Goal: Information Seeking & Learning: Learn about a topic

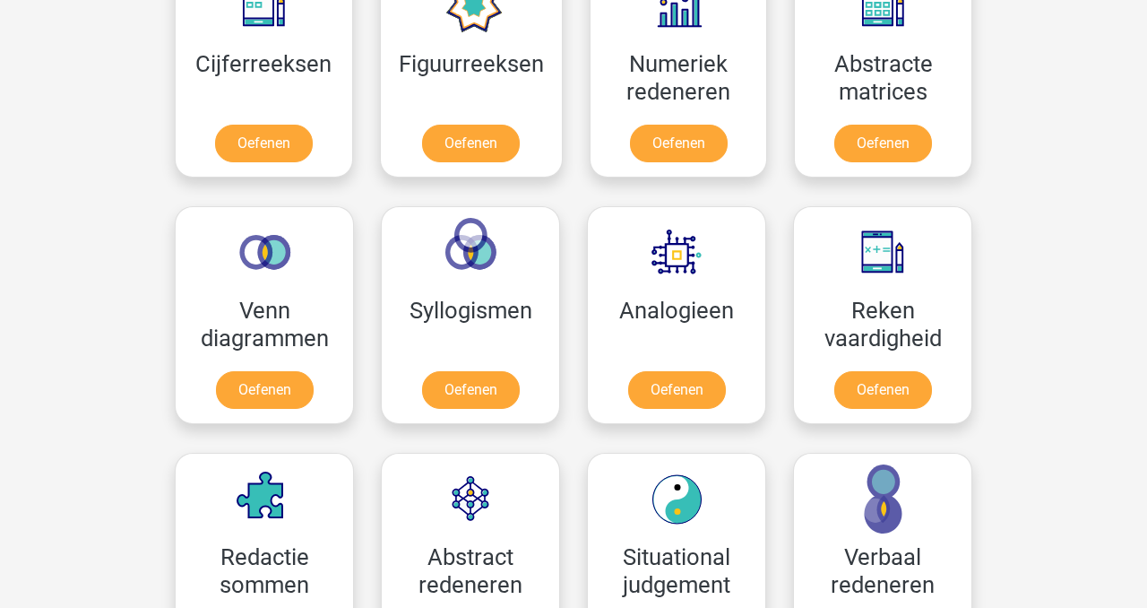
scroll to position [887, 0]
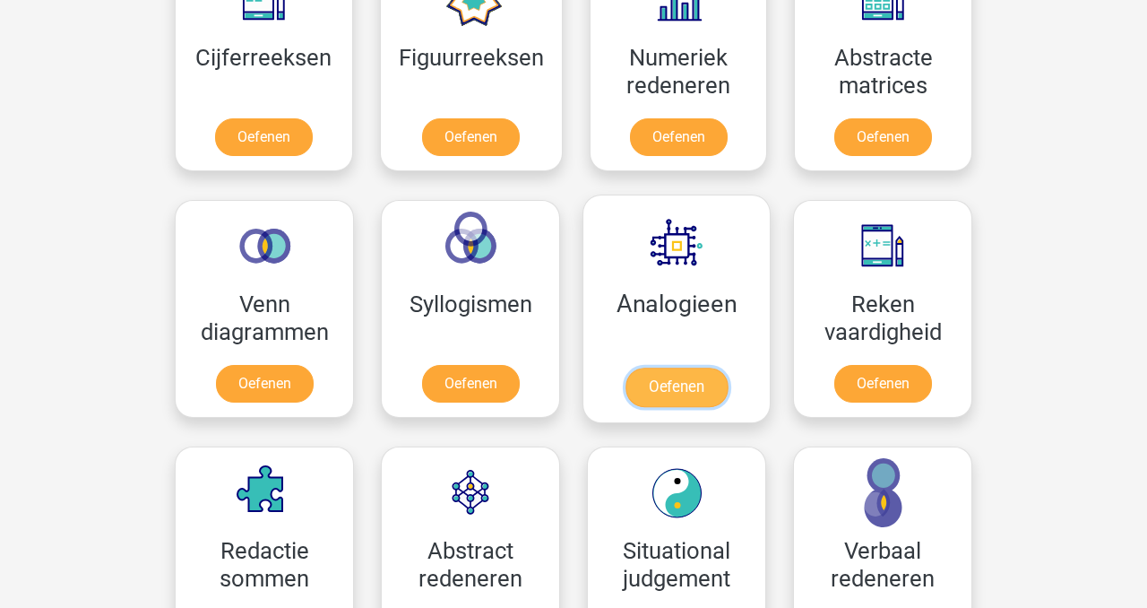
click at [679, 387] on link "Oefenen" at bounding box center [677, 386] width 102 height 39
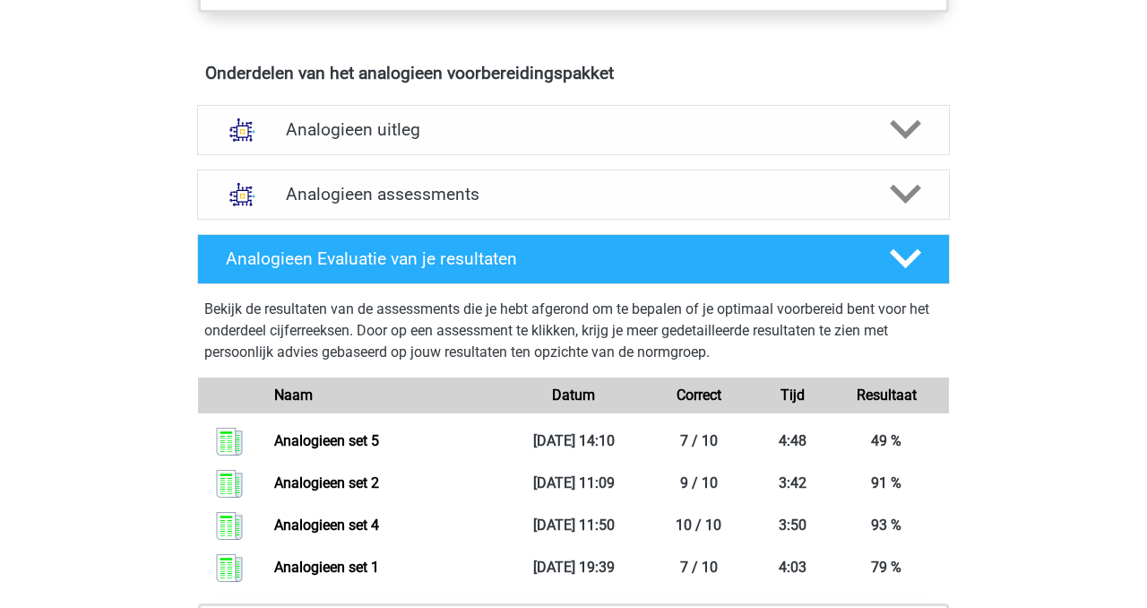
scroll to position [971, 0]
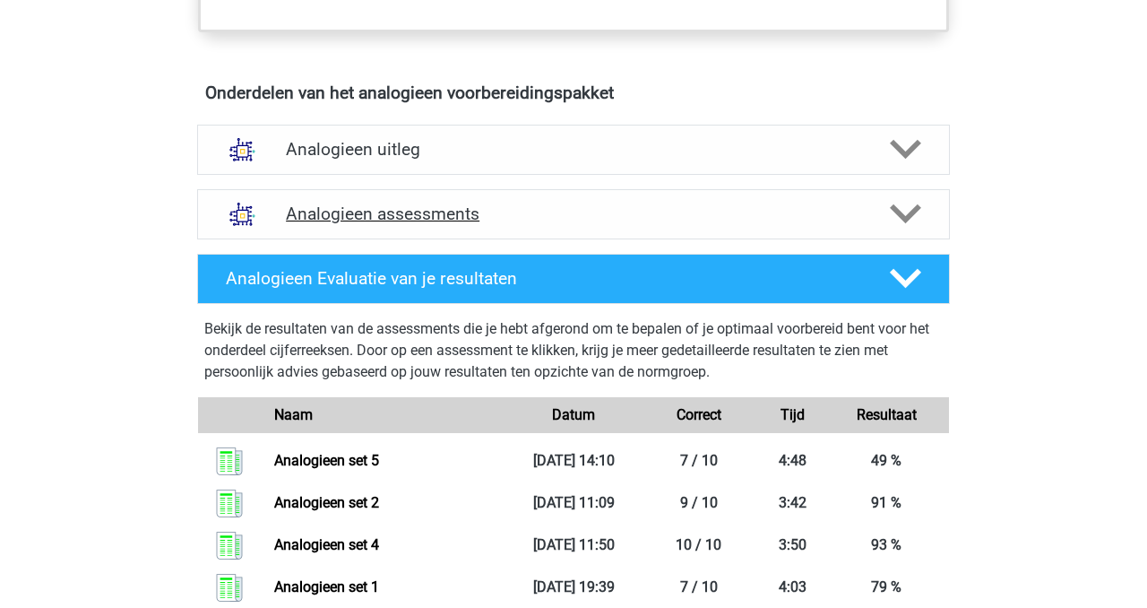
click at [419, 220] on h4 "Analogieen assessments" at bounding box center [573, 213] width 575 height 21
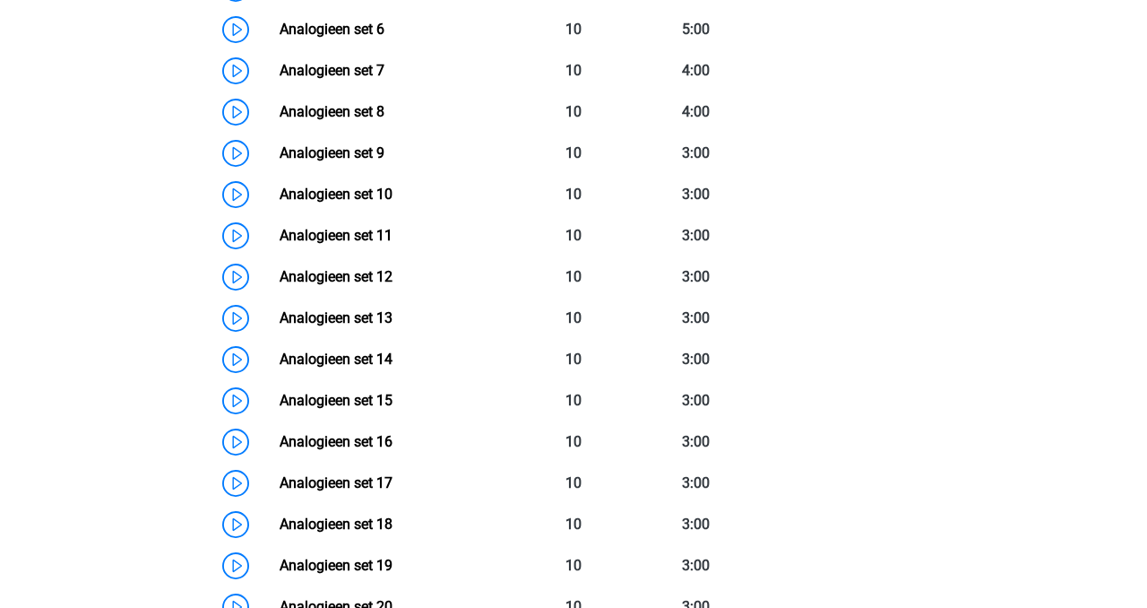
scroll to position [1505, 0]
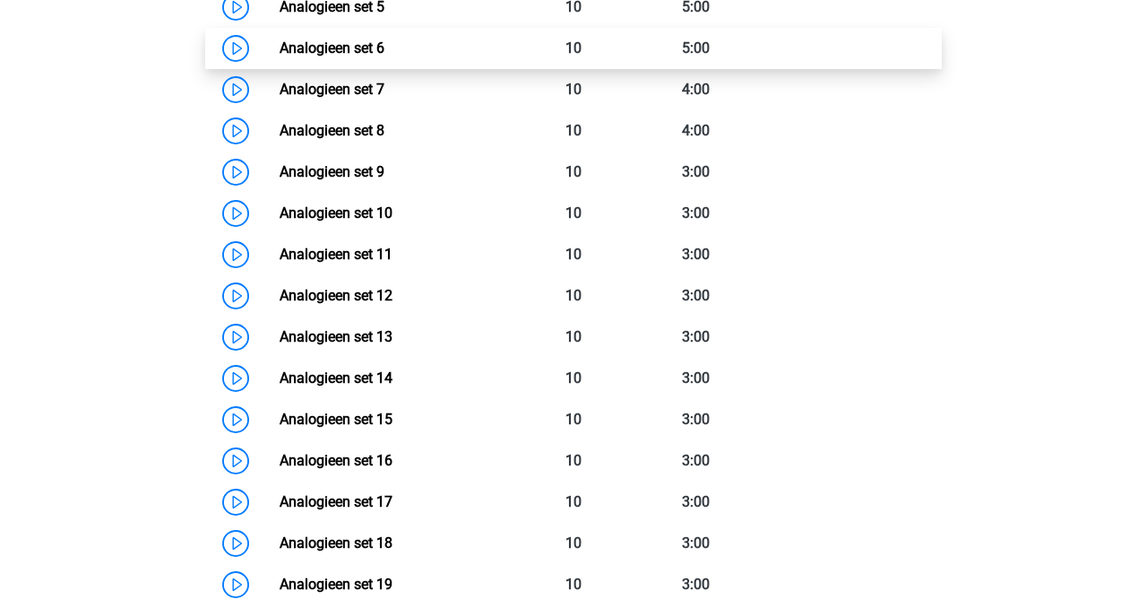
click at [337, 46] on link "Analogieen set 6" at bounding box center [332, 47] width 105 height 17
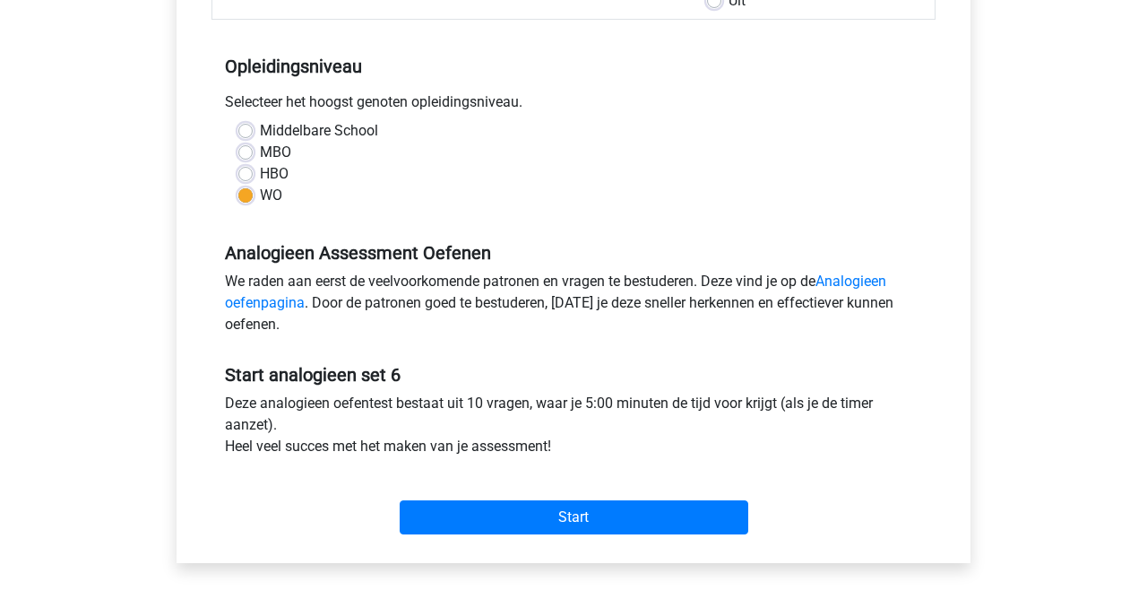
scroll to position [368, 0]
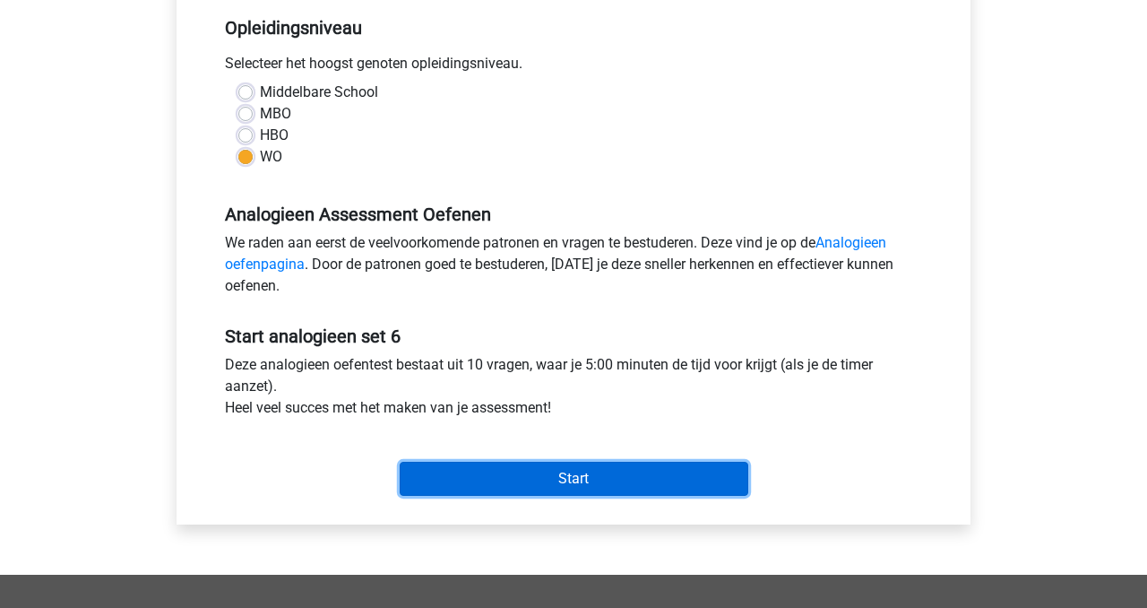
click at [560, 482] on input "Start" at bounding box center [574, 479] width 349 height 34
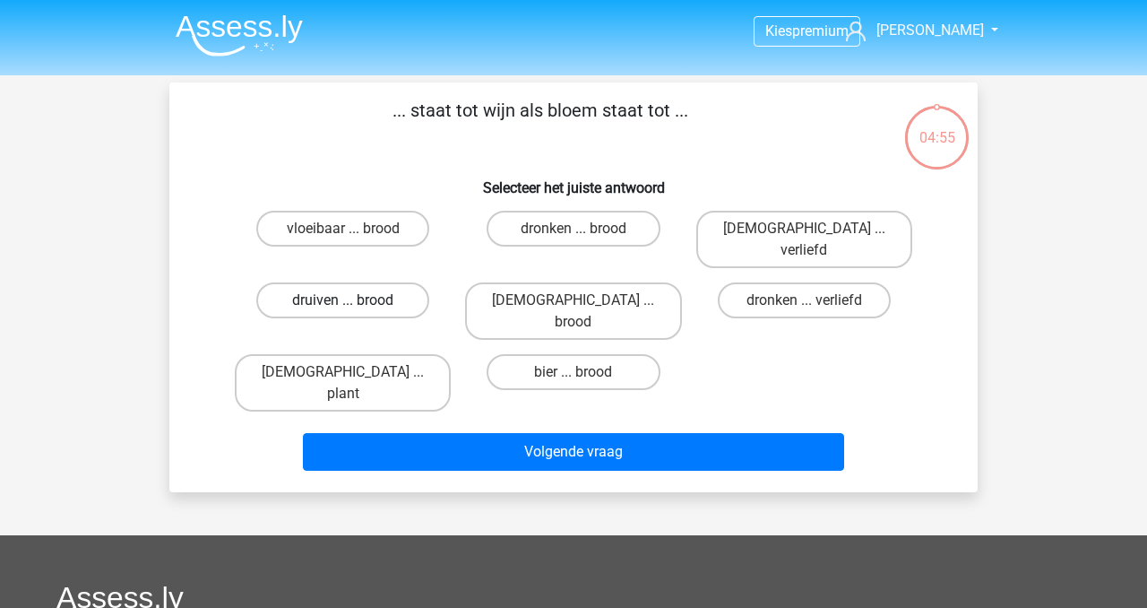
click at [356, 282] on label "druiven ... brood" at bounding box center [342, 300] width 173 height 36
click at [355, 300] on input "druiven ... brood" at bounding box center [349, 306] width 12 height 12
radio input "true"
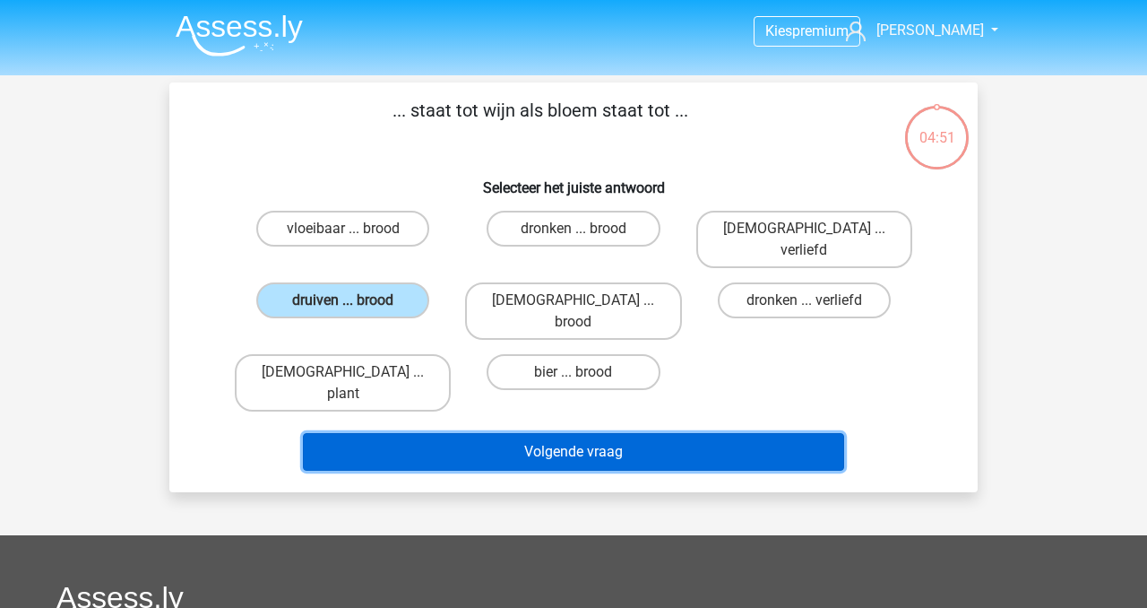
click at [532, 433] on button "Volgende vraag" at bounding box center [574, 452] width 542 height 38
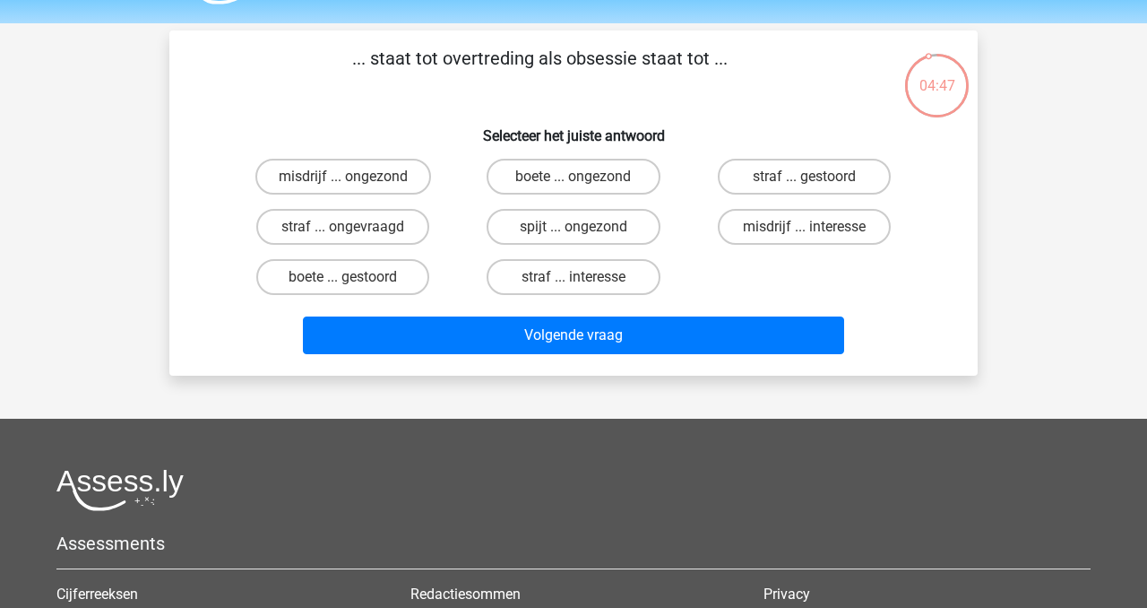
scroll to position [54, 0]
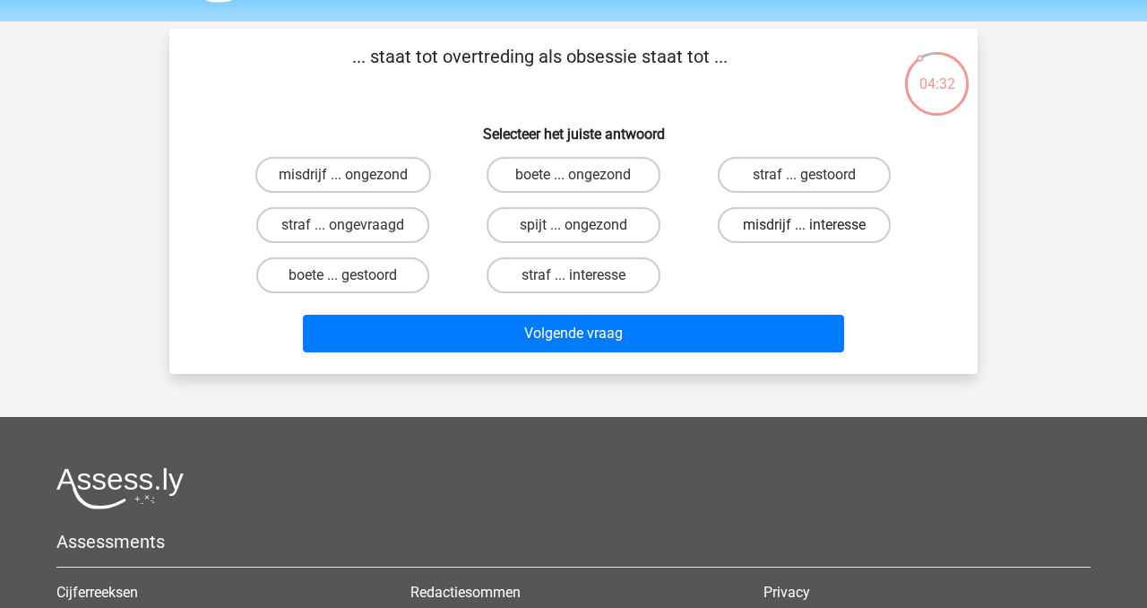
click at [807, 223] on label "misdrijf ... interesse" at bounding box center [804, 225] width 173 height 36
click at [807, 225] on input "misdrijf ... interesse" at bounding box center [810, 231] width 12 height 12
radio input "true"
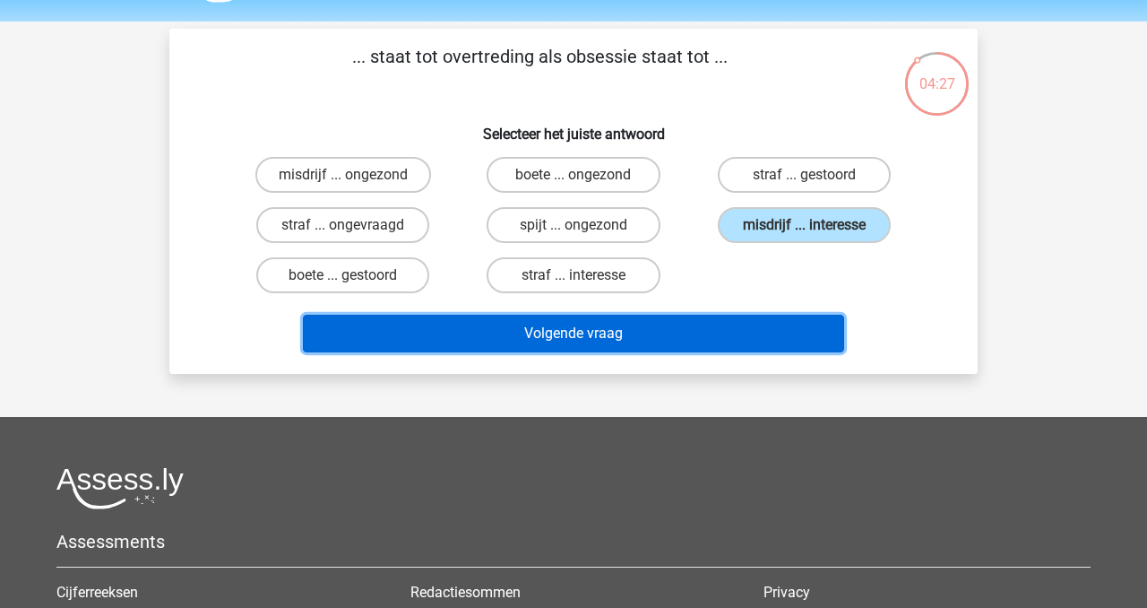
click at [589, 332] on button "Volgende vraag" at bounding box center [574, 334] width 542 height 38
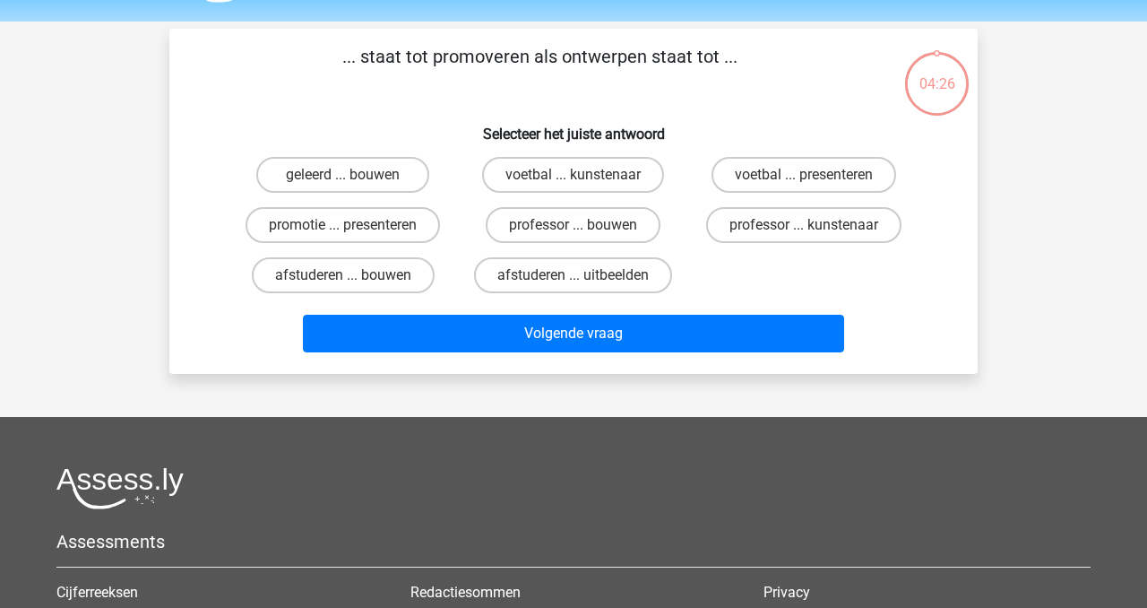
scroll to position [82, 0]
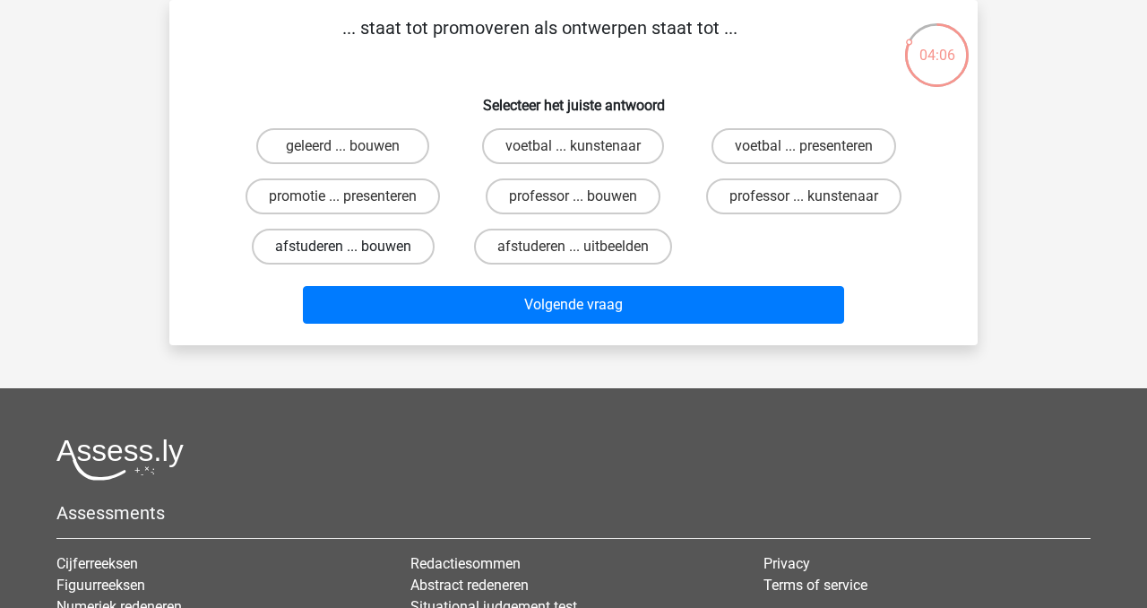
click at [346, 244] on label "afstuderen ... bouwen" at bounding box center [343, 247] width 183 height 36
click at [346, 246] on input "afstuderen ... bouwen" at bounding box center [349, 252] width 12 height 12
radio input "true"
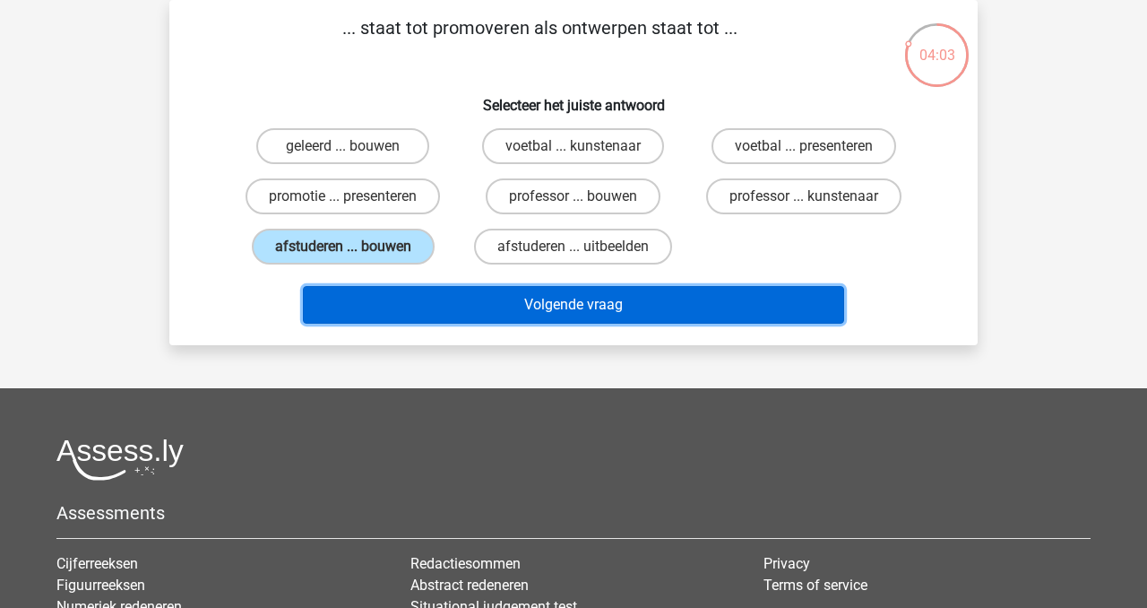
click at [596, 305] on button "Volgende vraag" at bounding box center [574, 305] width 542 height 38
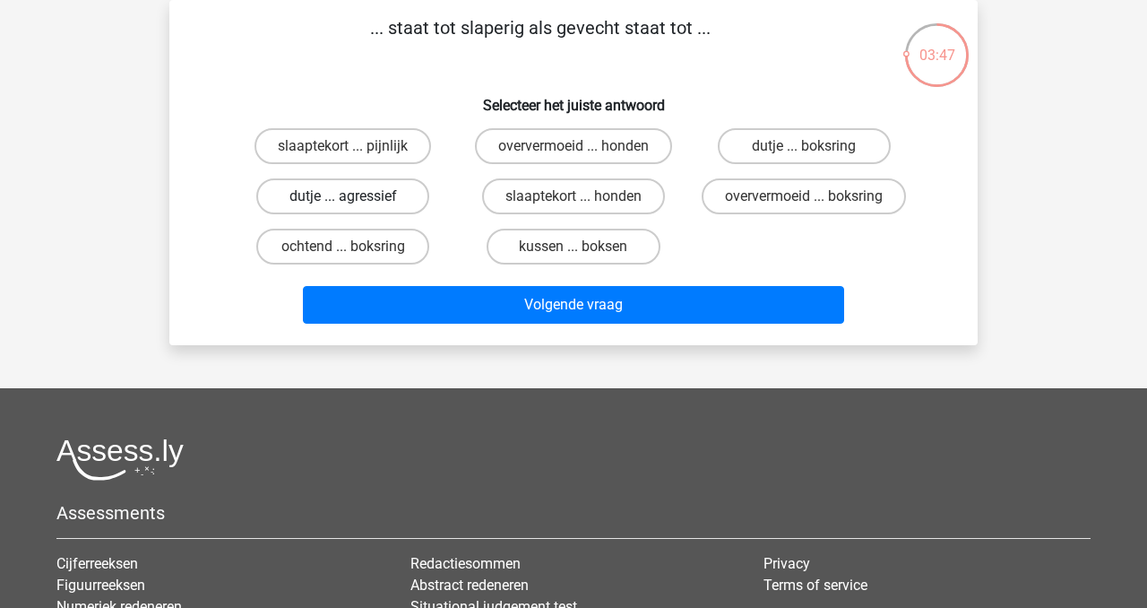
click at [323, 195] on label "dutje ... agressief" at bounding box center [342, 196] width 173 height 36
click at [343, 196] on input "dutje ... agressief" at bounding box center [349, 202] width 12 height 12
radio input "true"
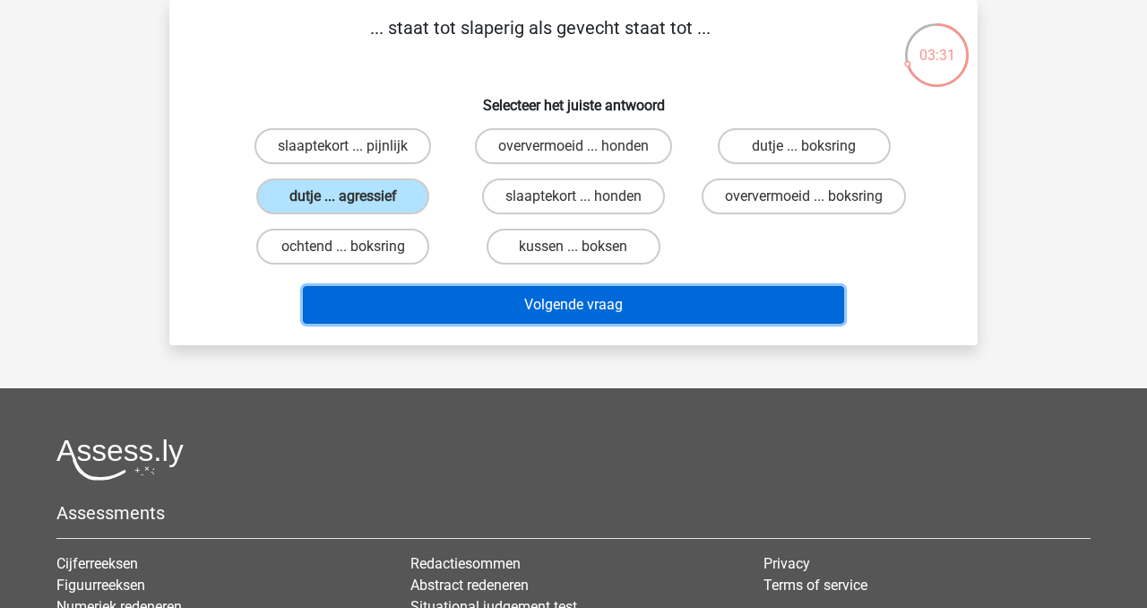
click at [607, 309] on button "Volgende vraag" at bounding box center [574, 305] width 542 height 38
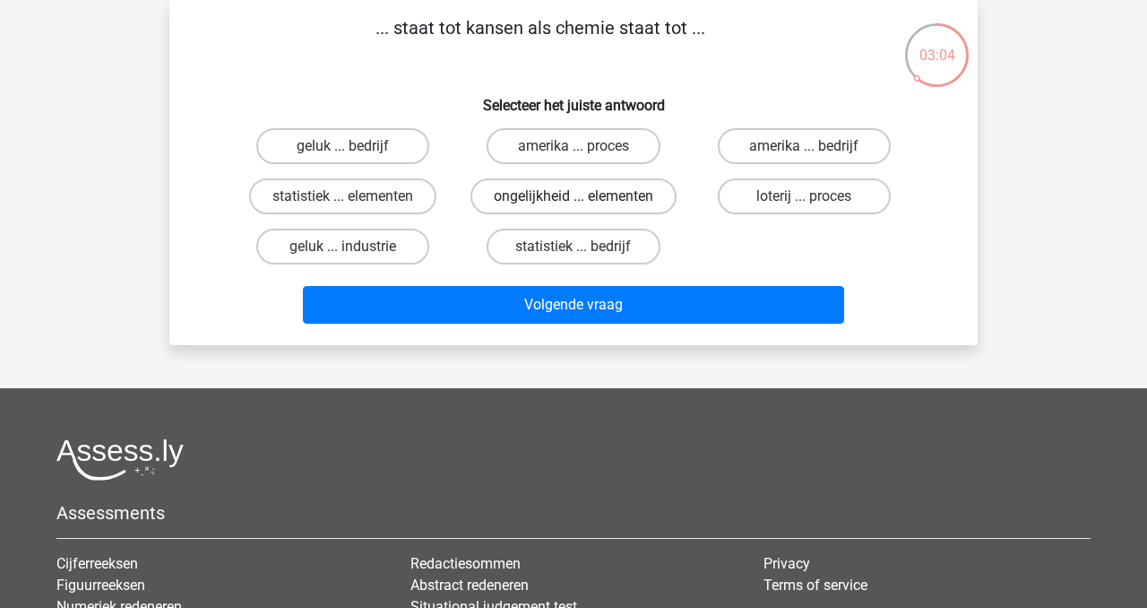
click at [540, 194] on label "ongelijkheid ... elementen" at bounding box center [573, 196] width 206 height 36
click at [574, 196] on input "ongelijkheid ... elementen" at bounding box center [580, 202] width 12 height 12
radio input "true"
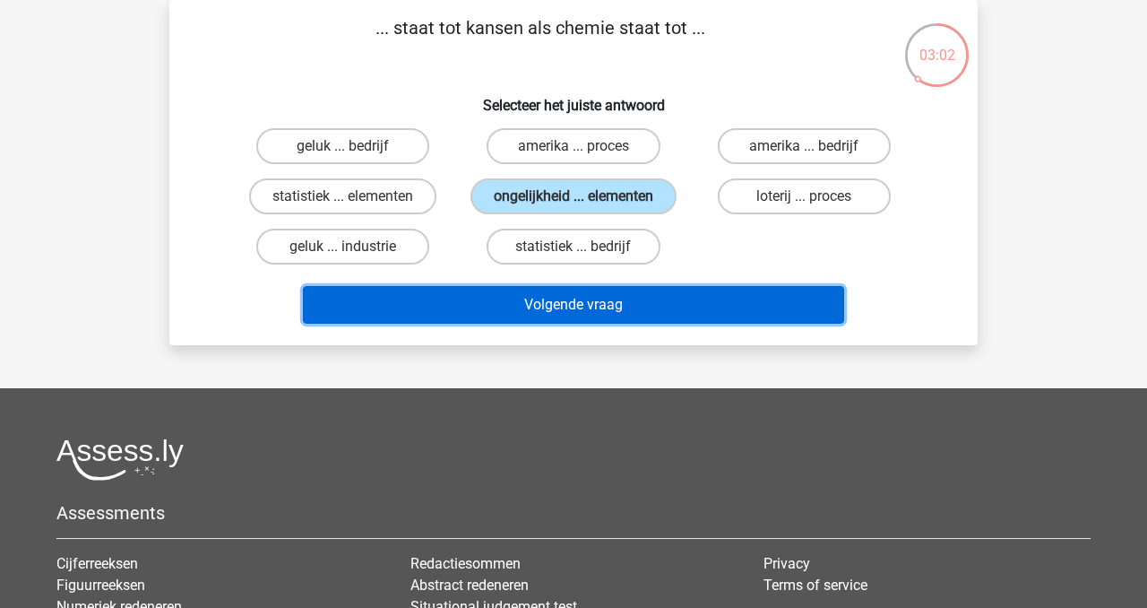
click at [546, 306] on button "Volgende vraag" at bounding box center [574, 305] width 542 height 38
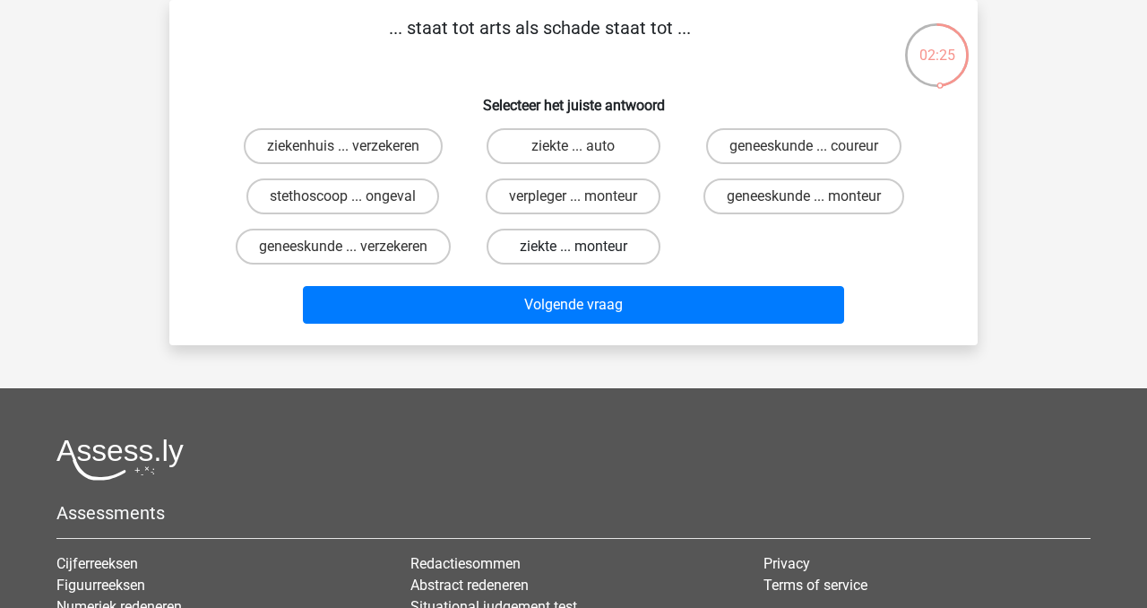
click at [575, 241] on label "ziekte ... monteur" at bounding box center [573, 247] width 173 height 36
click at [575, 246] on input "ziekte ... monteur" at bounding box center [580, 252] width 12 height 12
radio input "true"
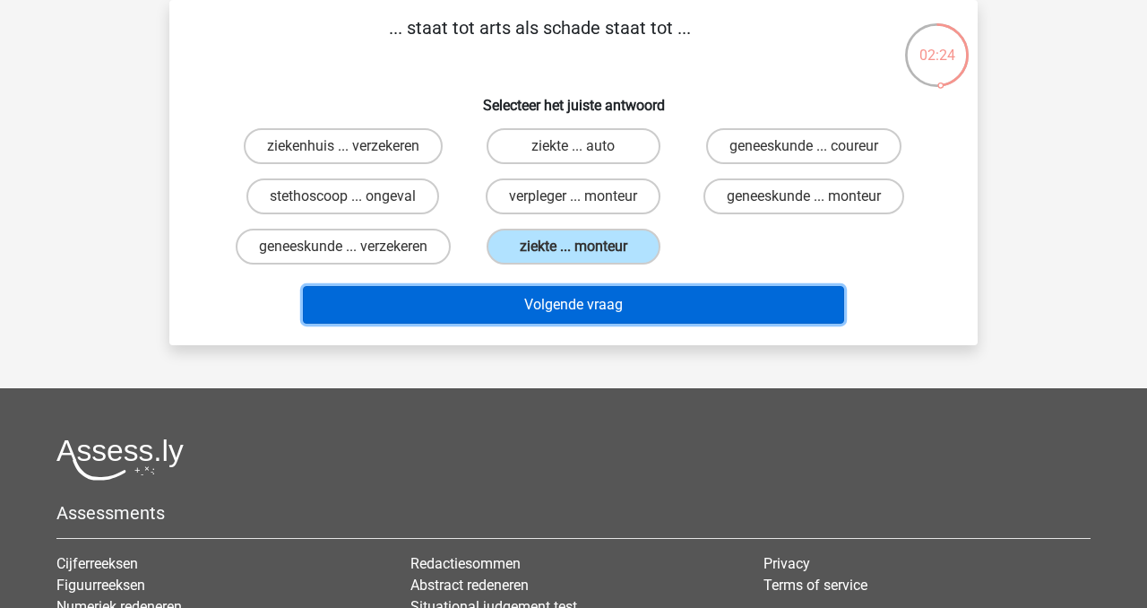
click at [576, 324] on button "Volgende vraag" at bounding box center [574, 305] width 542 height 38
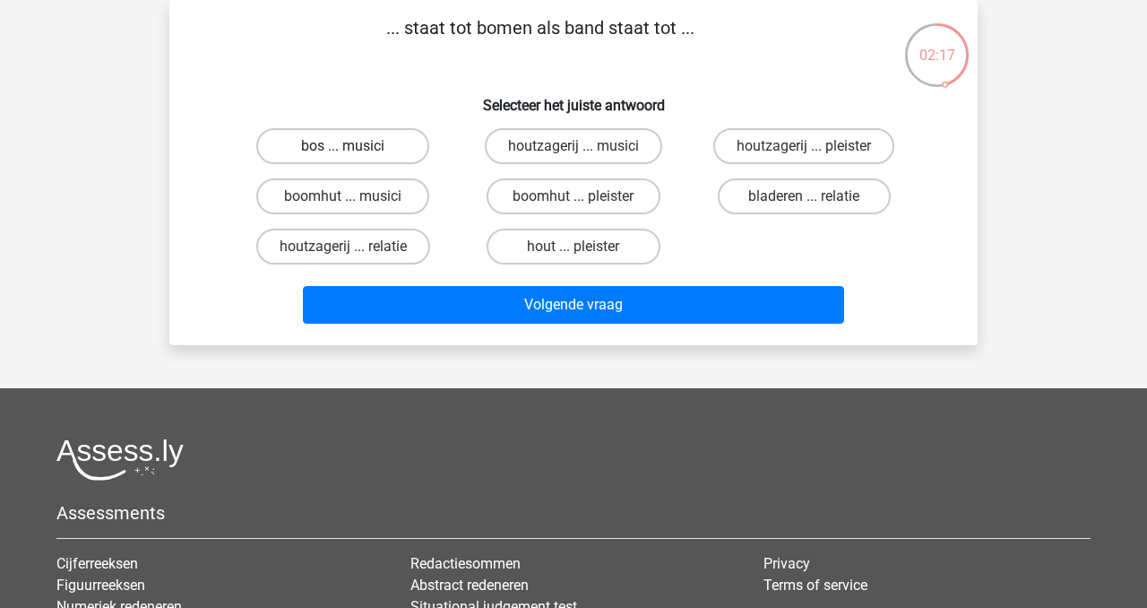
click at [367, 145] on label "bos ... musici" at bounding box center [342, 146] width 173 height 36
click at [355, 146] on input "bos ... musici" at bounding box center [349, 152] width 12 height 12
radio input "true"
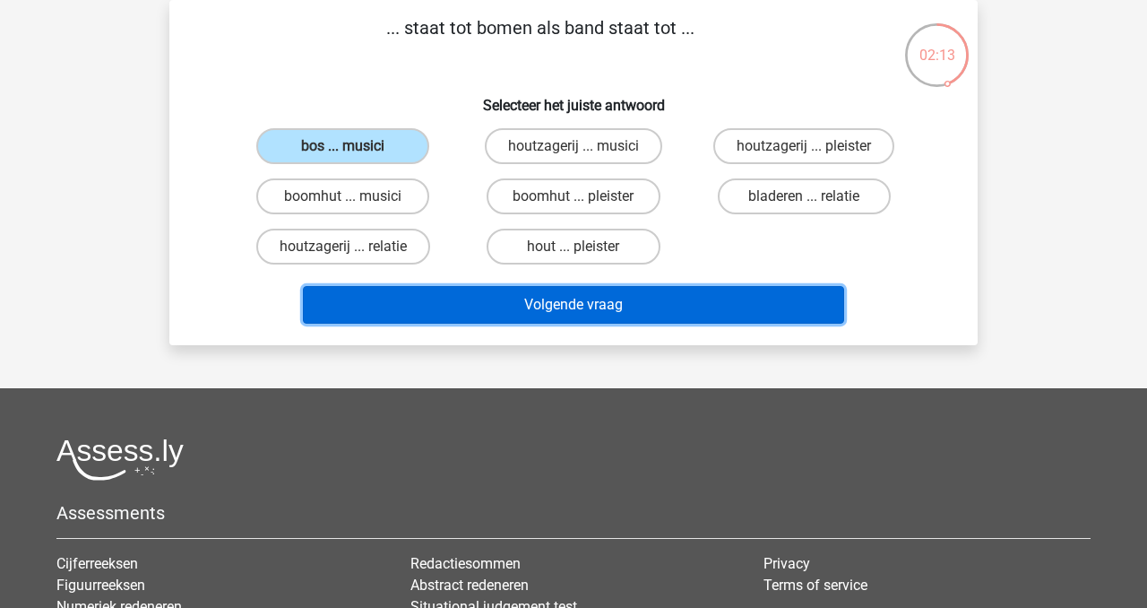
click at [590, 306] on button "Volgende vraag" at bounding box center [574, 305] width 542 height 38
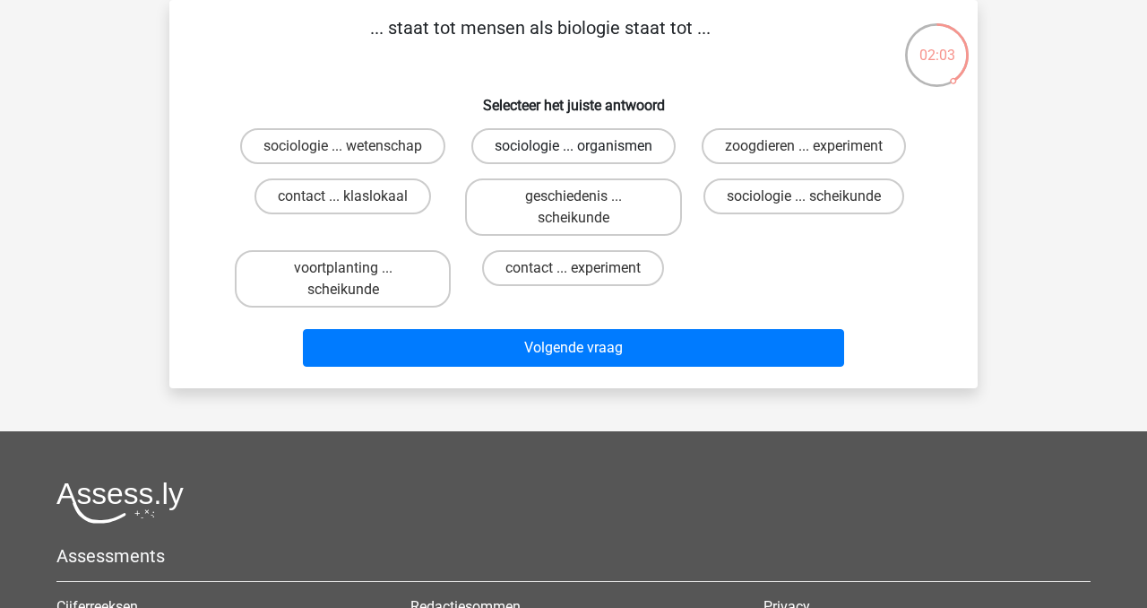
click at [611, 150] on label "sociologie ... organismen" at bounding box center [573, 146] width 204 height 36
click at [585, 150] on input "sociologie ... organismen" at bounding box center [580, 152] width 12 height 12
radio input "true"
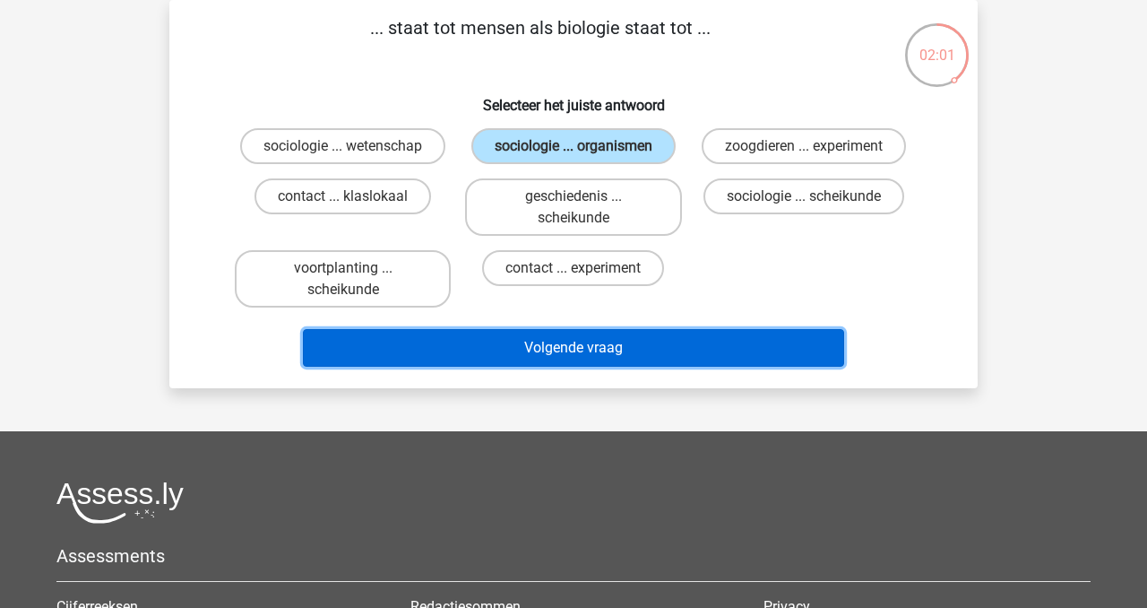
click at [611, 346] on button "Volgende vraag" at bounding box center [574, 348] width 542 height 38
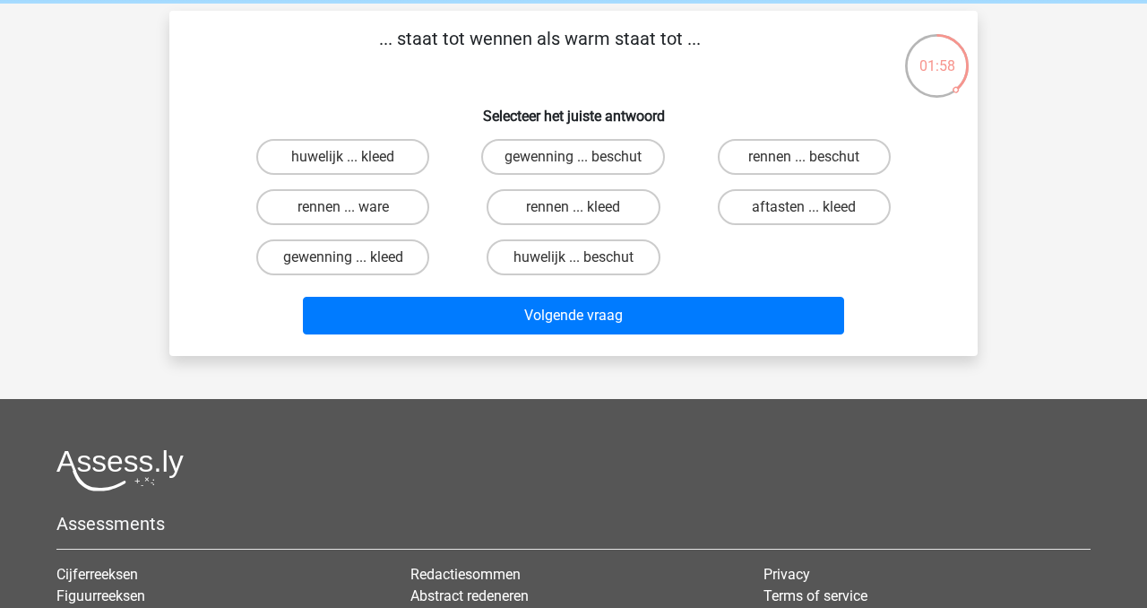
scroll to position [73, 0]
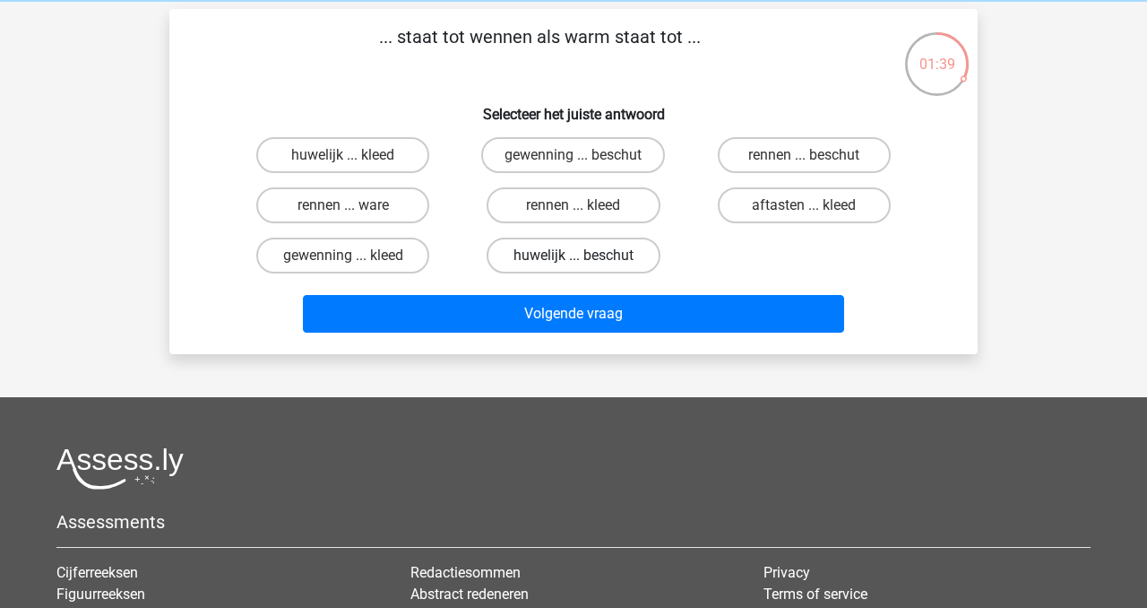
click at [532, 255] on label "huwelijk ... beschut" at bounding box center [573, 255] width 173 height 36
click at [574, 255] on input "huwelijk ... beschut" at bounding box center [580, 261] width 12 height 12
radio input "true"
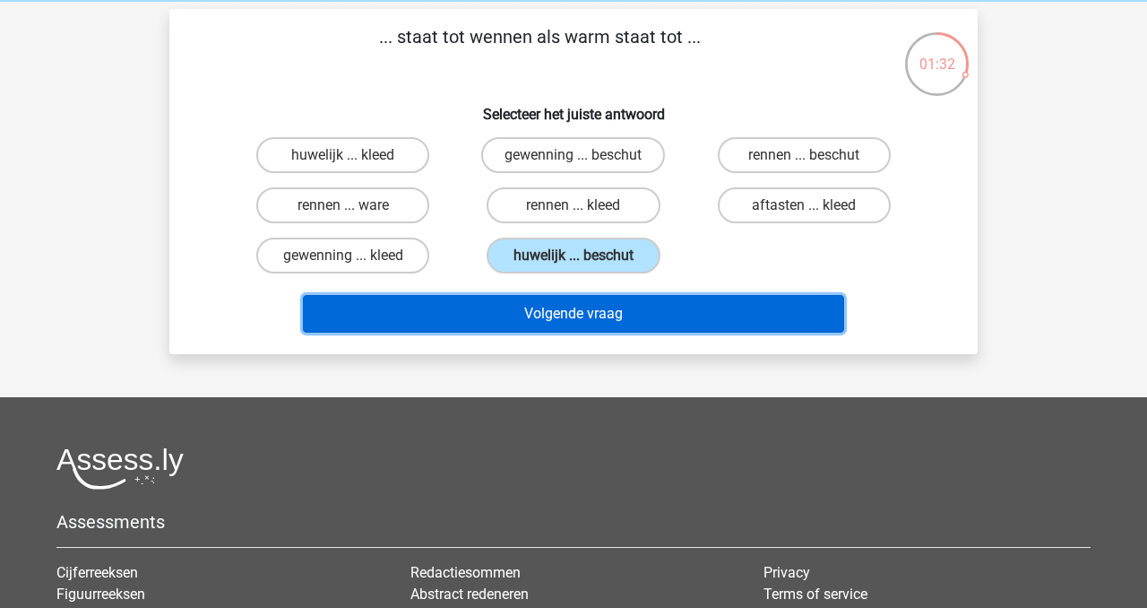
click at [532, 312] on button "Volgende vraag" at bounding box center [574, 314] width 542 height 38
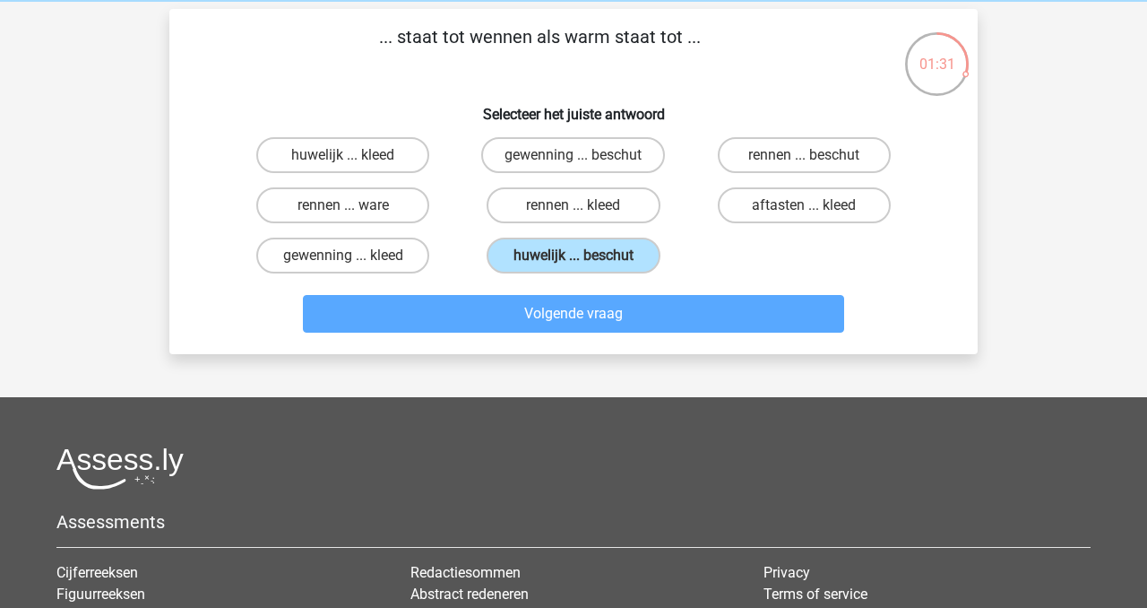
scroll to position [82, 0]
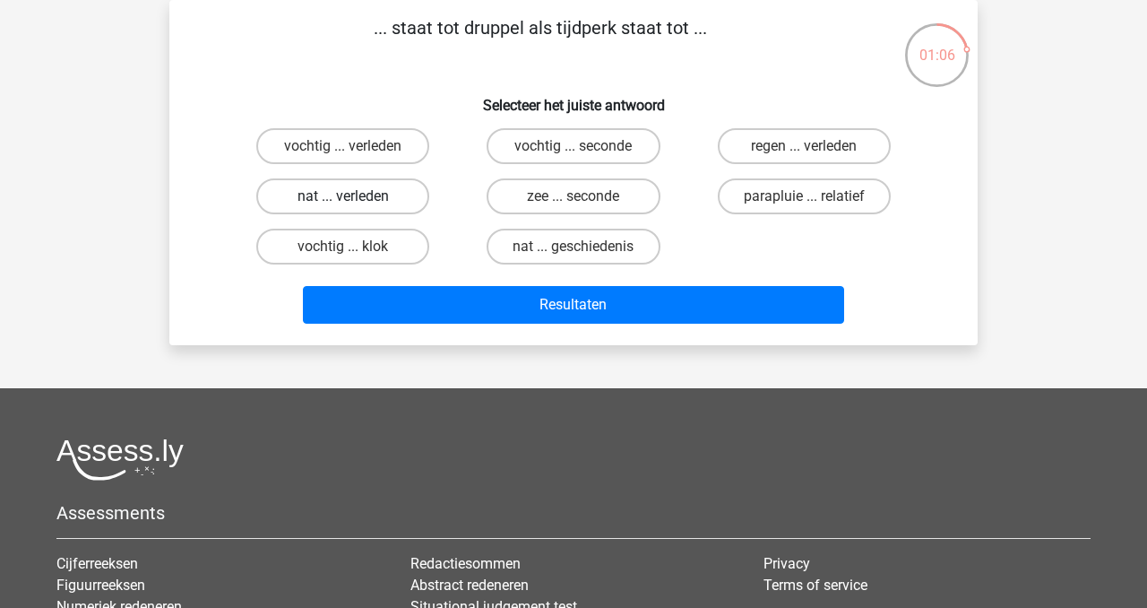
click at [336, 193] on label "nat ... verleden" at bounding box center [342, 196] width 173 height 36
click at [343, 196] on input "nat ... verleden" at bounding box center [349, 202] width 12 height 12
radio input "true"
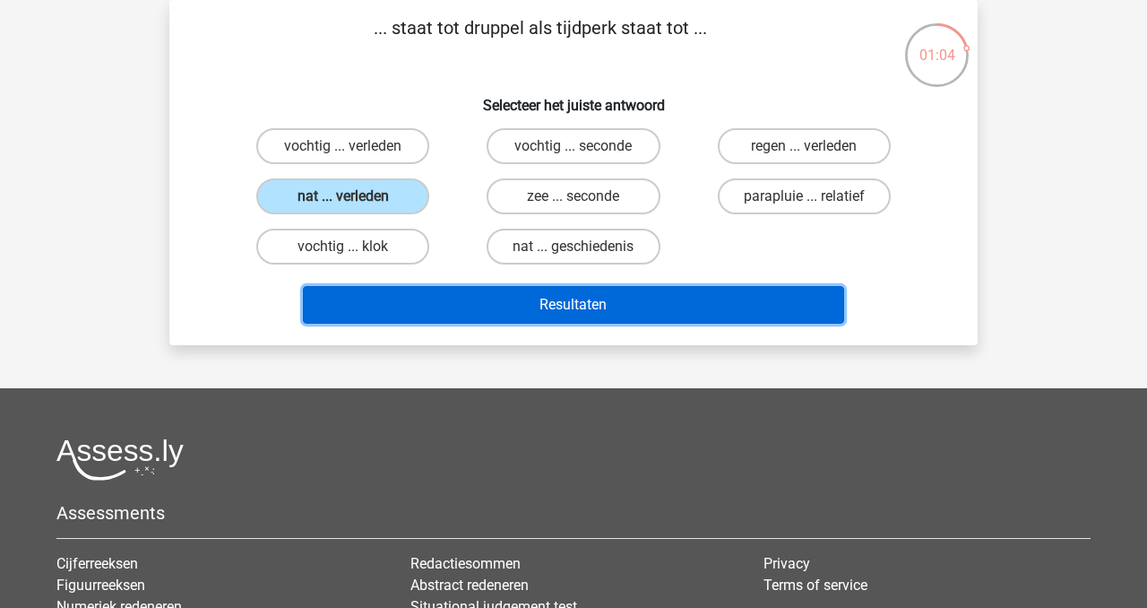
click at [535, 304] on button "Resultaten" at bounding box center [574, 305] width 542 height 38
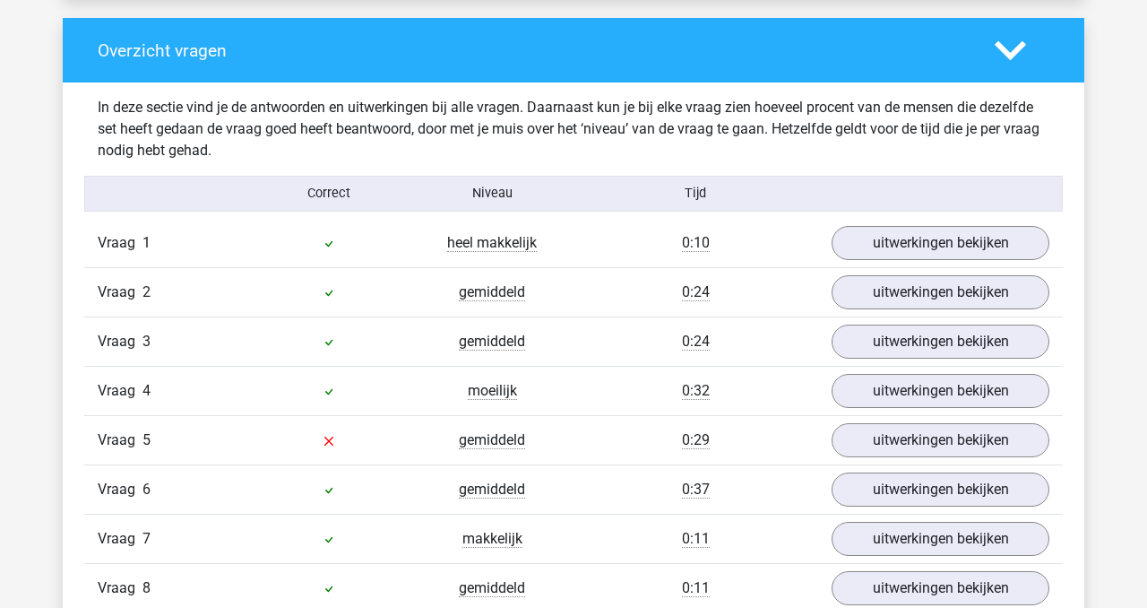
scroll to position [1369, 0]
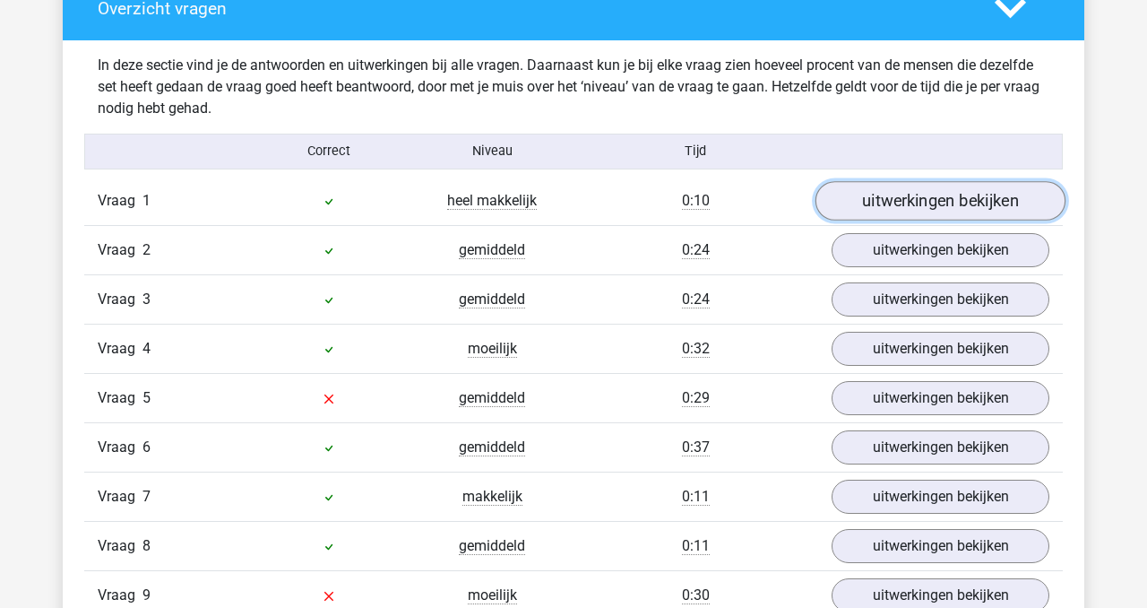
click at [908, 197] on link "uitwerkingen bekijken" at bounding box center [941, 200] width 250 height 39
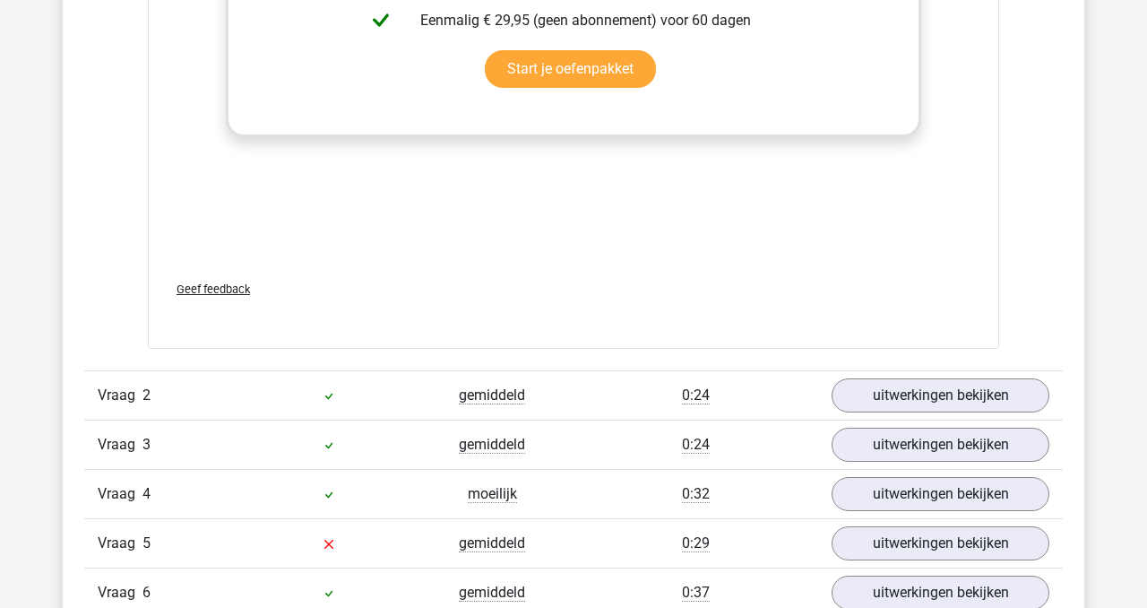
scroll to position [2183, 0]
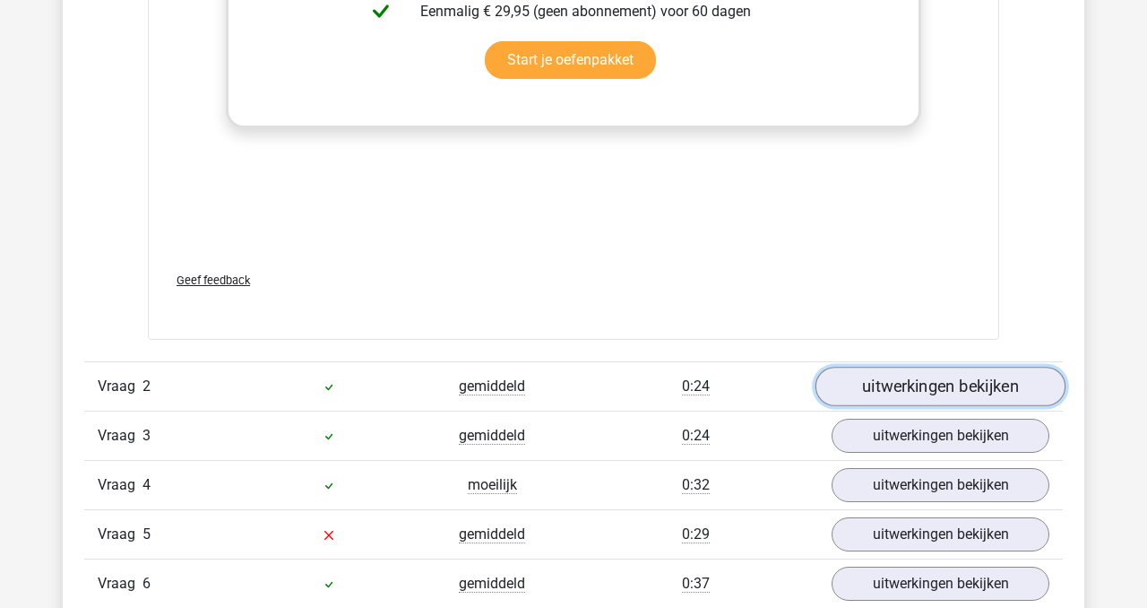
click at [897, 383] on link "uitwerkingen bekijken" at bounding box center [941, 386] width 250 height 39
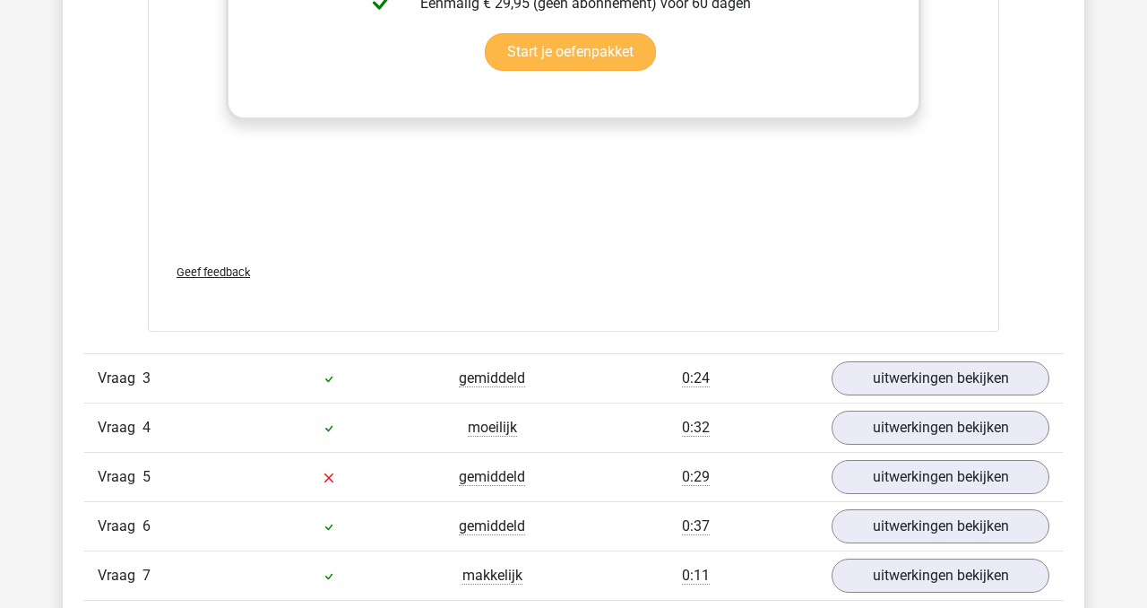
scroll to position [3194, 0]
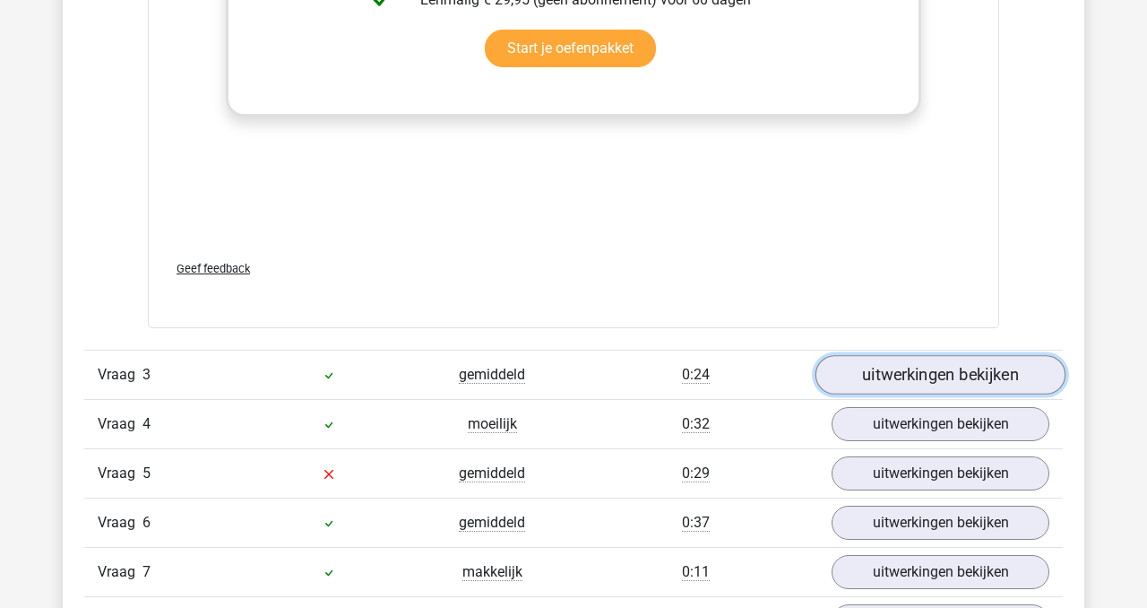
click at [906, 371] on link "uitwerkingen bekijken" at bounding box center [941, 374] width 250 height 39
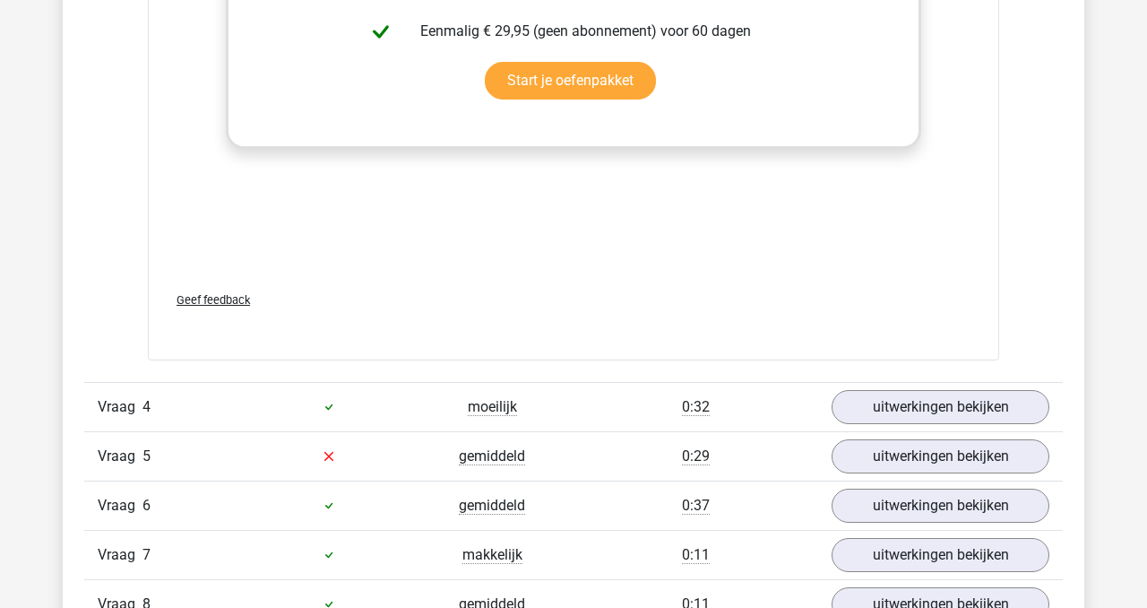
scroll to position [4165, 0]
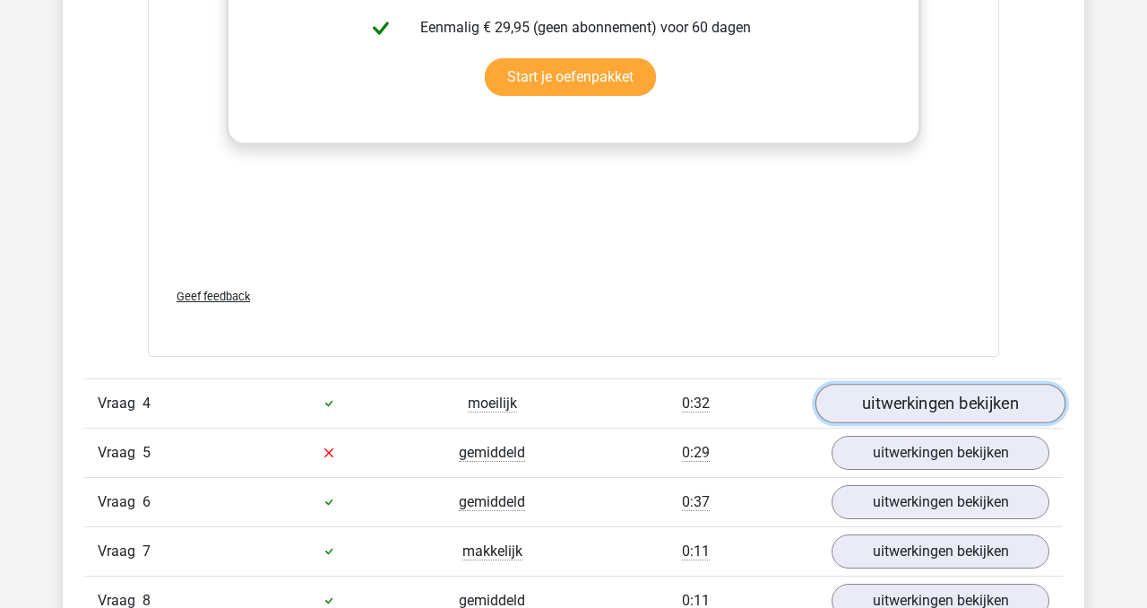
click at [916, 408] on link "uitwerkingen bekijken" at bounding box center [941, 403] width 250 height 39
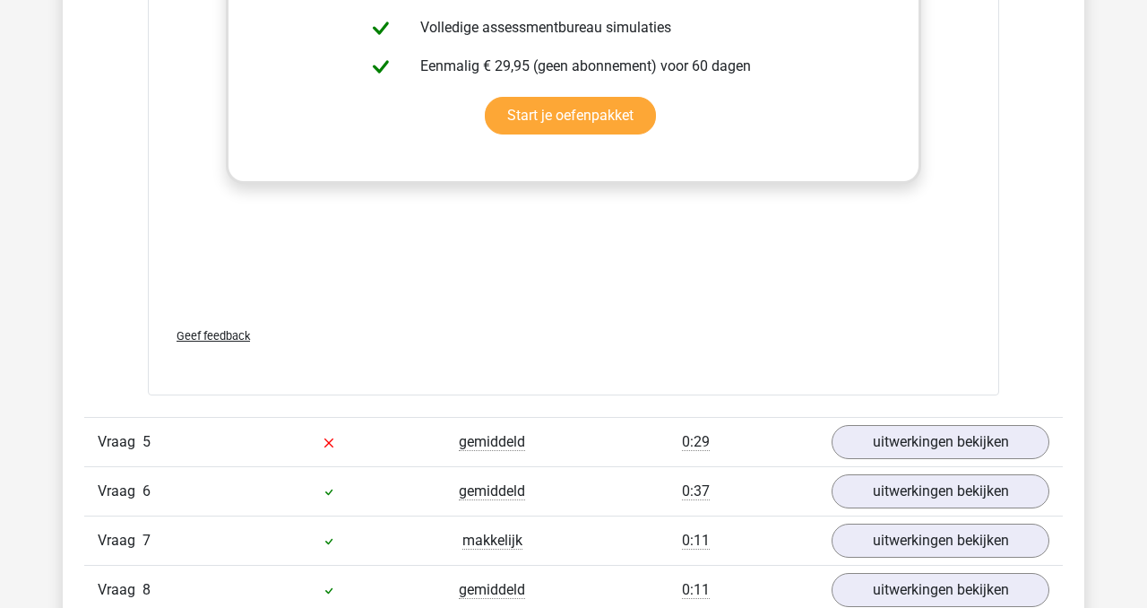
scroll to position [5177, 0]
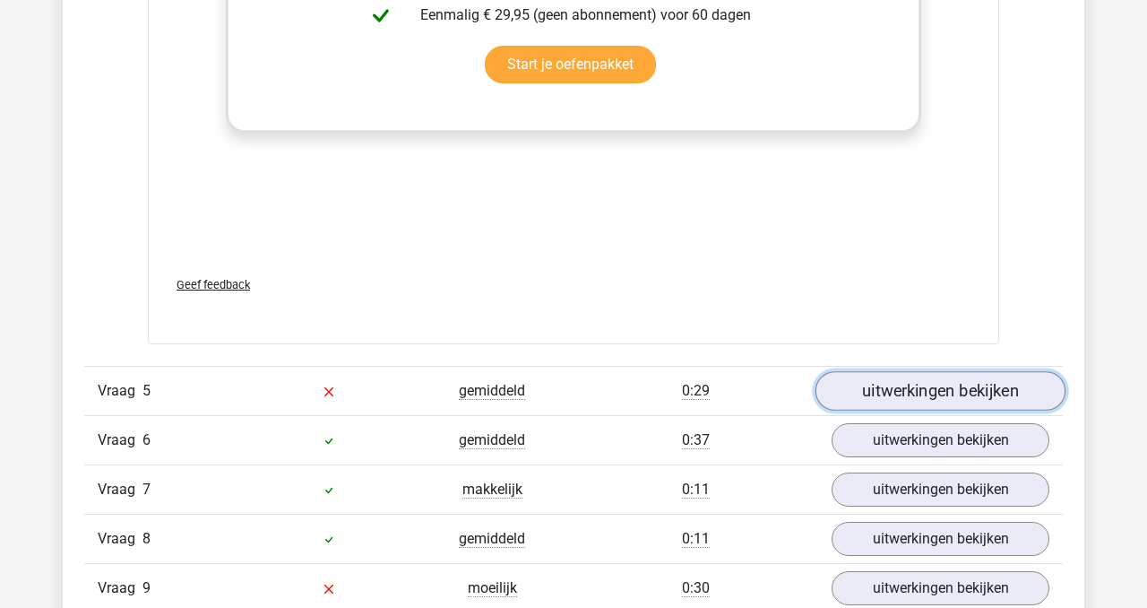
click at [874, 387] on link "uitwerkingen bekijken" at bounding box center [941, 390] width 250 height 39
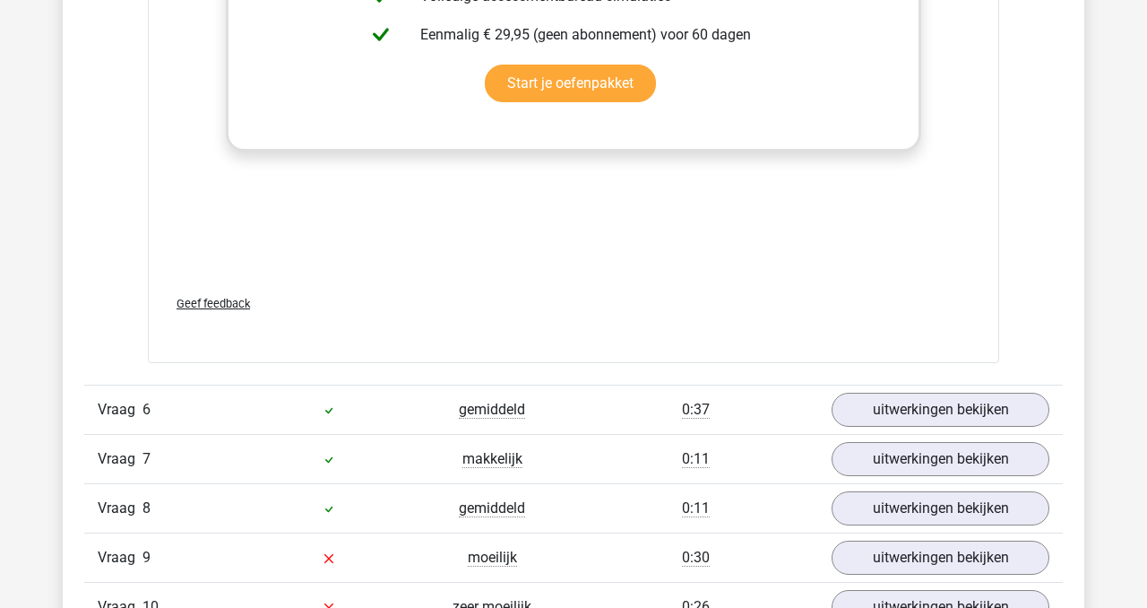
scroll to position [6261, 0]
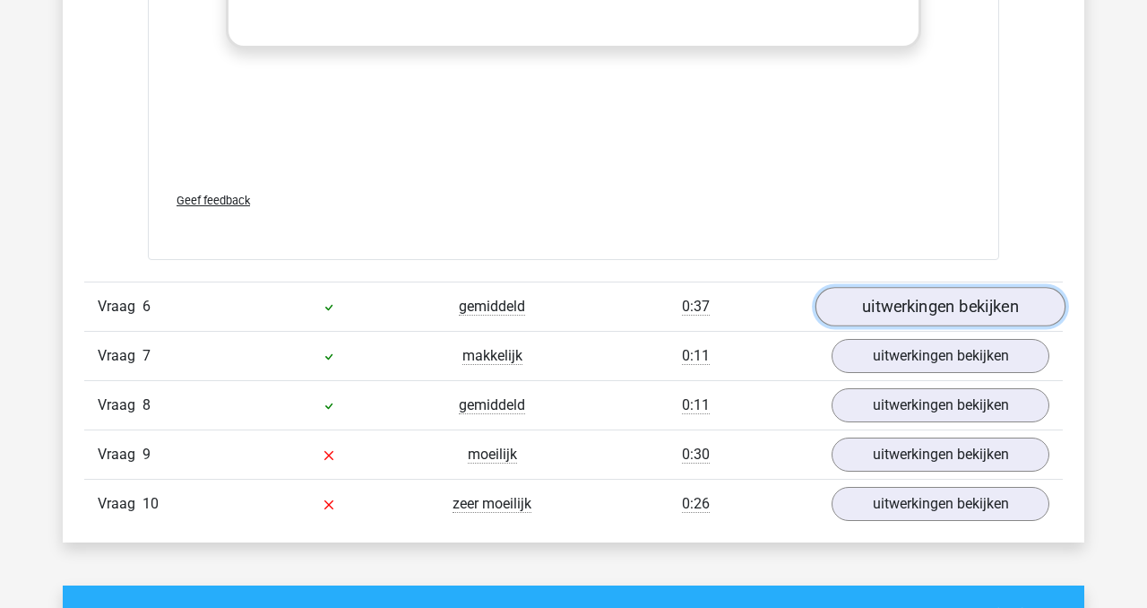
click at [885, 296] on link "uitwerkingen bekijken" at bounding box center [941, 306] width 250 height 39
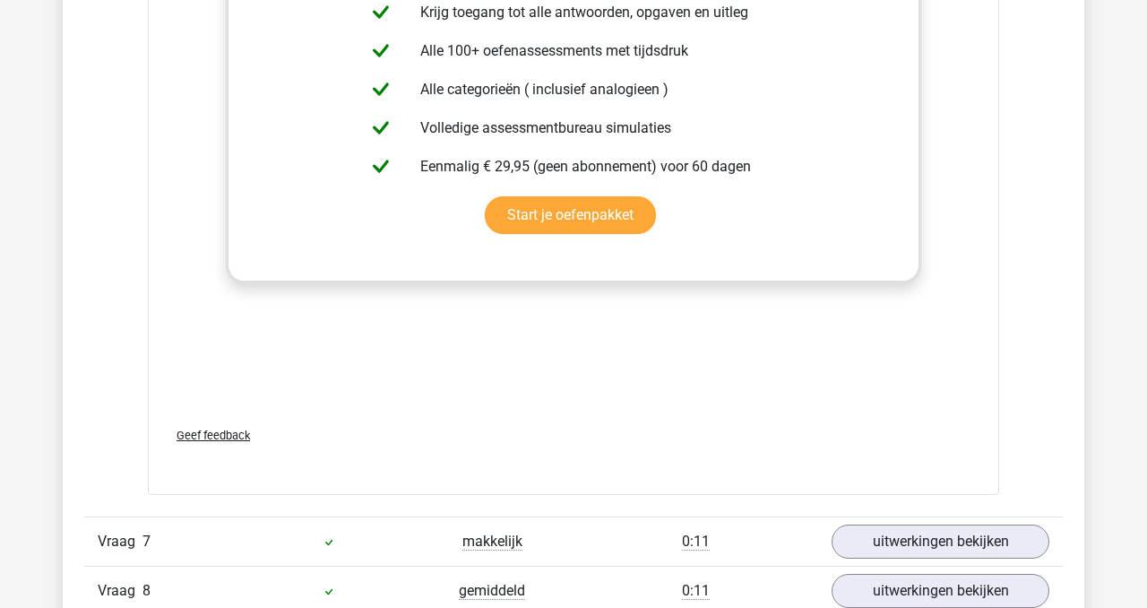
scroll to position [7039, 0]
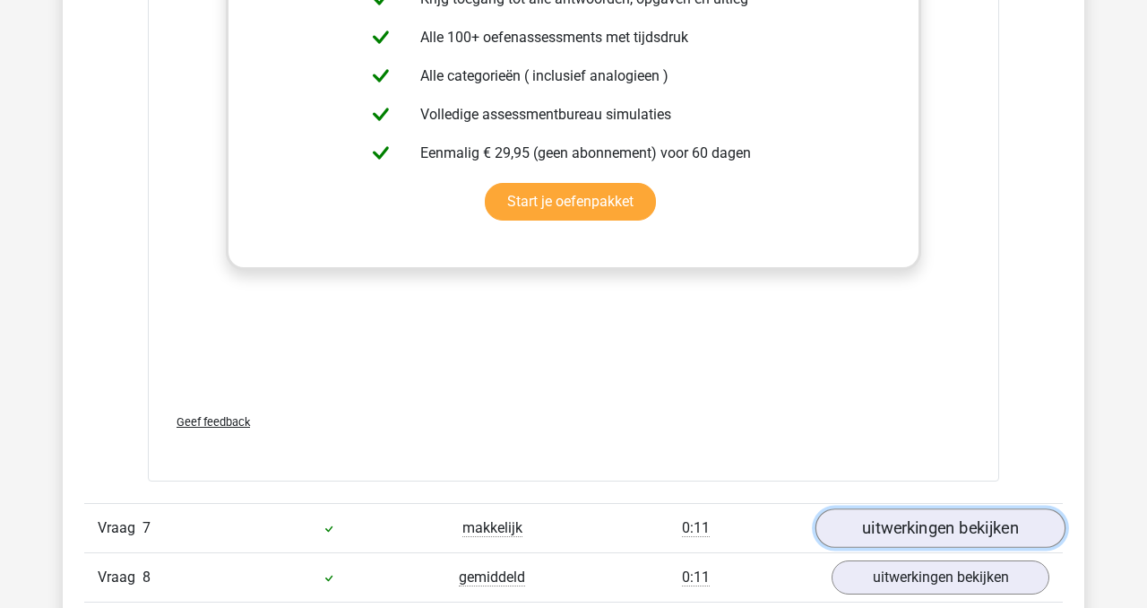
click at [911, 523] on link "uitwerkingen bekijken" at bounding box center [941, 527] width 250 height 39
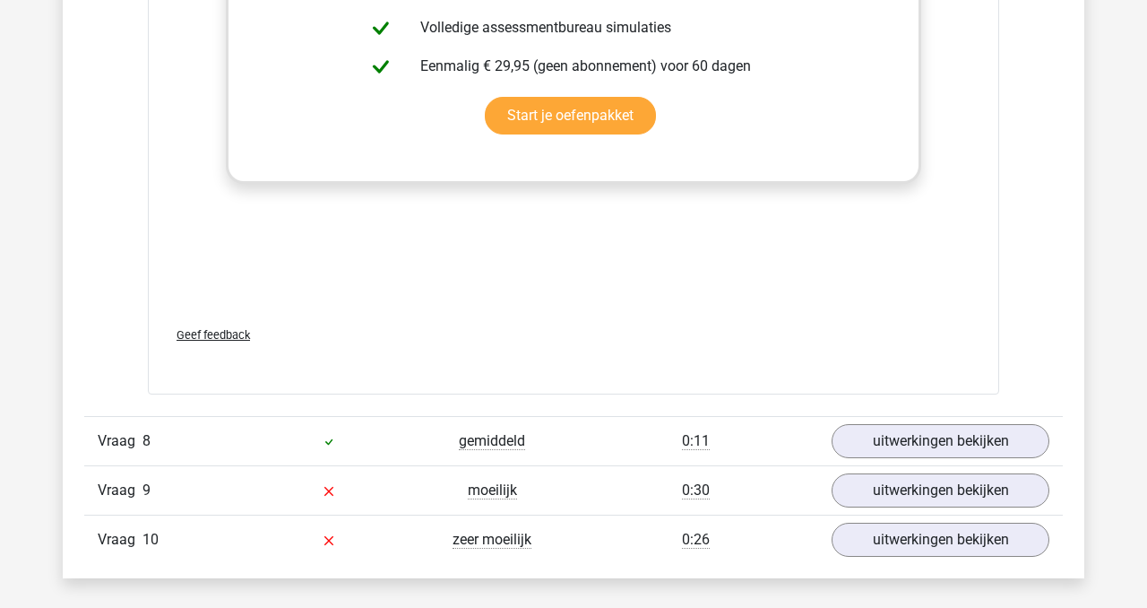
scroll to position [8131, 0]
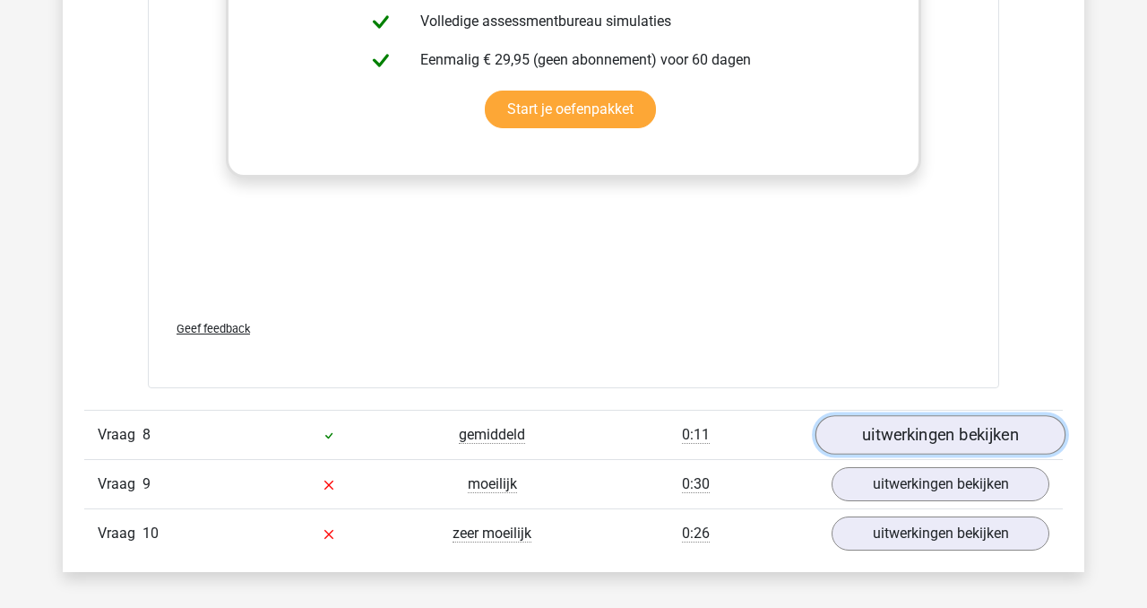
click at [893, 430] on link "uitwerkingen bekijken" at bounding box center [941, 435] width 250 height 39
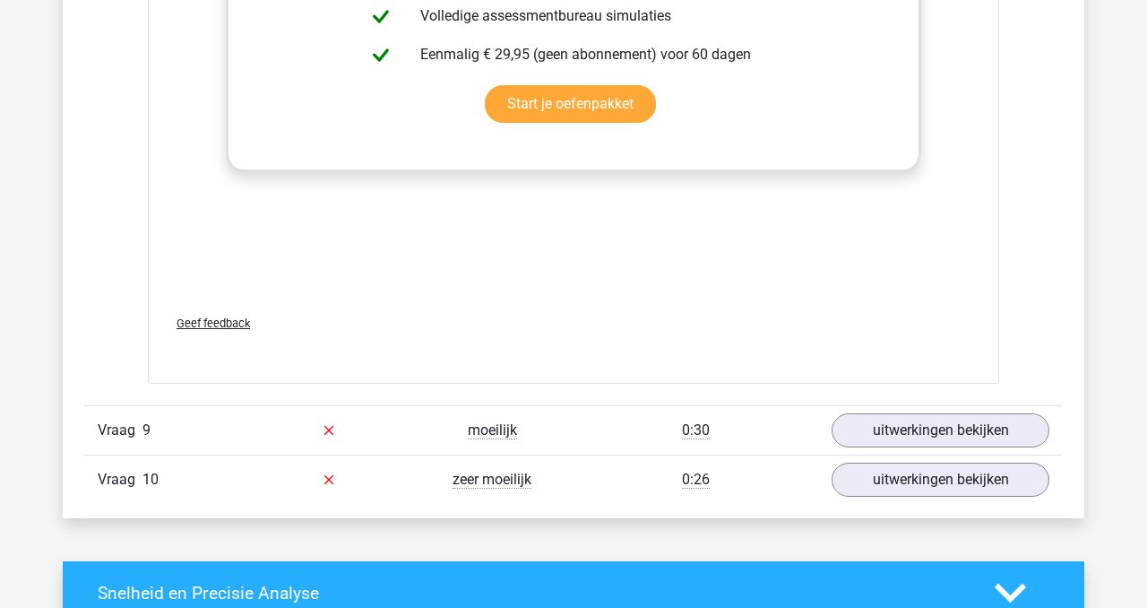
scroll to position [9142, 0]
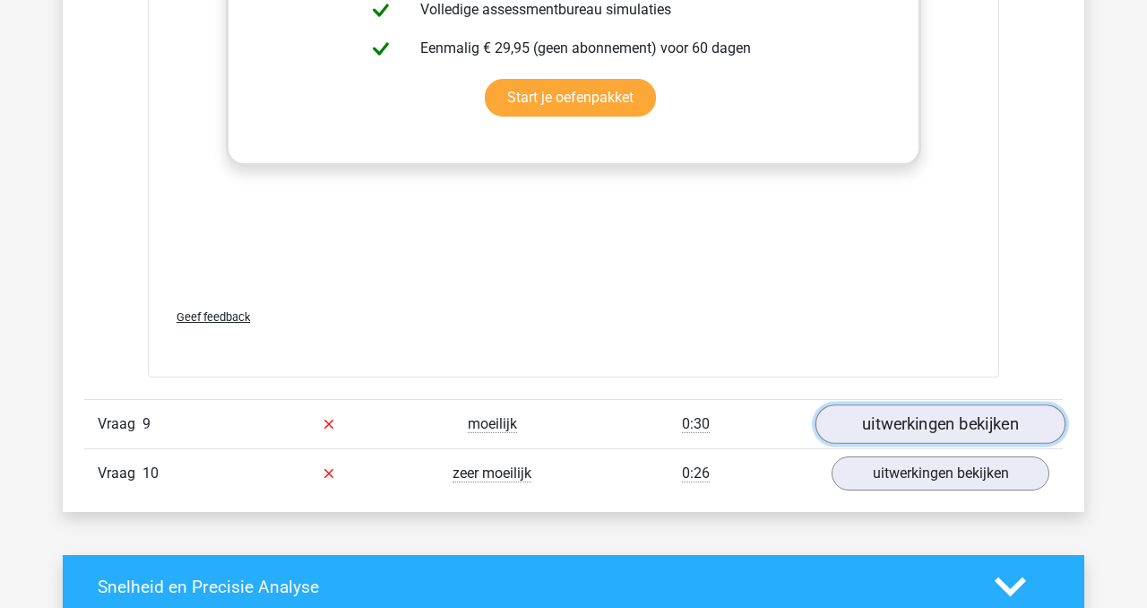
click at [902, 417] on link "uitwerkingen bekijken" at bounding box center [941, 423] width 250 height 39
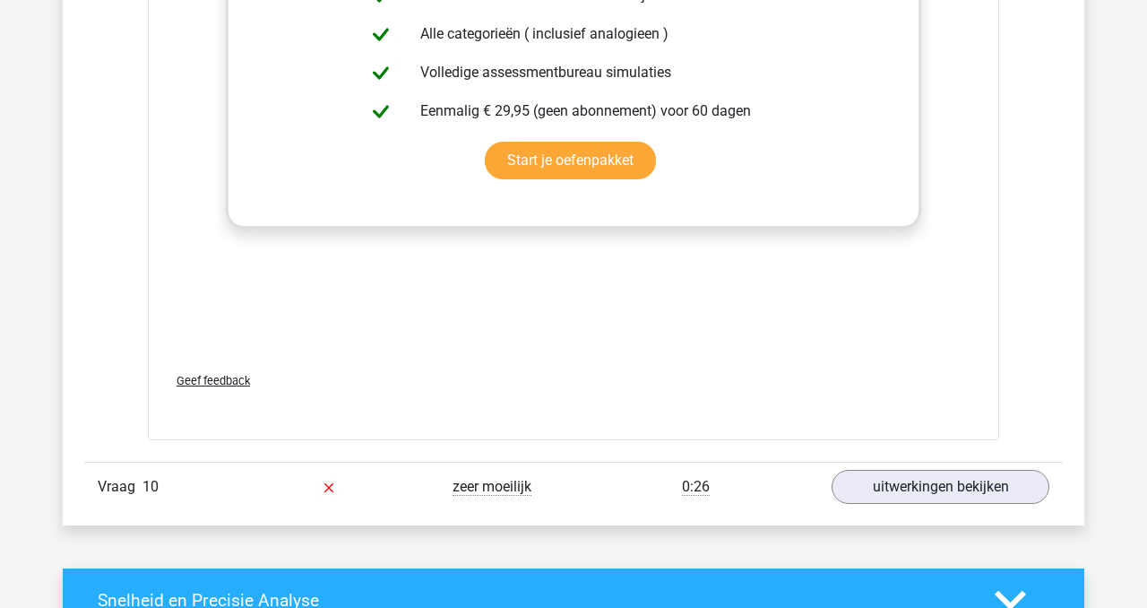
scroll to position [10080, 0]
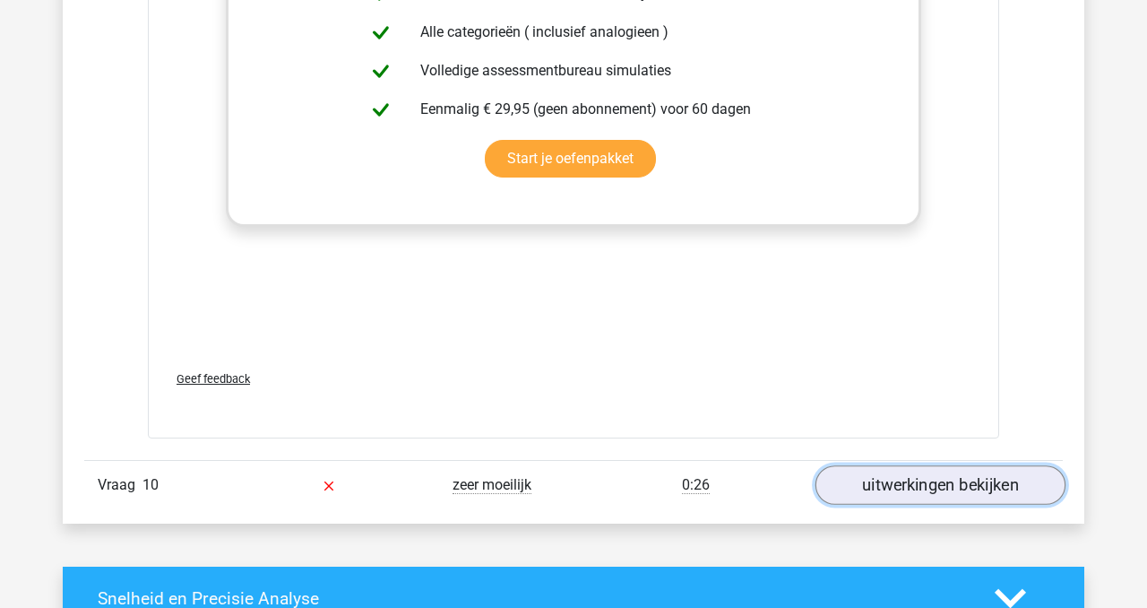
click at [917, 479] on link "uitwerkingen bekijken" at bounding box center [941, 484] width 250 height 39
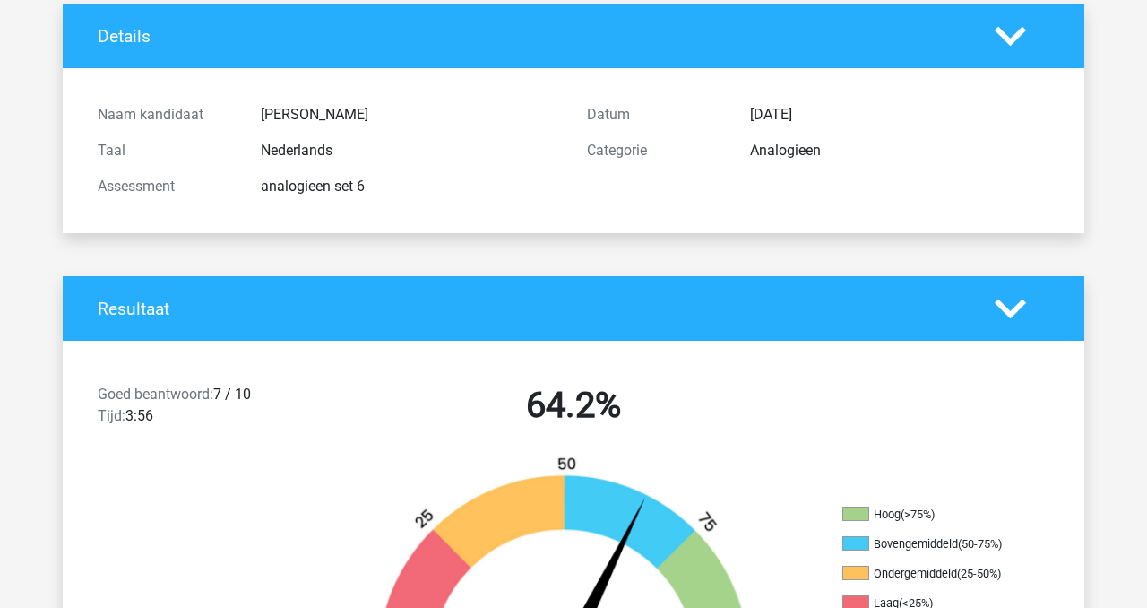
scroll to position [0, 0]
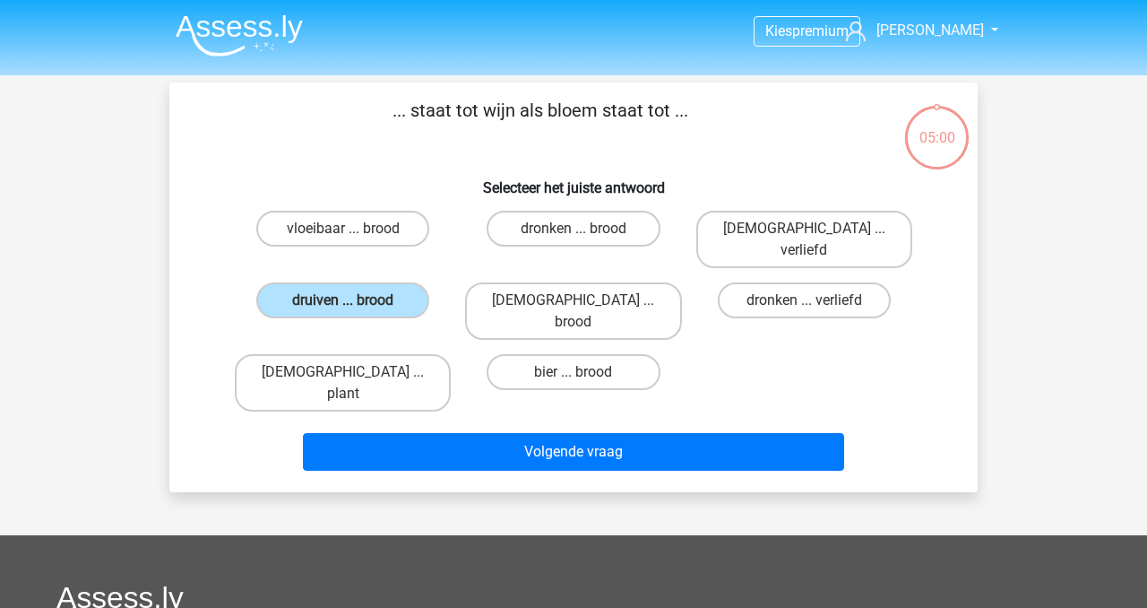
scroll to position [82, 0]
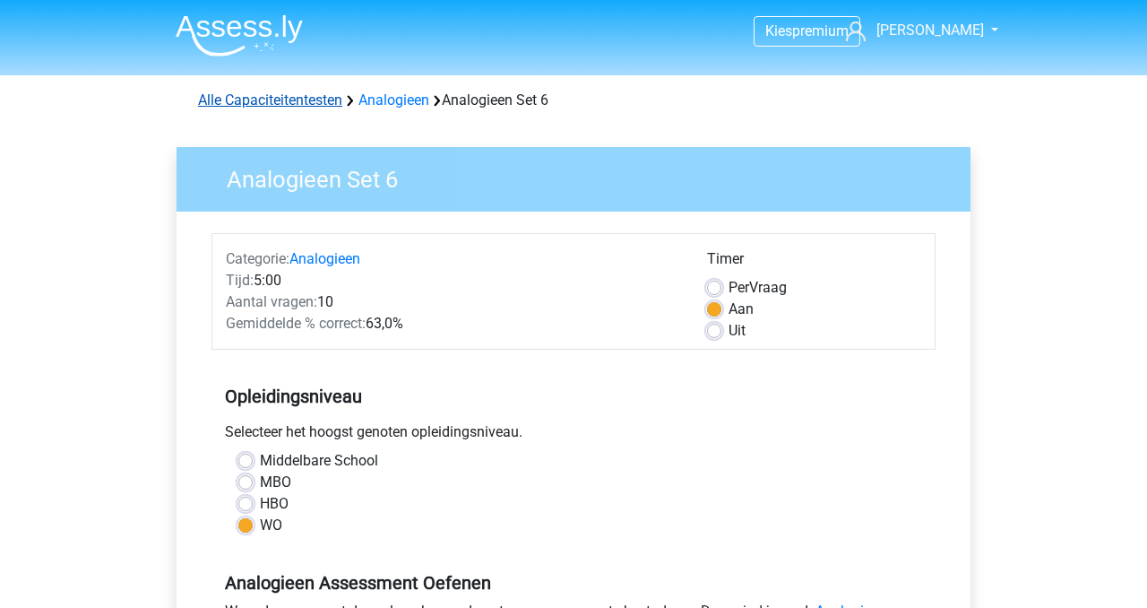
click at [290, 104] on link "Alle Capaciteitentesten" at bounding box center [270, 99] width 144 height 17
click at [281, 104] on link "Alle Capaciteitentesten" at bounding box center [270, 99] width 144 height 17
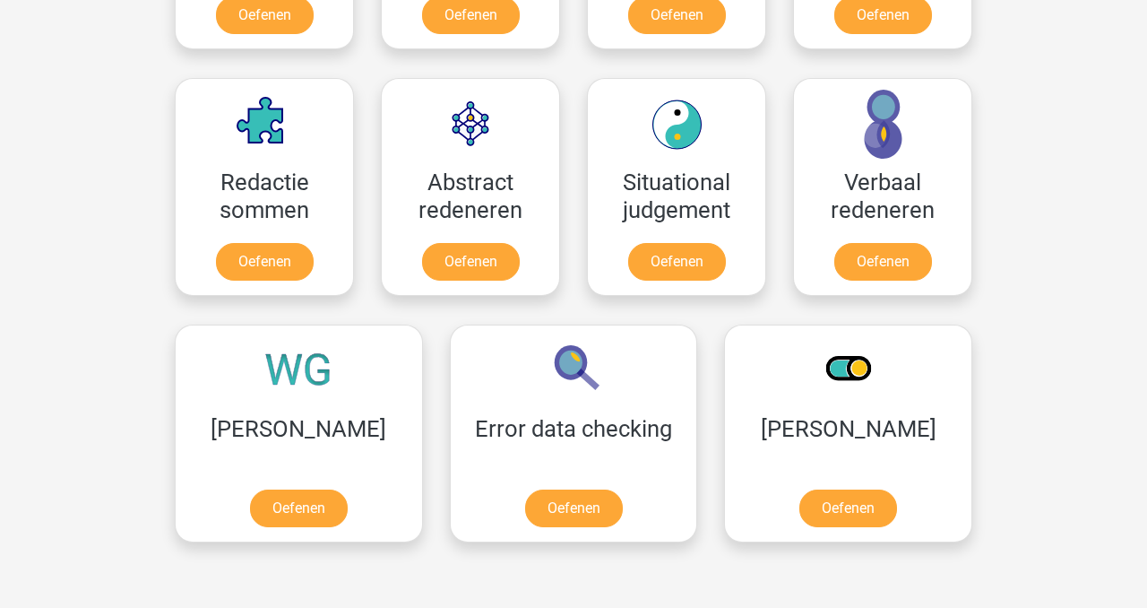
scroll to position [1312, 0]
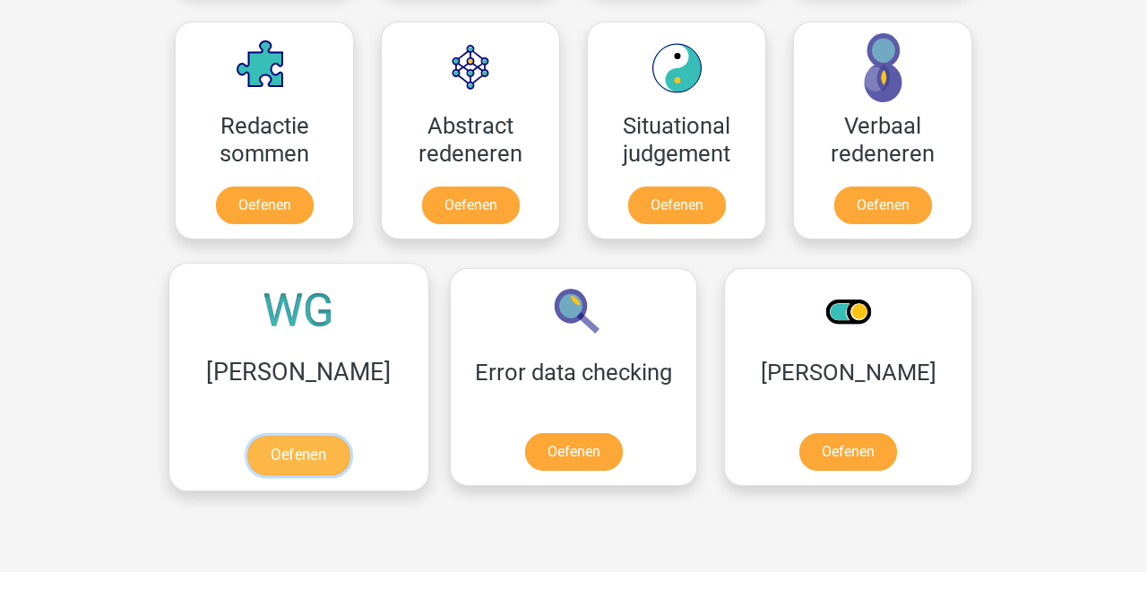
click at [272, 446] on link "Oefenen" at bounding box center [298, 455] width 102 height 39
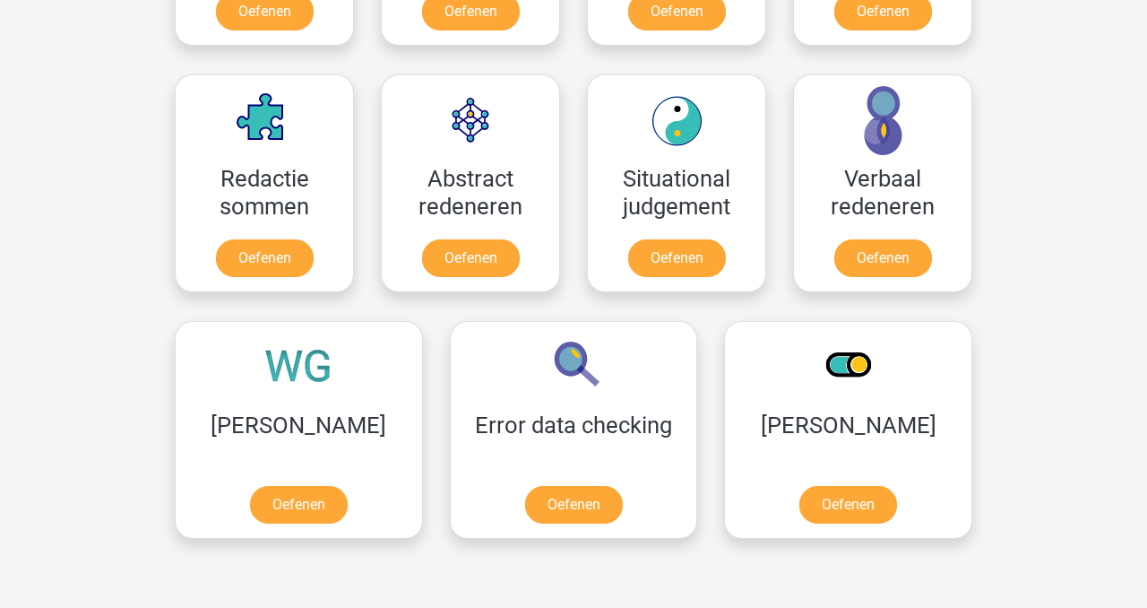
scroll to position [1285, 0]
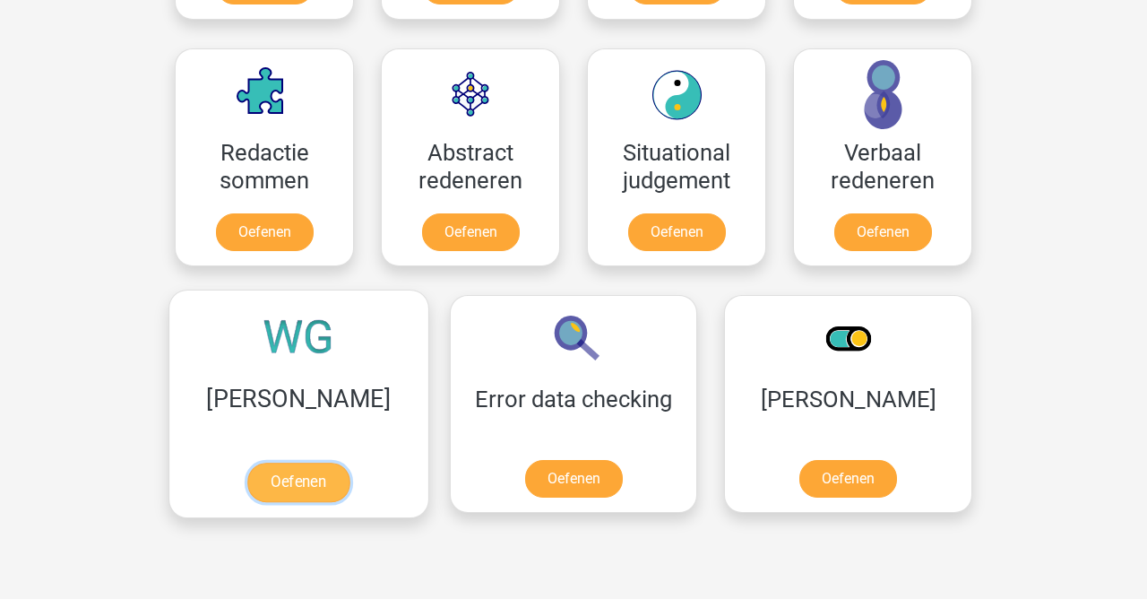
click at [254, 482] on link "Oefenen" at bounding box center [298, 481] width 102 height 39
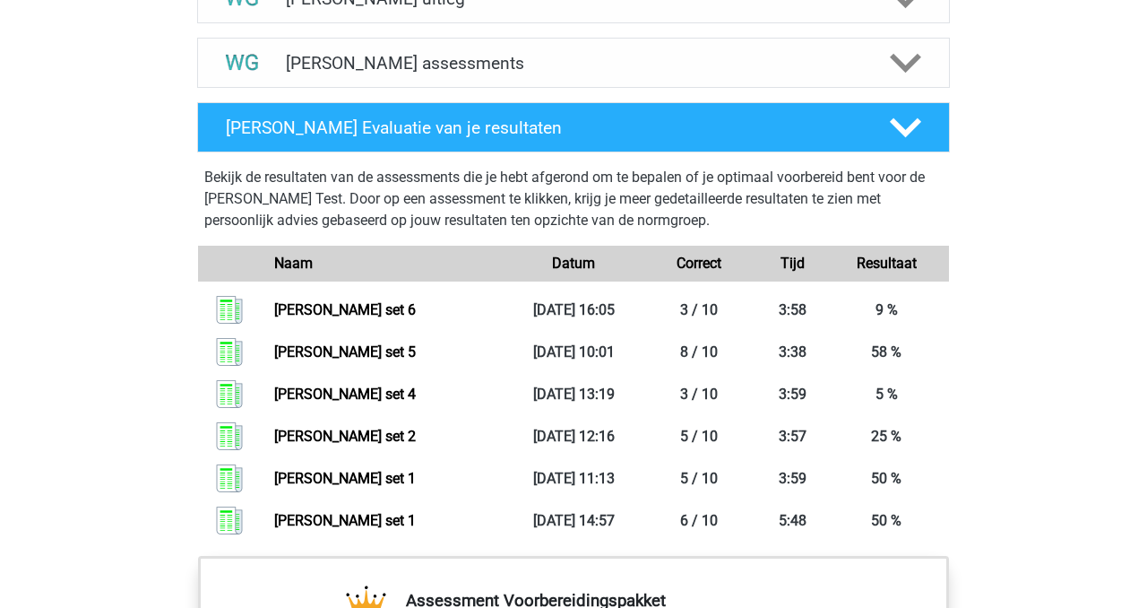
scroll to position [1146, 0]
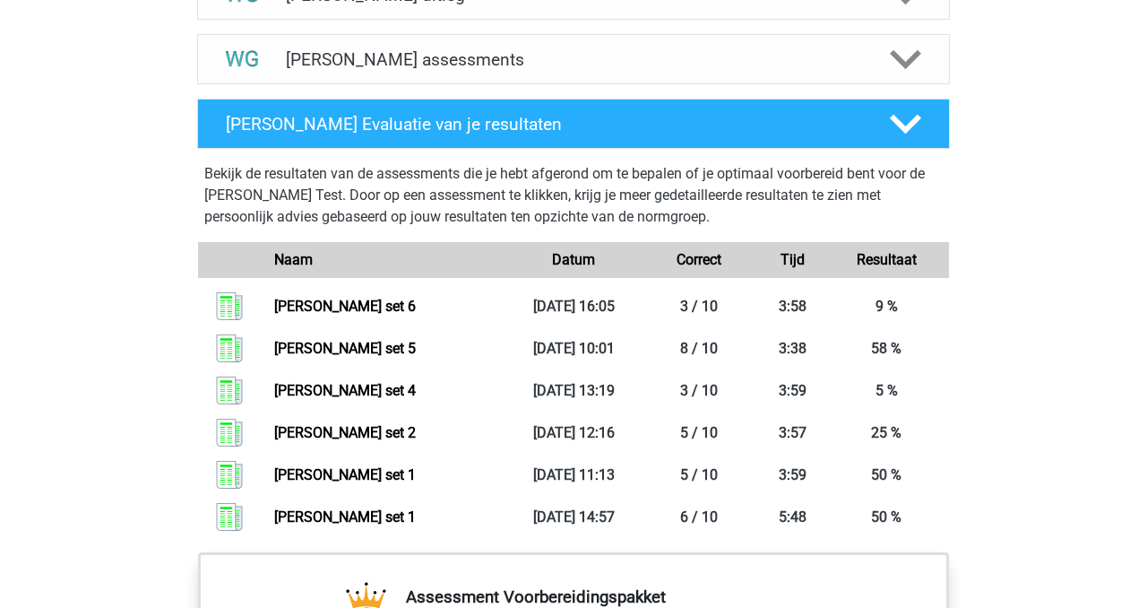
click at [110, 432] on div "Kies premium Nathalie [EMAIL_ADDRESS][DOMAIN_NAME]" at bounding box center [573, 148] width 1147 height 2588
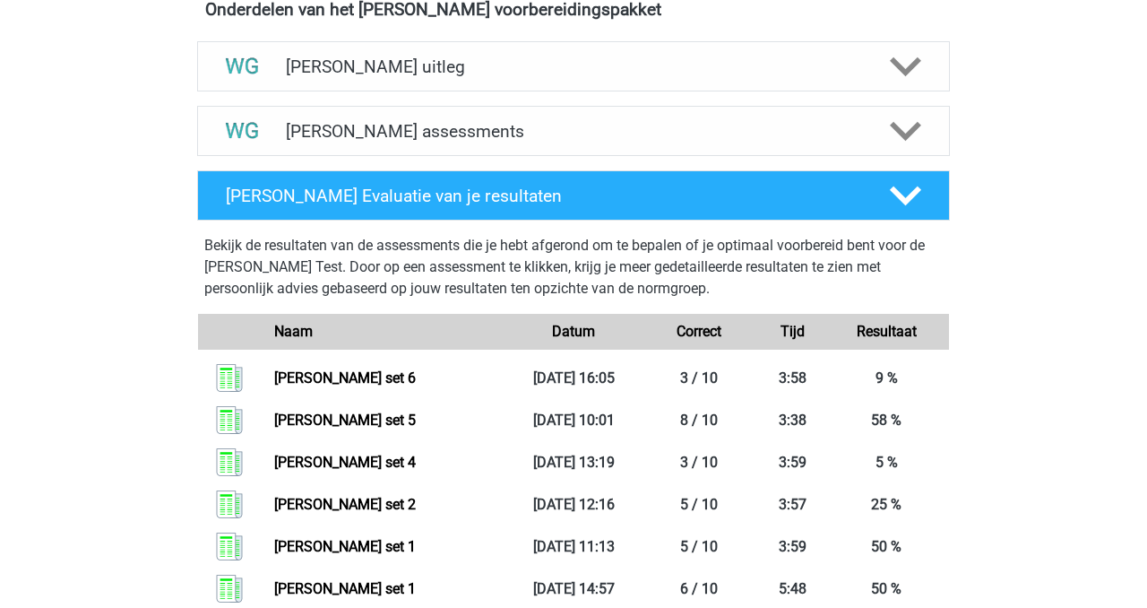
scroll to position [1041, 0]
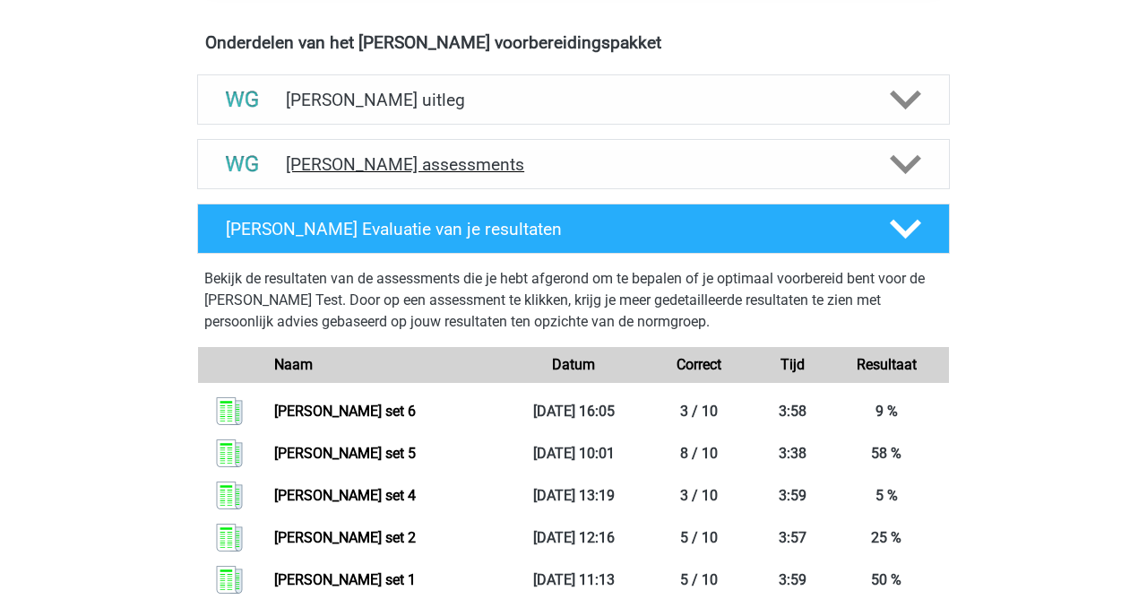
click at [422, 166] on h4 "[PERSON_NAME] assessments" at bounding box center [573, 164] width 575 height 21
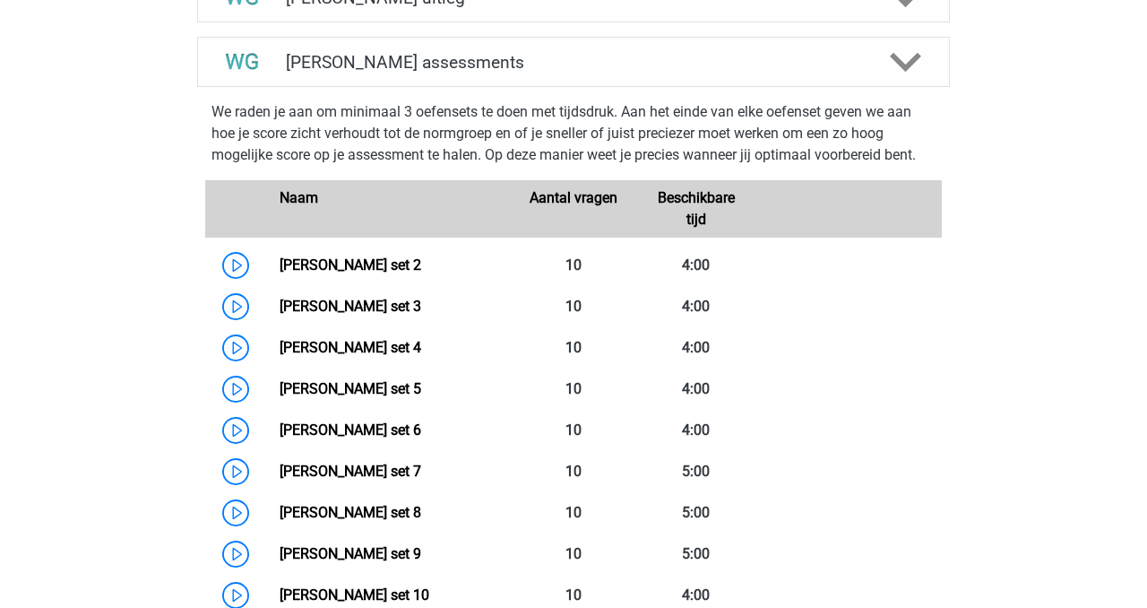
scroll to position [1170, 0]
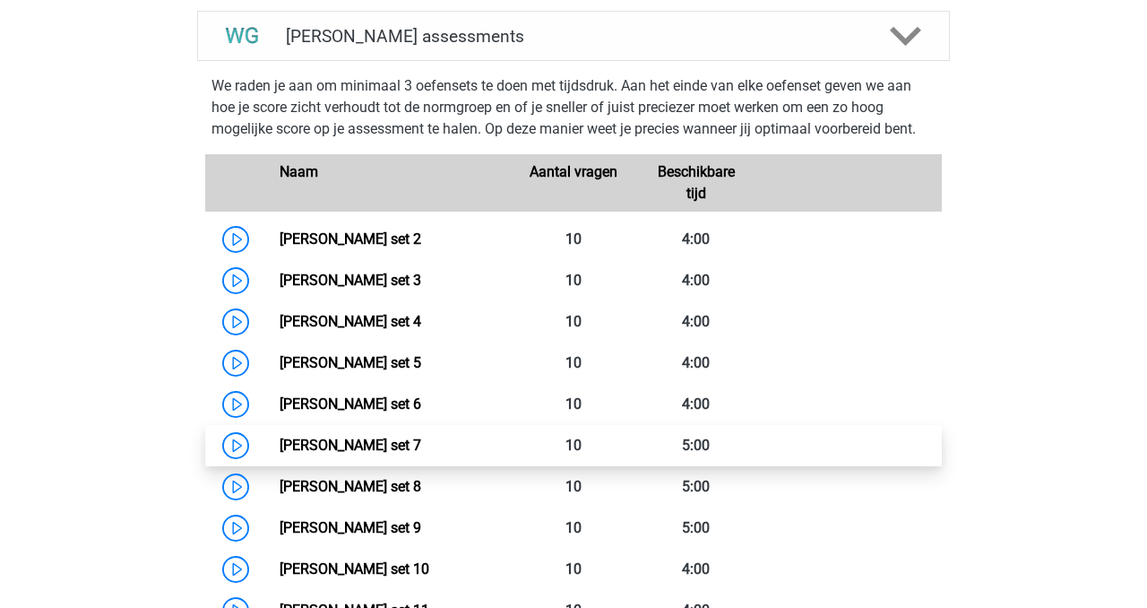
click at [350, 438] on link "[PERSON_NAME] set 7" at bounding box center [351, 444] width 142 height 17
click at [314, 445] on link "Watson Glaser set 7" at bounding box center [351, 444] width 142 height 17
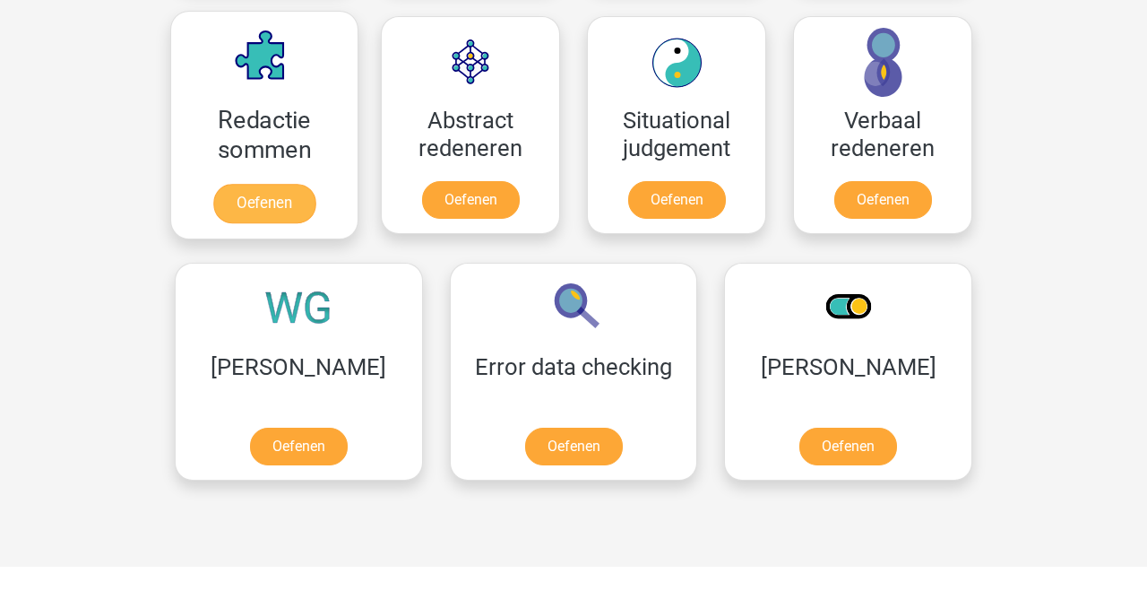
scroll to position [1321, 0]
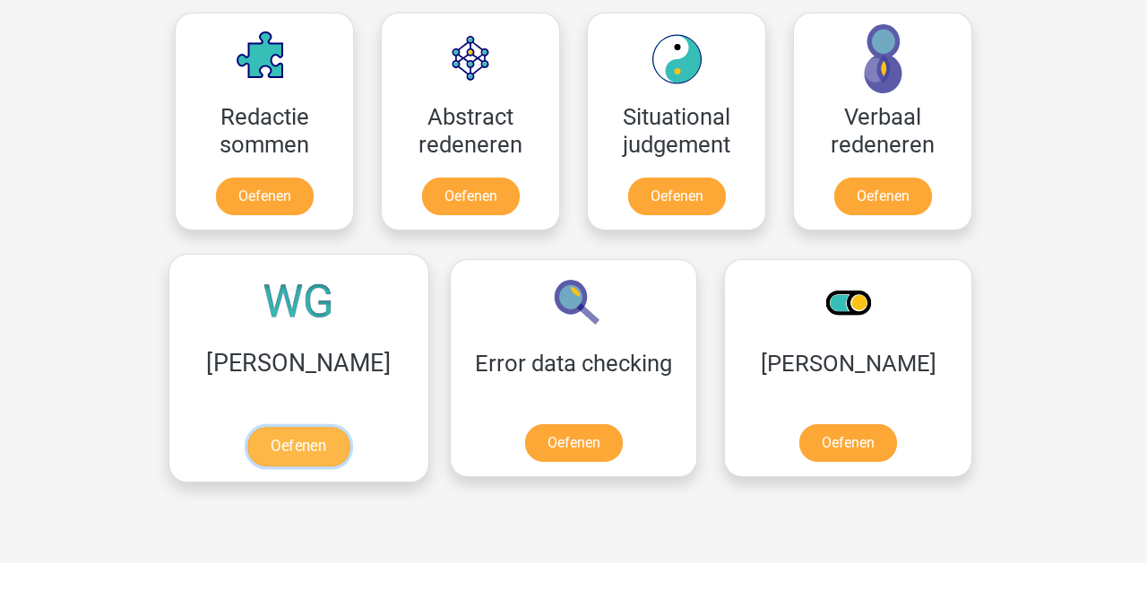
click at [265, 453] on link "Oefenen" at bounding box center [298, 446] width 102 height 39
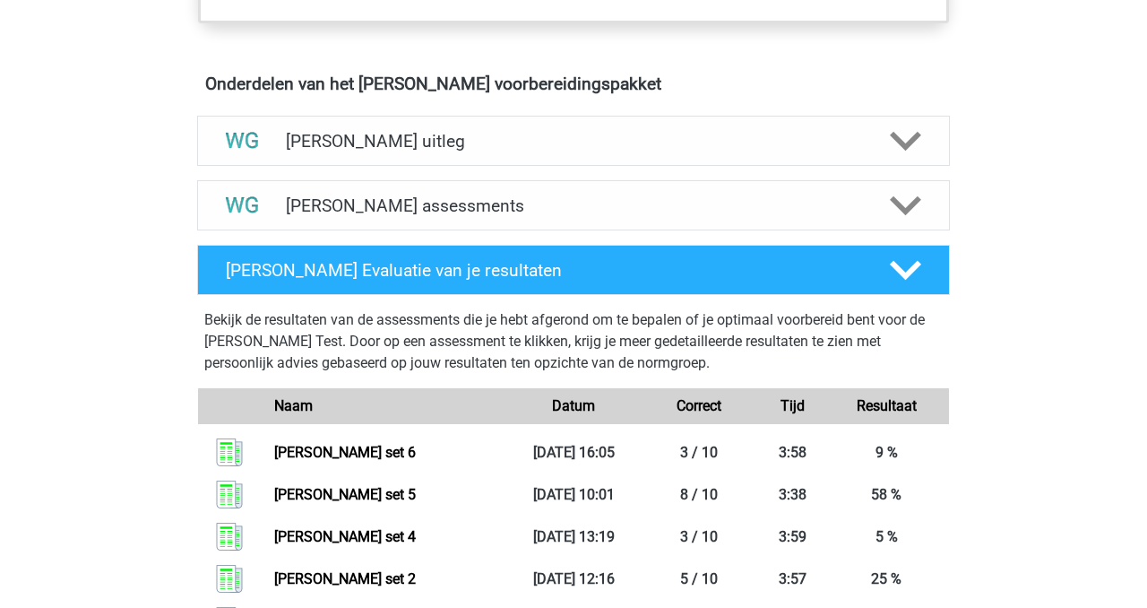
scroll to position [997, 0]
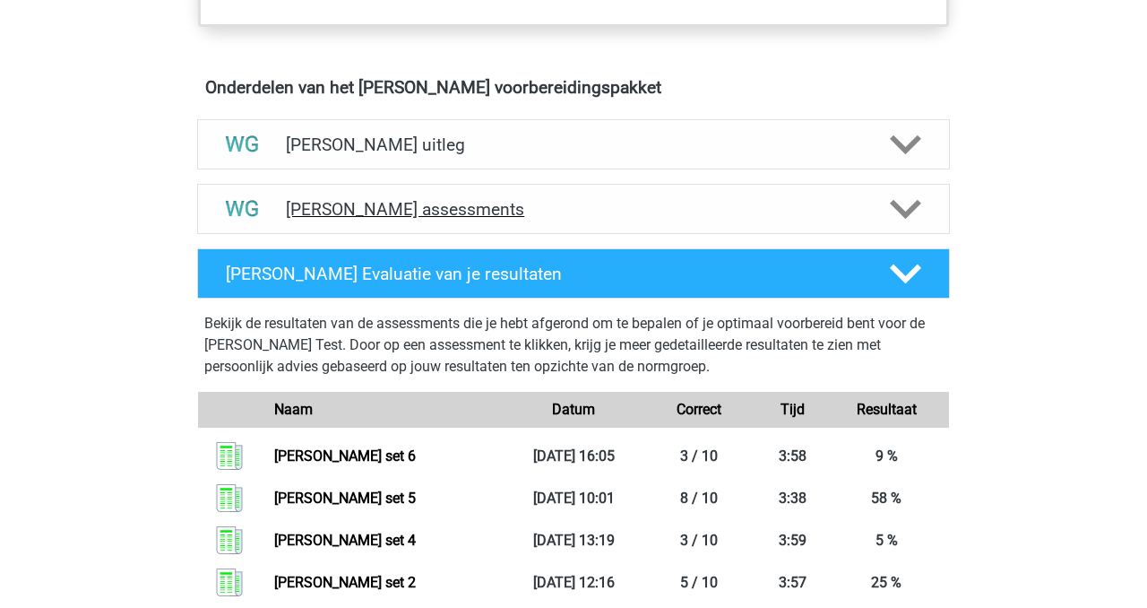
click at [426, 209] on h4 "Watson Glaser assessments" at bounding box center [573, 209] width 575 height 21
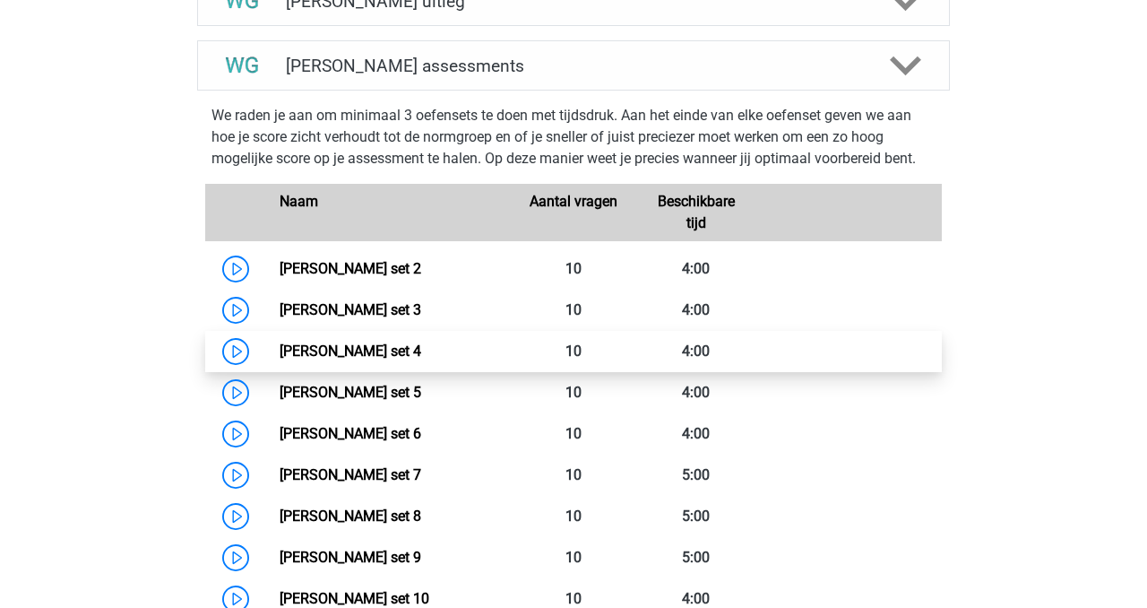
scroll to position [1171, 0]
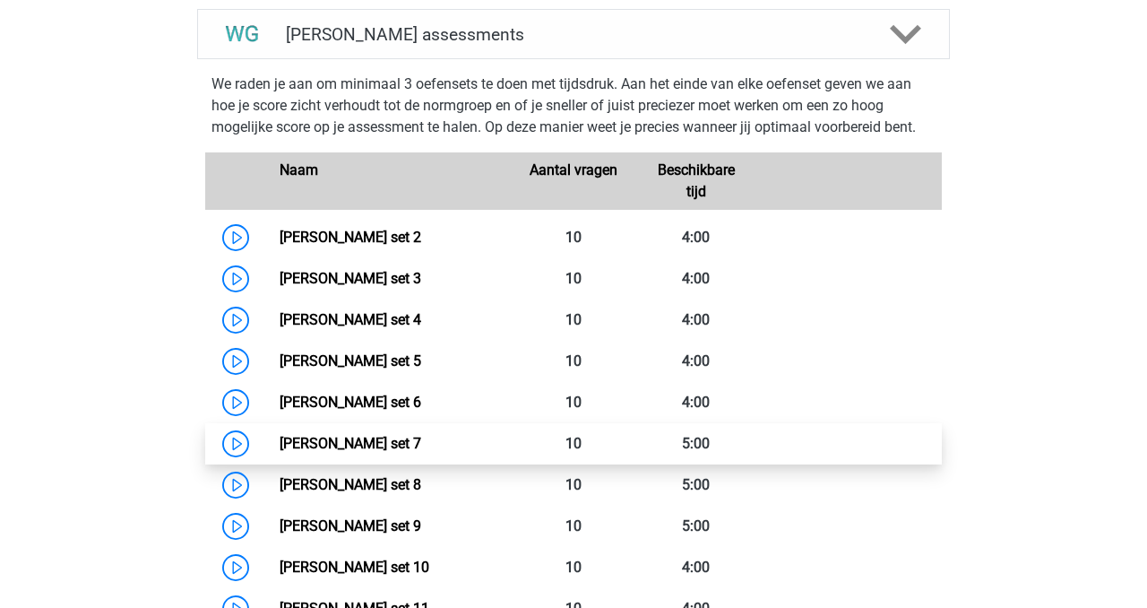
click at [347, 435] on link "Watson Glaser set 7" at bounding box center [351, 443] width 142 height 17
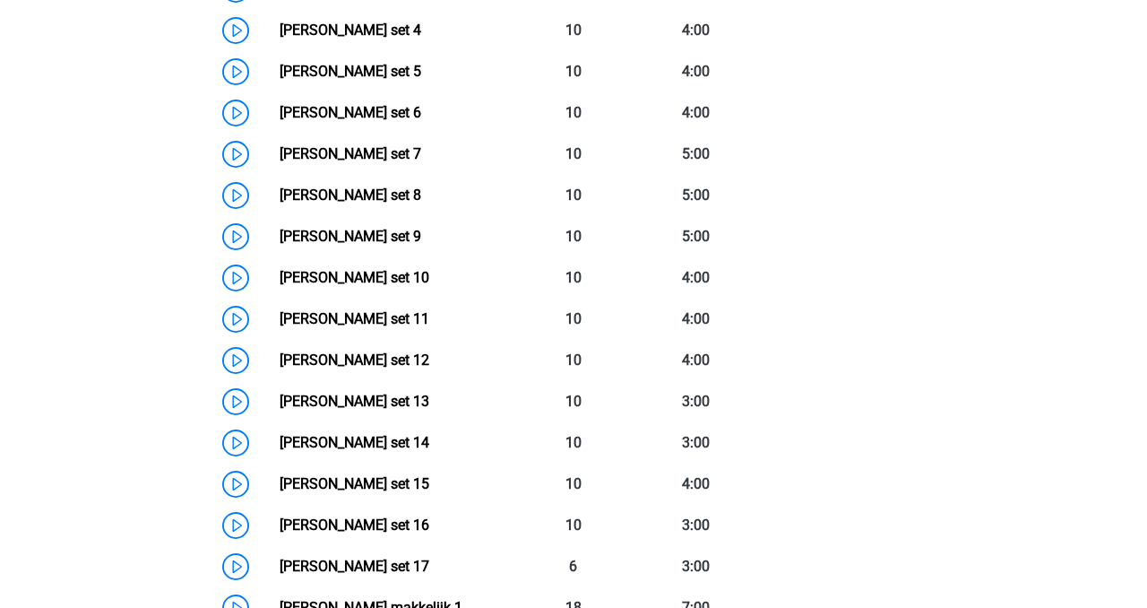
scroll to position [1437, 0]
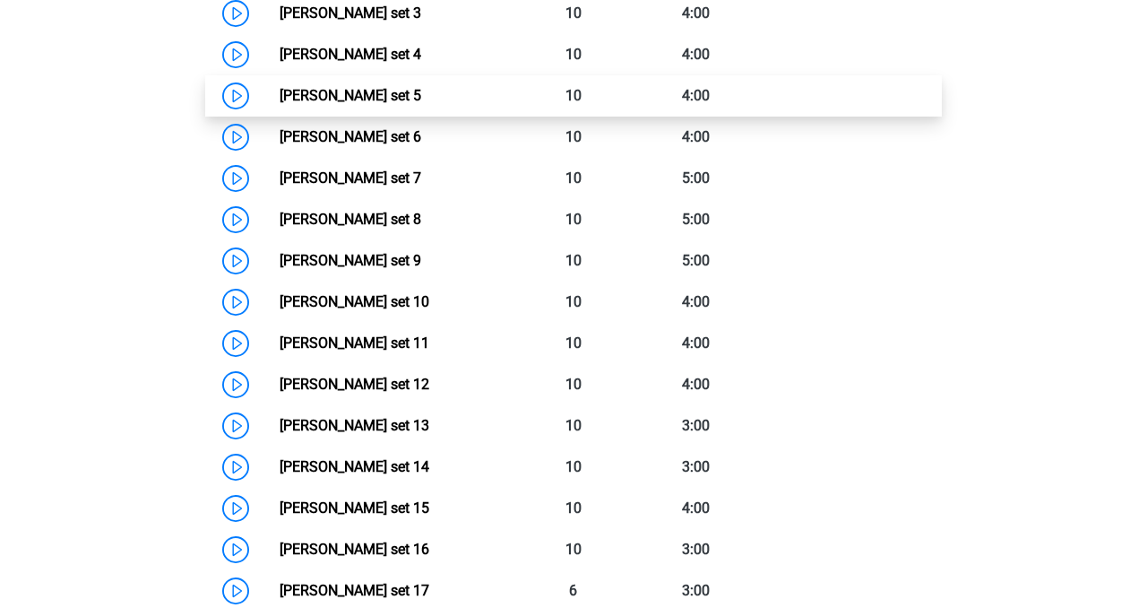
click at [336, 101] on link "Watson Glaser set 5" at bounding box center [351, 95] width 142 height 17
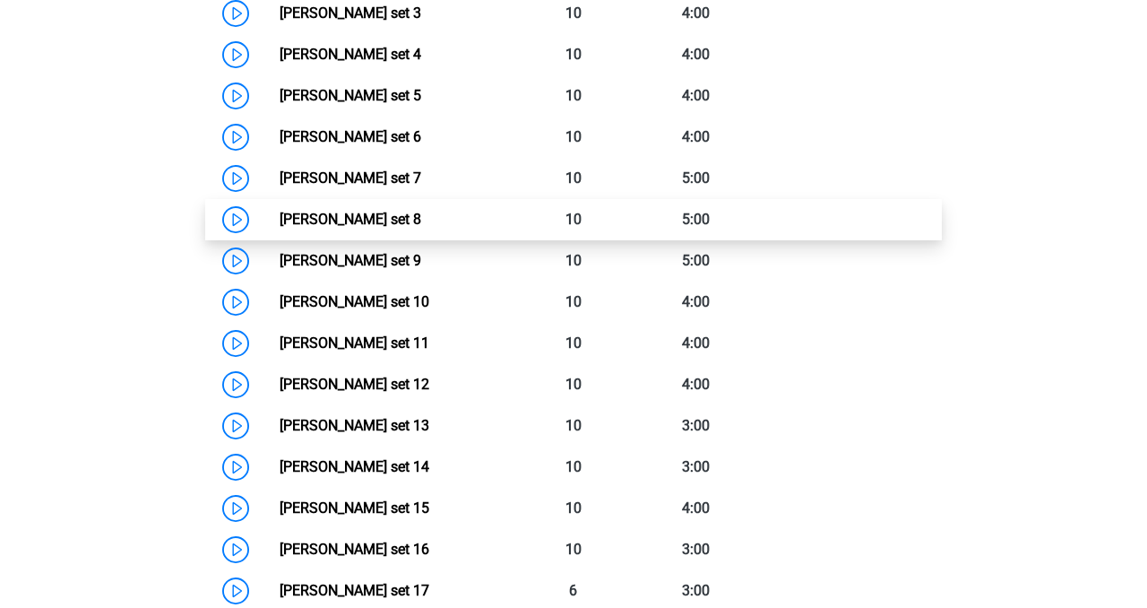
click at [337, 222] on link "Watson Glaser set 8" at bounding box center [351, 219] width 142 height 17
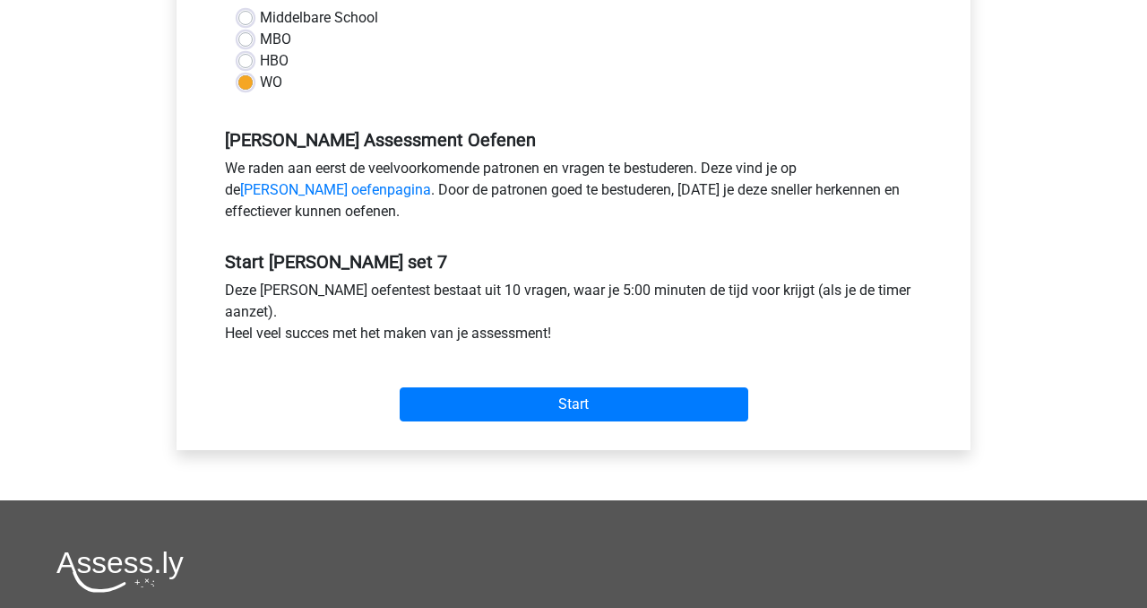
scroll to position [457, 0]
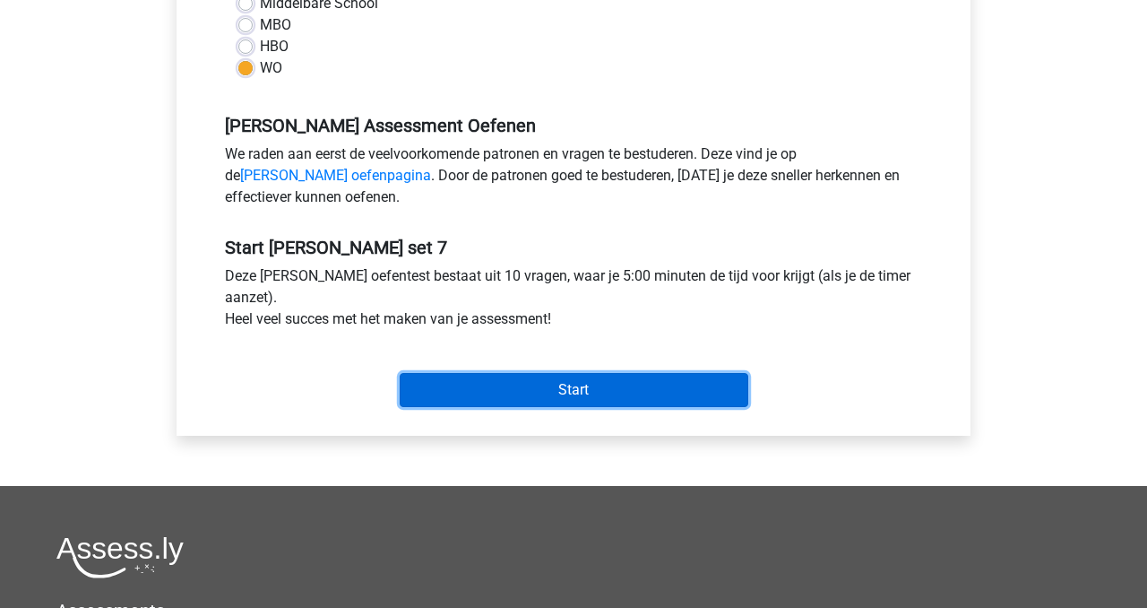
click at [580, 394] on input "Start" at bounding box center [574, 390] width 349 height 34
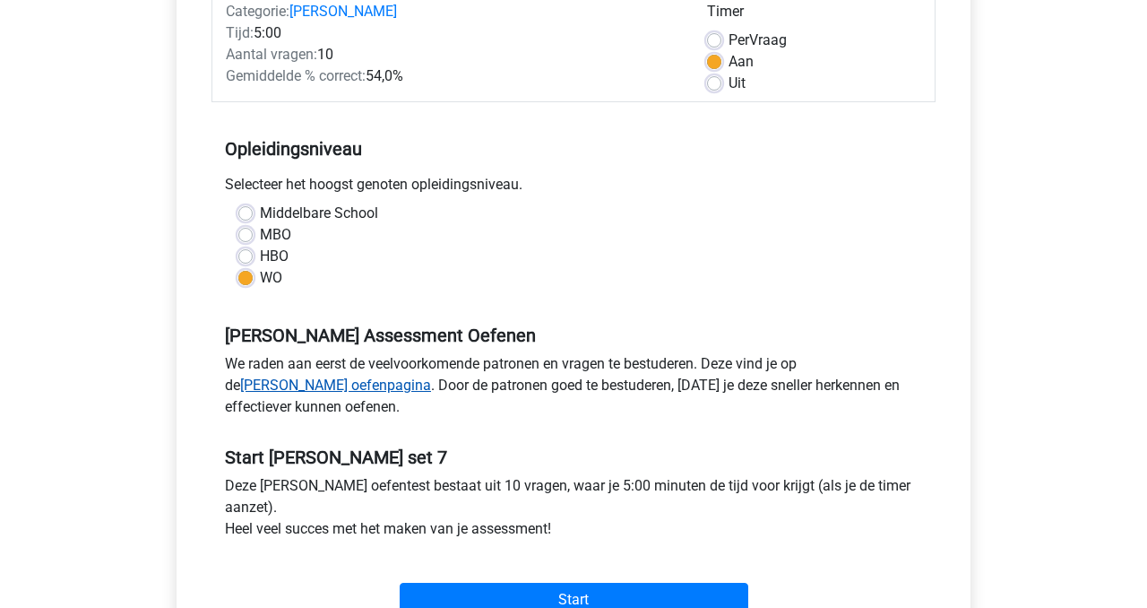
scroll to position [0, 0]
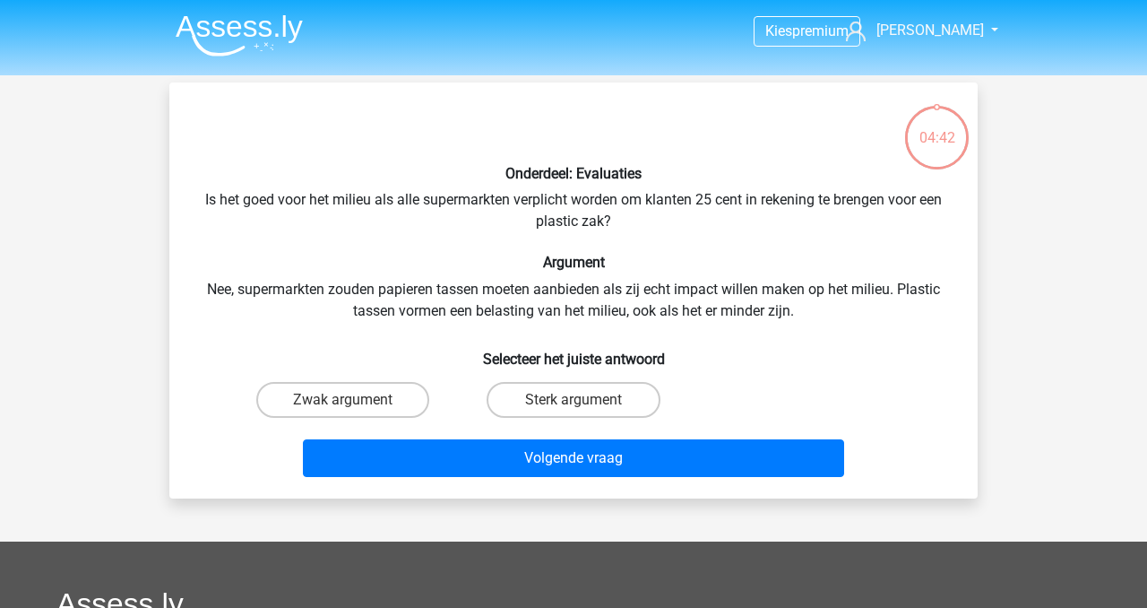
click at [352, 400] on input "Zwak argument" at bounding box center [349, 406] width 12 height 12
radio input "true"
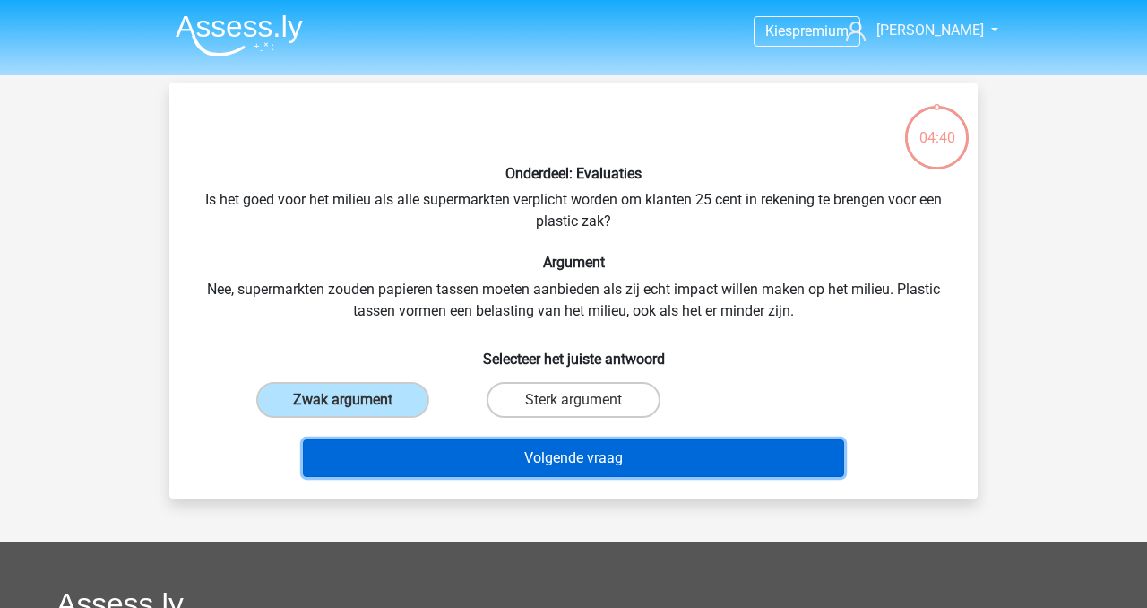
click at [513, 459] on button "Volgende vraag" at bounding box center [574, 458] width 542 height 38
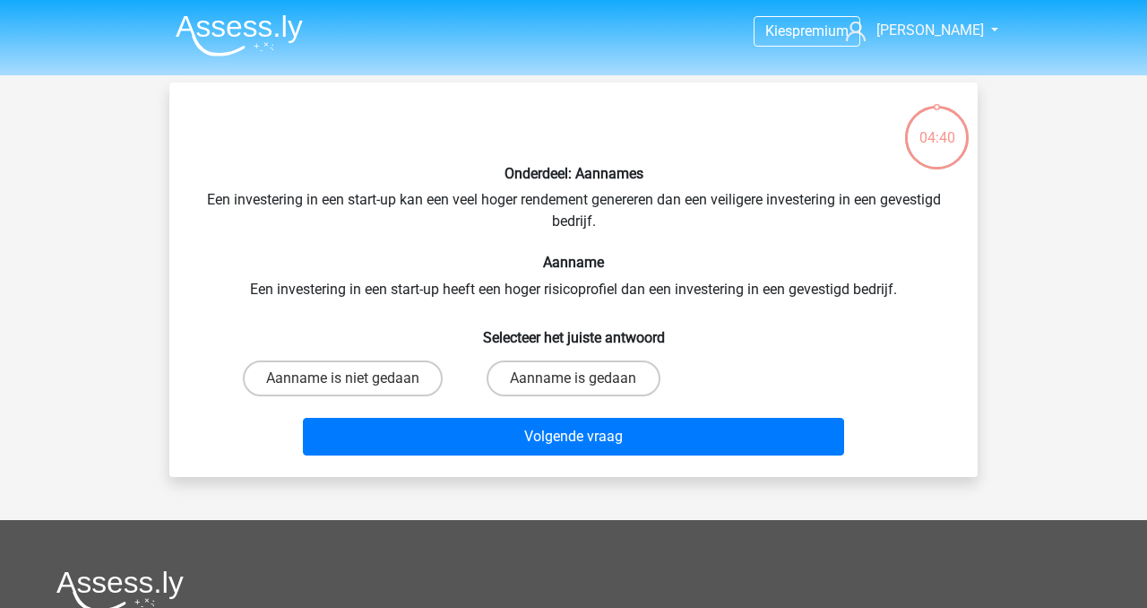
scroll to position [82, 0]
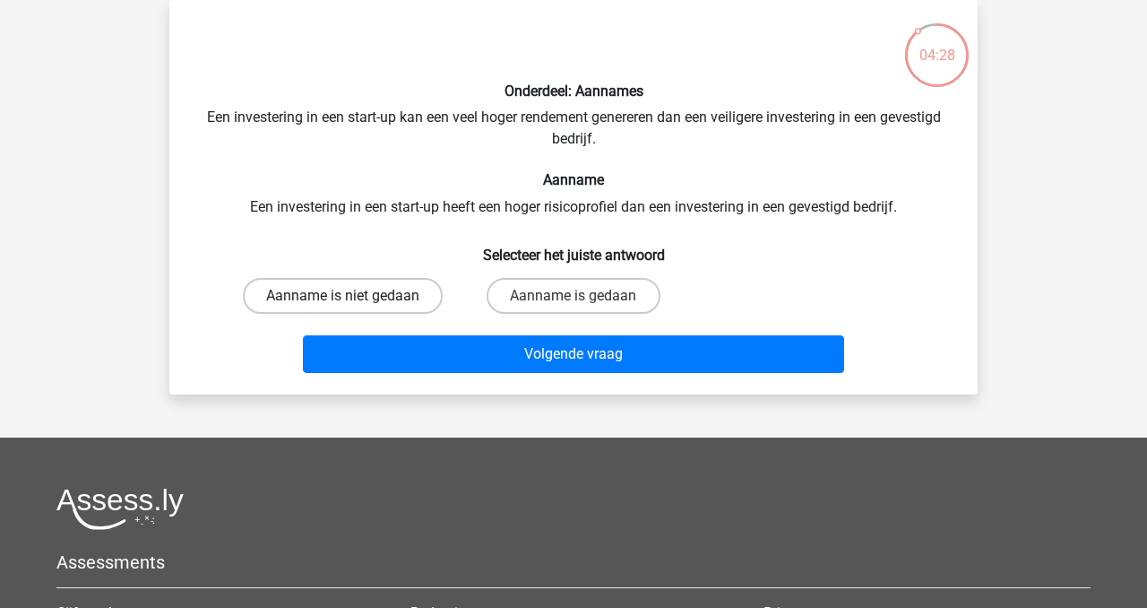
click at [360, 297] on label "Aanname is niet gedaan" at bounding box center [343, 296] width 200 height 36
click at [355, 297] on input "Aanname is niet gedaan" at bounding box center [349, 302] width 12 height 12
radio input "true"
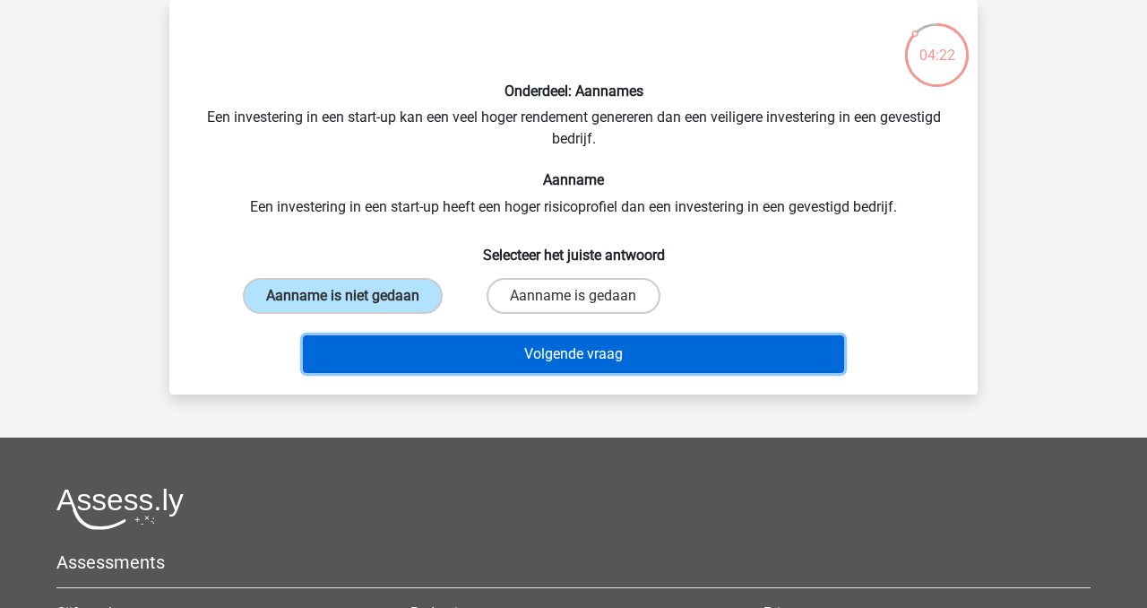
click at [626, 357] on button "Volgende vraag" at bounding box center [574, 354] width 542 height 38
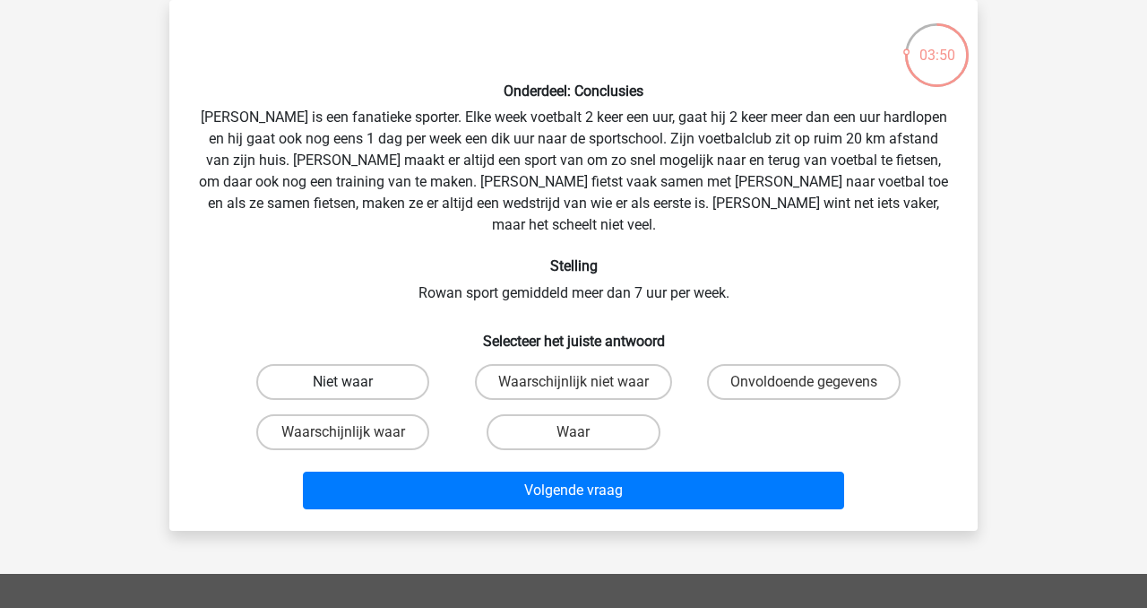
click at [373, 364] on label "Niet waar" at bounding box center [342, 382] width 173 height 36
click at [355, 382] on input "Niet waar" at bounding box center [349, 388] width 12 height 12
radio input "true"
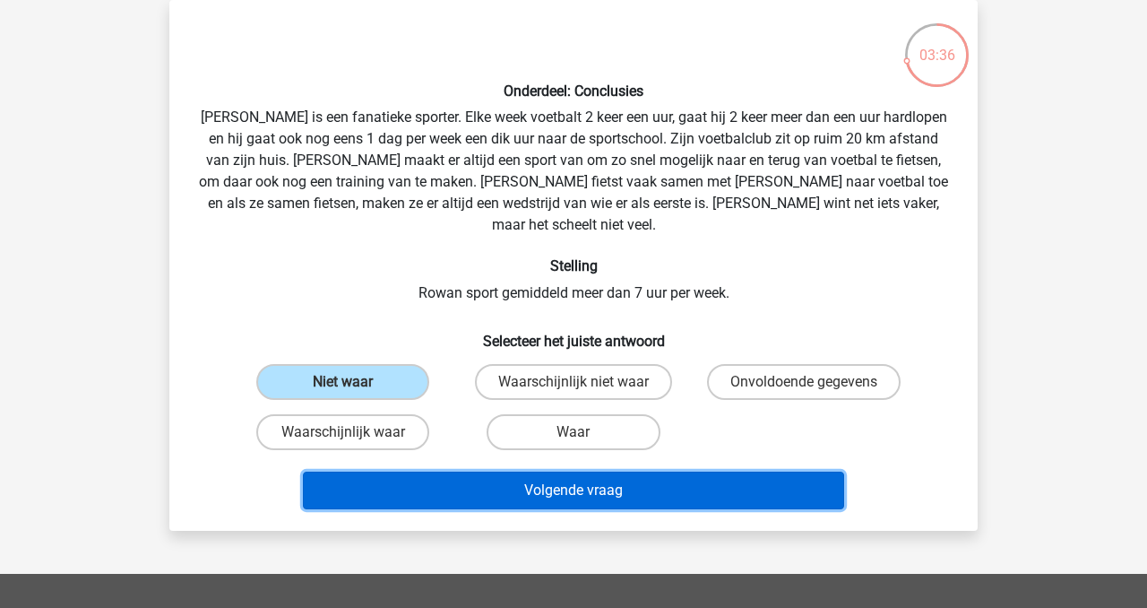
click at [569, 474] on button "Volgende vraag" at bounding box center [574, 490] width 542 height 38
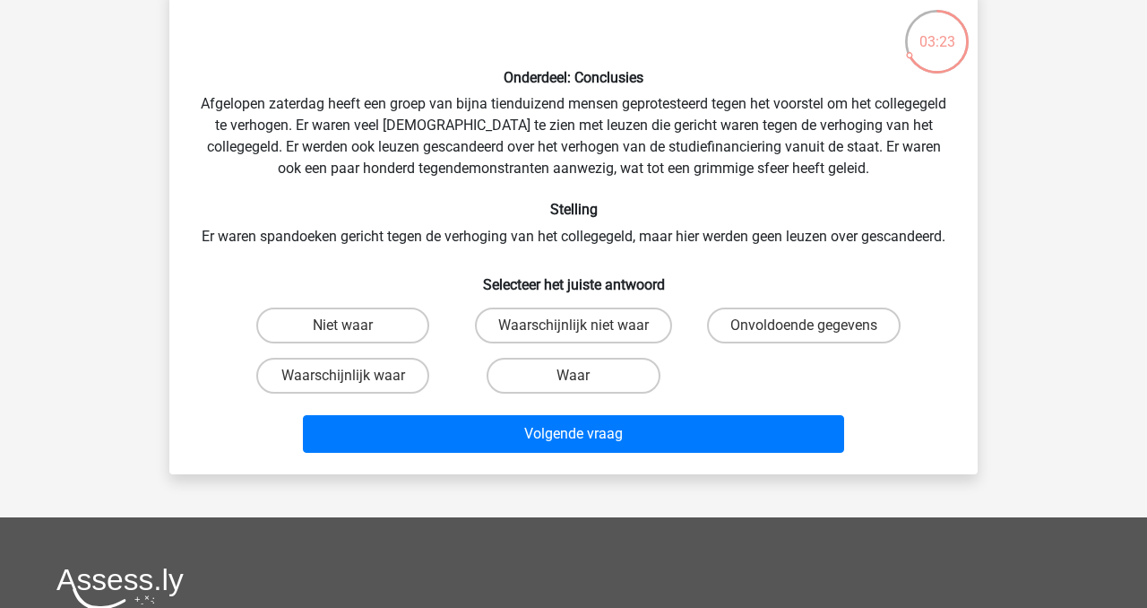
scroll to position [98, 0]
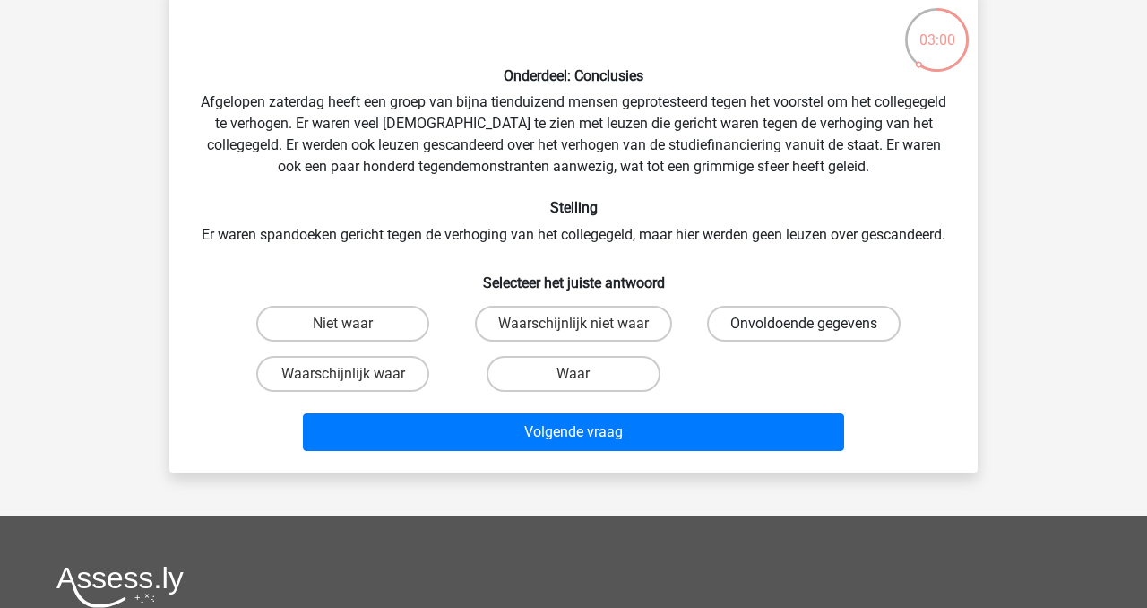
click at [777, 341] on label "Onvoldoende gegevens" at bounding box center [804, 324] width 194 height 36
click at [804, 335] on input "Onvoldoende gegevens" at bounding box center [810, 330] width 12 height 12
radio input "true"
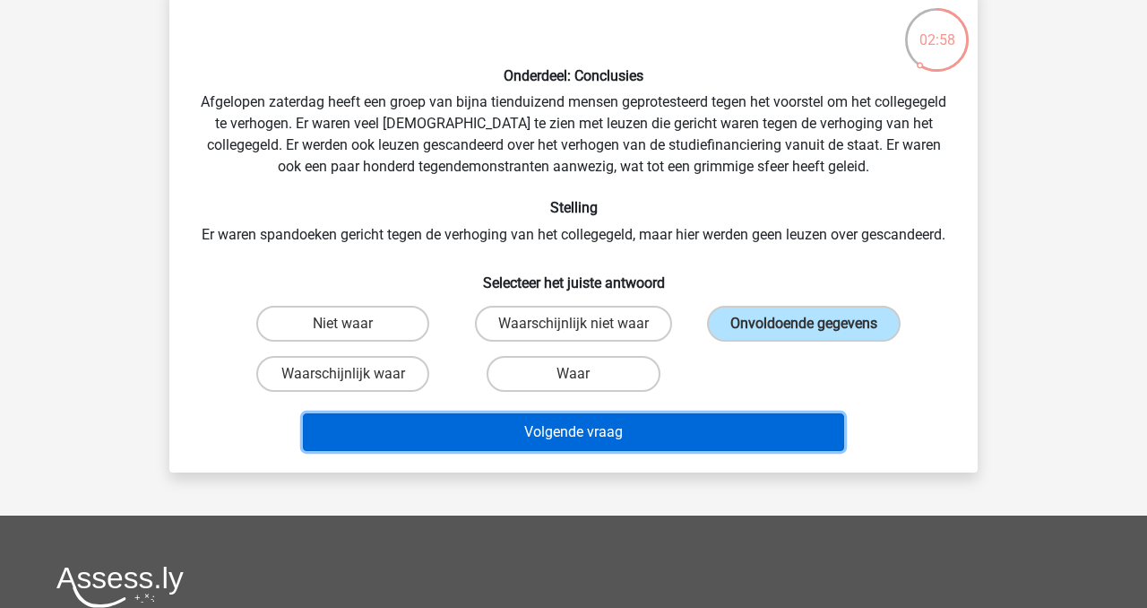
click at [610, 451] on button "Volgende vraag" at bounding box center [574, 432] width 542 height 38
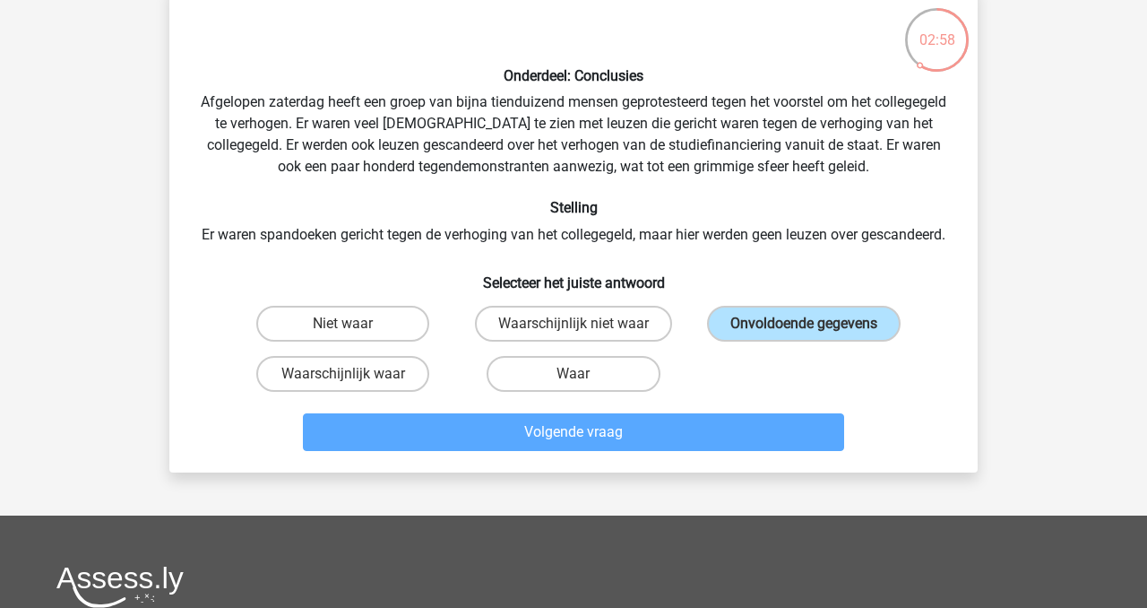
scroll to position [82, 0]
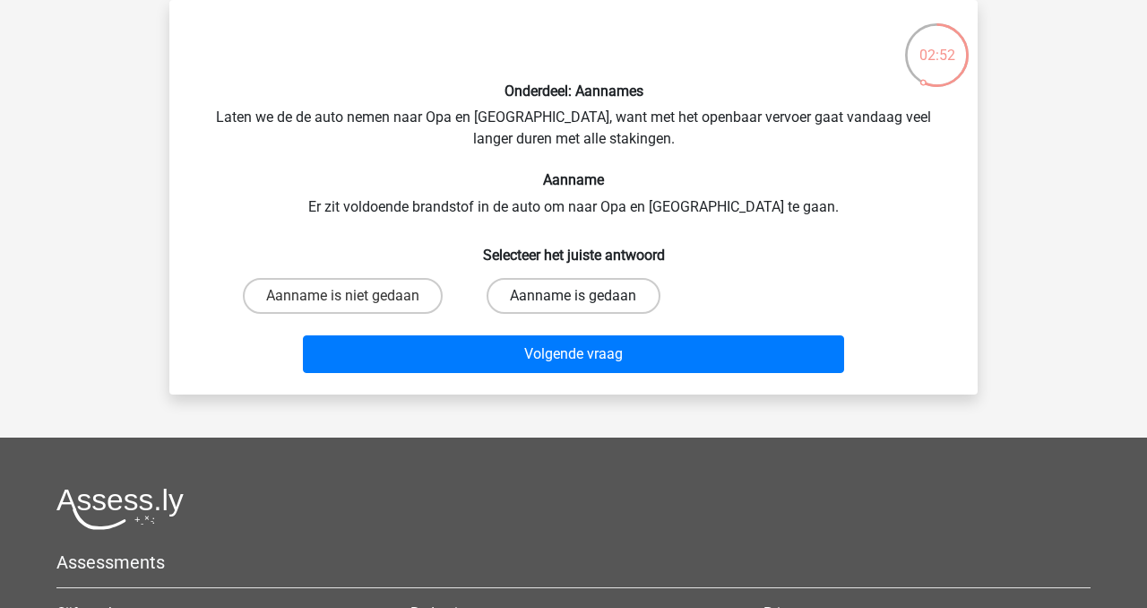
click at [538, 297] on label "Aanname is gedaan" at bounding box center [573, 296] width 173 height 36
click at [574, 297] on input "Aanname is gedaan" at bounding box center [580, 302] width 12 height 12
radio input "true"
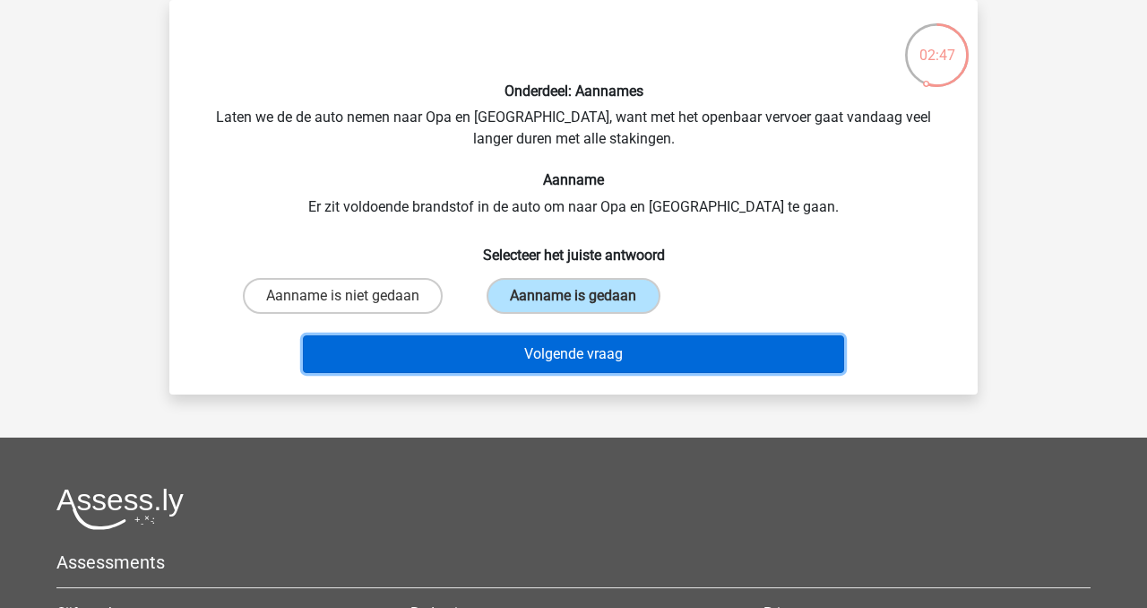
click at [570, 354] on button "Volgende vraag" at bounding box center [574, 354] width 542 height 38
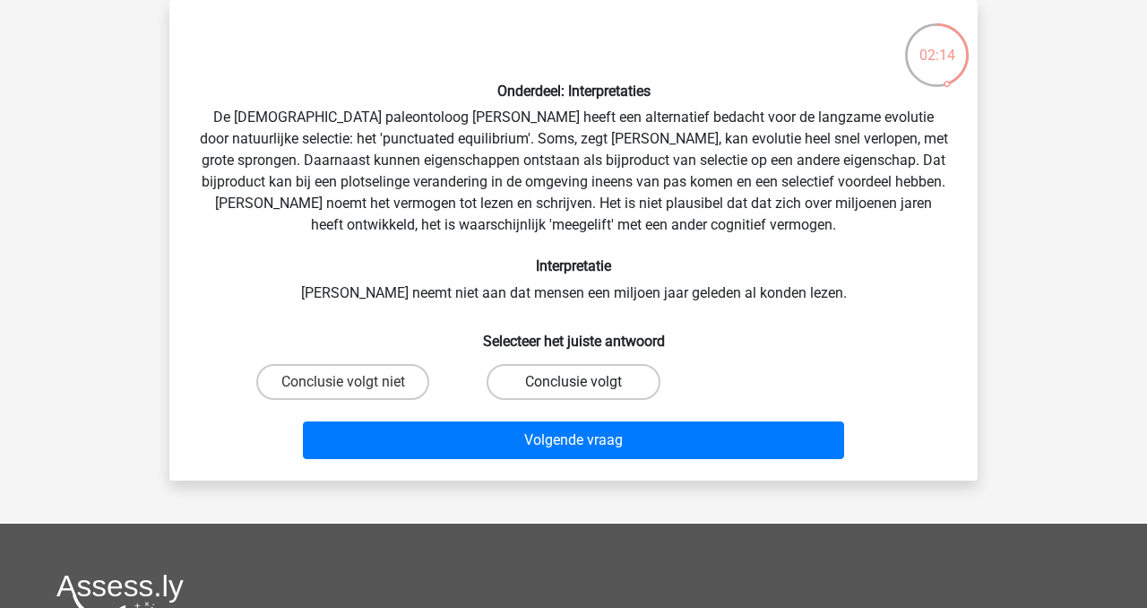
click at [540, 383] on label "Conclusie volgt" at bounding box center [573, 382] width 173 height 36
click at [574, 383] on input "Conclusie volgt" at bounding box center [580, 388] width 12 height 12
radio input "true"
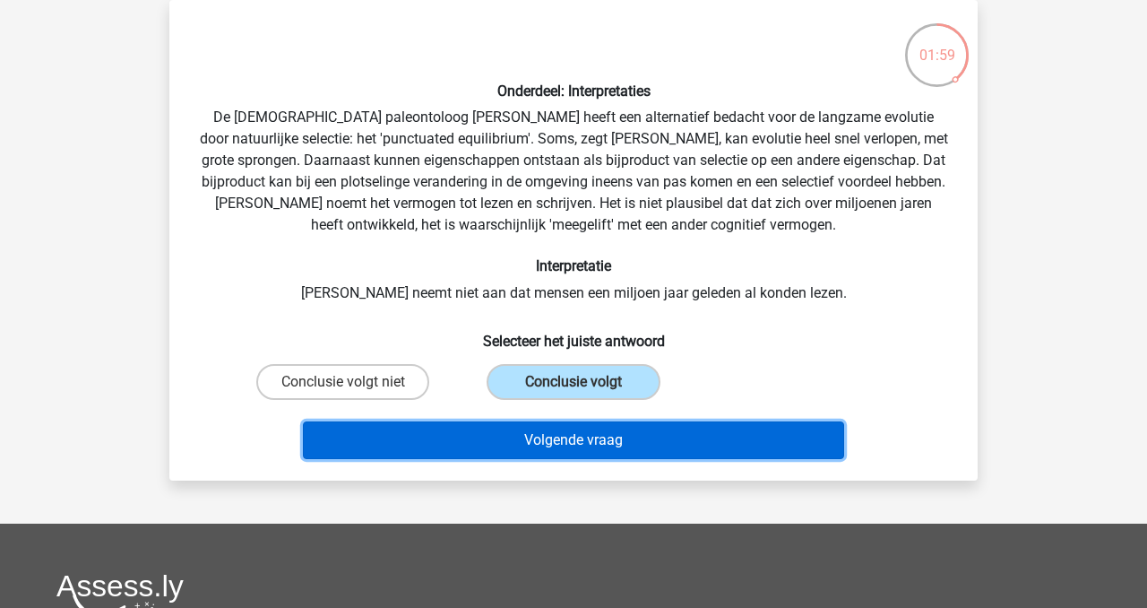
click at [551, 441] on button "Volgende vraag" at bounding box center [574, 440] width 542 height 38
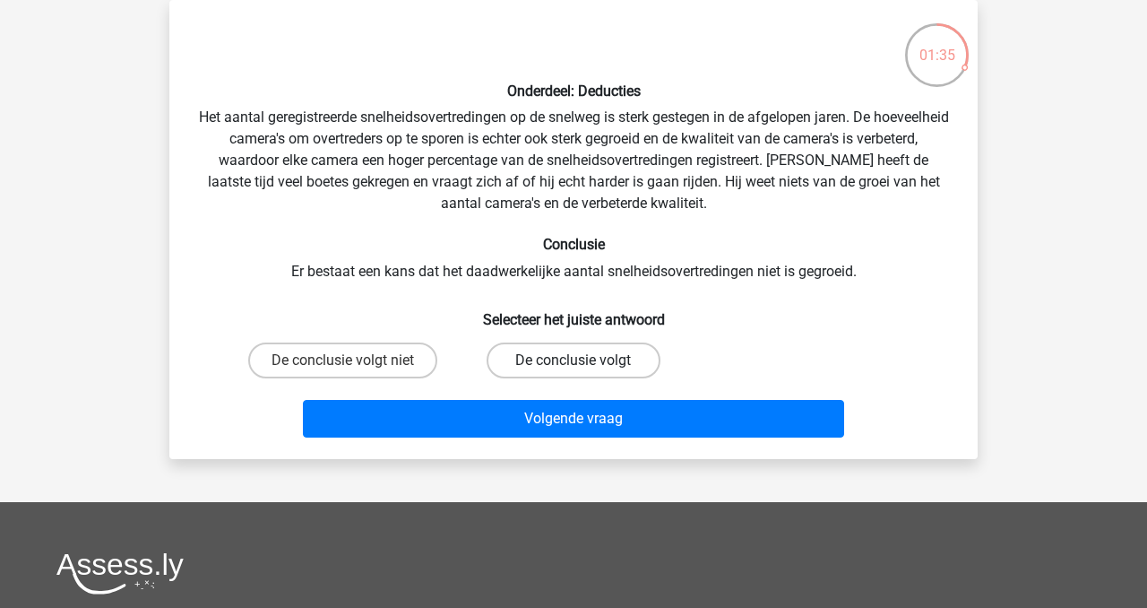
click at [552, 355] on label "De conclusie volgt" at bounding box center [573, 360] width 173 height 36
click at [574, 360] on input "De conclusie volgt" at bounding box center [580, 366] width 12 height 12
radio input "true"
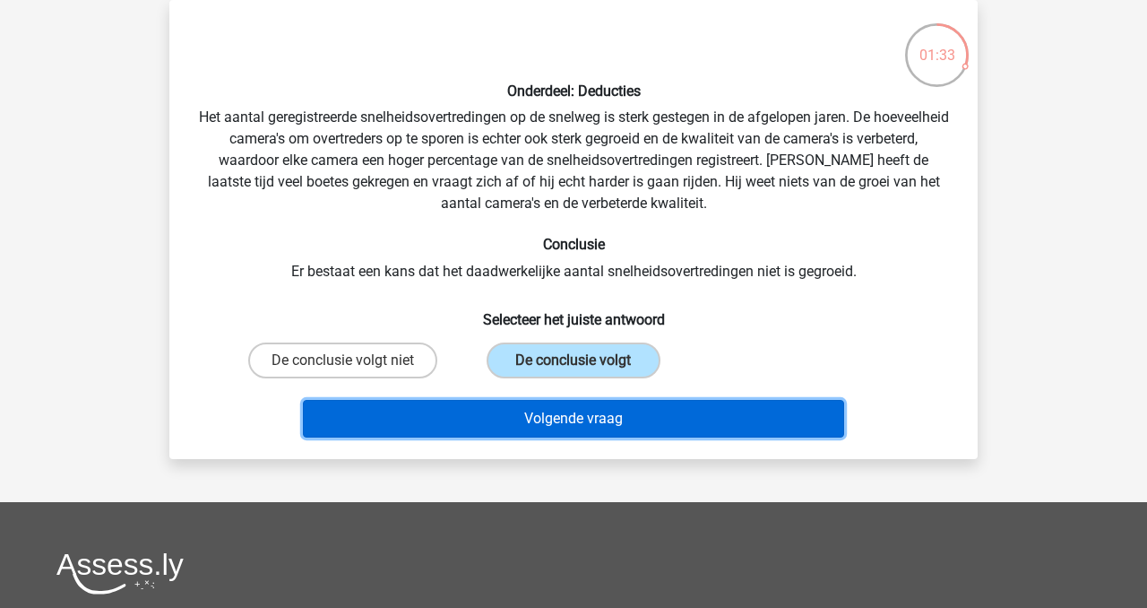
click at [599, 422] on button "Volgende vraag" at bounding box center [574, 419] width 542 height 38
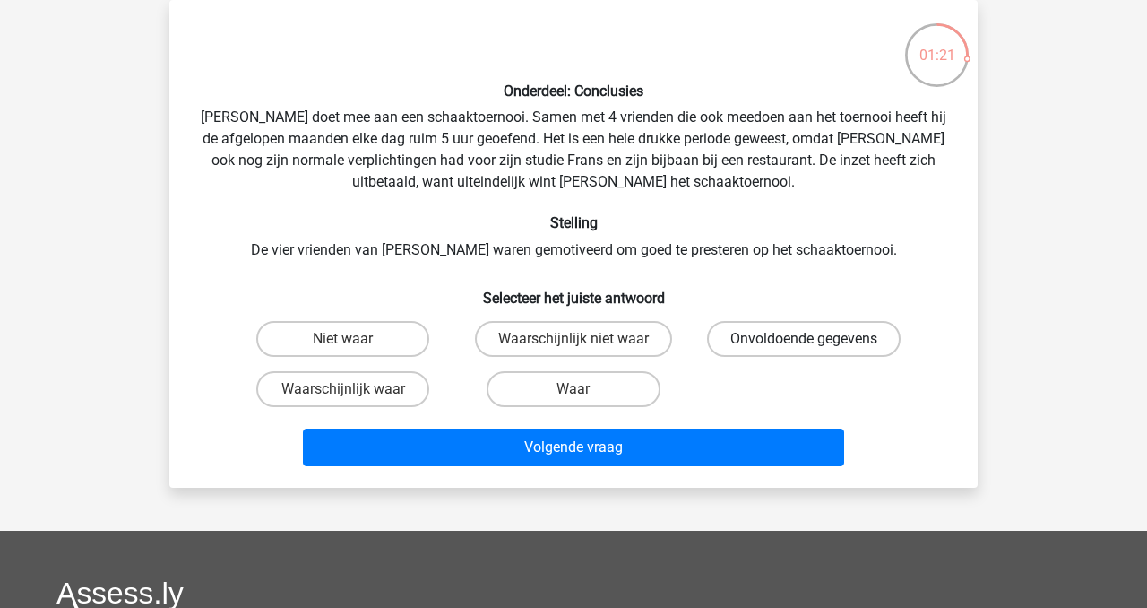
click at [758, 342] on label "Onvoldoende gegevens" at bounding box center [804, 339] width 194 height 36
click at [804, 342] on input "Onvoldoende gegevens" at bounding box center [810, 345] width 12 height 12
radio input "true"
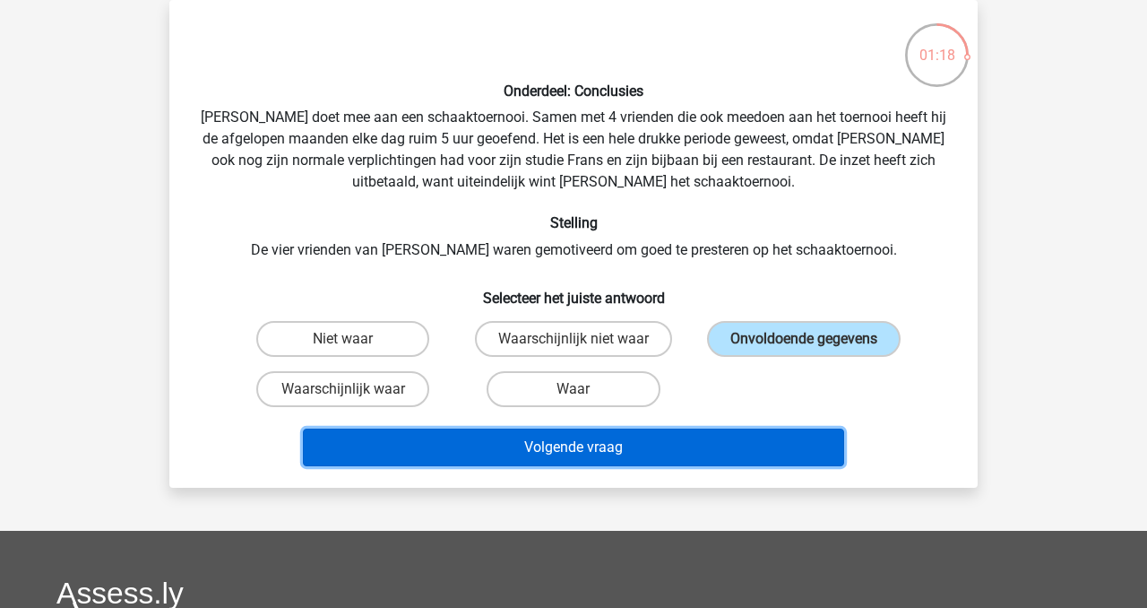
click at [565, 452] on button "Volgende vraag" at bounding box center [574, 447] width 542 height 38
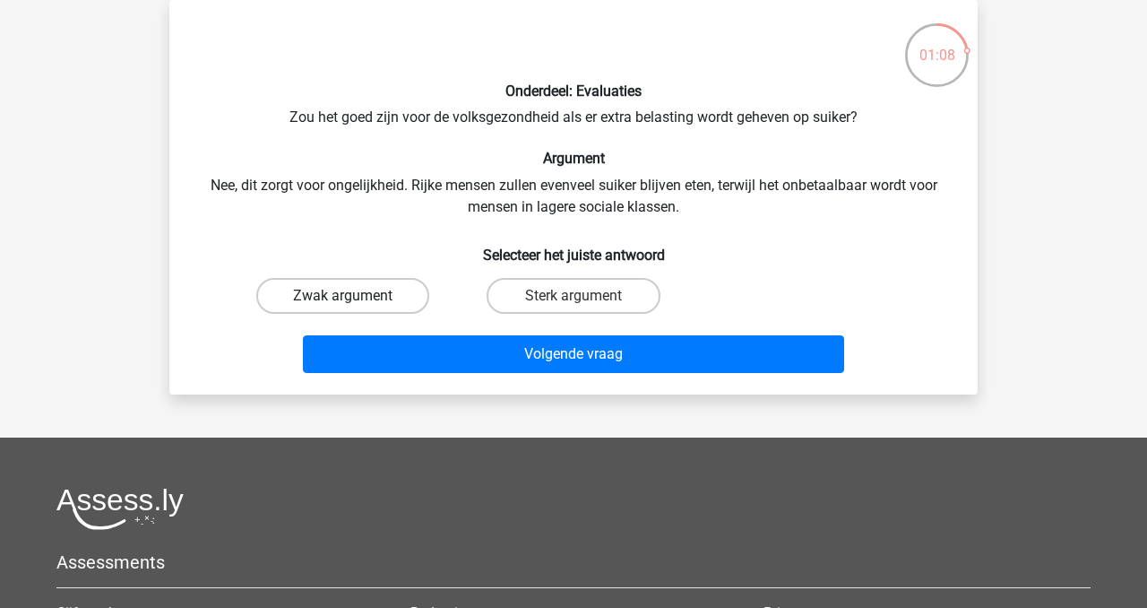
click at [338, 298] on label "Zwak argument" at bounding box center [342, 296] width 173 height 36
click at [343, 298] on input "Zwak argument" at bounding box center [349, 302] width 12 height 12
radio input "true"
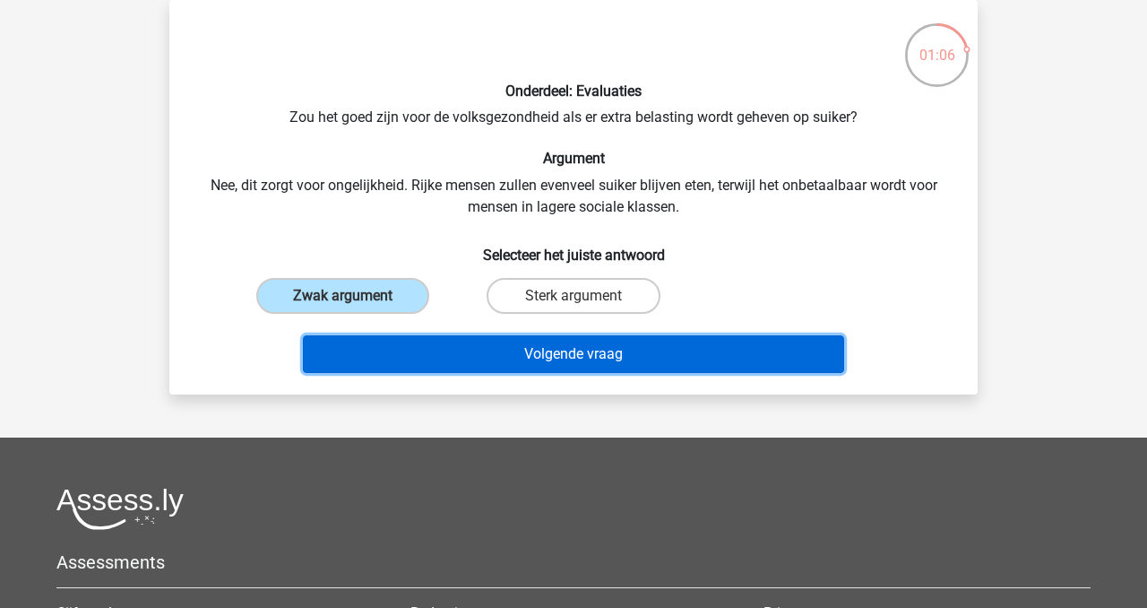
click at [565, 356] on button "Volgende vraag" at bounding box center [574, 354] width 542 height 38
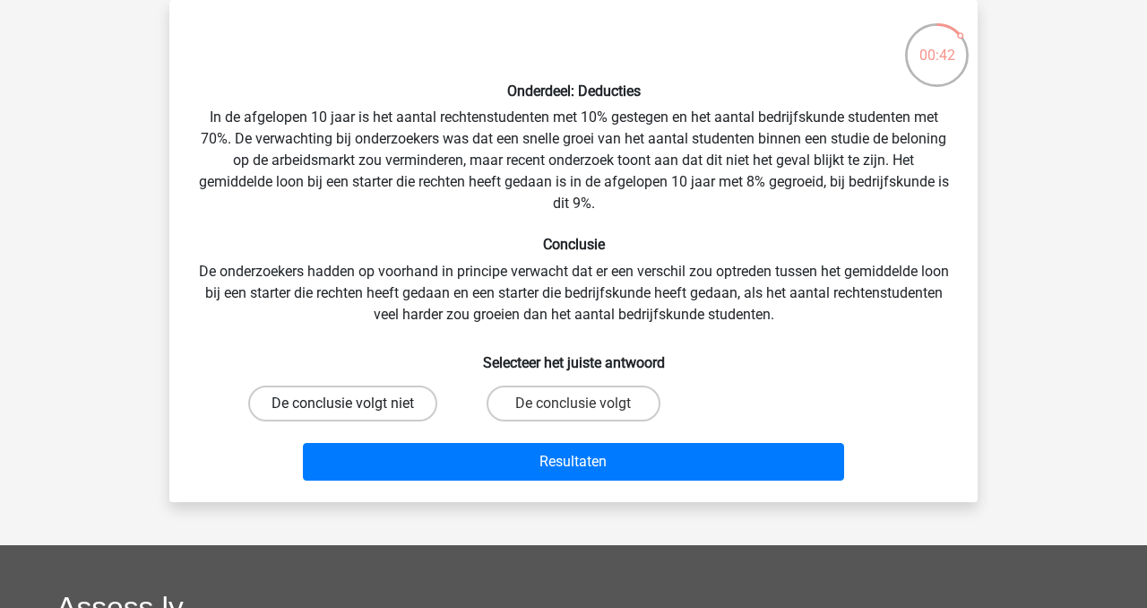
click at [339, 398] on label "De conclusie volgt niet" at bounding box center [342, 403] width 189 height 36
click at [343, 403] on input "De conclusie volgt niet" at bounding box center [349, 409] width 12 height 12
radio input "true"
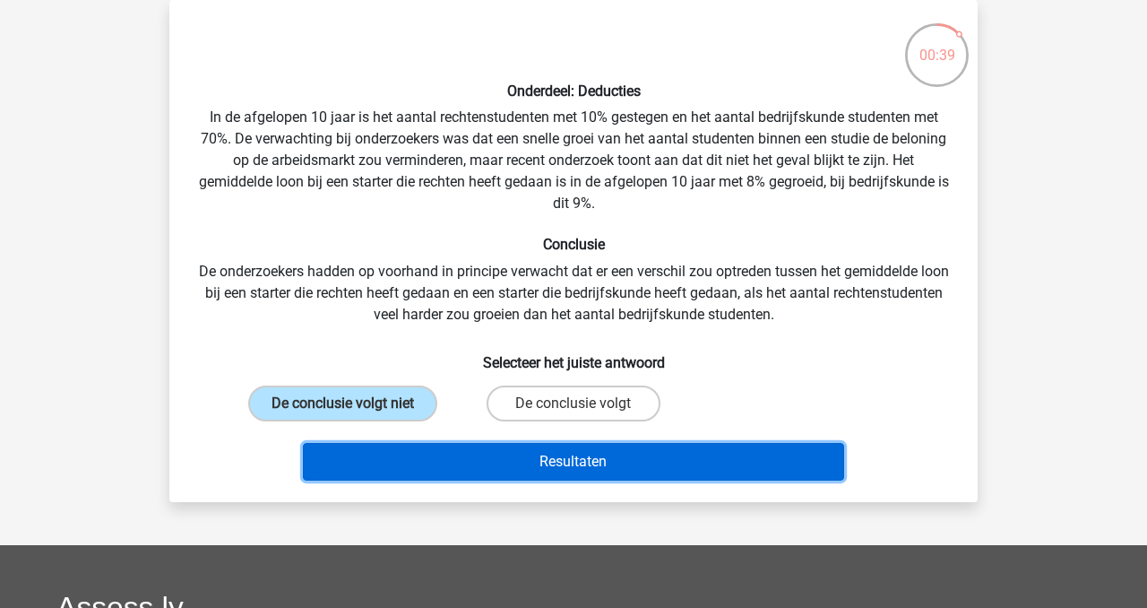
click at [441, 460] on button "Resultaten" at bounding box center [574, 462] width 542 height 38
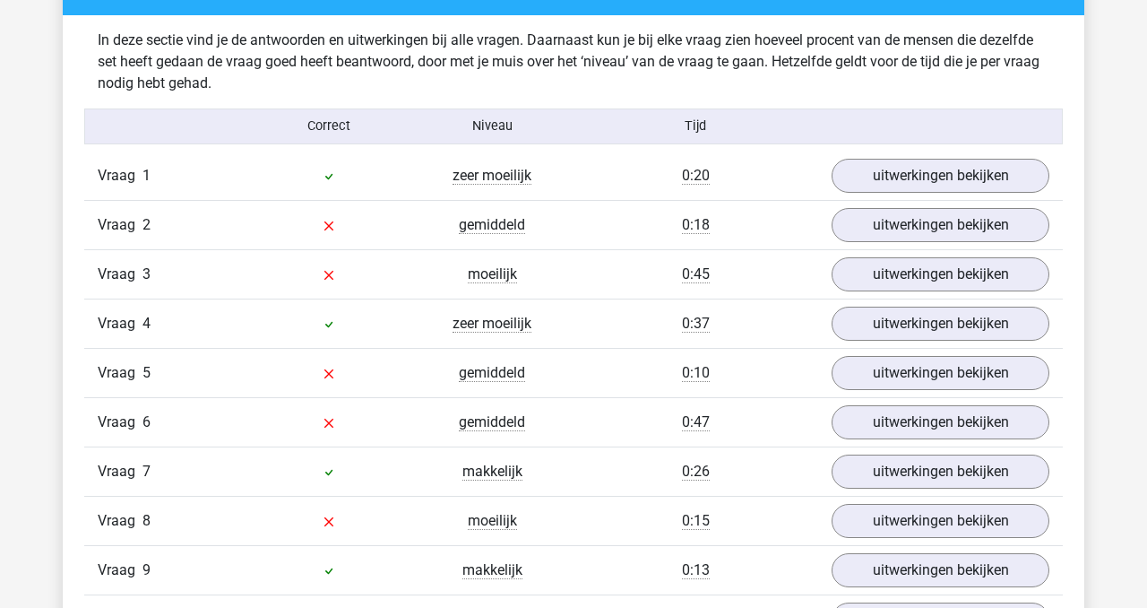
scroll to position [1392, 0]
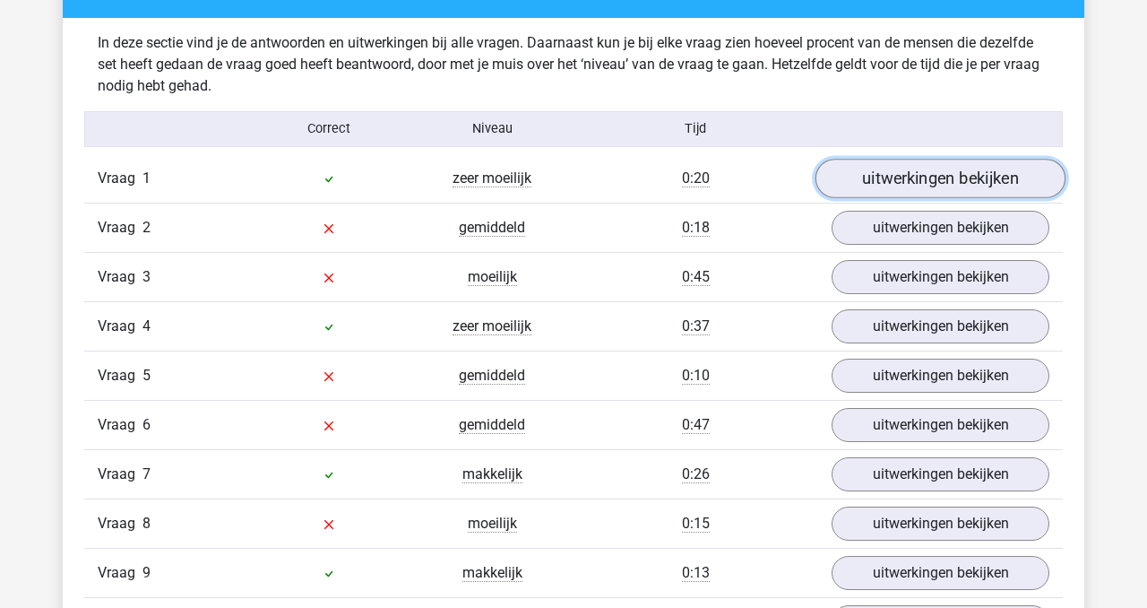
click at [937, 177] on link "uitwerkingen bekijken" at bounding box center [941, 178] width 250 height 39
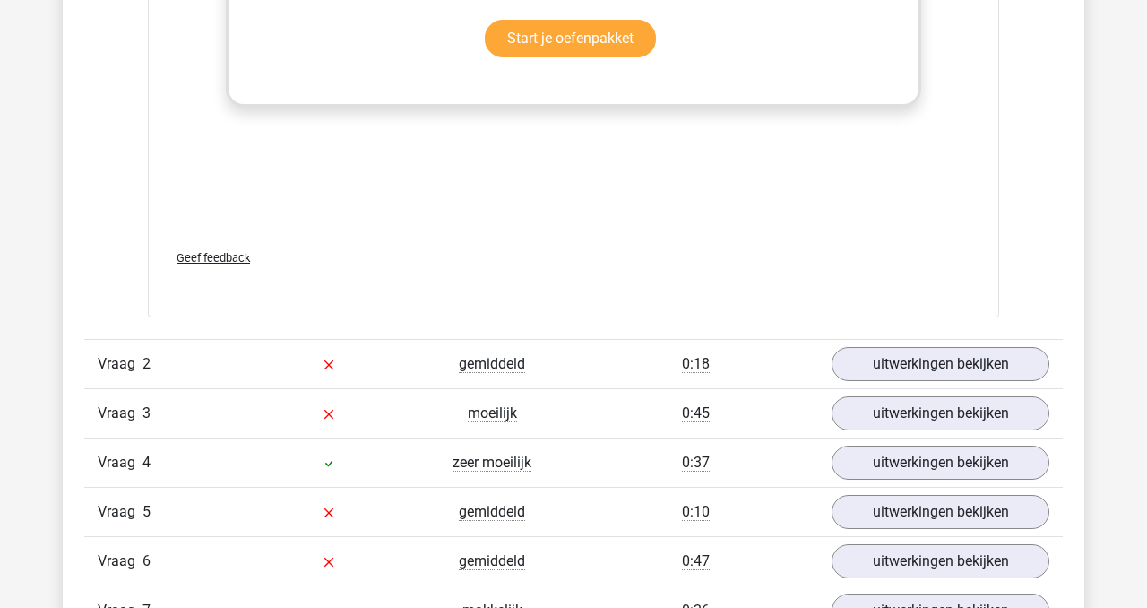
scroll to position [2191, 0]
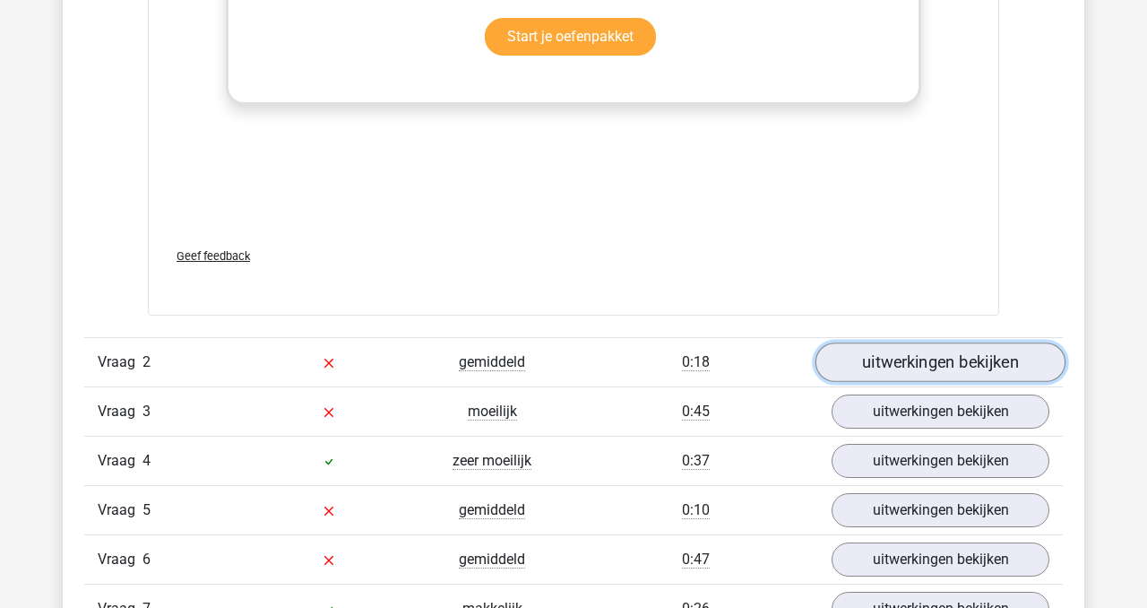
click at [887, 380] on link "uitwerkingen bekijken" at bounding box center [941, 362] width 250 height 39
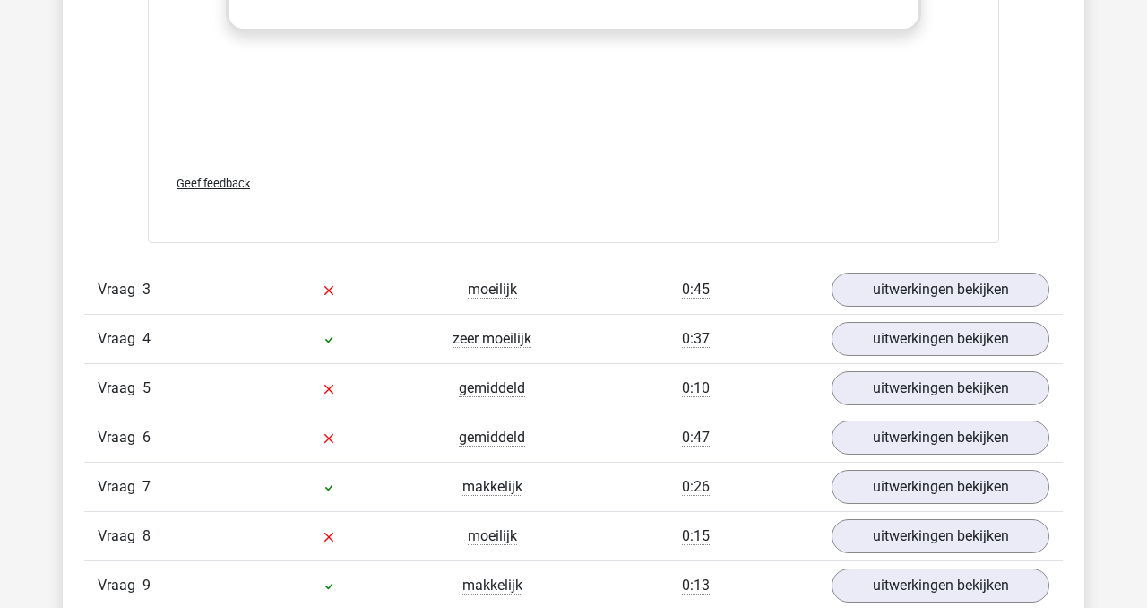
scroll to position [3242, 0]
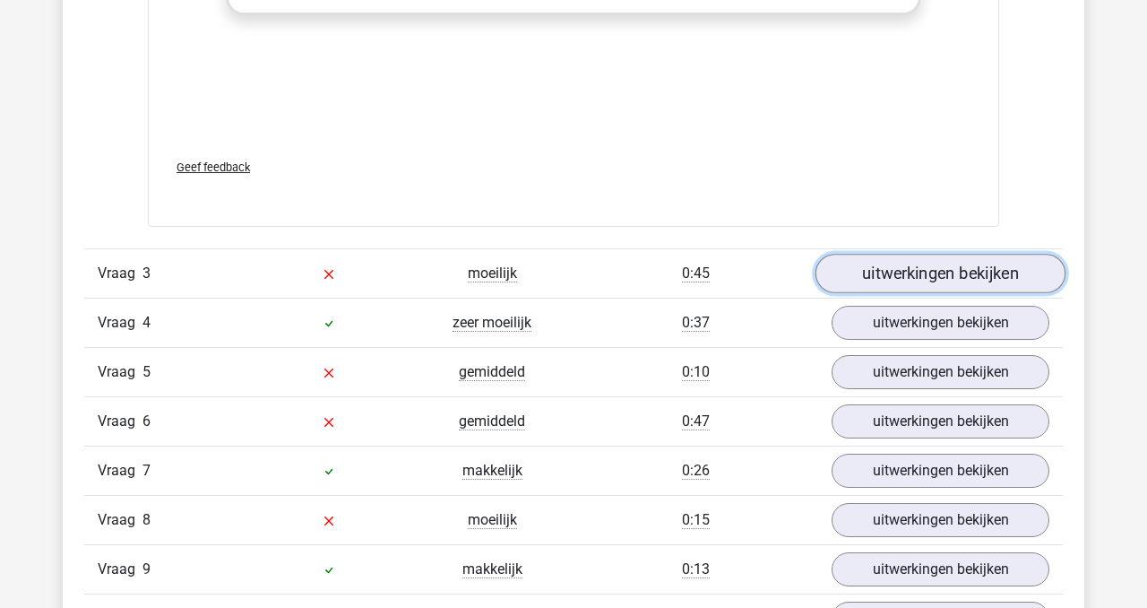
click at [956, 293] on link "uitwerkingen bekijken" at bounding box center [941, 273] width 250 height 39
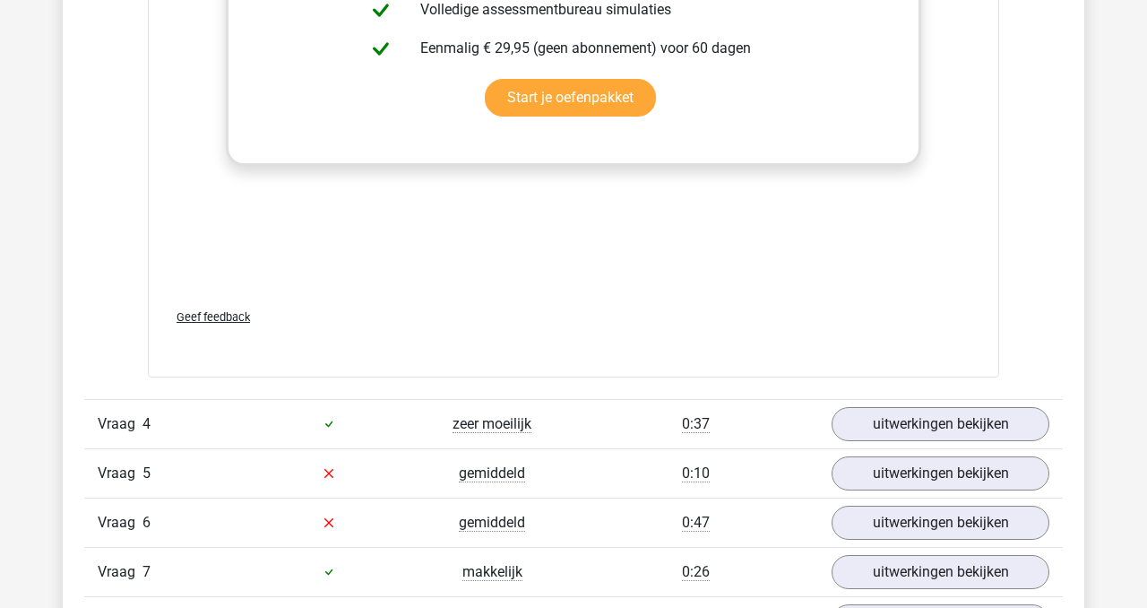
scroll to position [4266, 0]
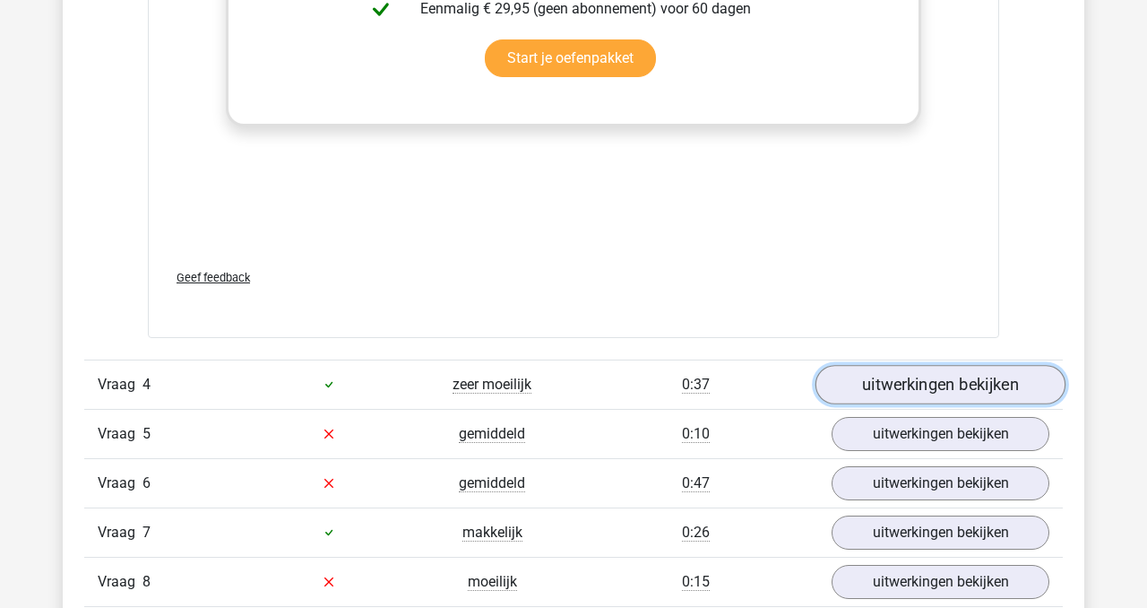
click at [905, 404] on link "uitwerkingen bekijken" at bounding box center [941, 384] width 250 height 39
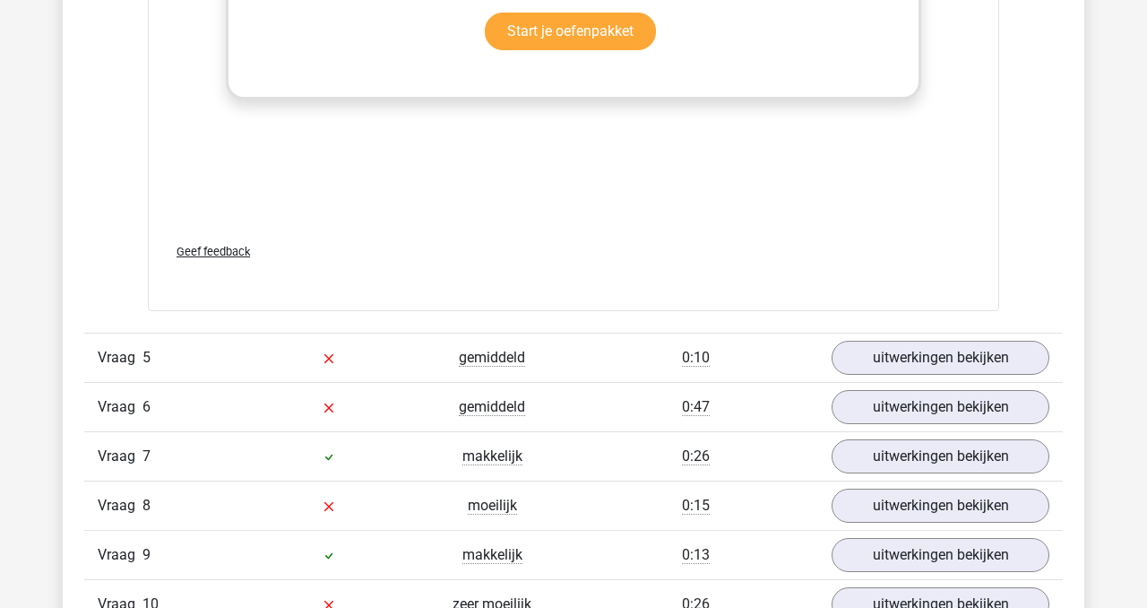
scroll to position [5385, 0]
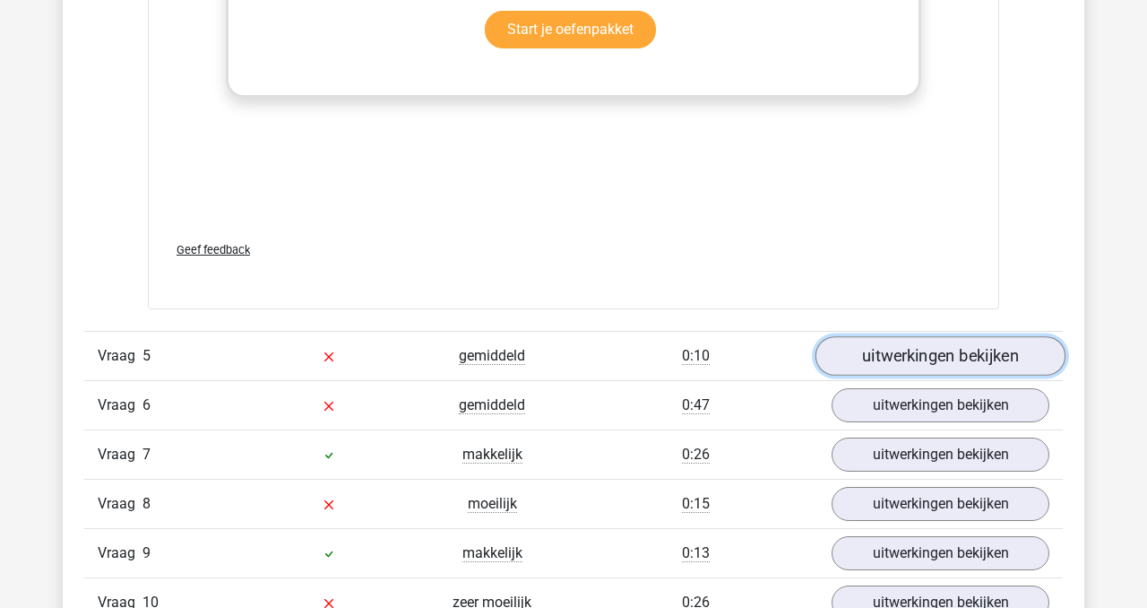
click at [889, 376] on link "uitwerkingen bekijken" at bounding box center [941, 355] width 250 height 39
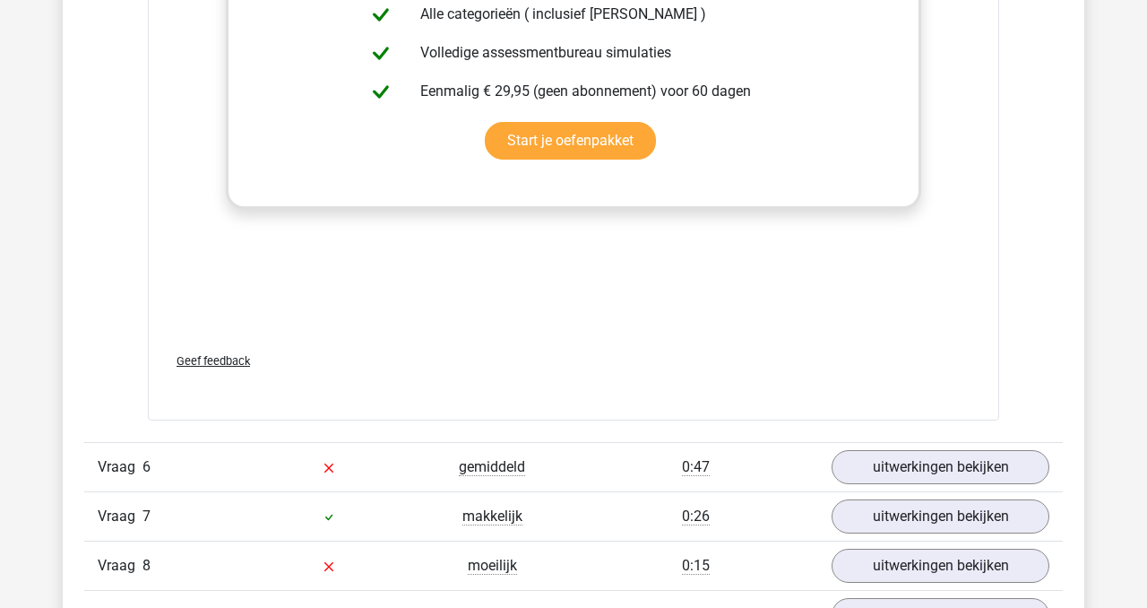
scroll to position [6260, 0]
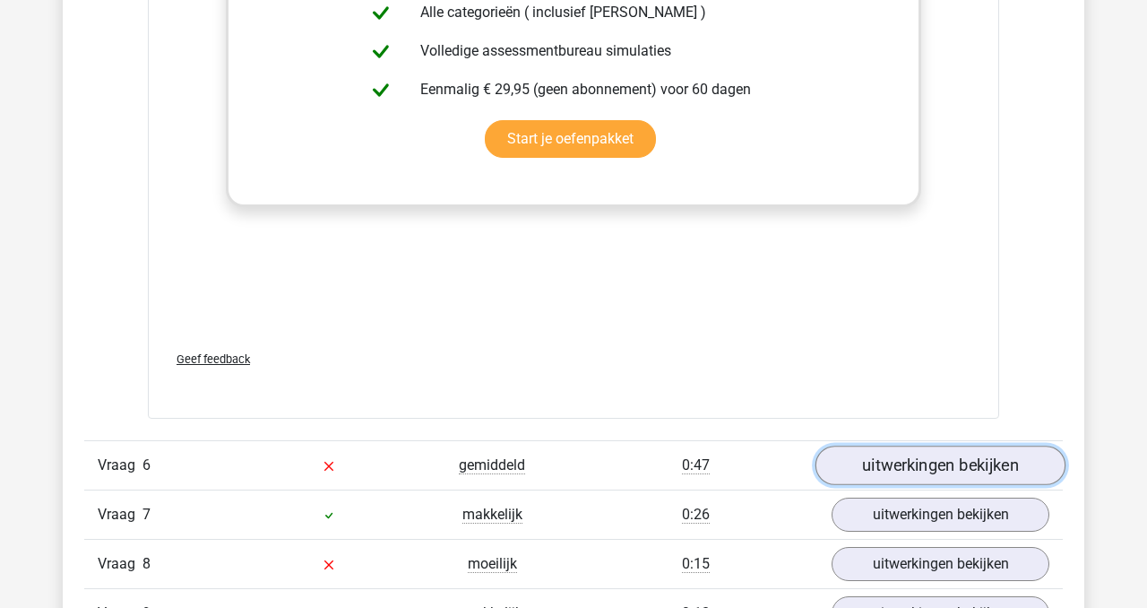
click at [943, 461] on link "uitwerkingen bekijken" at bounding box center [941, 464] width 250 height 39
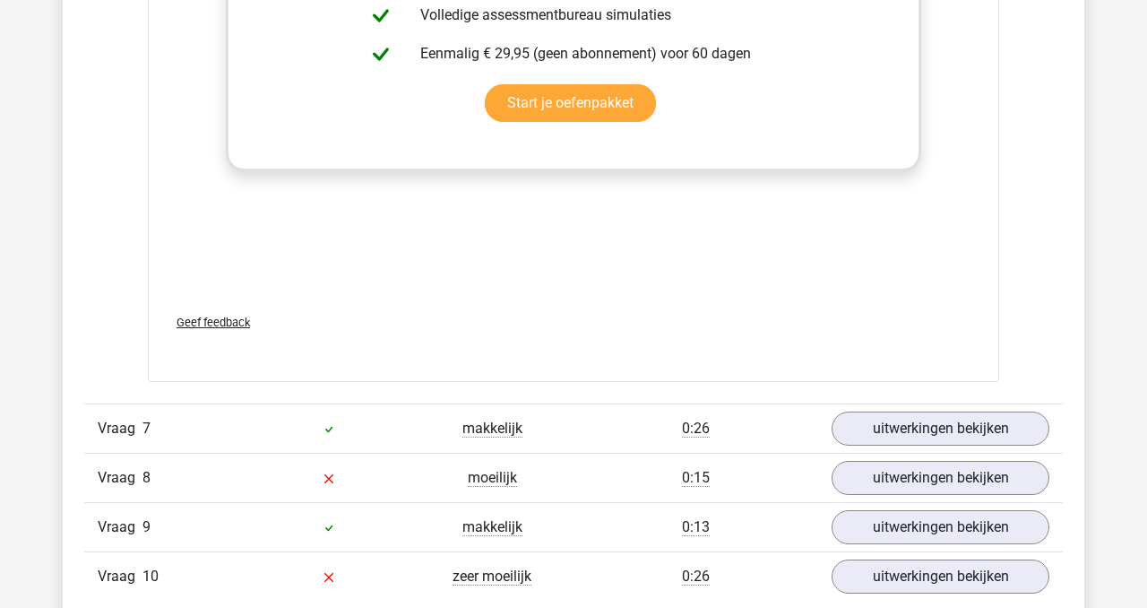
scroll to position [7368, 0]
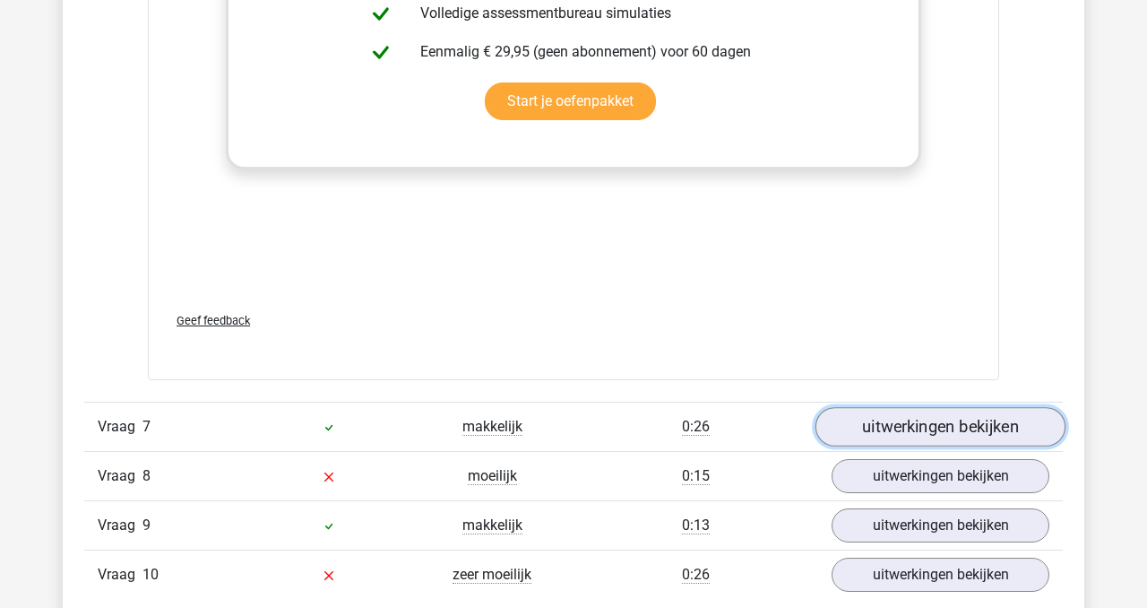
click at [885, 432] on link "uitwerkingen bekijken" at bounding box center [941, 427] width 250 height 39
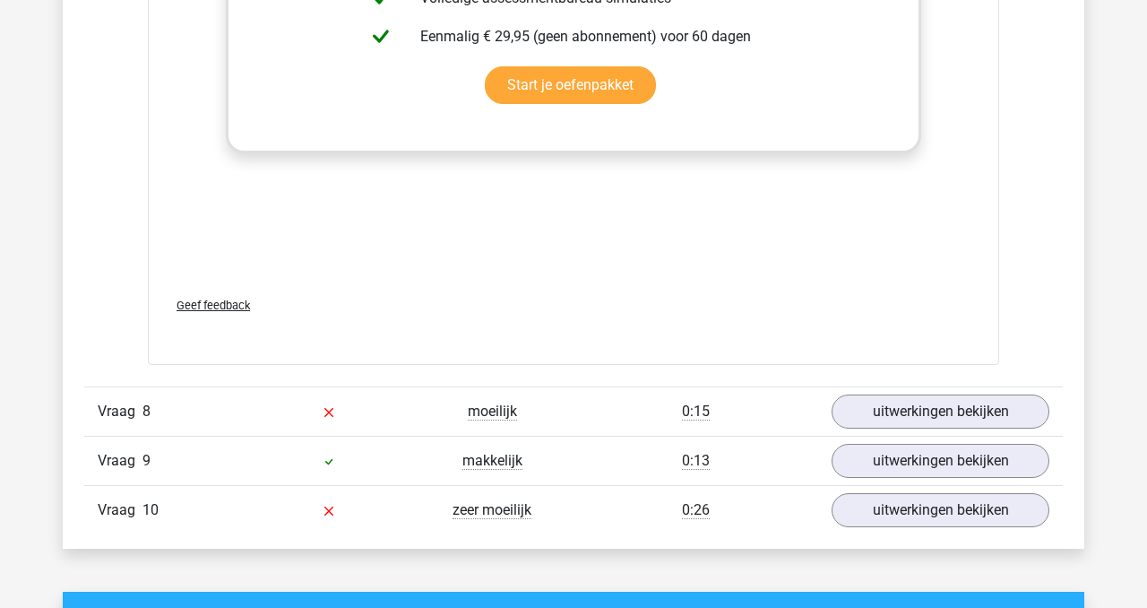
scroll to position [8412, 0]
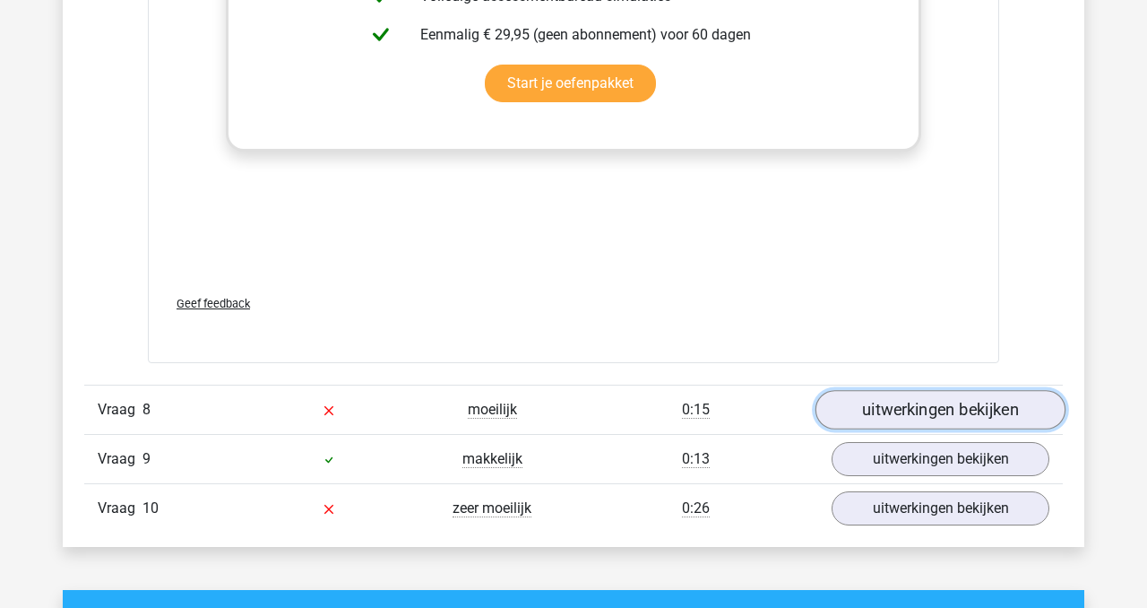
click at [844, 415] on link "uitwerkingen bekijken" at bounding box center [941, 409] width 250 height 39
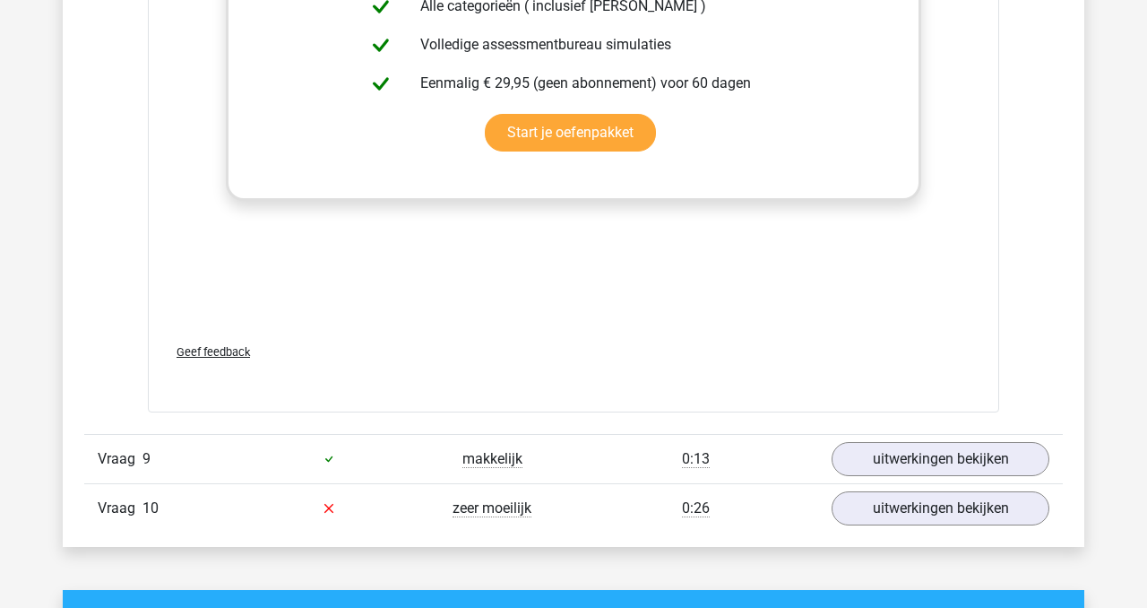
scroll to position [9458, 0]
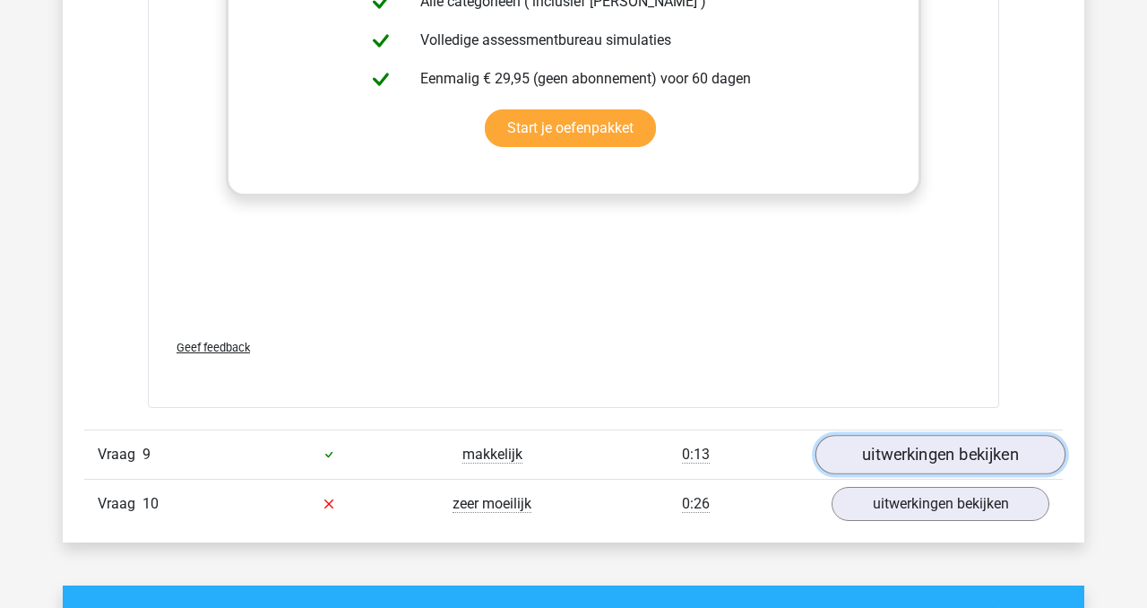
click at [870, 460] on link "uitwerkingen bekijken" at bounding box center [941, 454] width 250 height 39
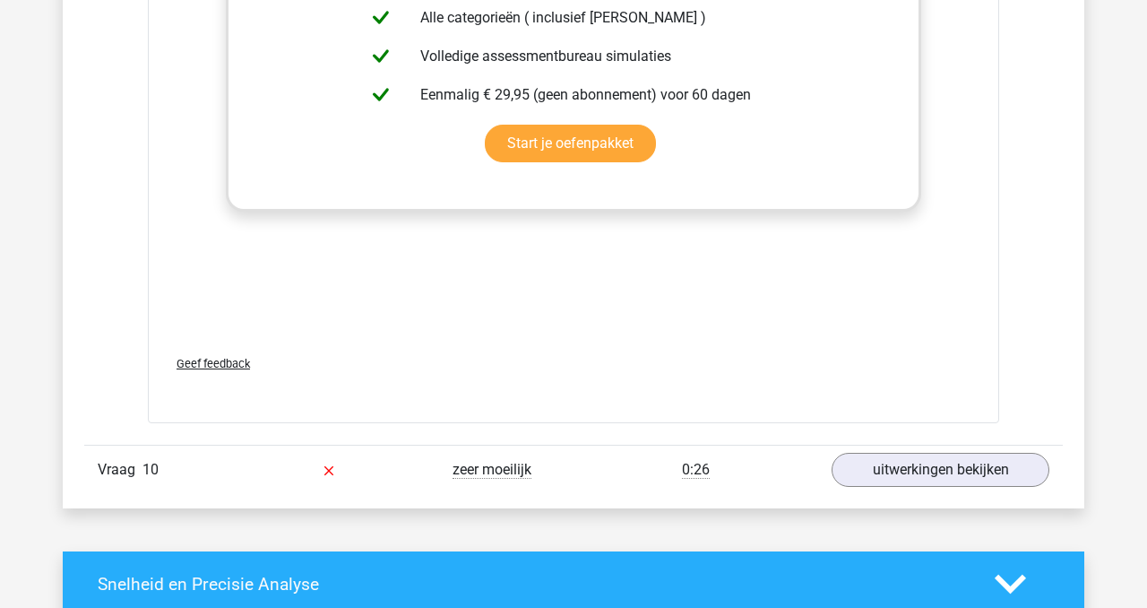
scroll to position [10429, 0]
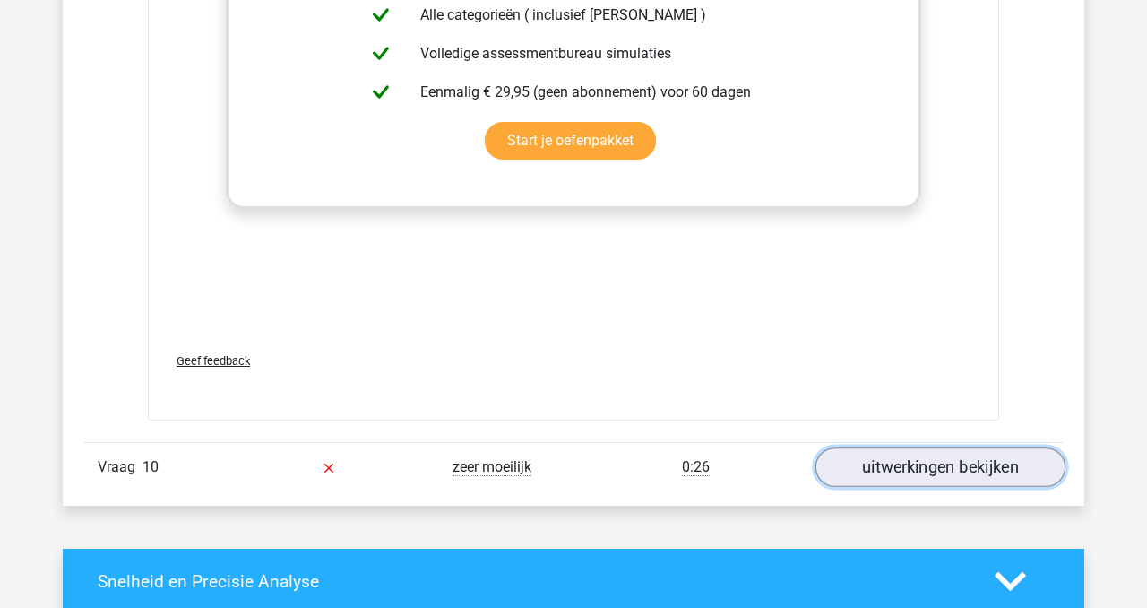
click at [898, 465] on link "uitwerkingen bekijken" at bounding box center [941, 466] width 250 height 39
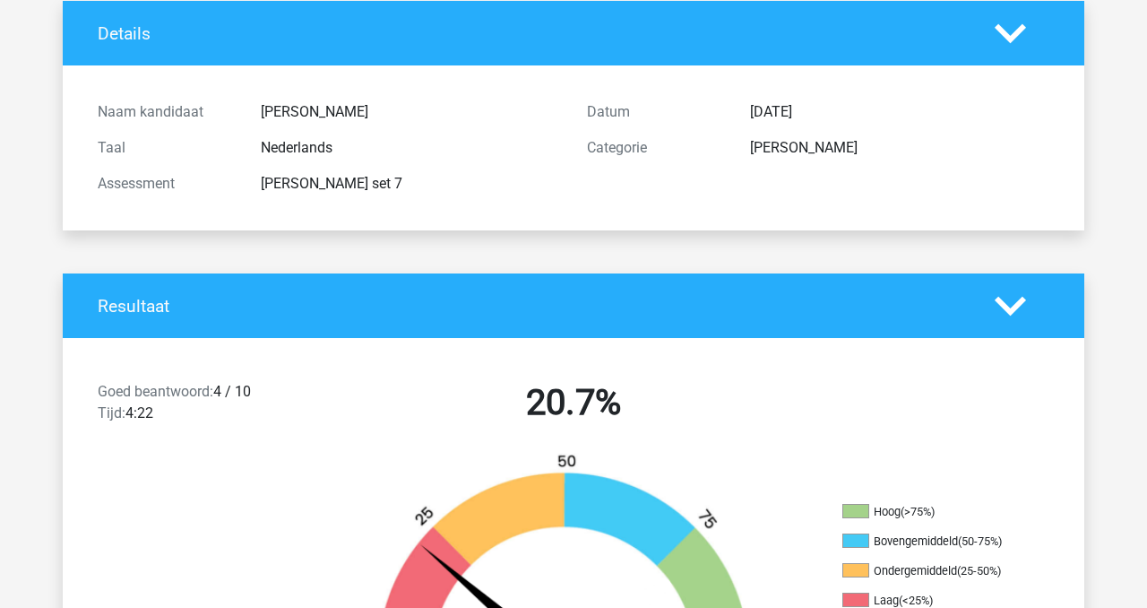
scroll to position [0, 0]
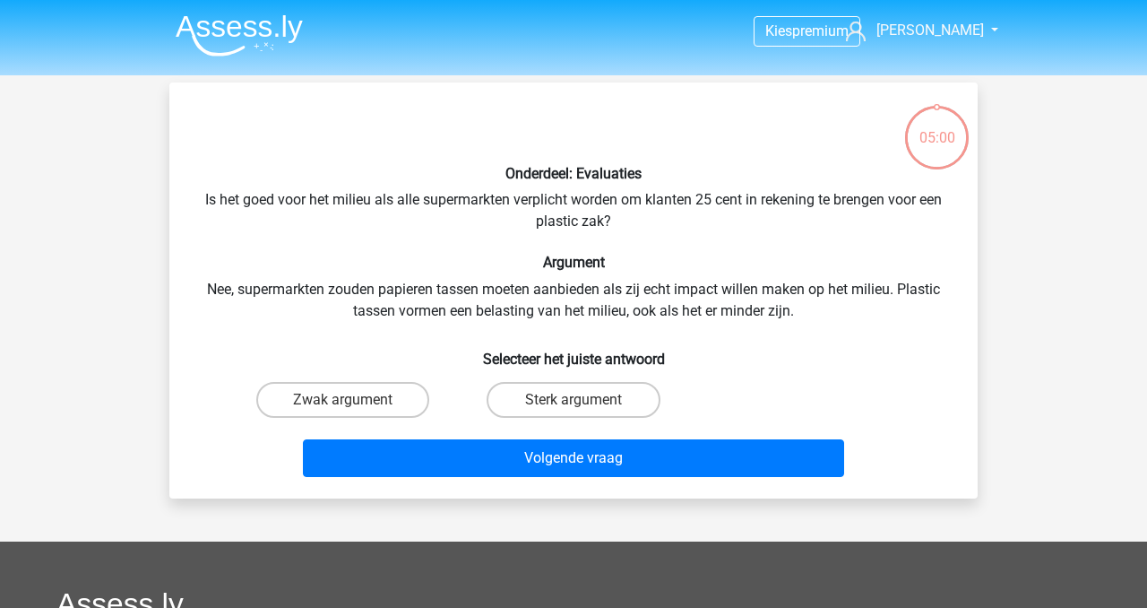
scroll to position [82, 0]
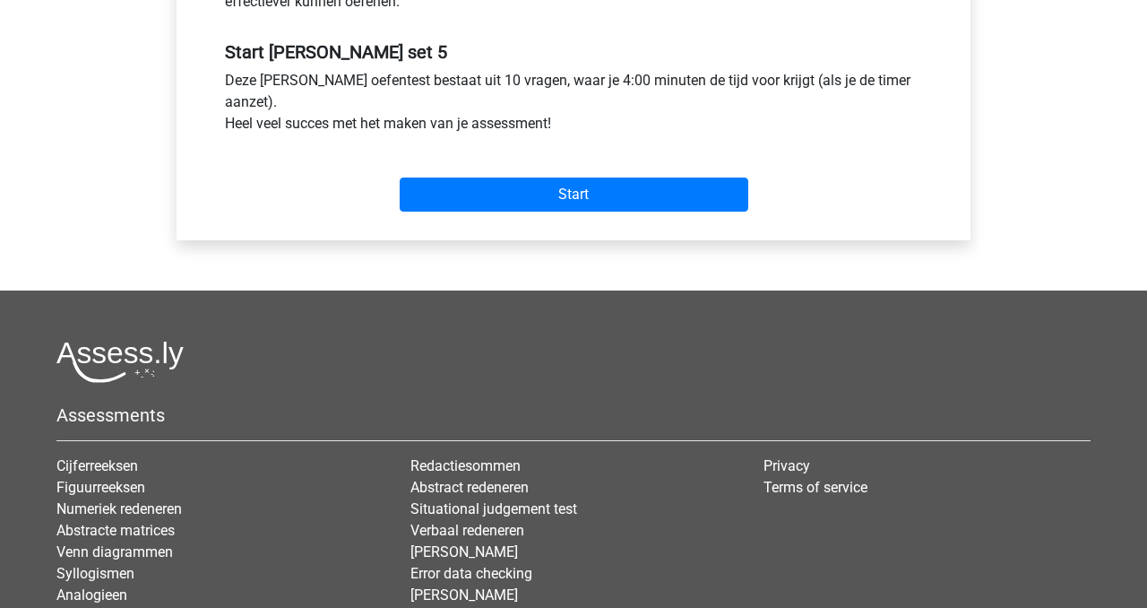
scroll to position [588, 0]
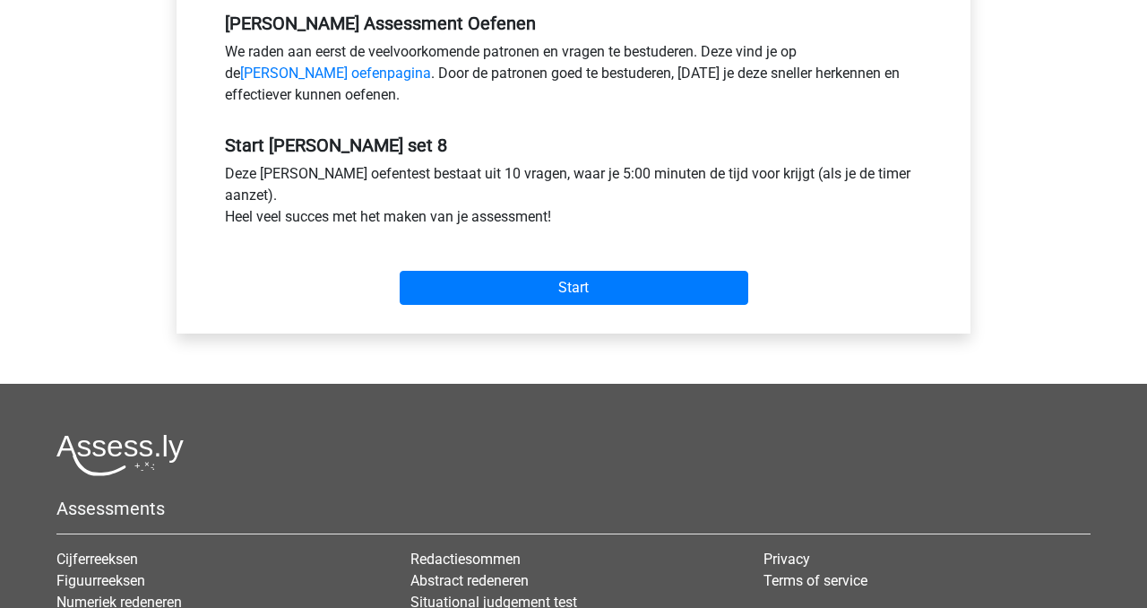
scroll to position [563, 0]
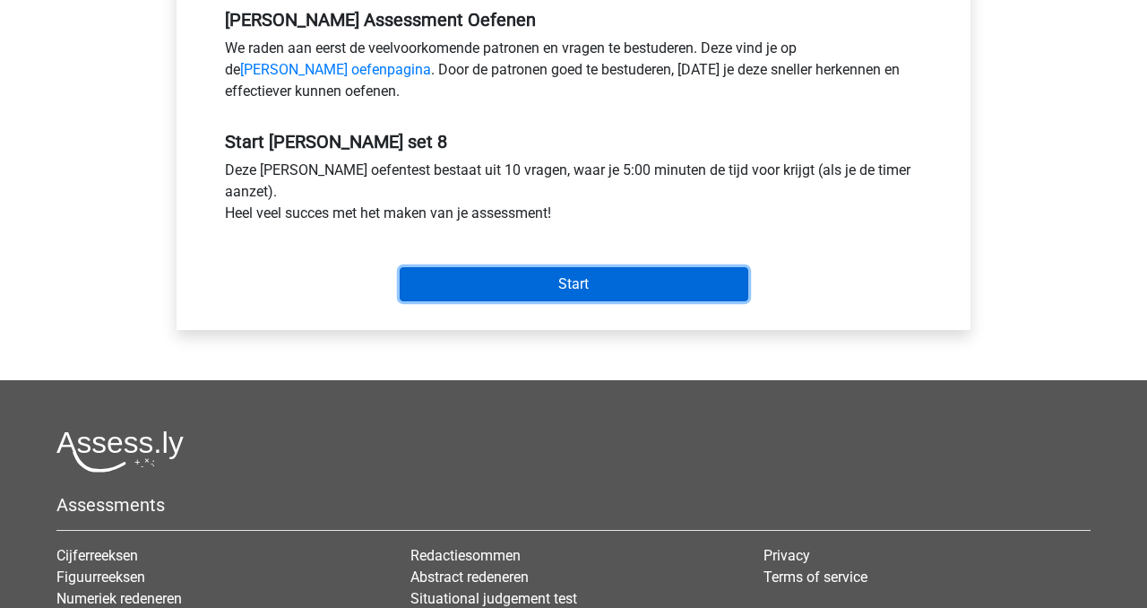
click at [532, 291] on input "Start" at bounding box center [574, 284] width 349 height 34
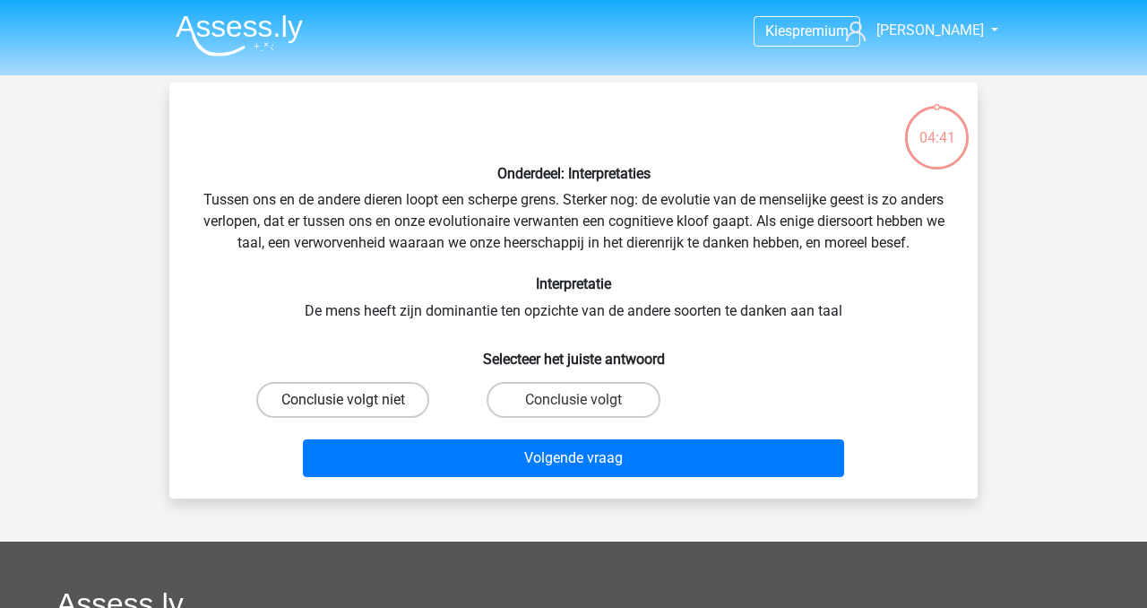
click at [355, 418] on label "Conclusie volgt niet" at bounding box center [342, 400] width 173 height 36
click at [355, 411] on input "Conclusie volgt niet" at bounding box center [349, 406] width 12 height 12
radio input "true"
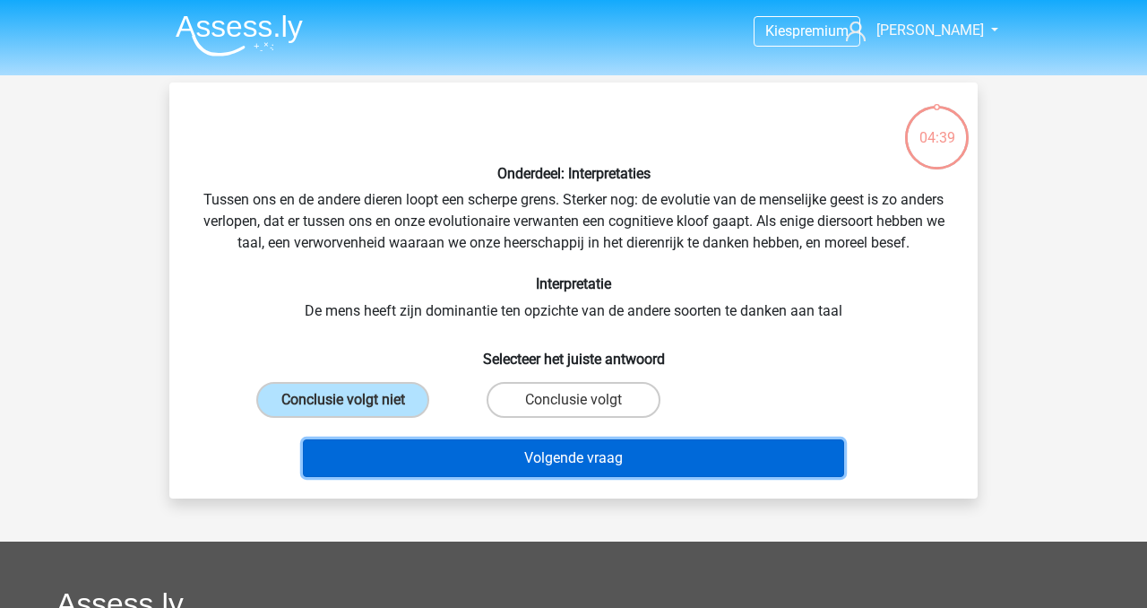
click at [466, 477] on button "Volgende vraag" at bounding box center [574, 458] width 542 height 38
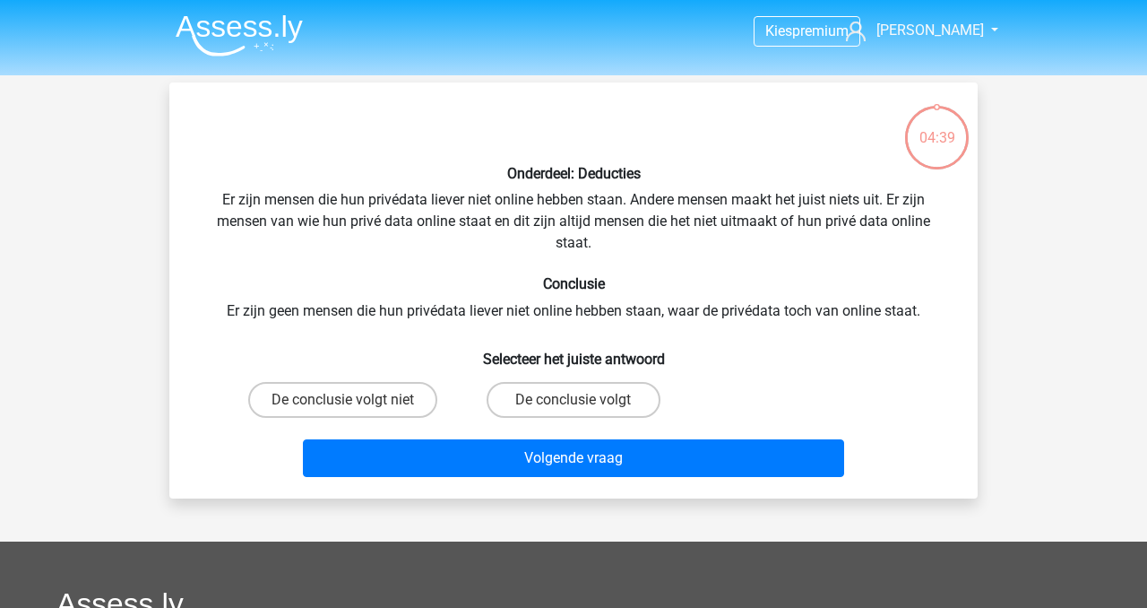
scroll to position [82, 0]
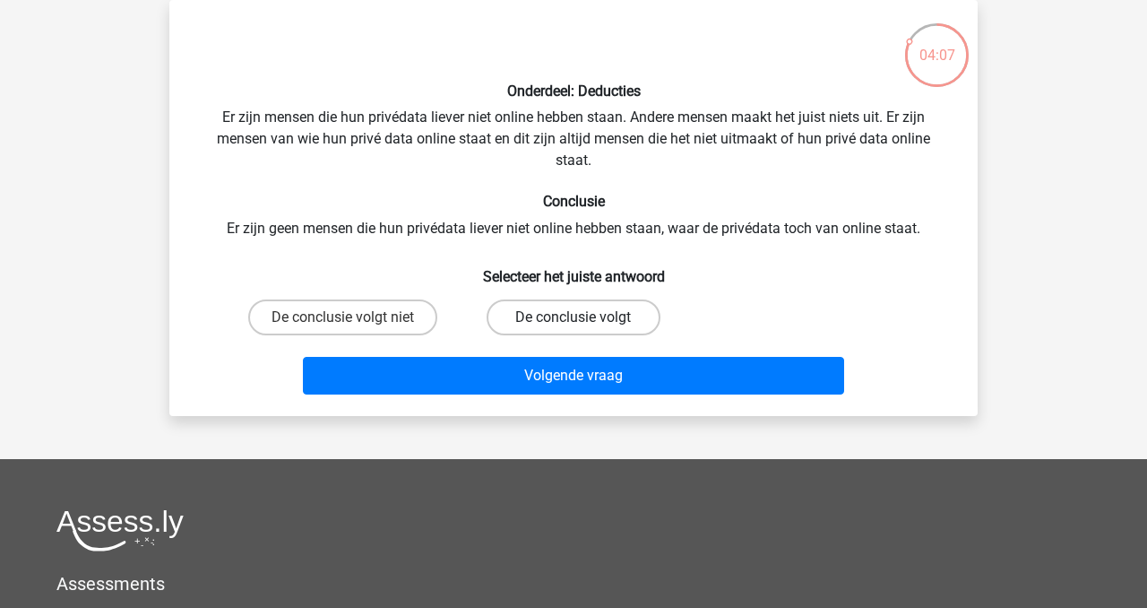
click at [531, 317] on label "De conclusie volgt" at bounding box center [573, 317] width 173 height 36
click at [574, 317] on input "De conclusie volgt" at bounding box center [580, 323] width 12 height 12
radio input "true"
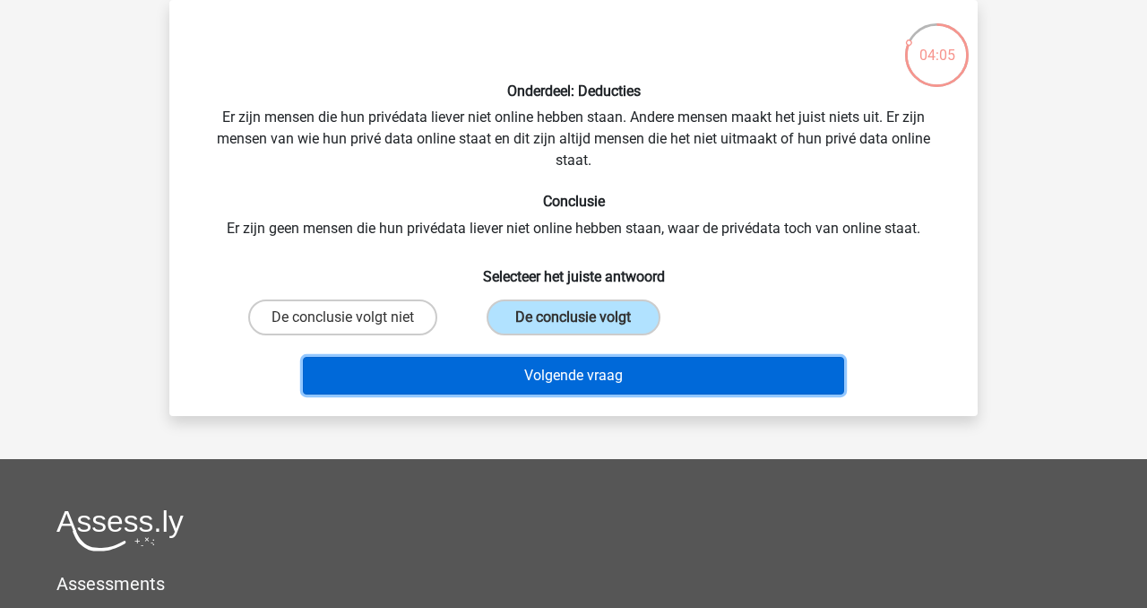
click at [541, 376] on button "Volgende vraag" at bounding box center [574, 376] width 542 height 38
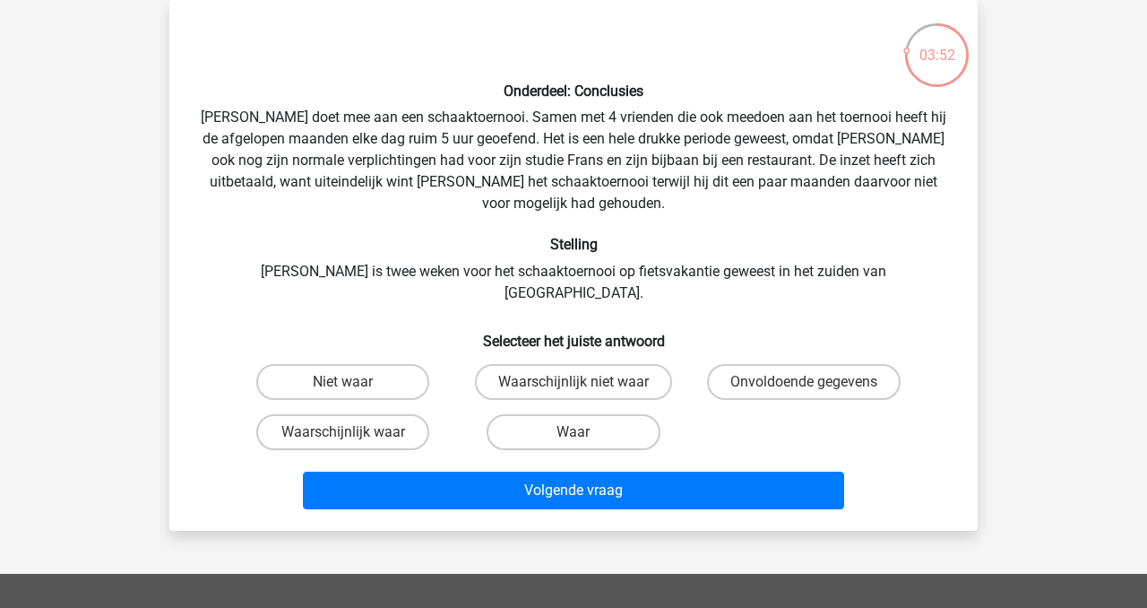
click at [805, 382] on input "Onvoldoende gegevens" at bounding box center [810, 388] width 12 height 12
radio input "true"
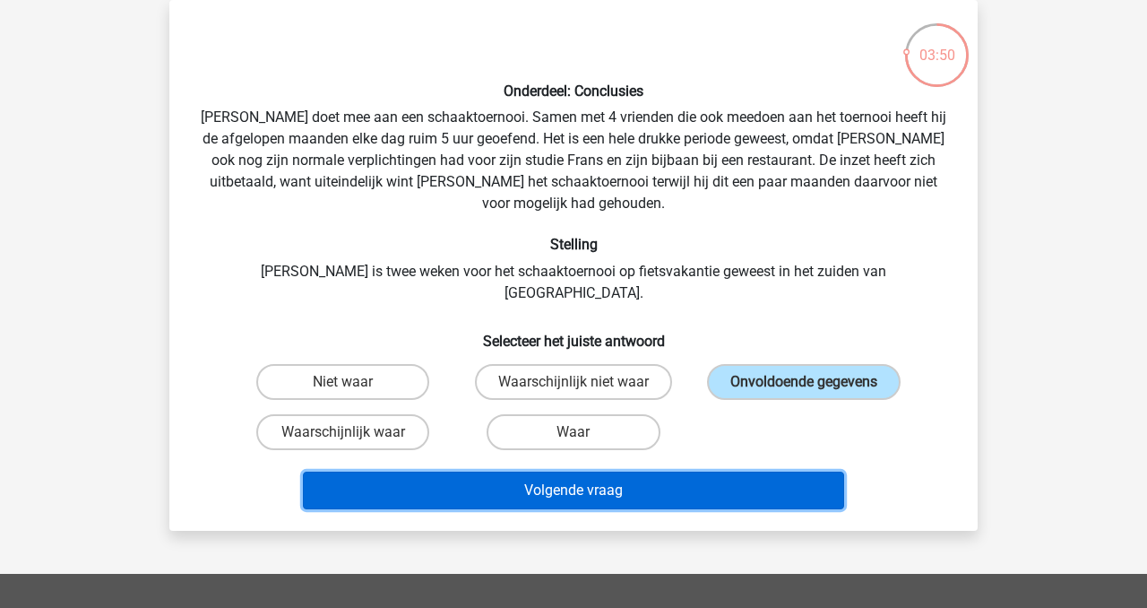
click at [600, 471] on button "Volgende vraag" at bounding box center [574, 490] width 542 height 38
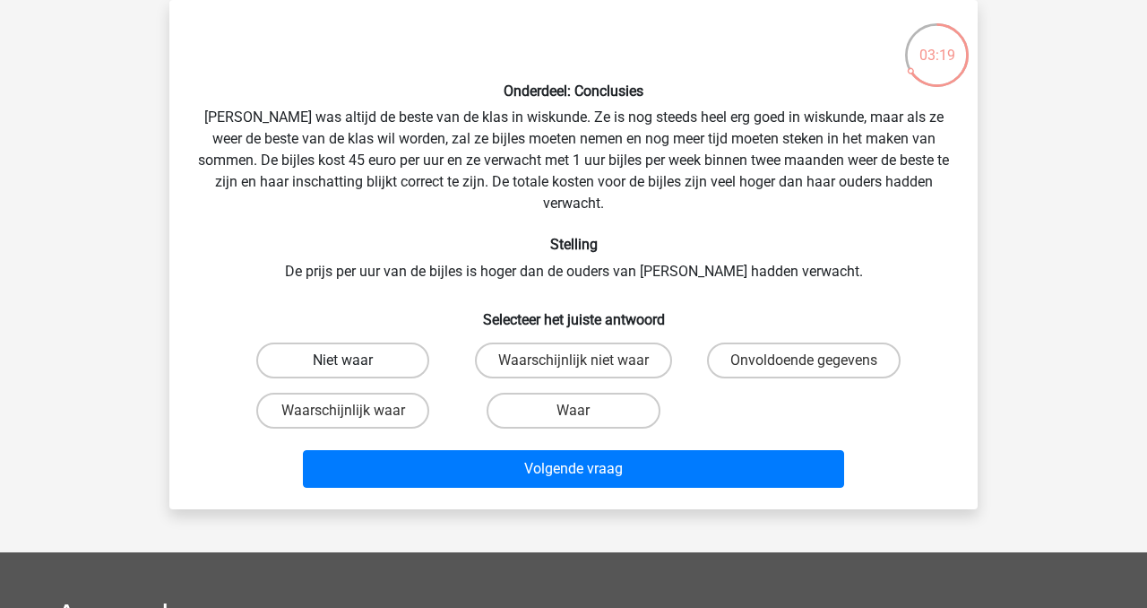
click at [330, 342] on label "Niet waar" at bounding box center [342, 360] width 173 height 36
click at [343, 360] on input "Niet waar" at bounding box center [349, 366] width 12 height 12
radio input "true"
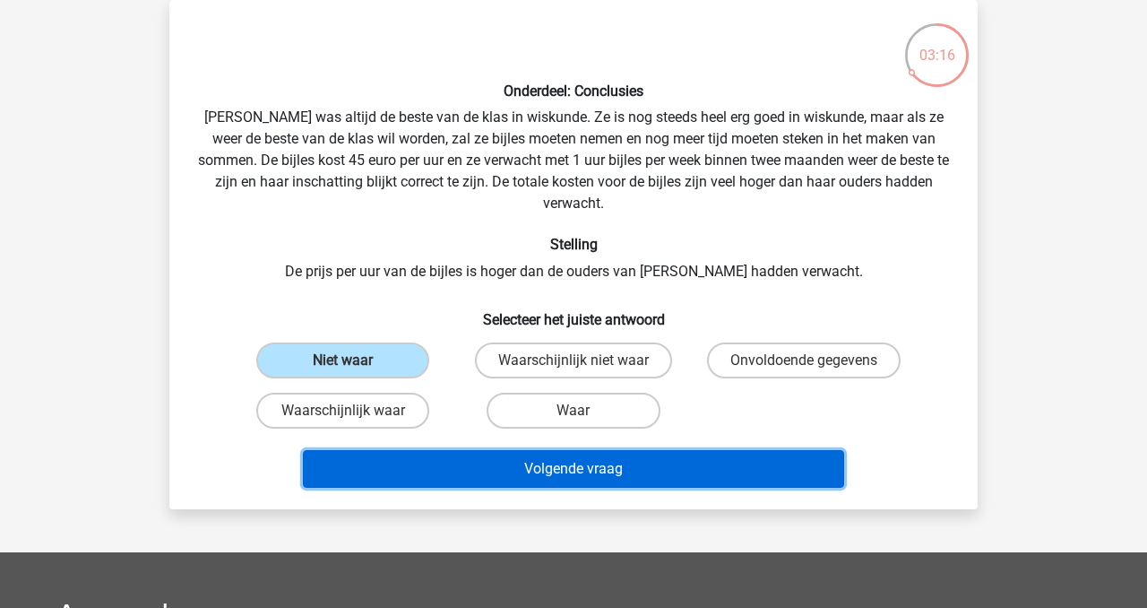
click at [556, 450] on button "Volgende vraag" at bounding box center [574, 469] width 542 height 38
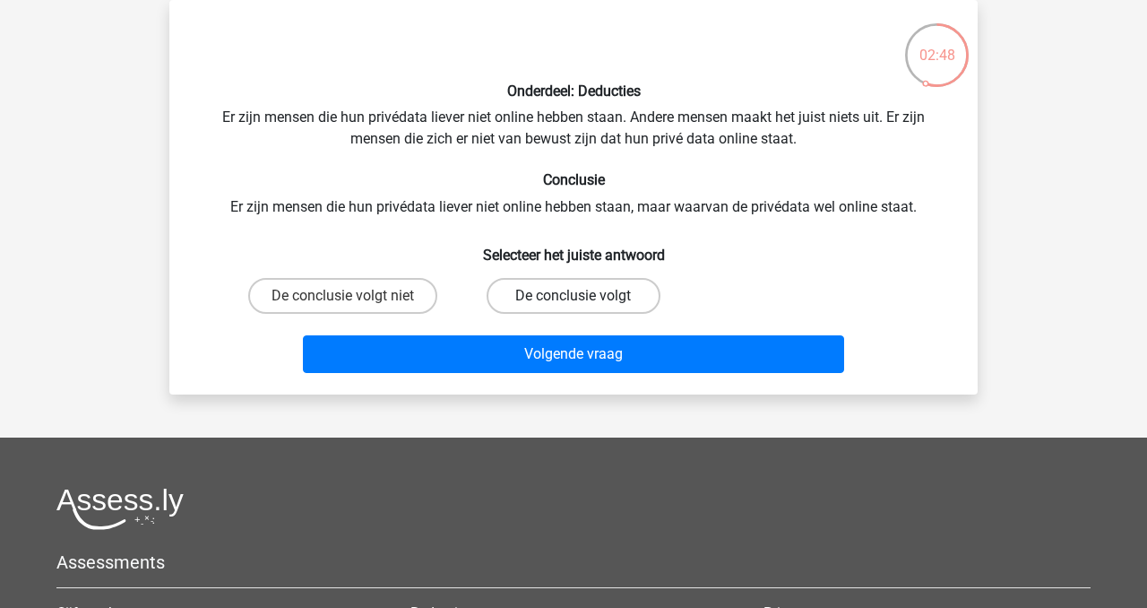
click at [591, 294] on label "De conclusie volgt" at bounding box center [573, 296] width 173 height 36
click at [585, 296] on input "De conclusie volgt" at bounding box center [580, 302] width 12 height 12
radio input "true"
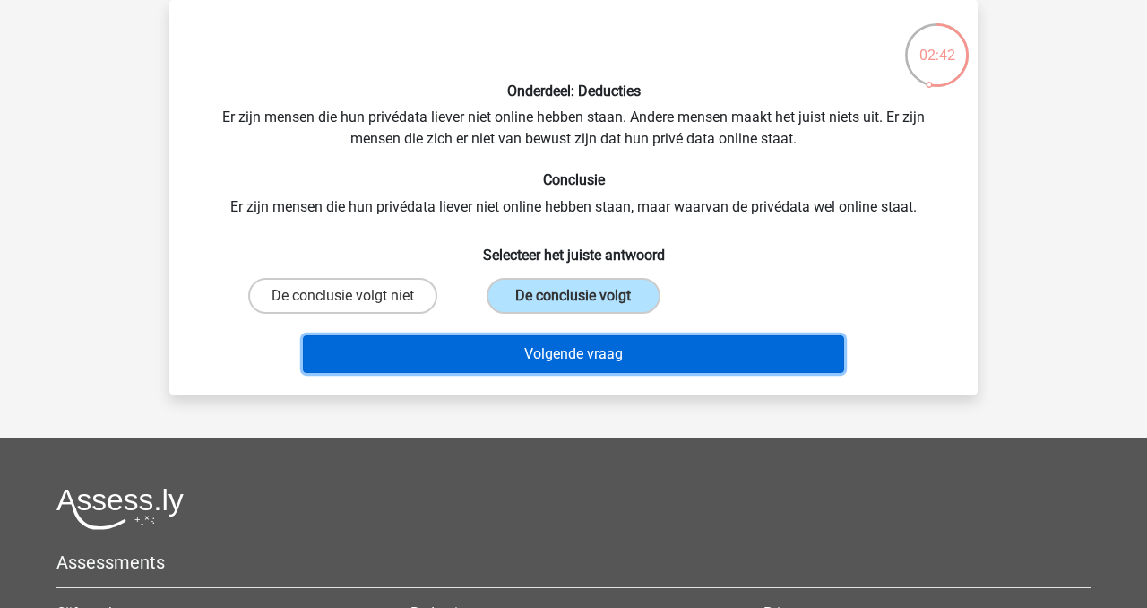
click at [600, 356] on button "Volgende vraag" at bounding box center [574, 354] width 542 height 38
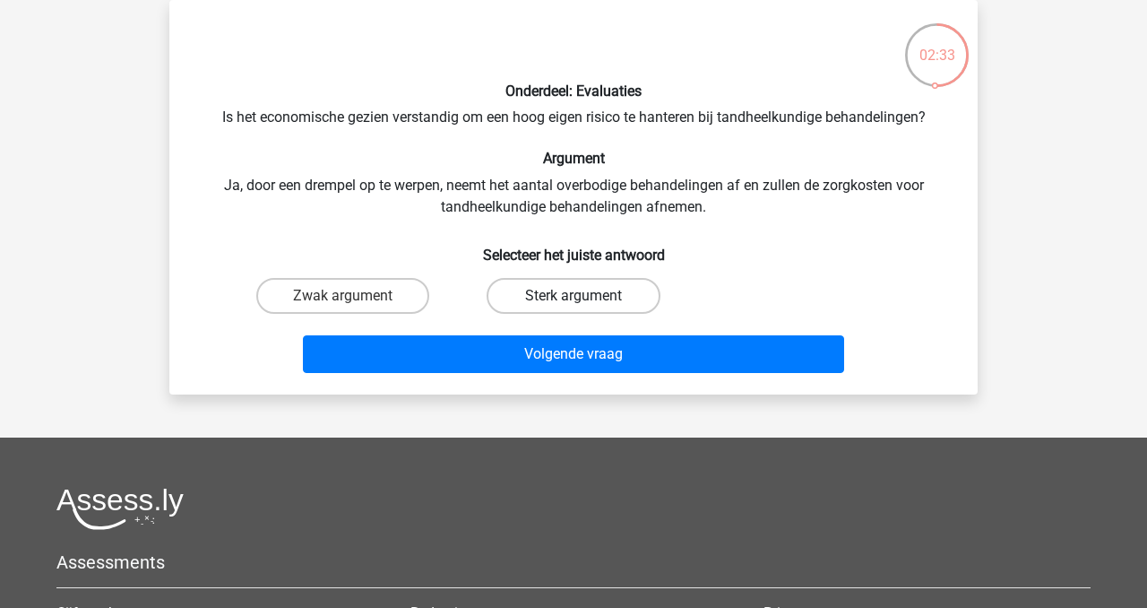
click at [558, 293] on label "Sterk argument" at bounding box center [573, 296] width 173 height 36
click at [574, 296] on input "Sterk argument" at bounding box center [580, 302] width 12 height 12
radio input "true"
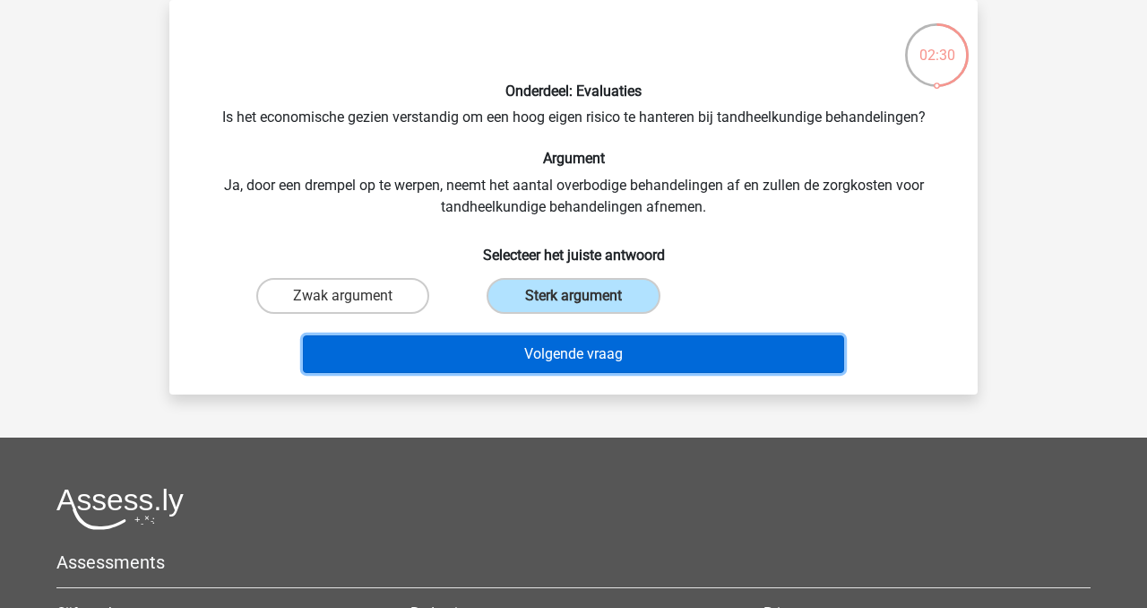
click at [577, 357] on button "Volgende vraag" at bounding box center [574, 354] width 542 height 38
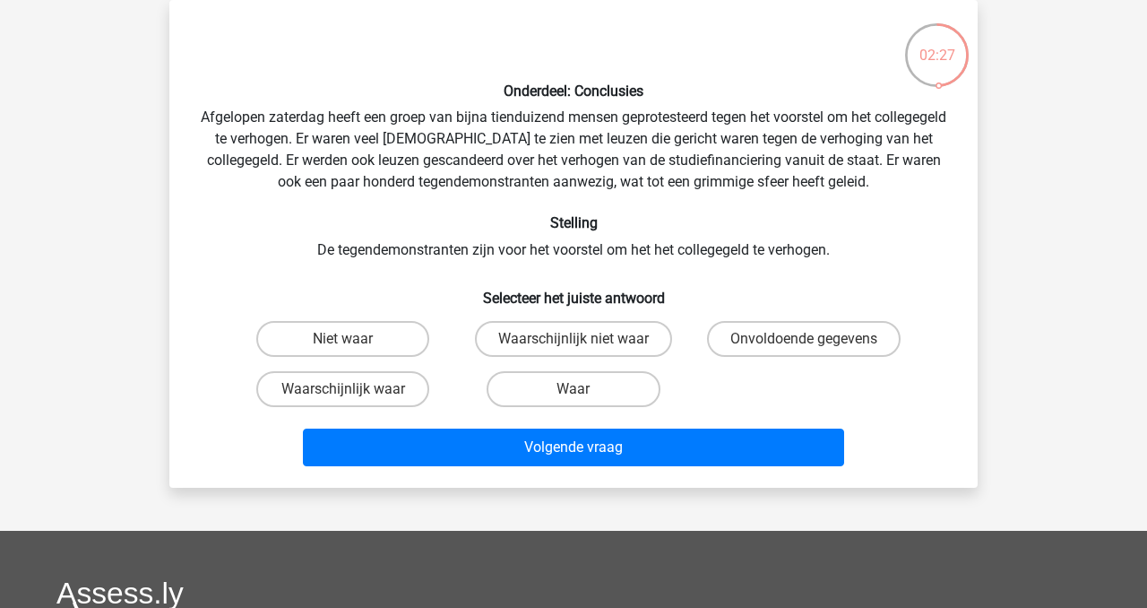
scroll to position [83, 0]
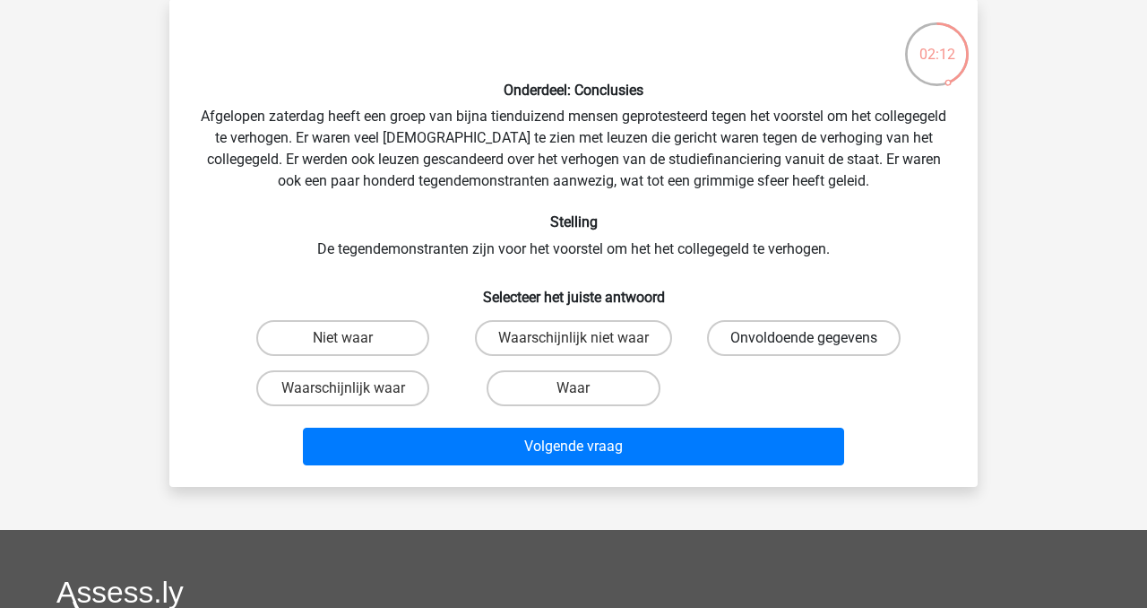
click at [833, 341] on label "Onvoldoende gegevens" at bounding box center [804, 338] width 194 height 36
click at [816, 341] on input "Onvoldoende gegevens" at bounding box center [810, 344] width 12 height 12
radio input "true"
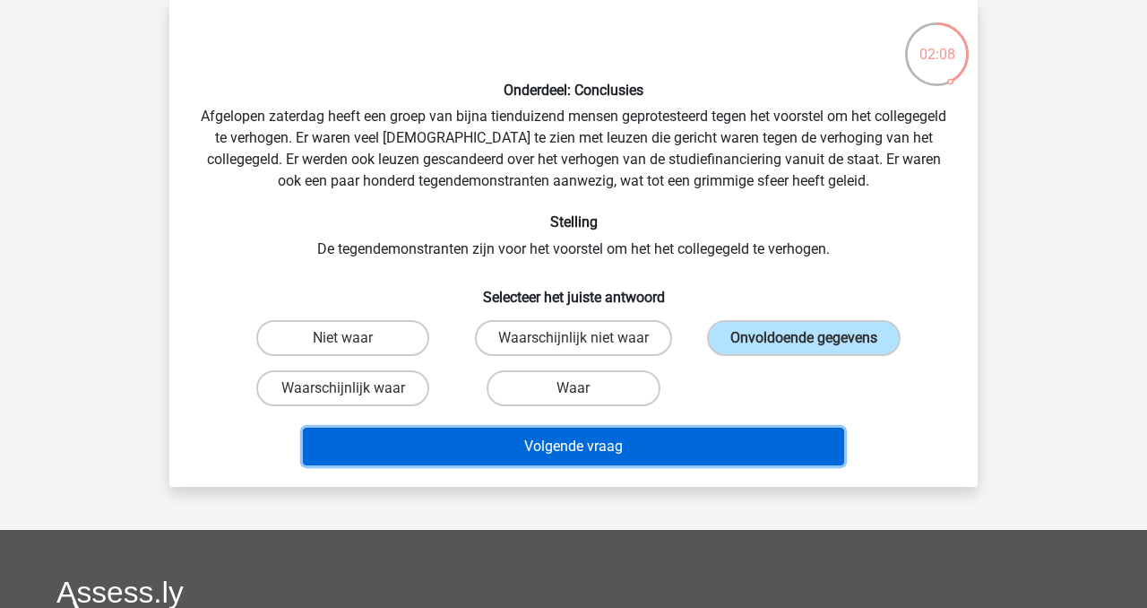
click at [618, 450] on button "Volgende vraag" at bounding box center [574, 446] width 542 height 38
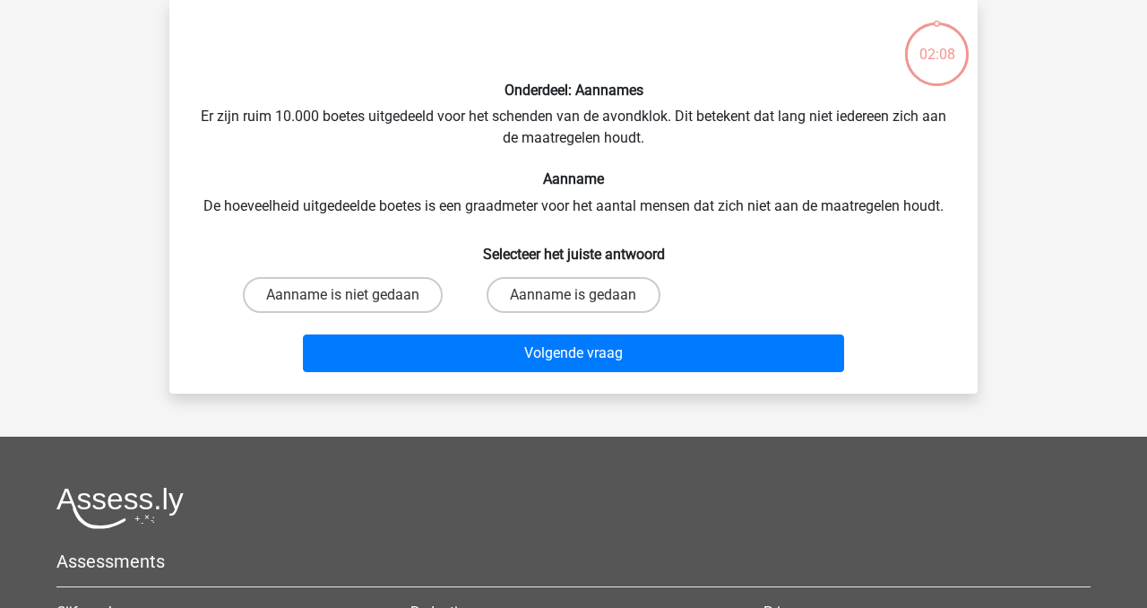
scroll to position [82, 0]
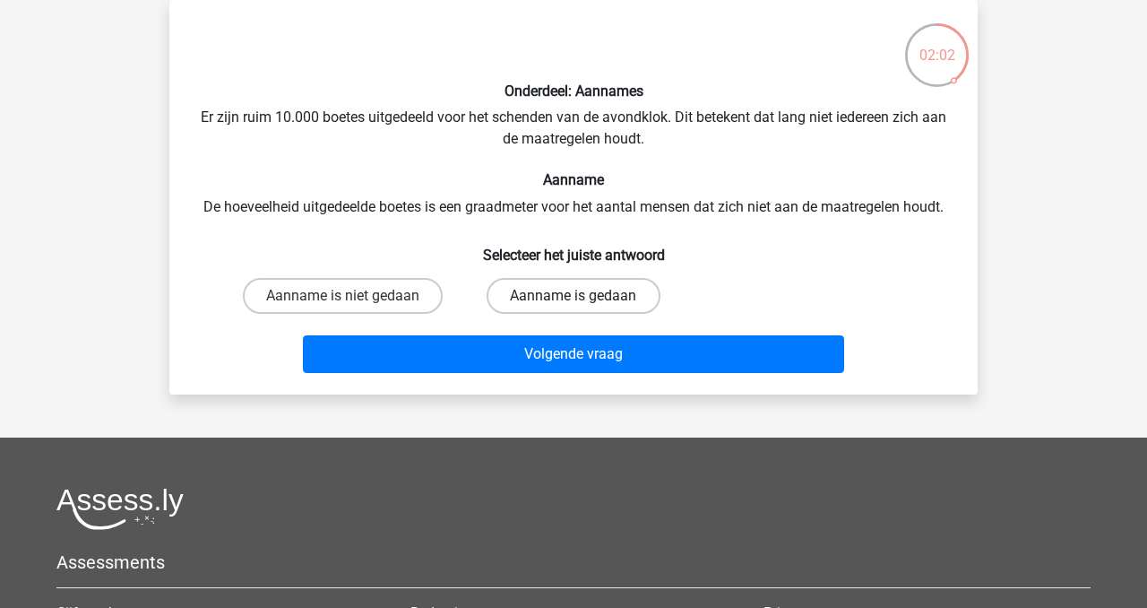
click at [552, 298] on label "Aanname is gedaan" at bounding box center [573, 296] width 173 height 36
click at [574, 298] on input "Aanname is gedaan" at bounding box center [580, 302] width 12 height 12
radio input "true"
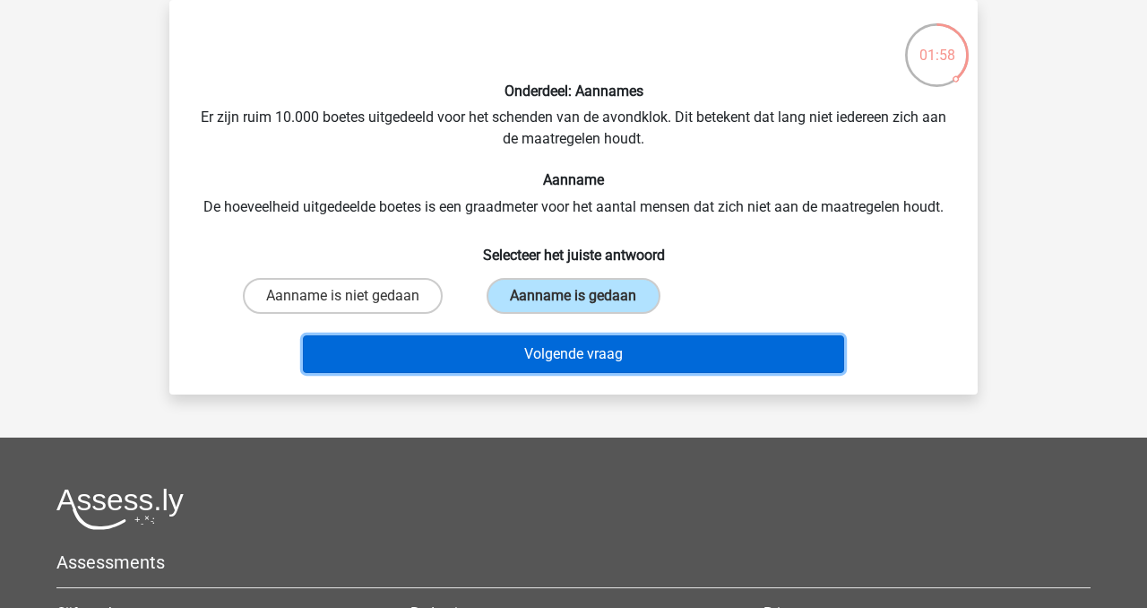
click at [600, 355] on button "Volgende vraag" at bounding box center [574, 354] width 542 height 38
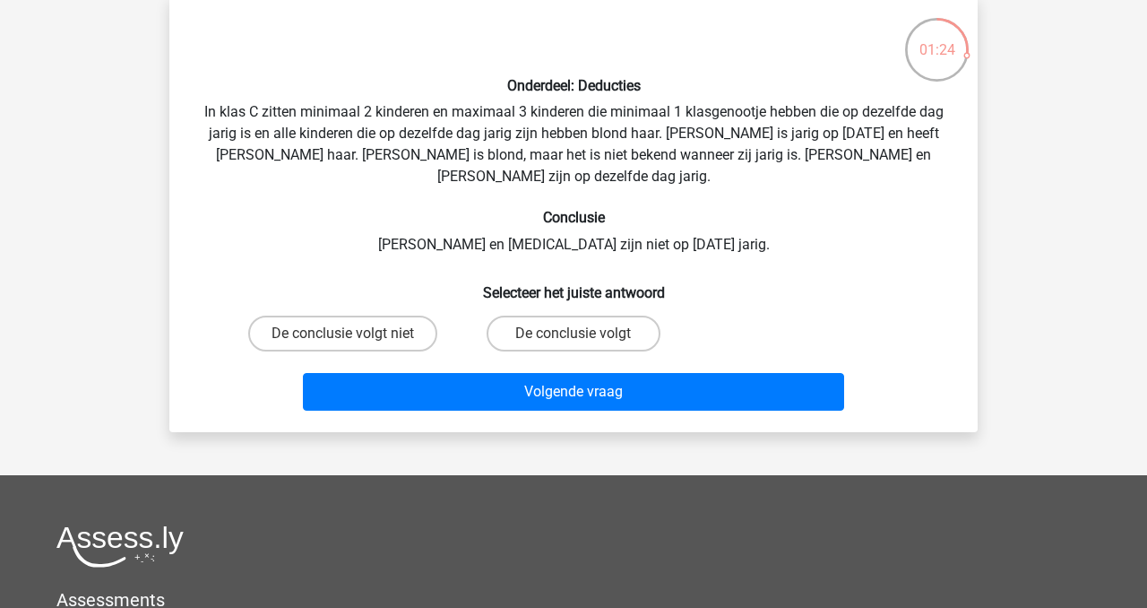
scroll to position [87, 0]
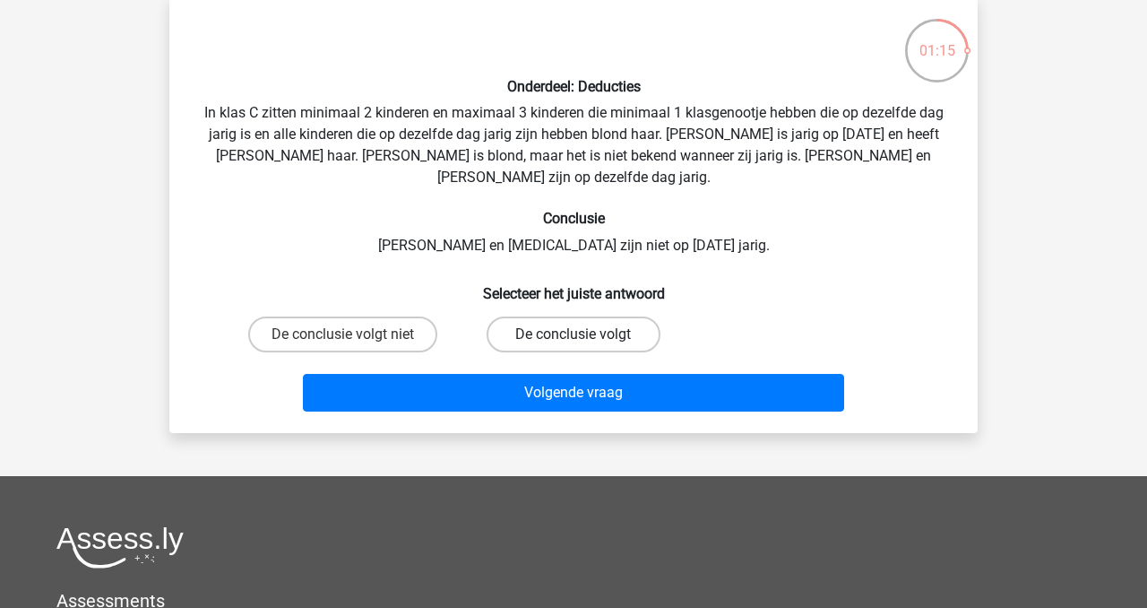
click at [591, 316] on label "De conclusie volgt" at bounding box center [573, 334] width 173 height 36
click at [585, 334] on input "De conclusie volgt" at bounding box center [580, 340] width 12 height 12
radio input "true"
click at [406, 316] on label "De conclusie volgt niet" at bounding box center [342, 334] width 189 height 36
click at [355, 334] on input "De conclusie volgt niet" at bounding box center [349, 340] width 12 height 12
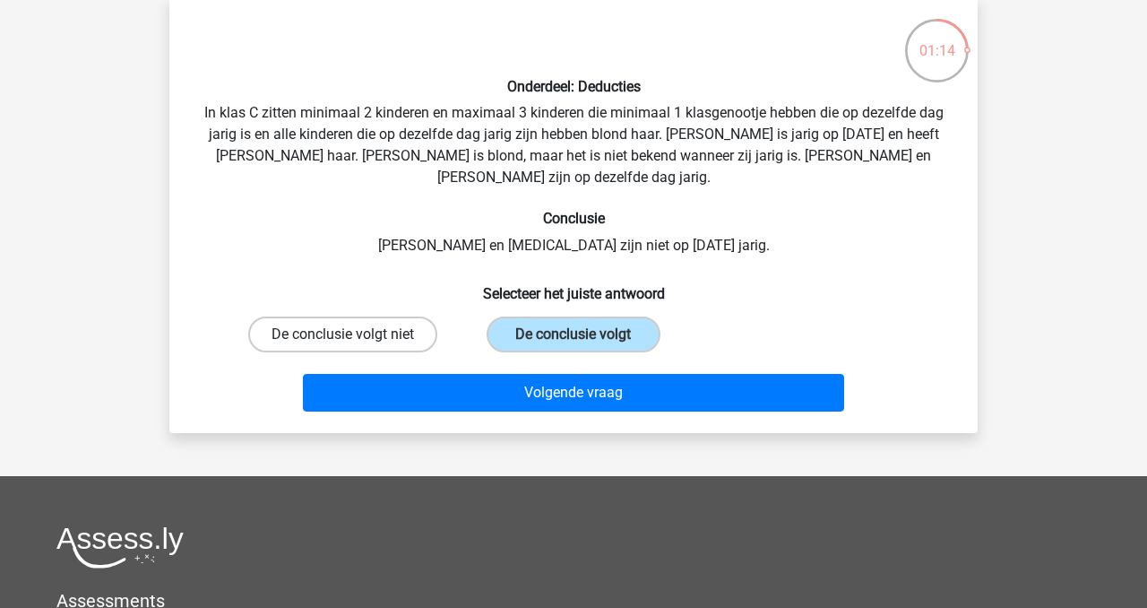
radio input "true"
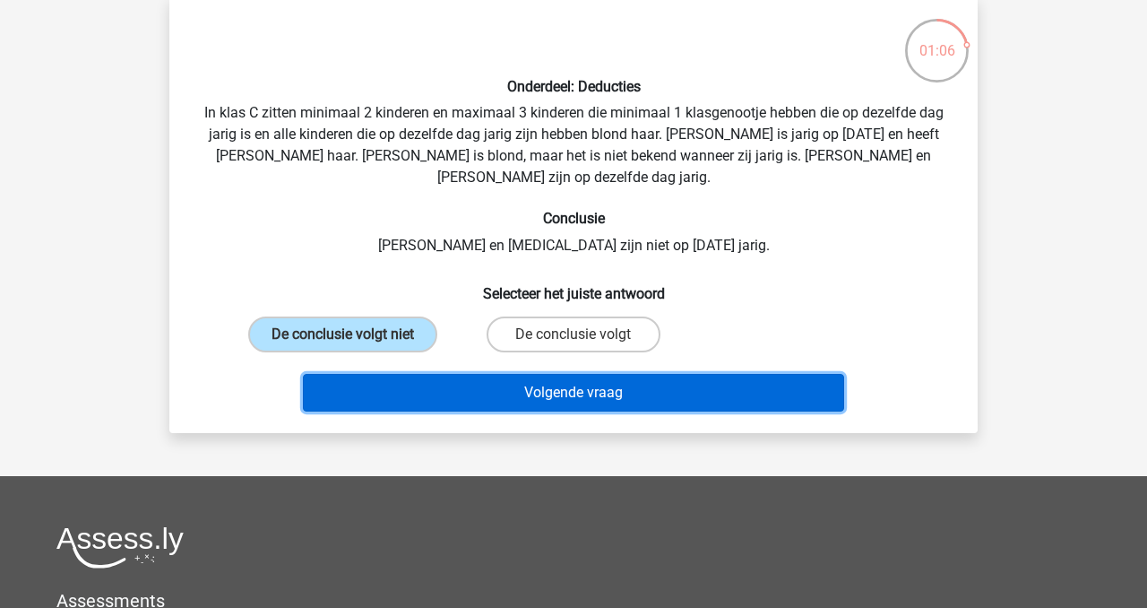
click at [540, 374] on button "Volgende vraag" at bounding box center [574, 393] width 542 height 38
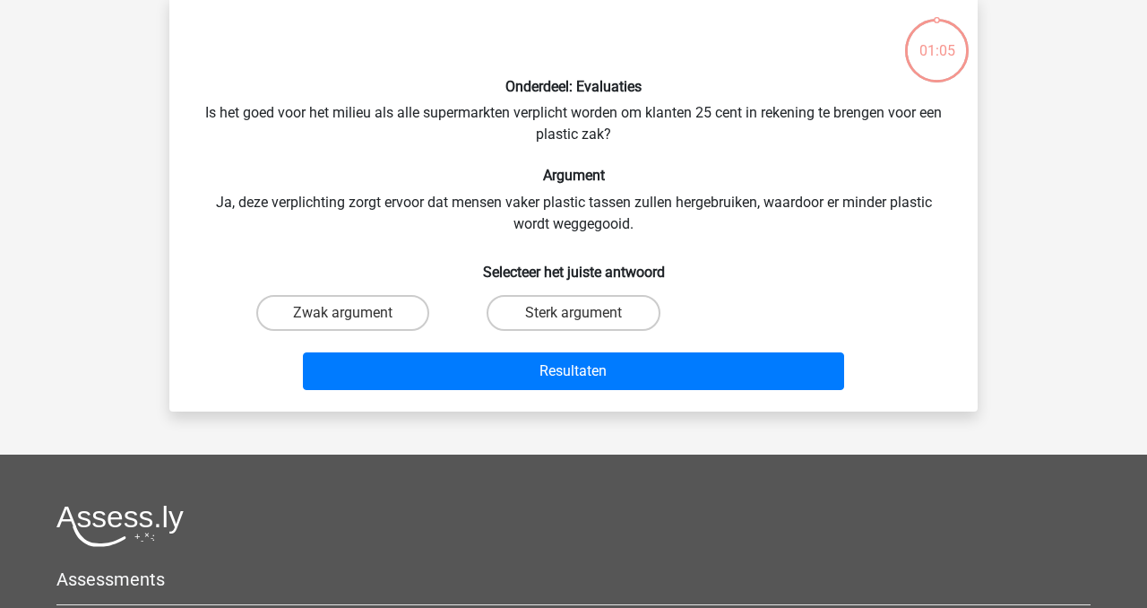
scroll to position [82, 0]
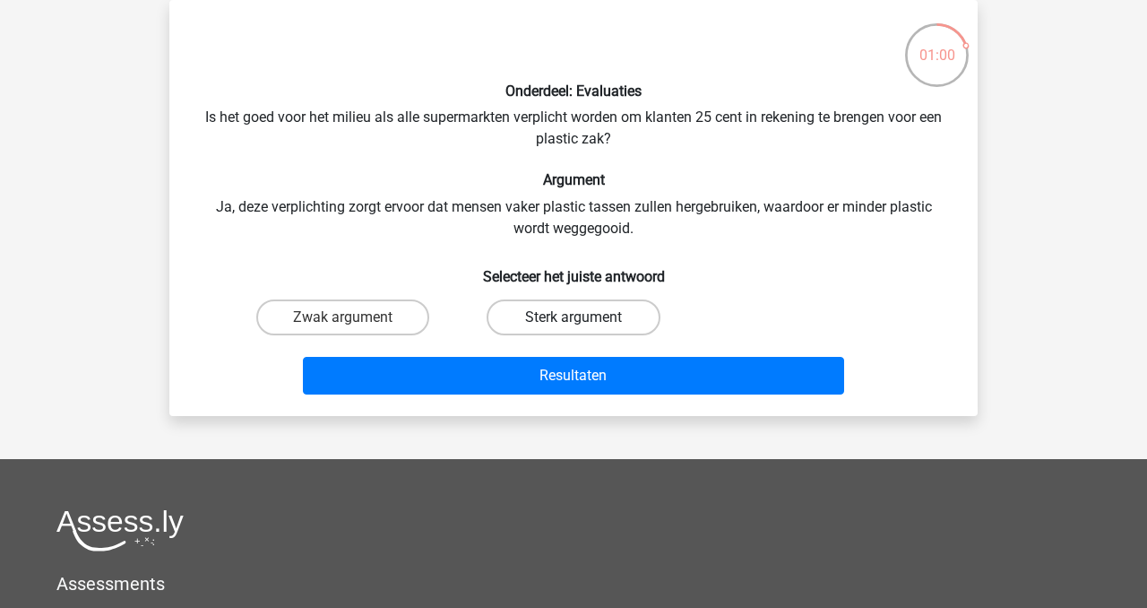
click at [526, 317] on label "Sterk argument" at bounding box center [573, 317] width 173 height 36
click at [574, 317] on input "Sterk argument" at bounding box center [580, 323] width 12 height 12
radio input "true"
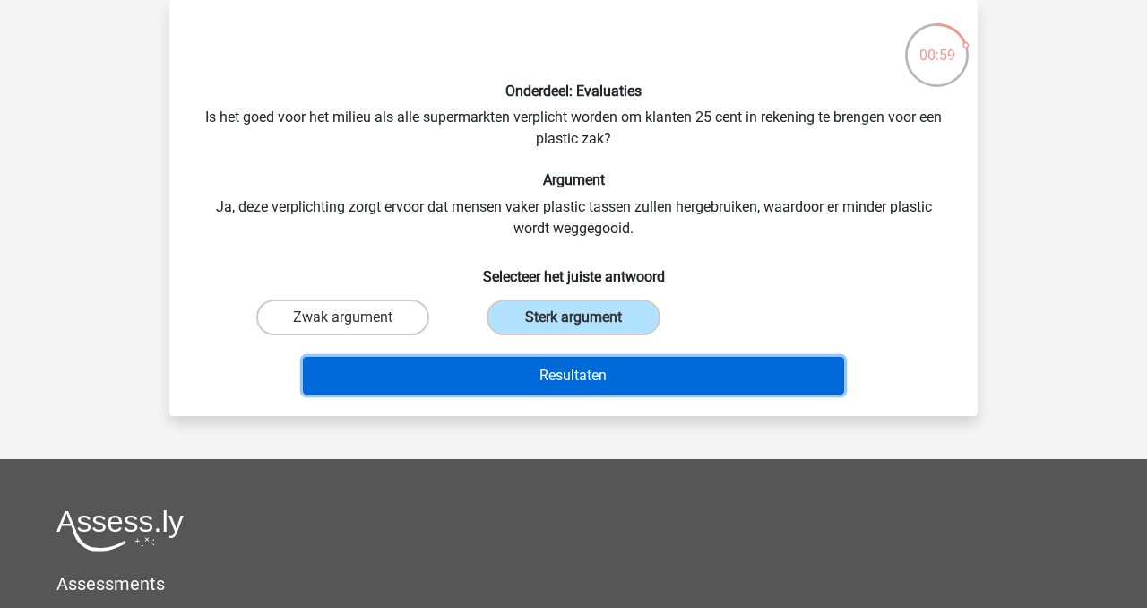
click at [570, 374] on button "Resultaten" at bounding box center [574, 376] width 542 height 38
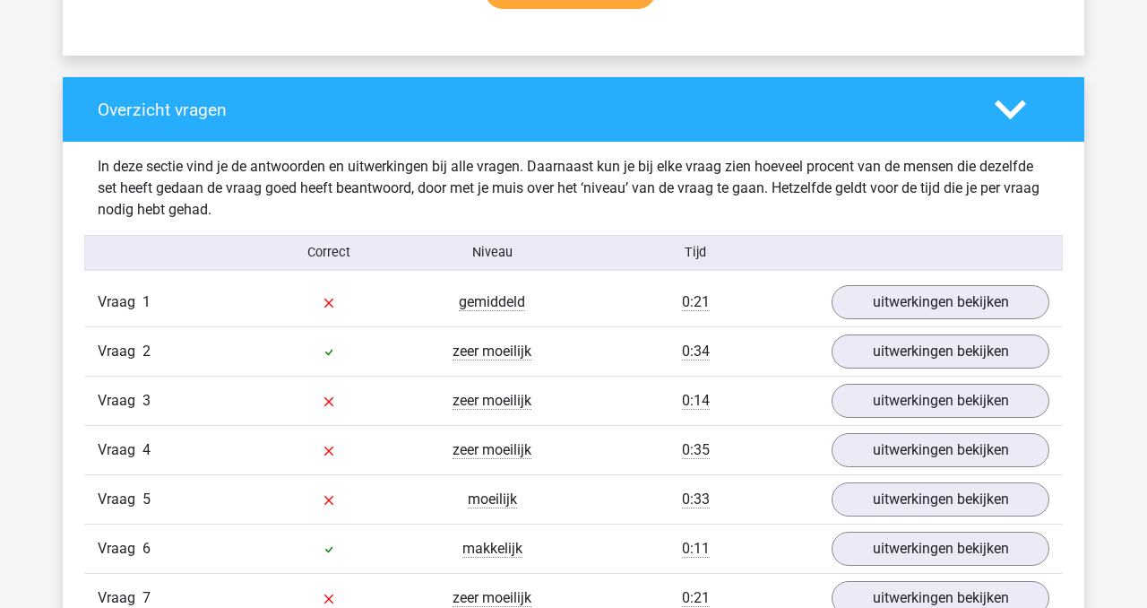
scroll to position [1272, 0]
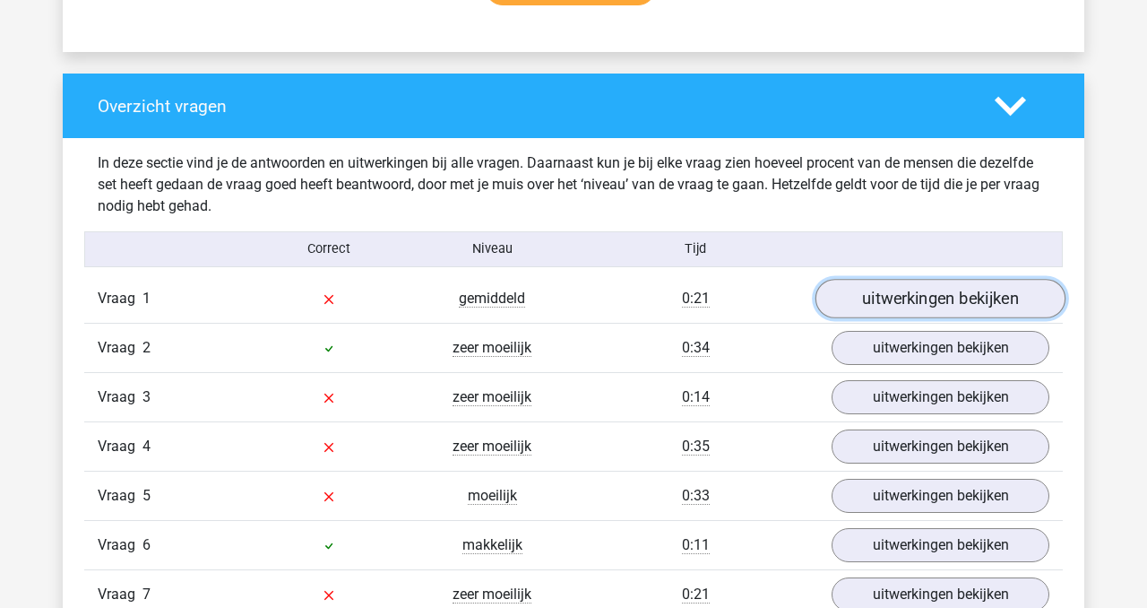
click at [971, 298] on link "uitwerkingen bekijken" at bounding box center [941, 298] width 250 height 39
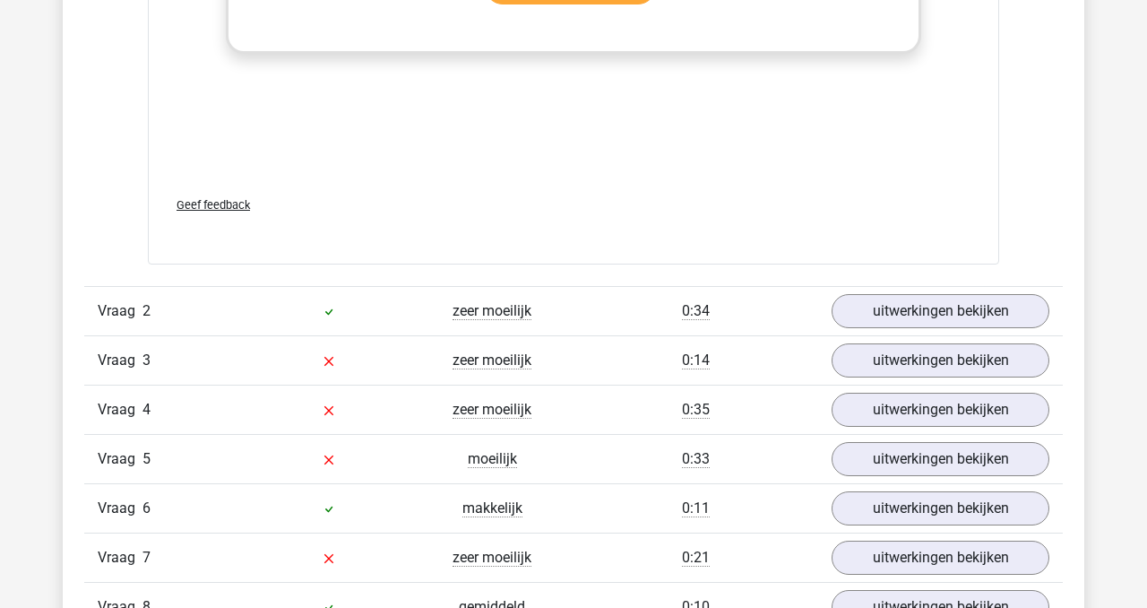
scroll to position [2266, 0]
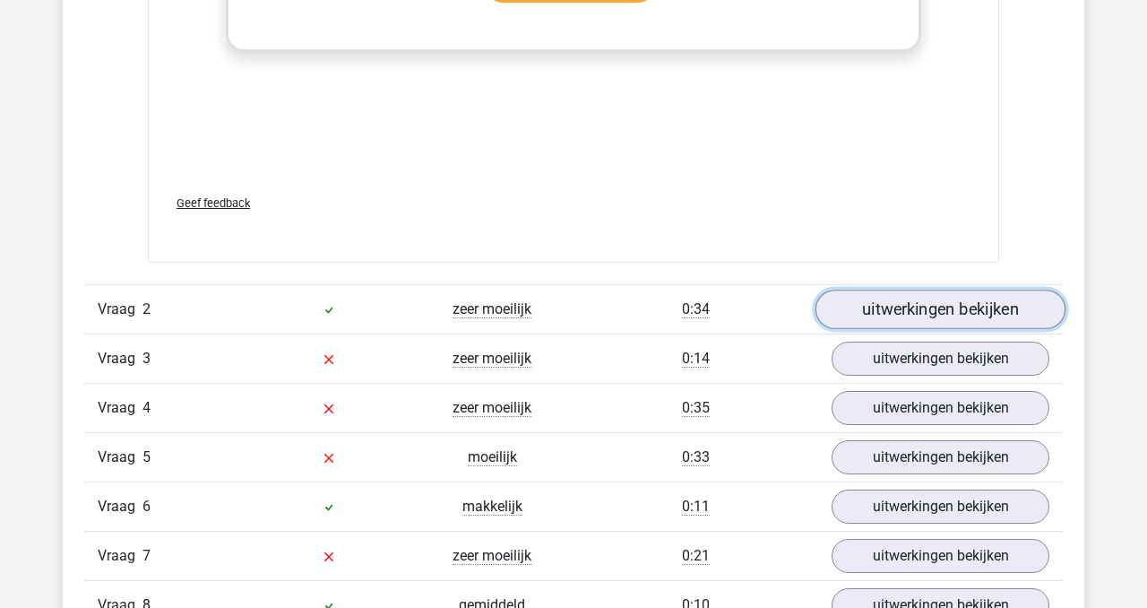
click at [915, 309] on link "uitwerkingen bekijken" at bounding box center [941, 309] width 250 height 39
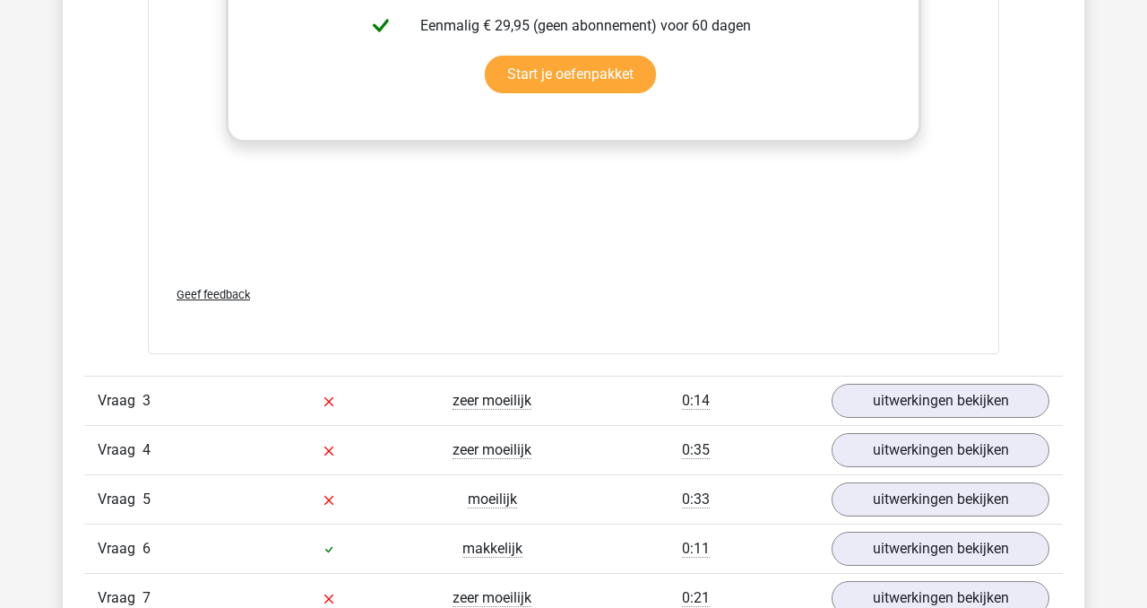
scroll to position [3209, 0]
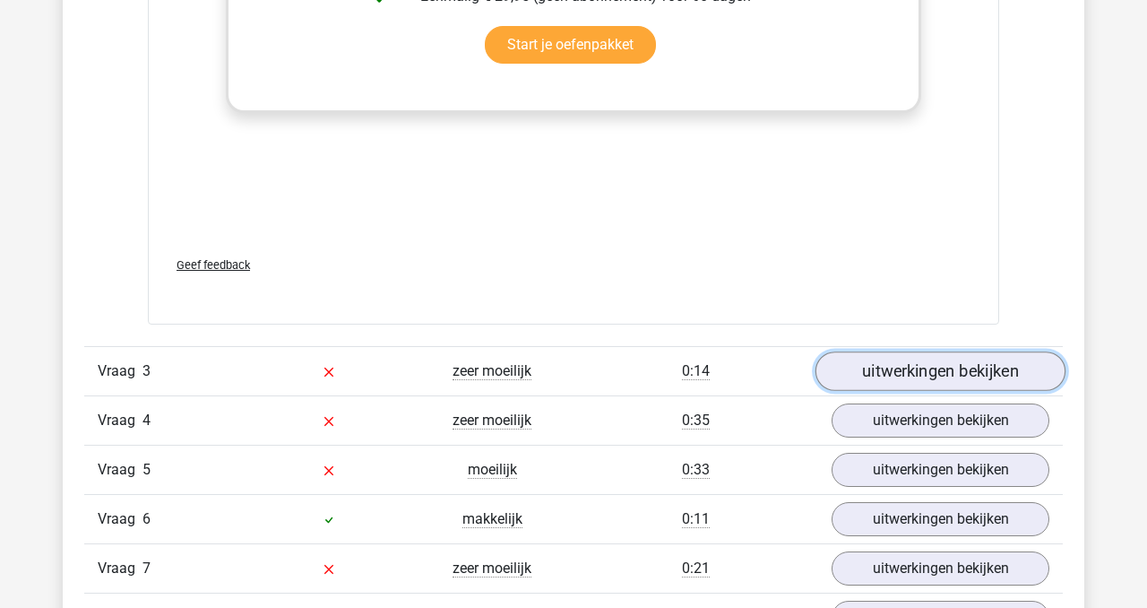
click at [894, 363] on link "uitwerkingen bekijken" at bounding box center [941, 370] width 250 height 39
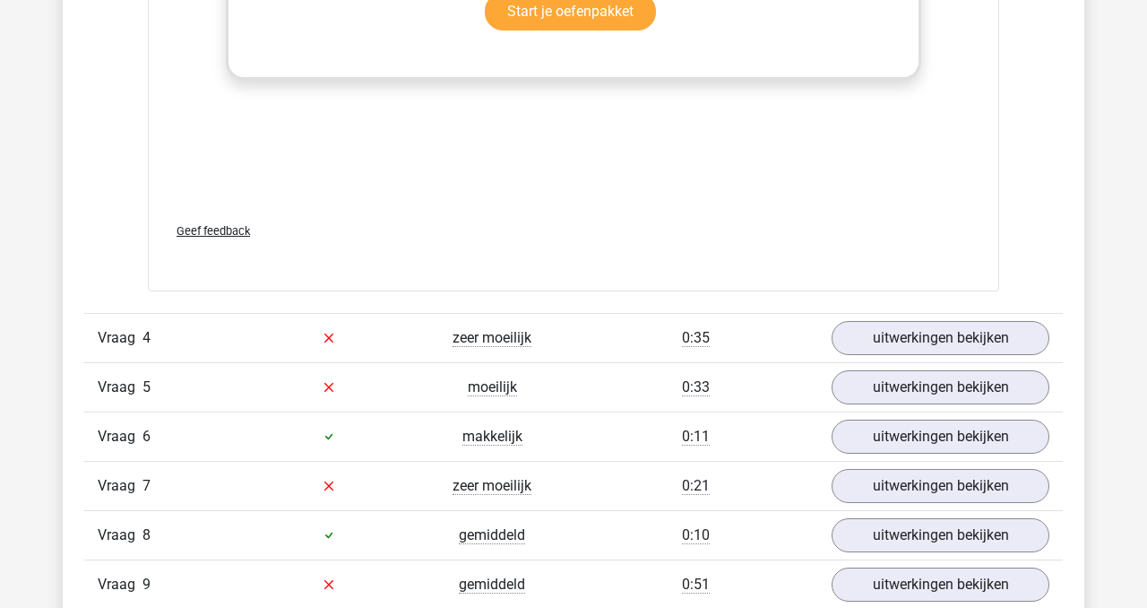
scroll to position [4374, 0]
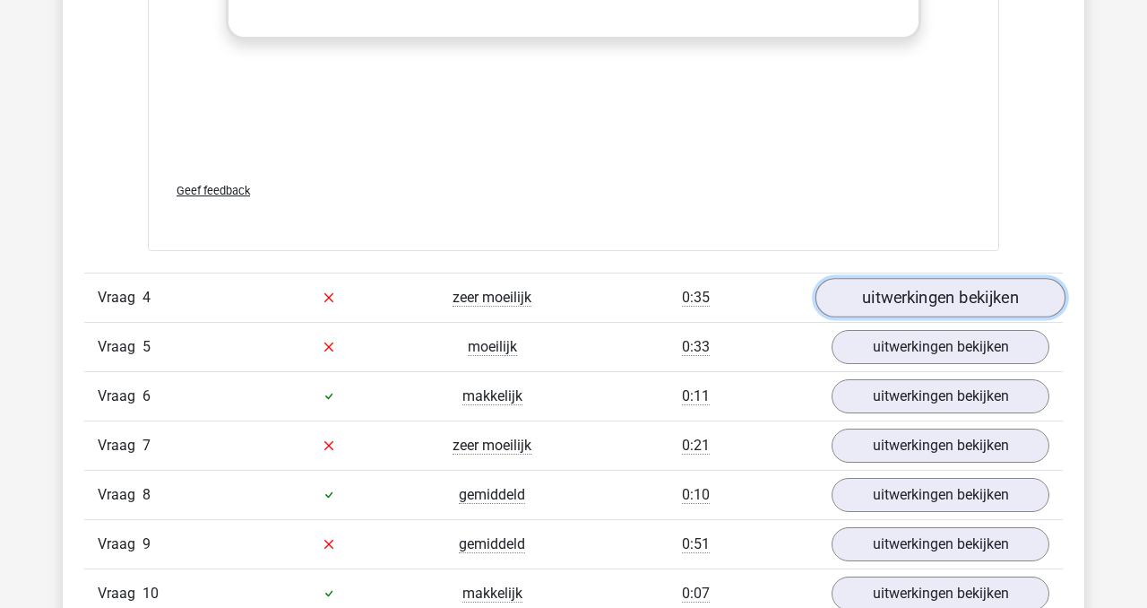
click at [912, 298] on link "uitwerkingen bekijken" at bounding box center [941, 297] width 250 height 39
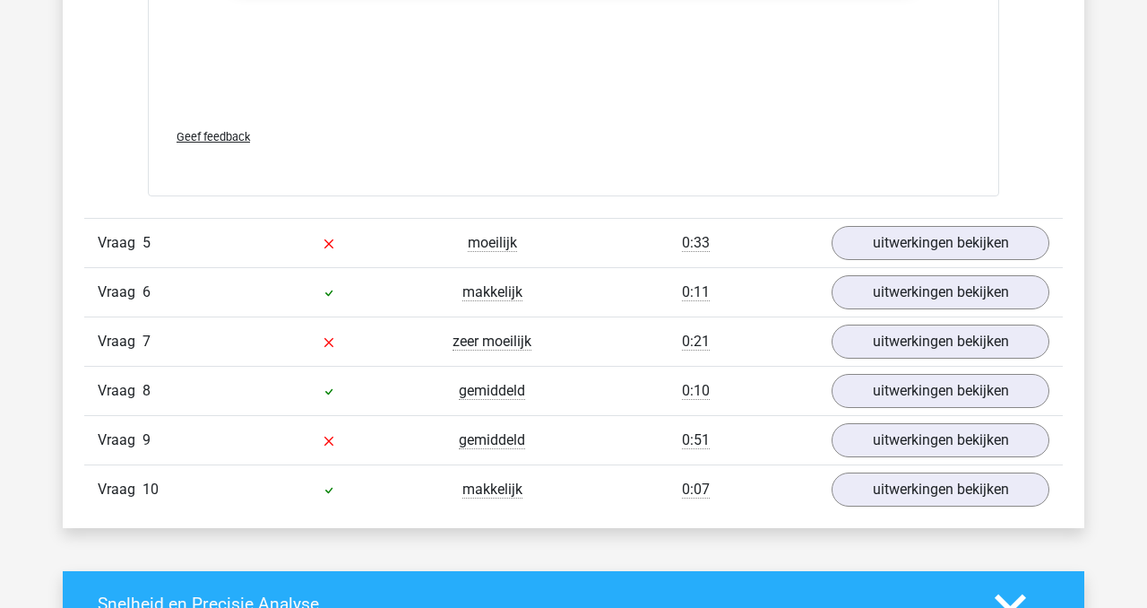
scroll to position [5527, 0]
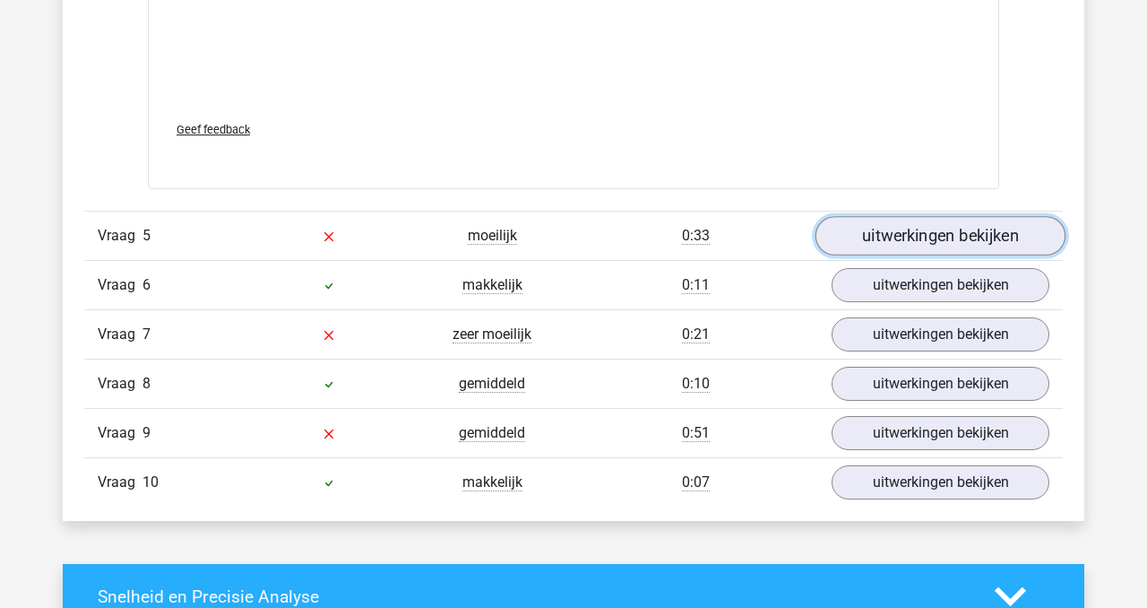
click at [902, 236] on link "uitwerkingen bekijken" at bounding box center [941, 235] width 250 height 39
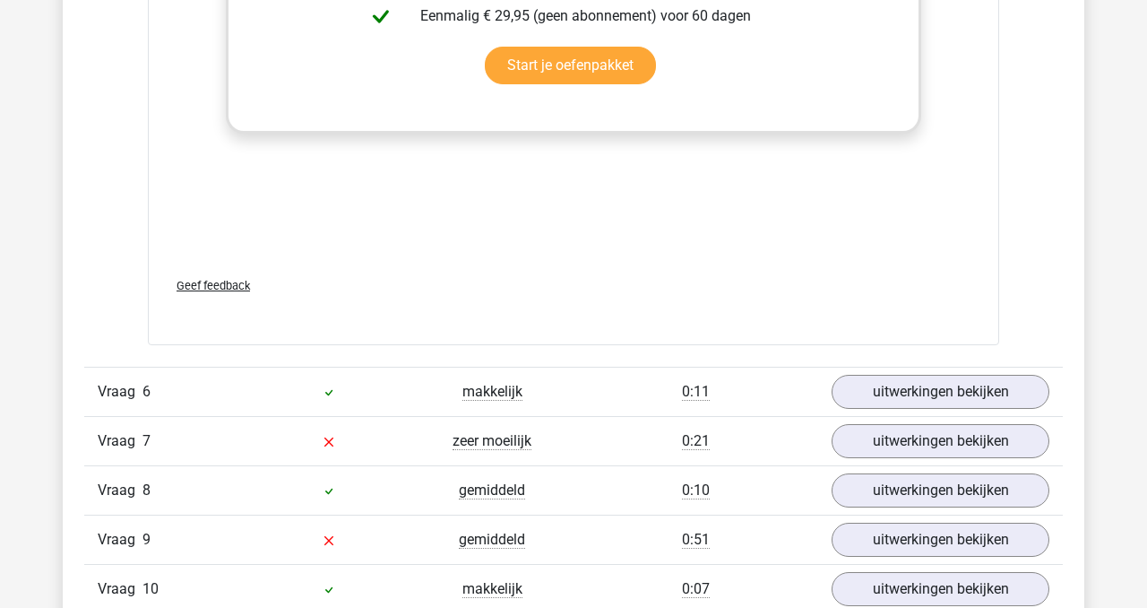
scroll to position [6357, 0]
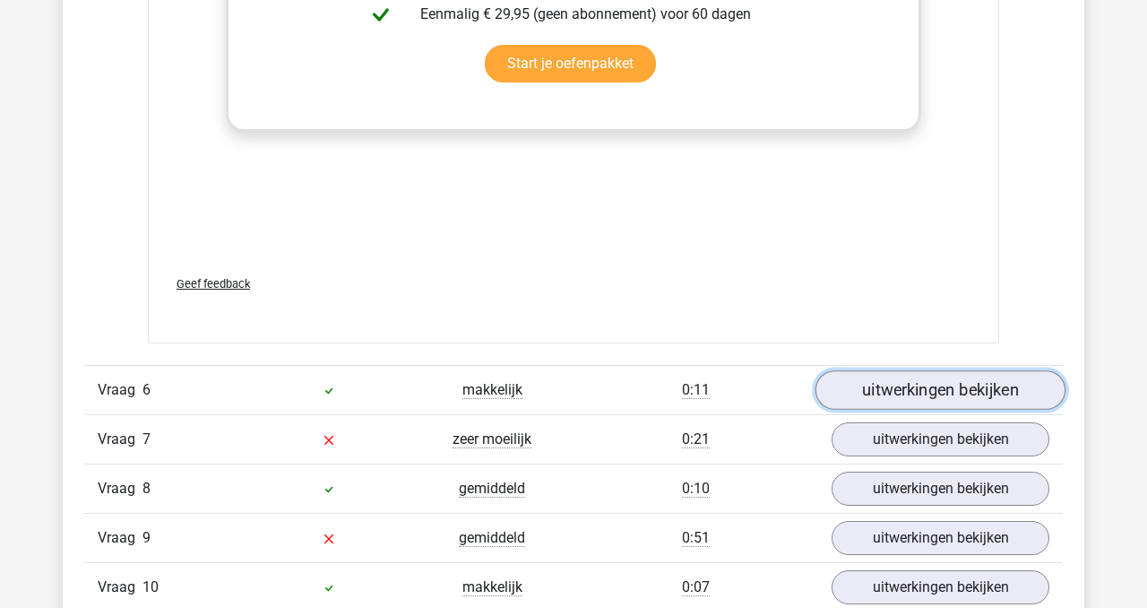
click at [875, 385] on link "uitwerkingen bekijken" at bounding box center [941, 389] width 250 height 39
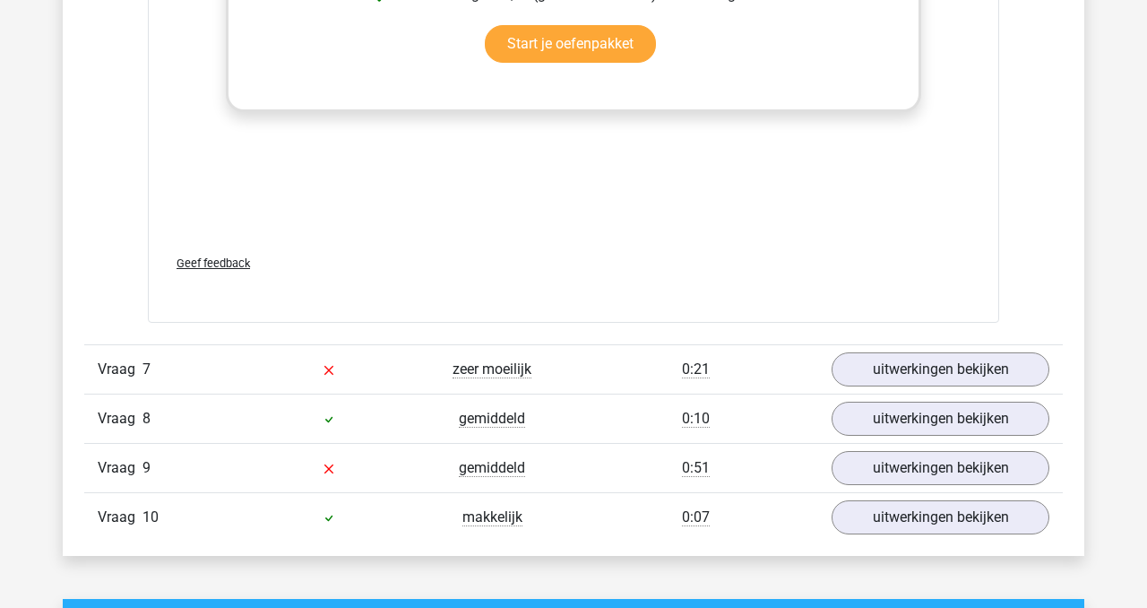
scroll to position [7366, 0]
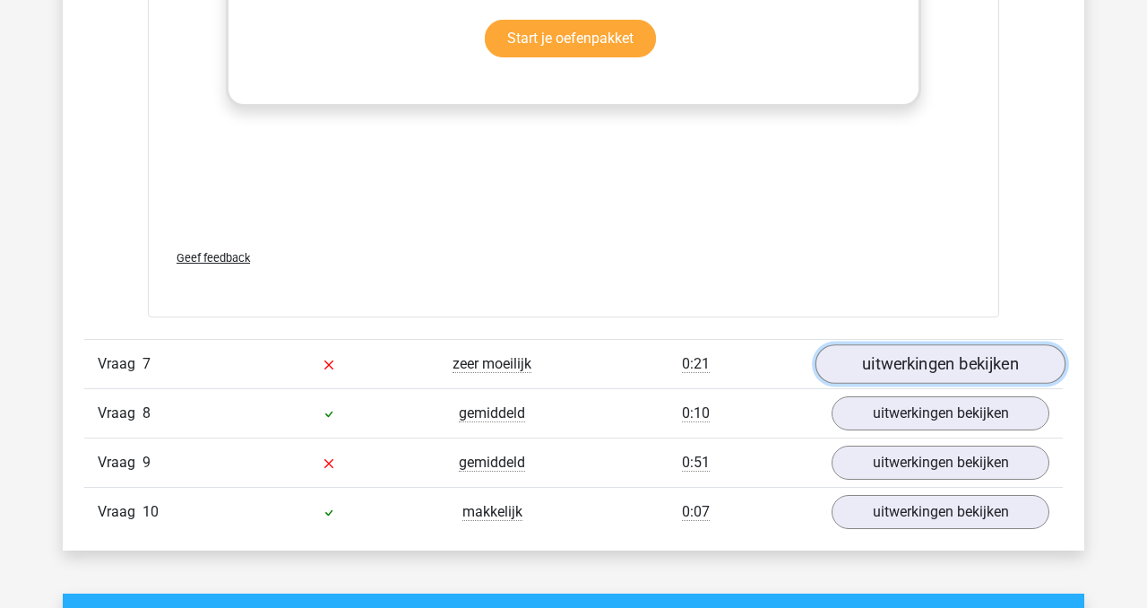
click at [880, 364] on link "uitwerkingen bekijken" at bounding box center [941, 364] width 250 height 39
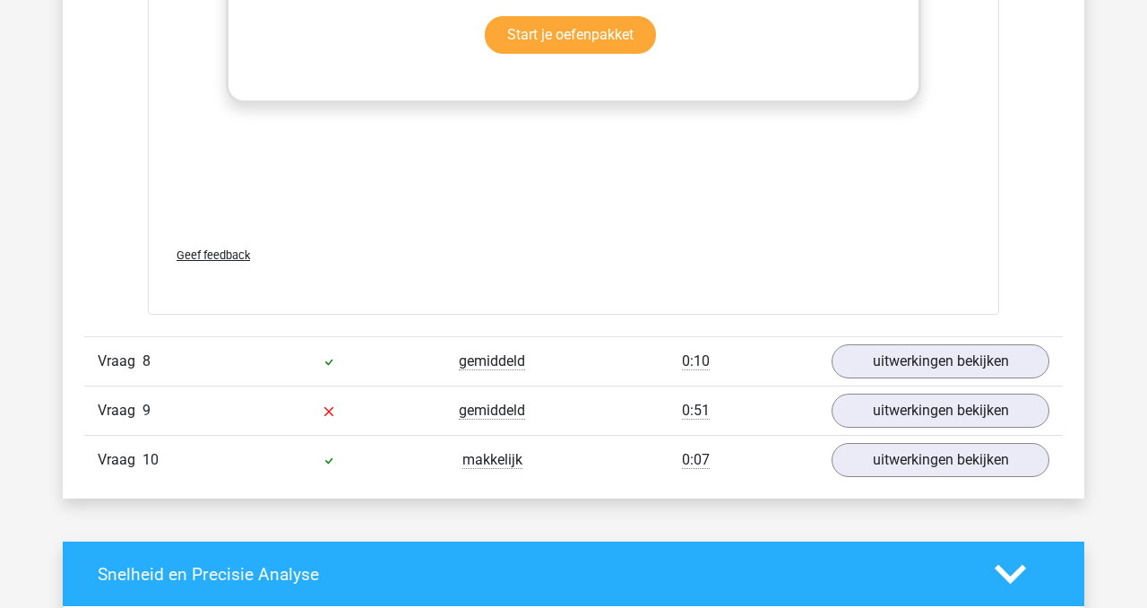
scroll to position [8488, 0]
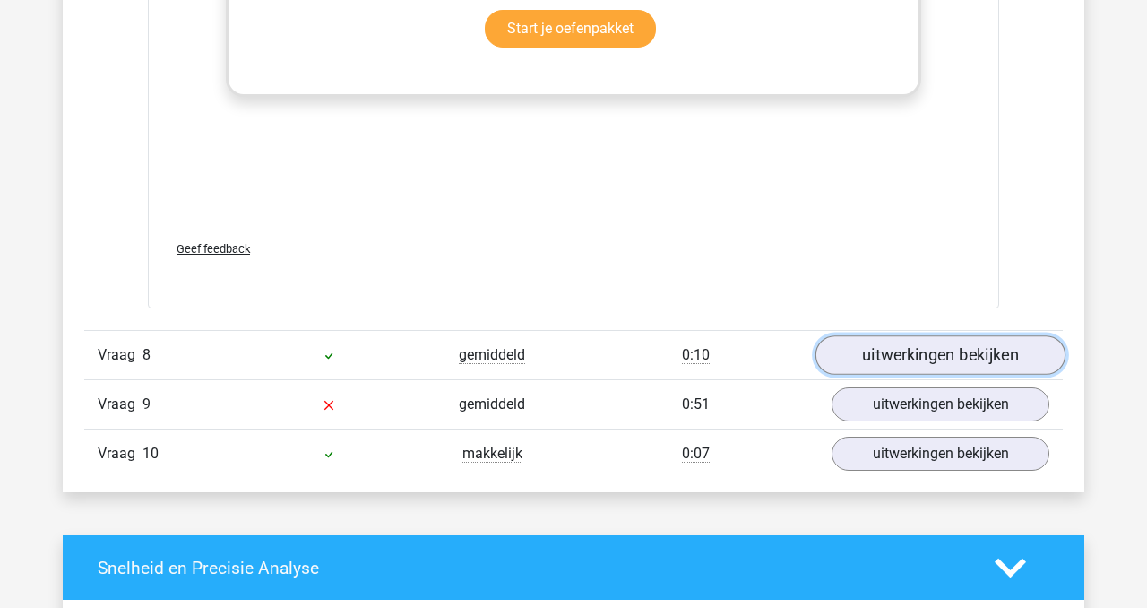
click at [894, 350] on link "uitwerkingen bekijken" at bounding box center [941, 354] width 250 height 39
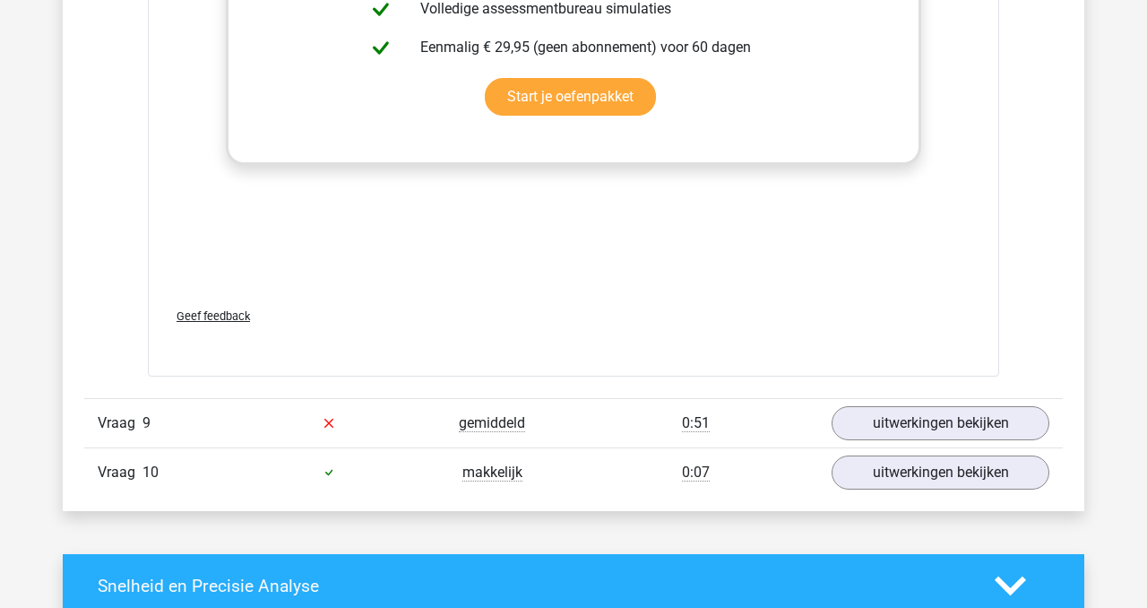
scroll to position [9434, 0]
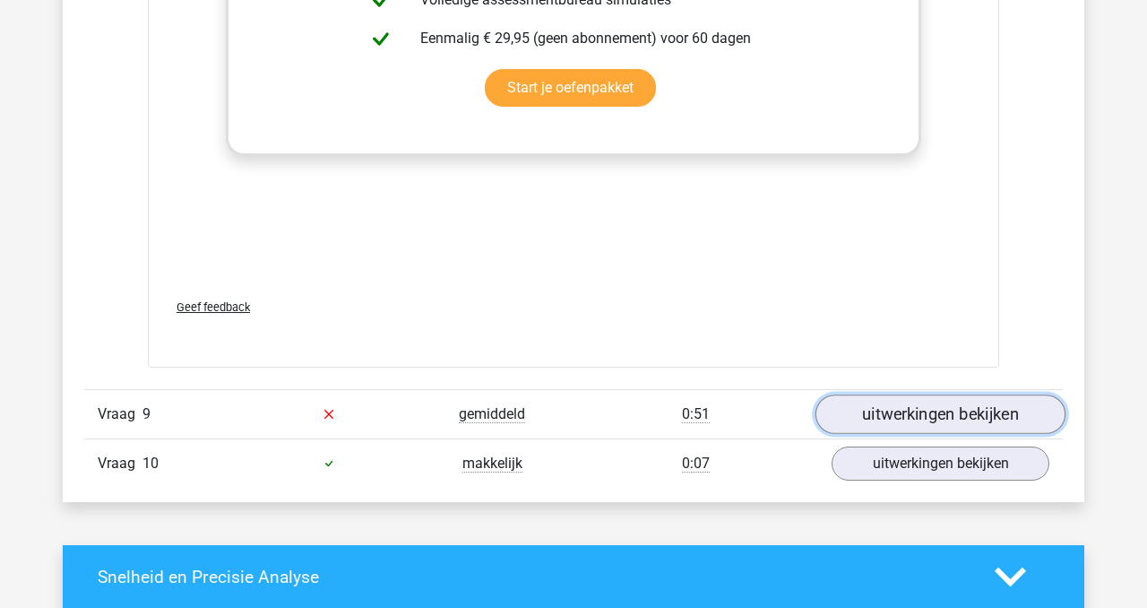
click at [881, 410] on link "uitwerkingen bekijken" at bounding box center [941, 413] width 250 height 39
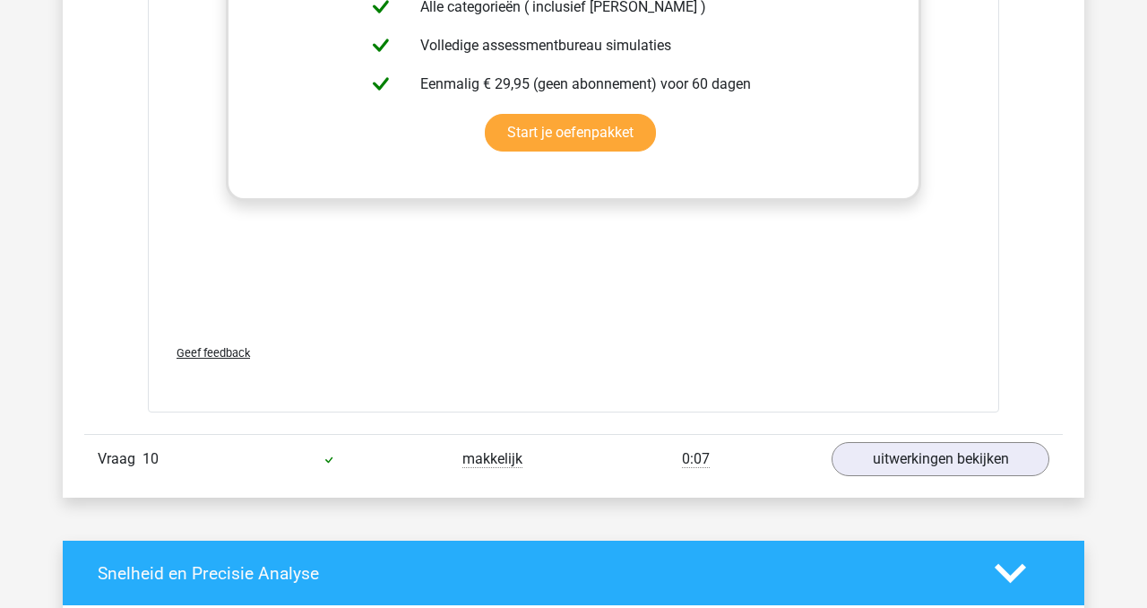
scroll to position [10417, 0]
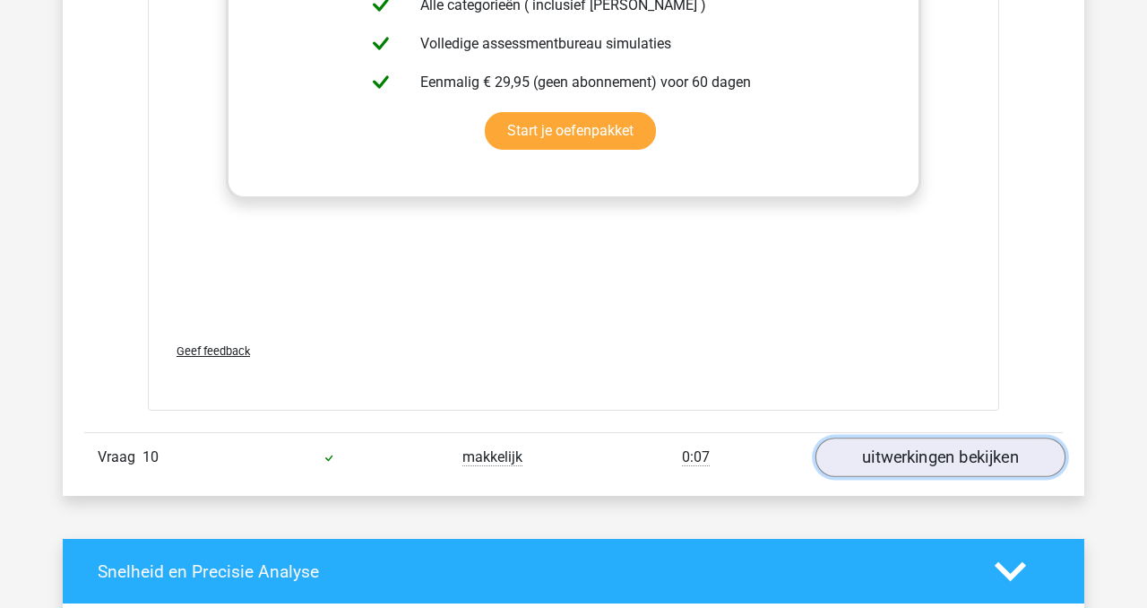
click at [919, 437] on link "uitwerkingen bekijken" at bounding box center [941, 456] width 250 height 39
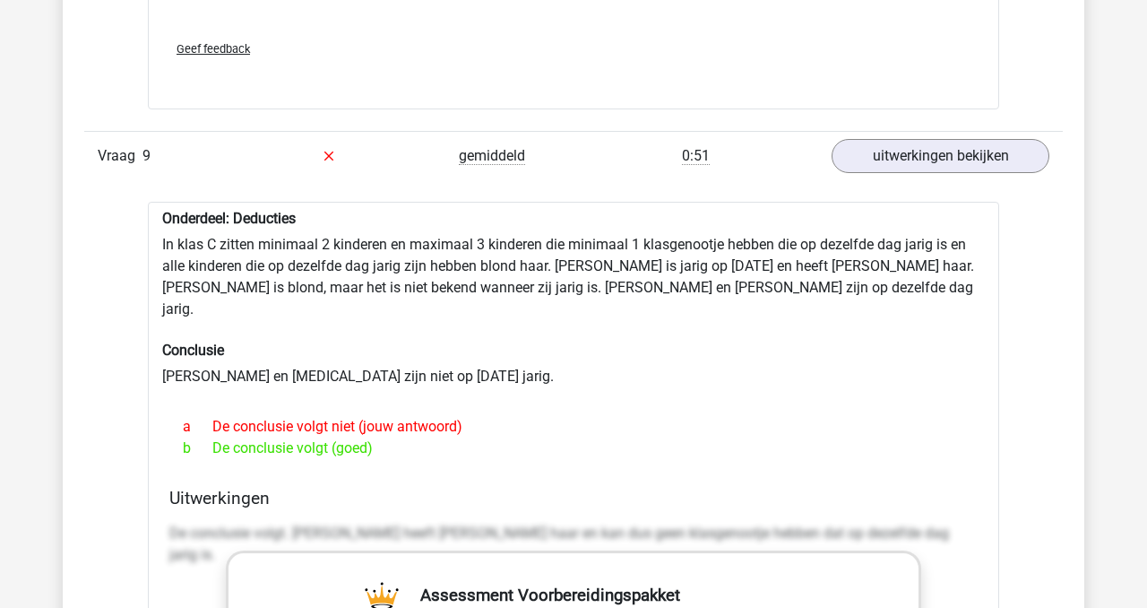
scroll to position [9691, 0]
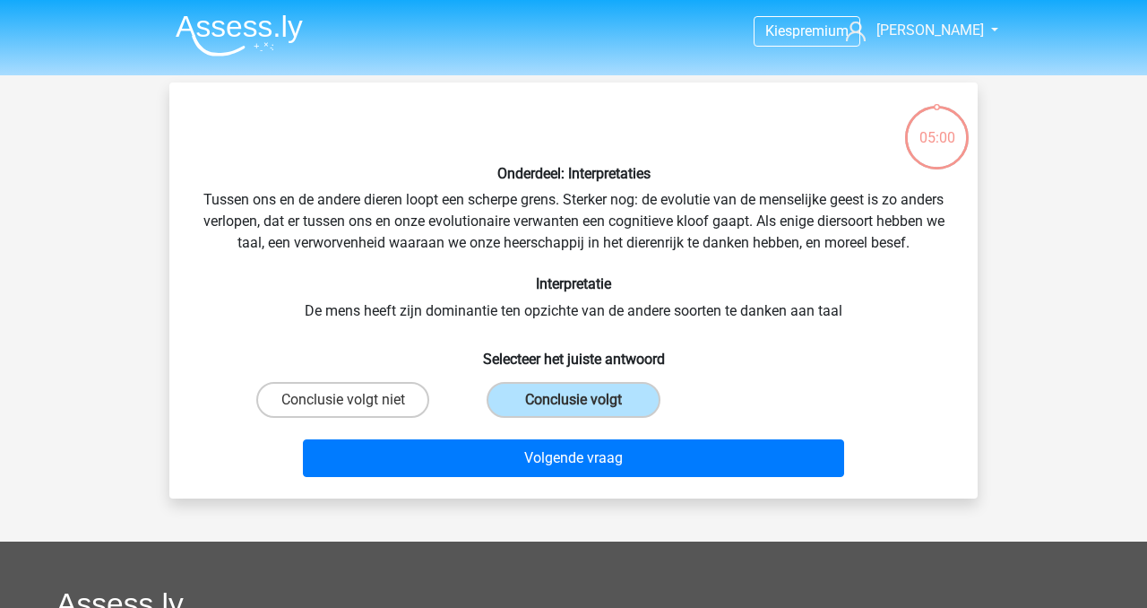
scroll to position [82, 0]
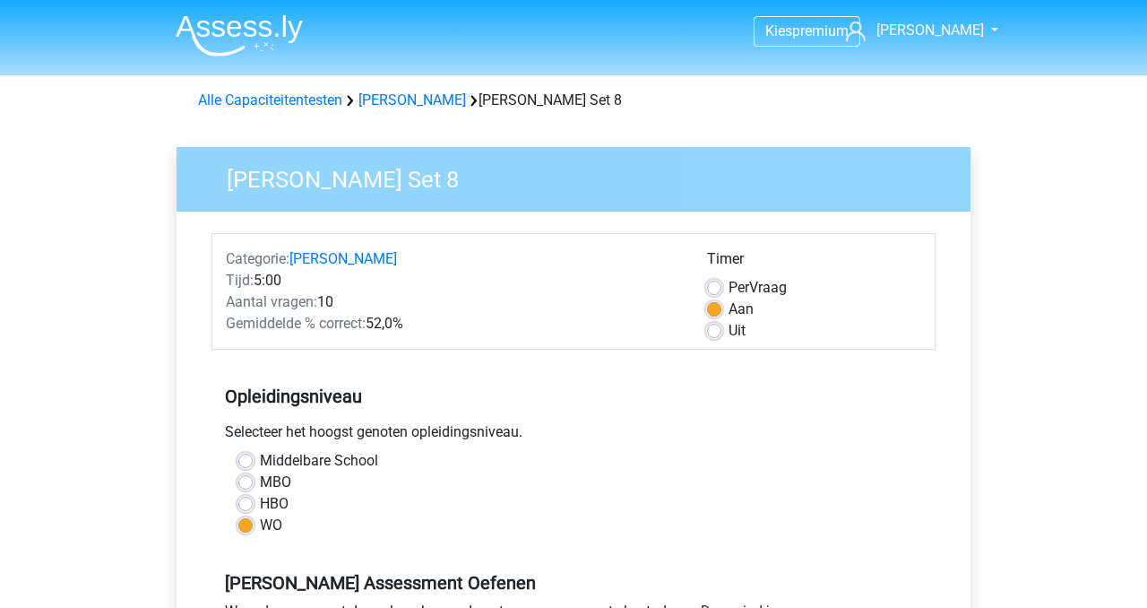
scroll to position [563, 0]
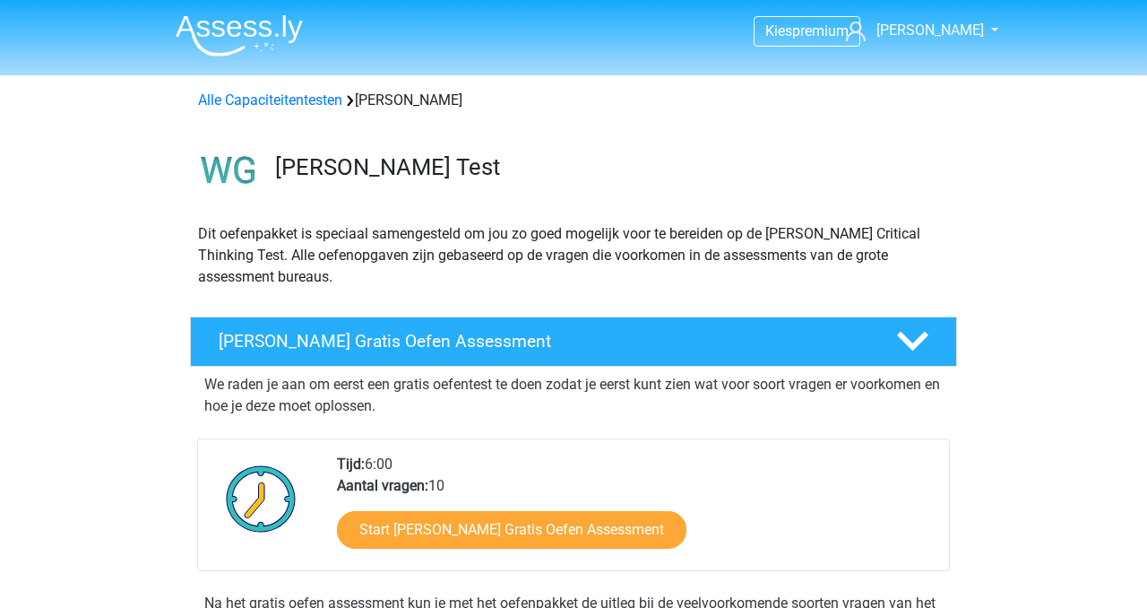
scroll to position [1437, 0]
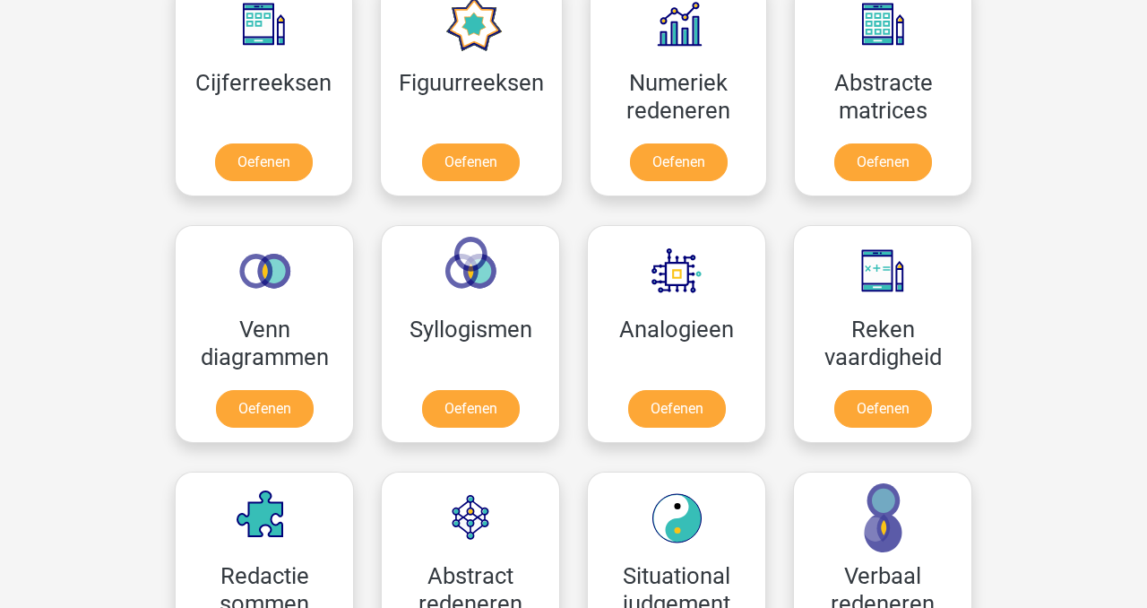
scroll to position [807, 0]
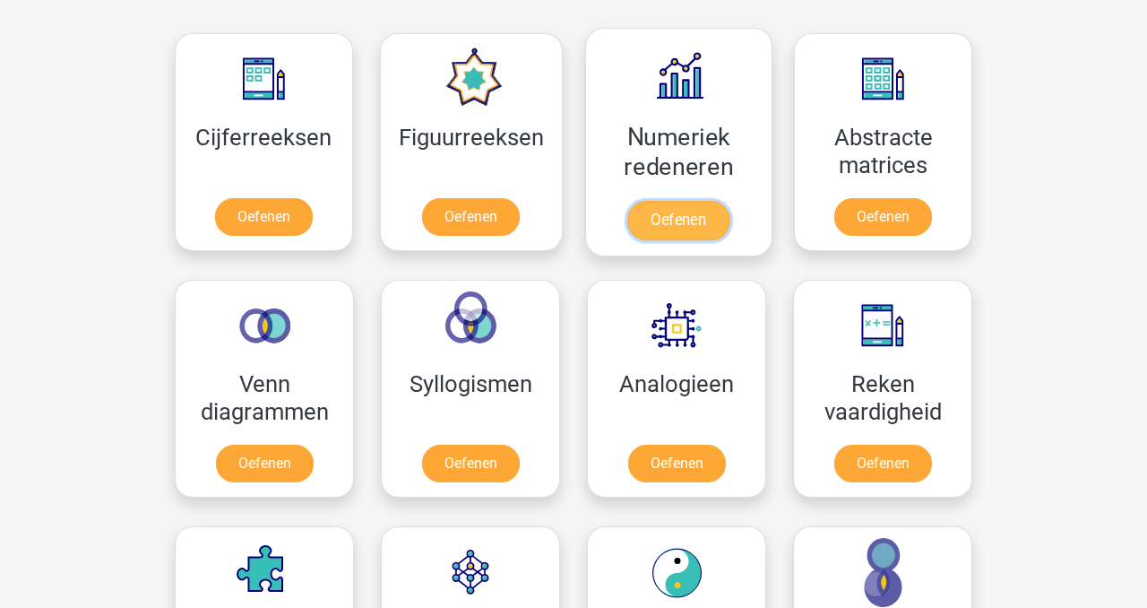
click at [661, 216] on link "Oefenen" at bounding box center [678, 220] width 102 height 39
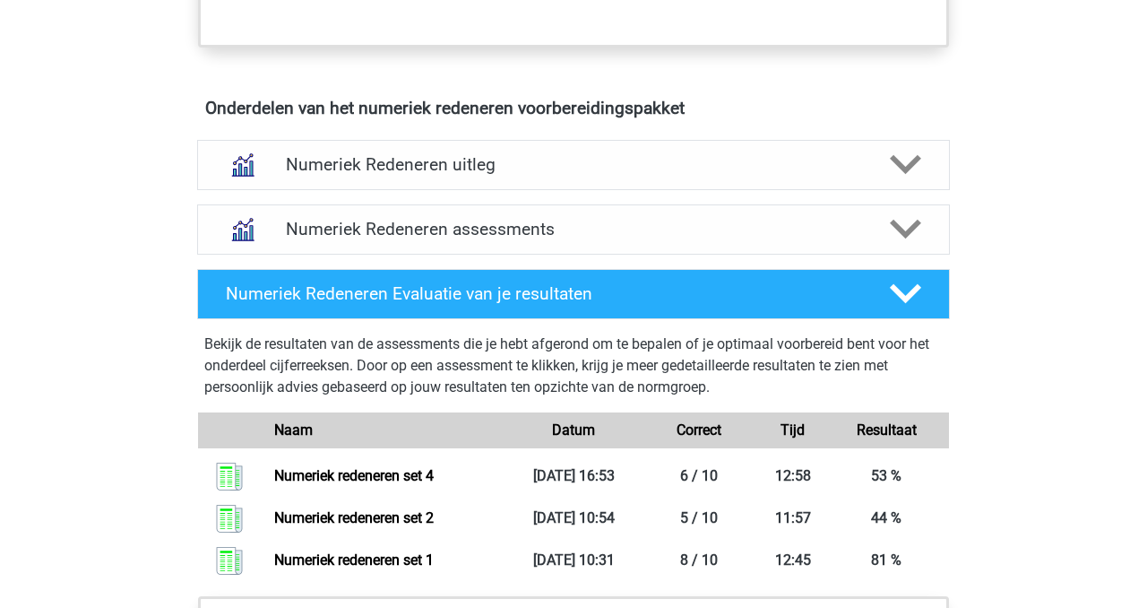
scroll to position [1025, 0]
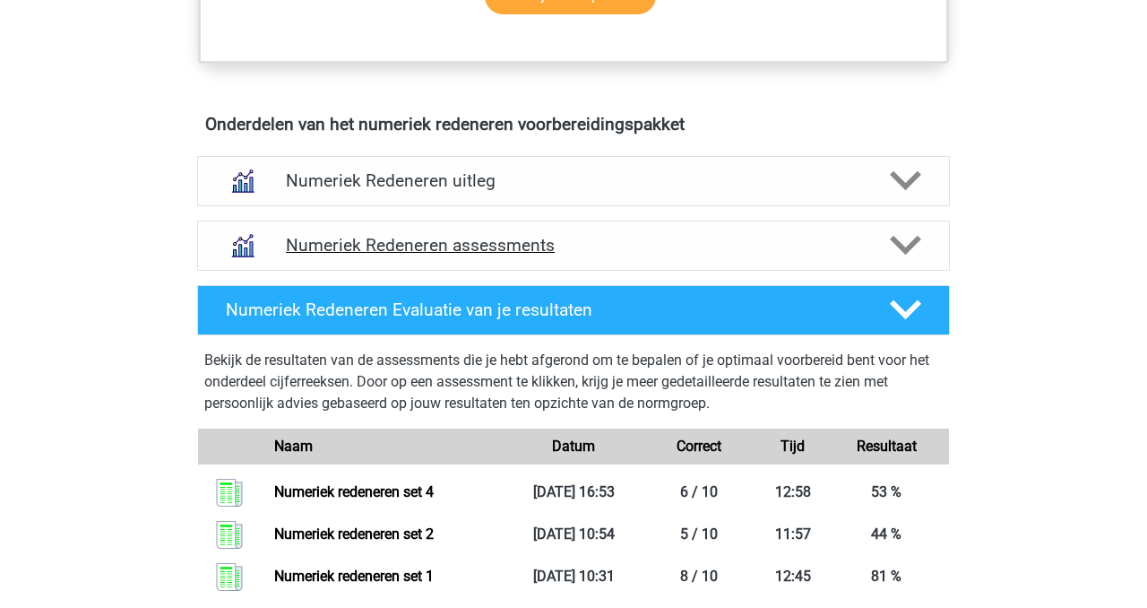
click at [401, 251] on h4 "Numeriek Redeneren assessments" at bounding box center [573, 245] width 575 height 21
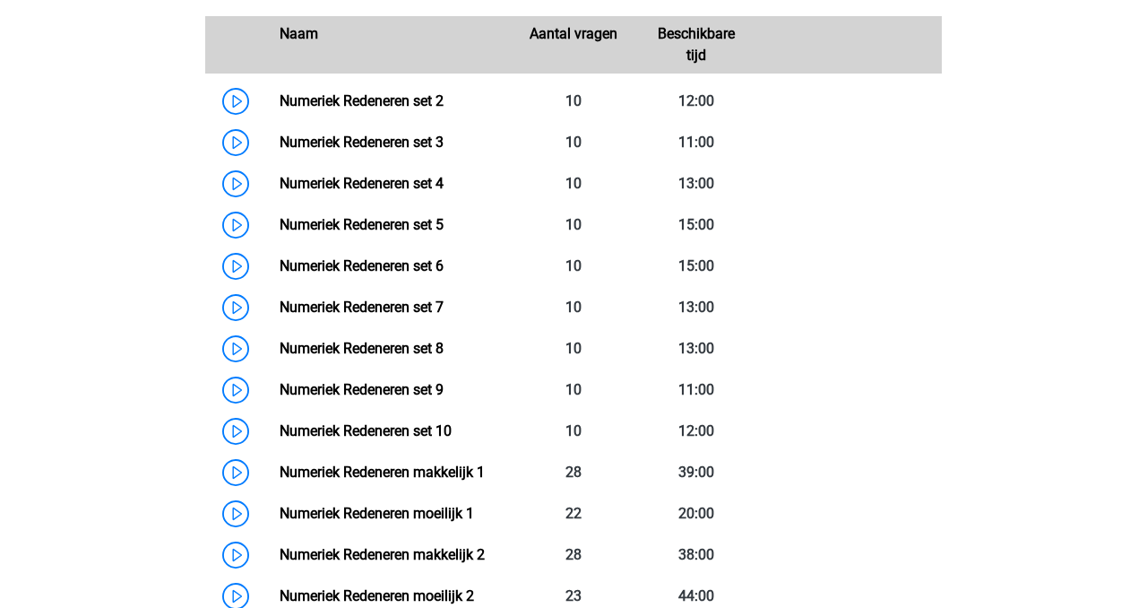
scroll to position [1370, 0]
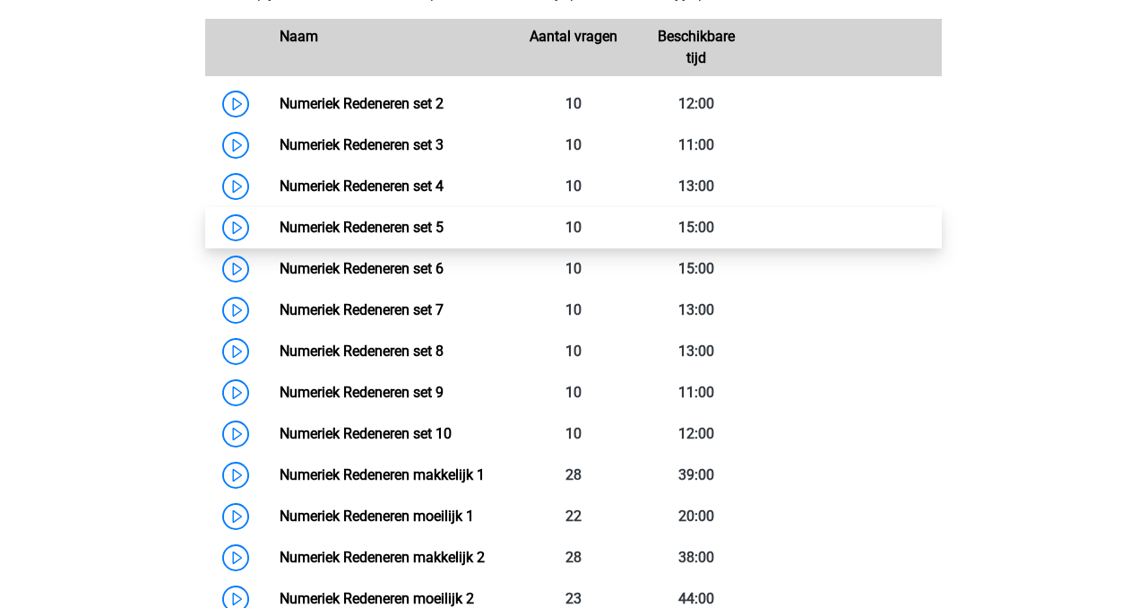
click at [375, 234] on link "Numeriek Redeneren set 5" at bounding box center [362, 227] width 164 height 17
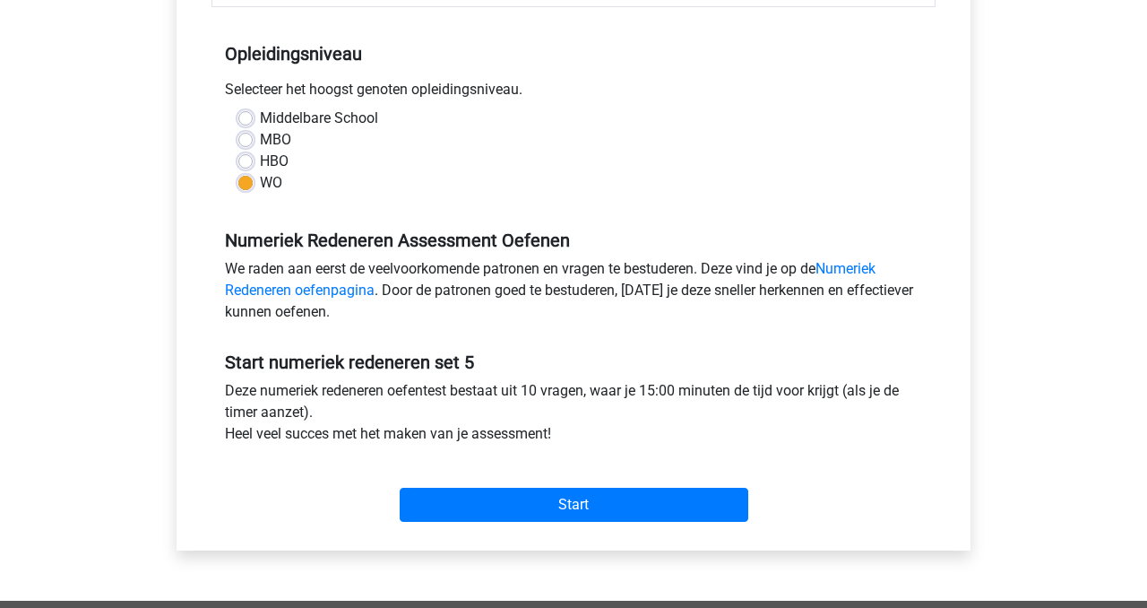
scroll to position [346, 0]
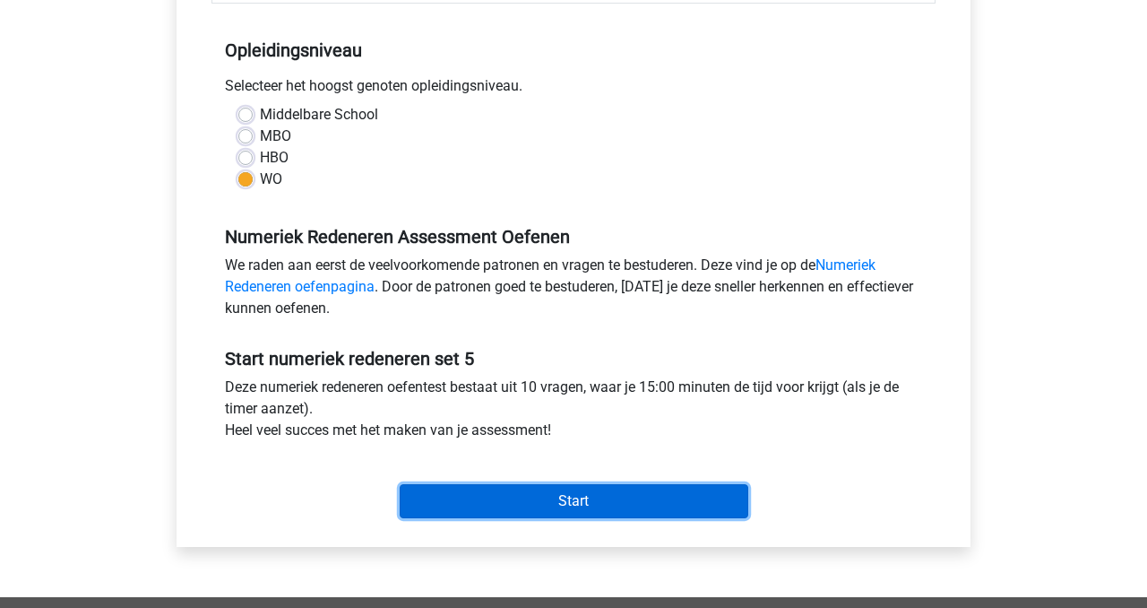
click at [475, 497] on input "Start" at bounding box center [574, 501] width 349 height 34
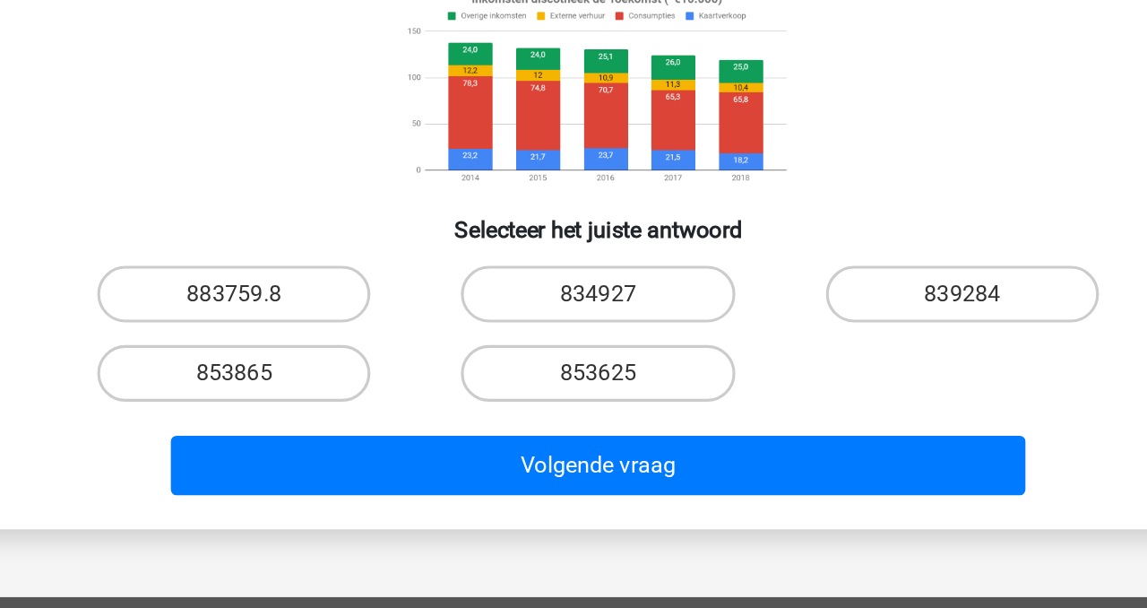
scroll to position [149, 0]
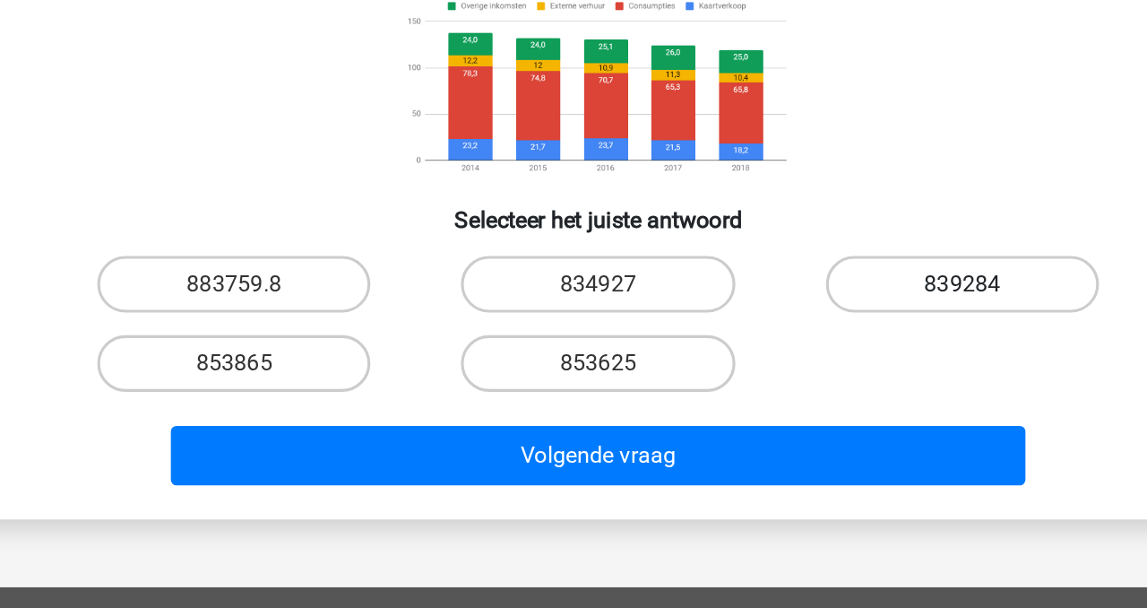
click at [787, 406] on label "839284" at bounding box center [804, 402] width 173 height 36
click at [804, 406] on input "839284" at bounding box center [810, 408] width 12 height 12
radio input "true"
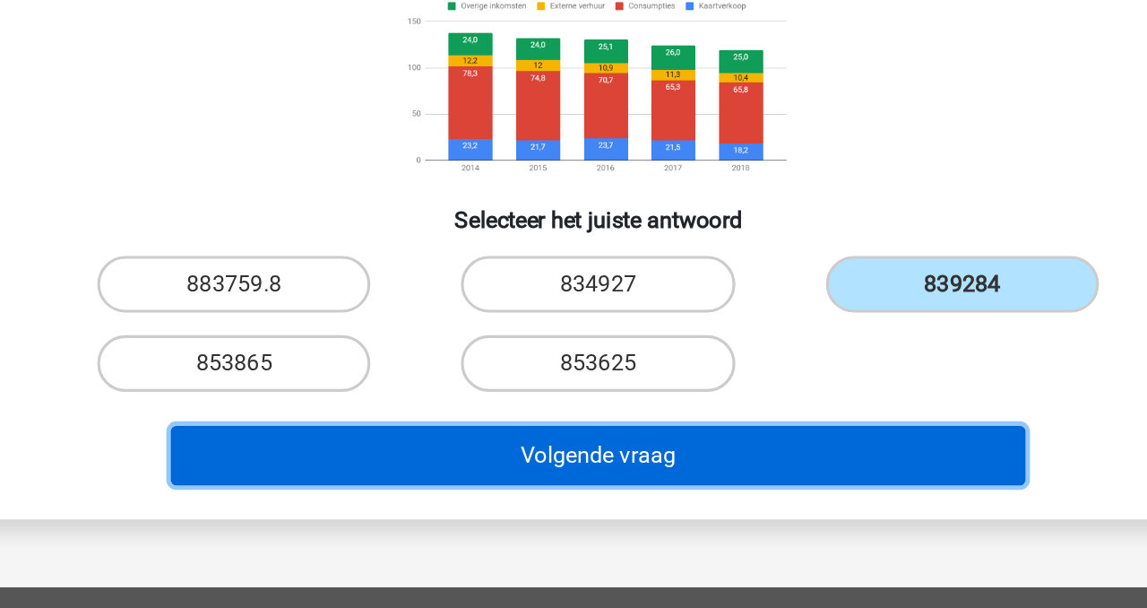
click at [655, 516] on button "Volgende vraag" at bounding box center [574, 511] width 542 height 38
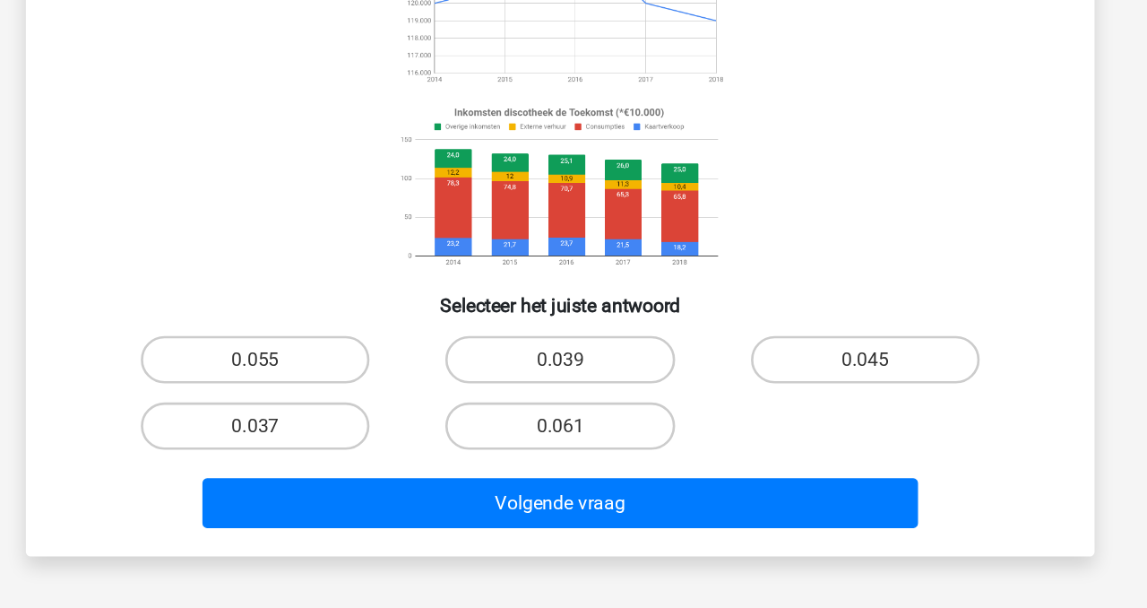
scroll to position [213, 0]
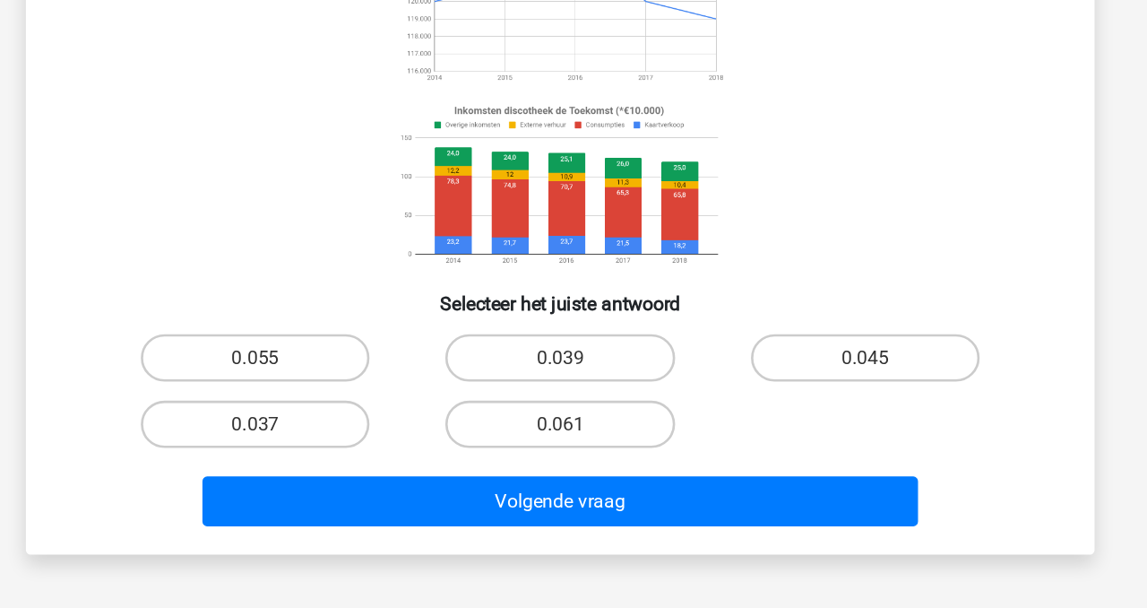
click at [622, 447] on div "0.061" at bounding box center [573, 469] width 230 height 50
click at [620, 459] on label "0.061" at bounding box center [573, 469] width 173 height 36
click at [585, 469] on input "0.061" at bounding box center [580, 475] width 12 height 12
radio input "true"
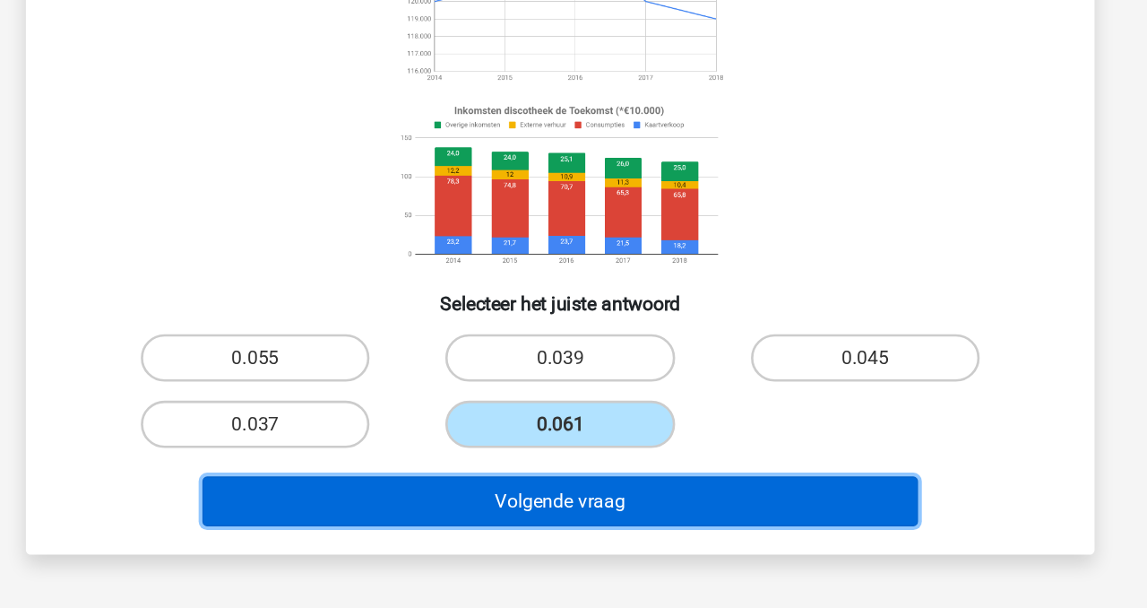
click at [629, 531] on button "Volgende vraag" at bounding box center [574, 527] width 542 height 38
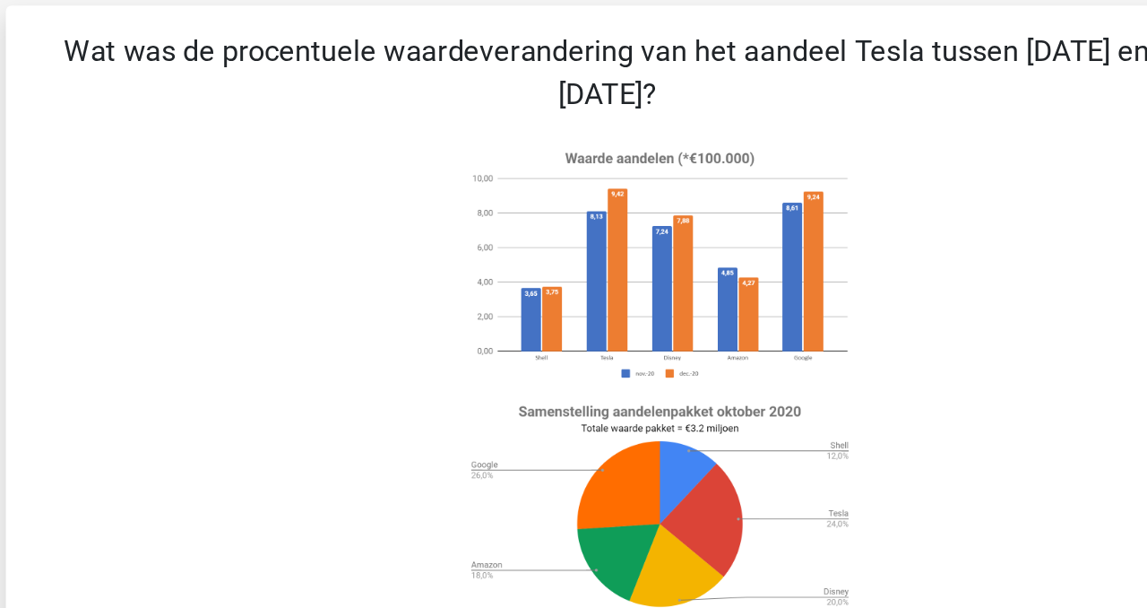
scroll to position [76, 0]
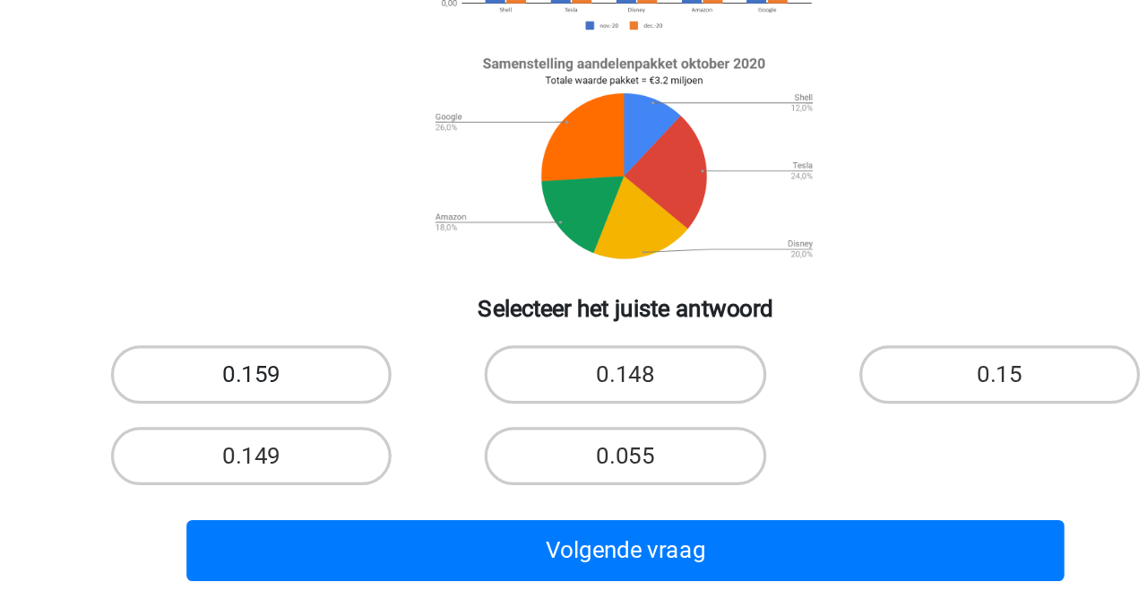
click at [333, 442] on label "0.159" at bounding box center [342, 448] width 173 height 36
click at [343, 448] on input "0.159" at bounding box center [349, 454] width 12 height 12
radio input "true"
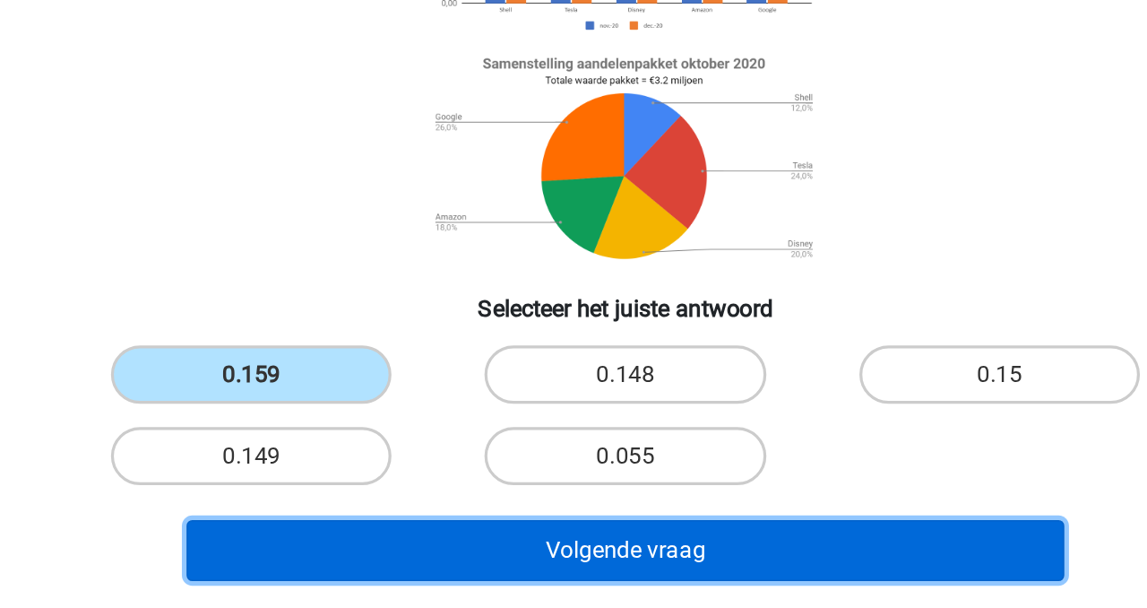
click at [505, 563] on button "Volgende vraag" at bounding box center [574, 557] width 542 height 38
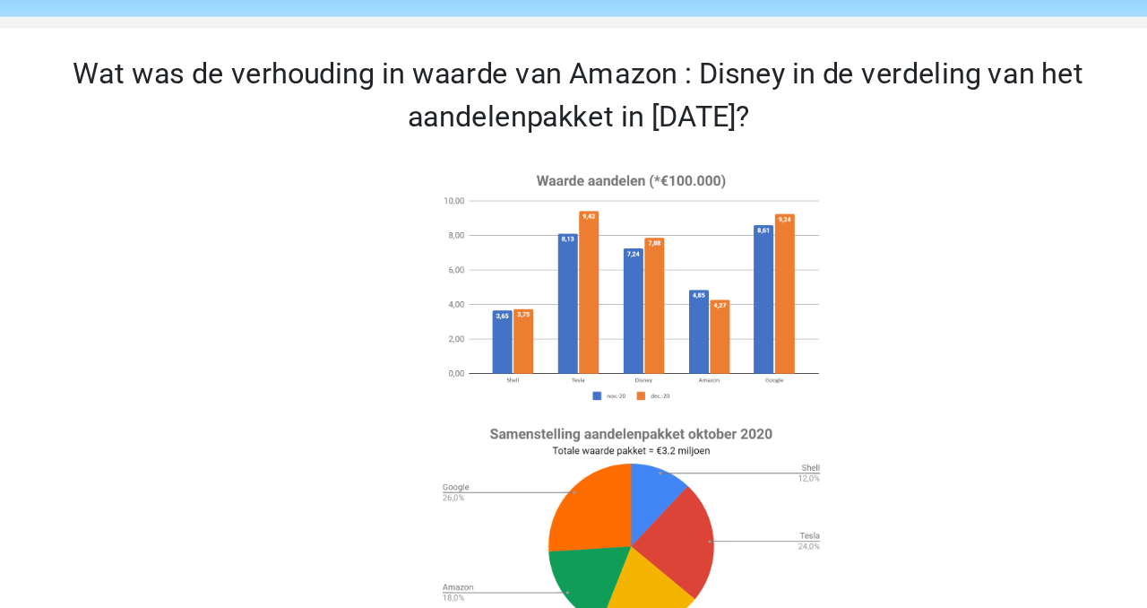
scroll to position [63, 0]
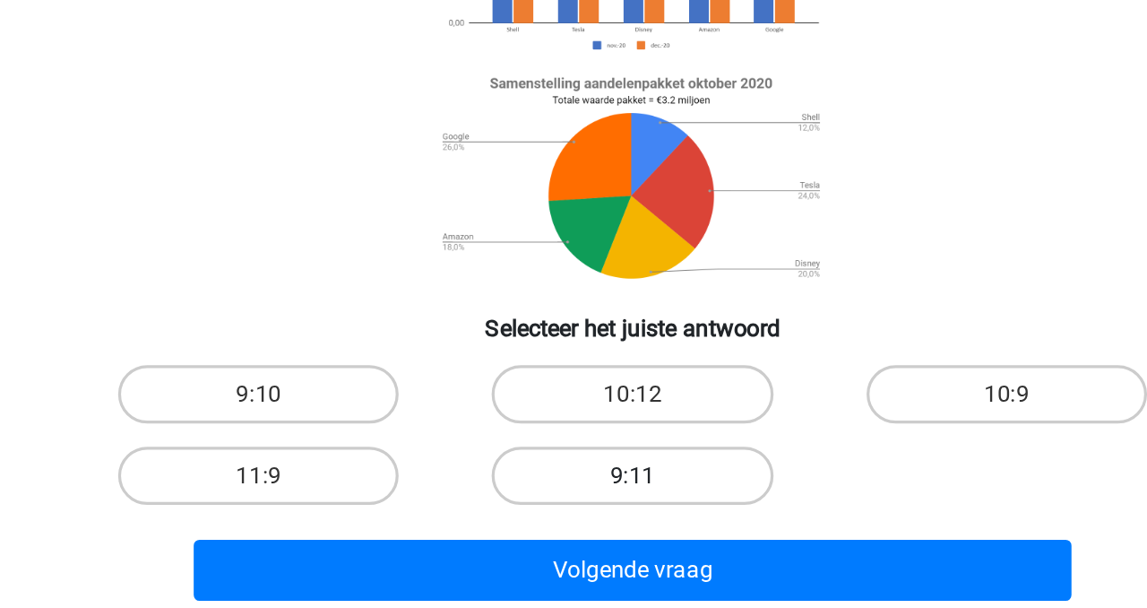
click at [511, 512] on label "9:11" at bounding box center [573, 512] width 173 height 36
click at [574, 512] on input "9:11" at bounding box center [580, 518] width 12 height 12
radio input "true"
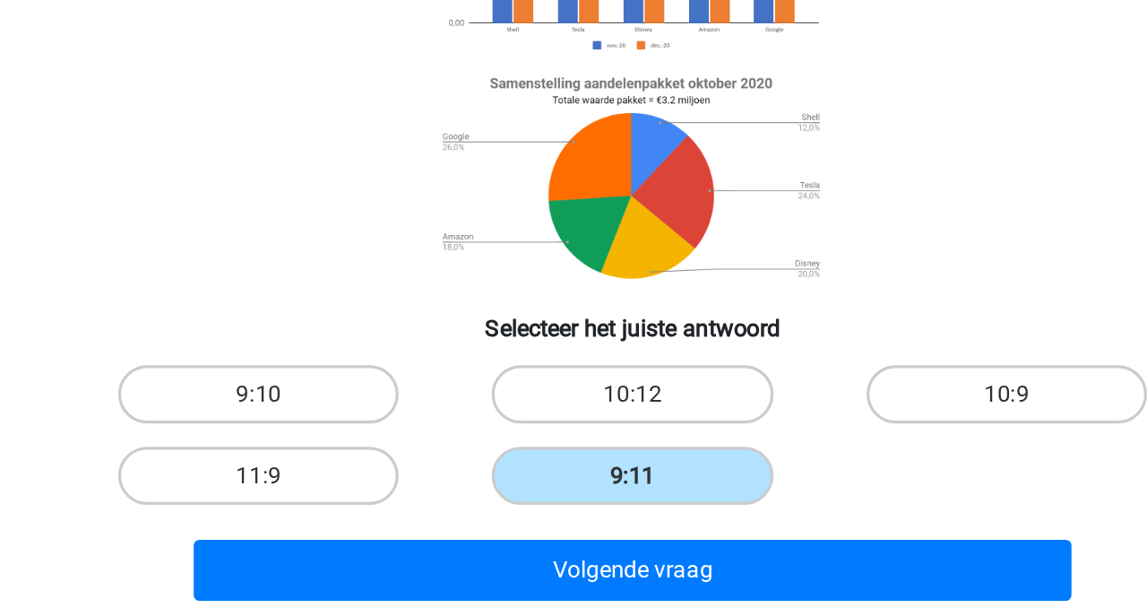
click at [522, 593] on div "Volgende vraag" at bounding box center [574, 573] width 692 height 45
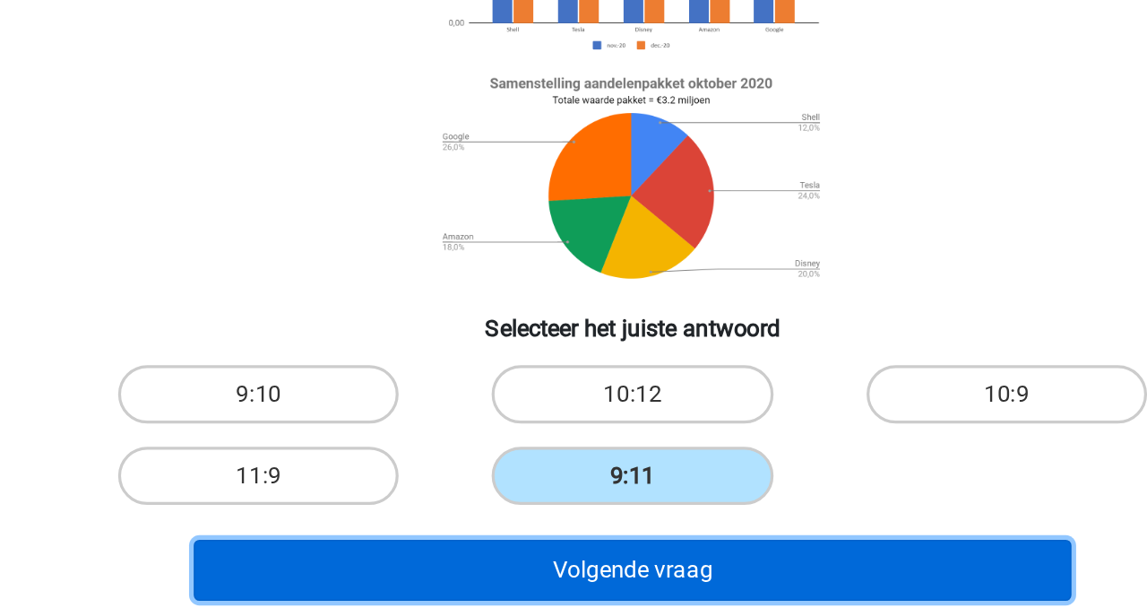
click at [522, 574] on button "Volgende vraag" at bounding box center [574, 570] width 542 height 38
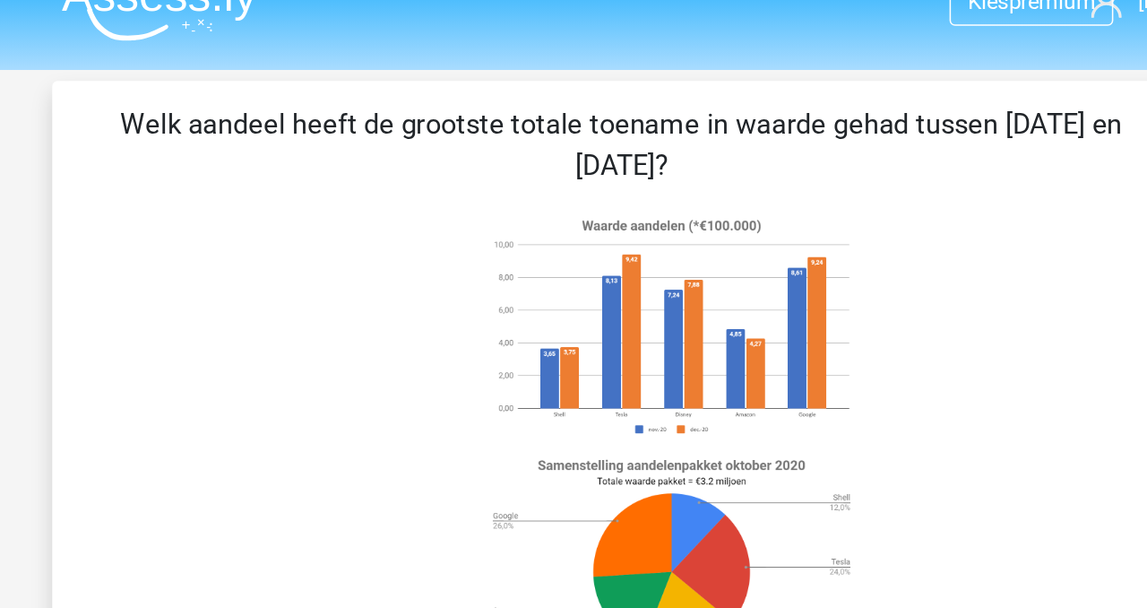
scroll to position [27, 0]
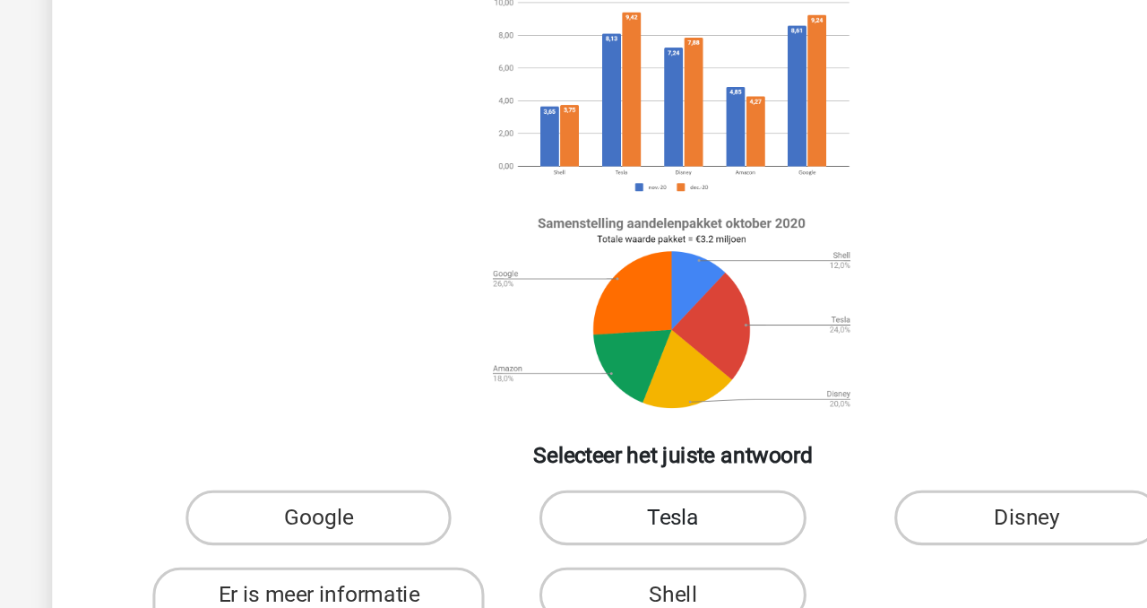
click at [534, 503] on label "Tesla" at bounding box center [573, 497] width 173 height 36
click at [574, 503] on input "Tesla" at bounding box center [580, 503] width 12 height 12
radio input "true"
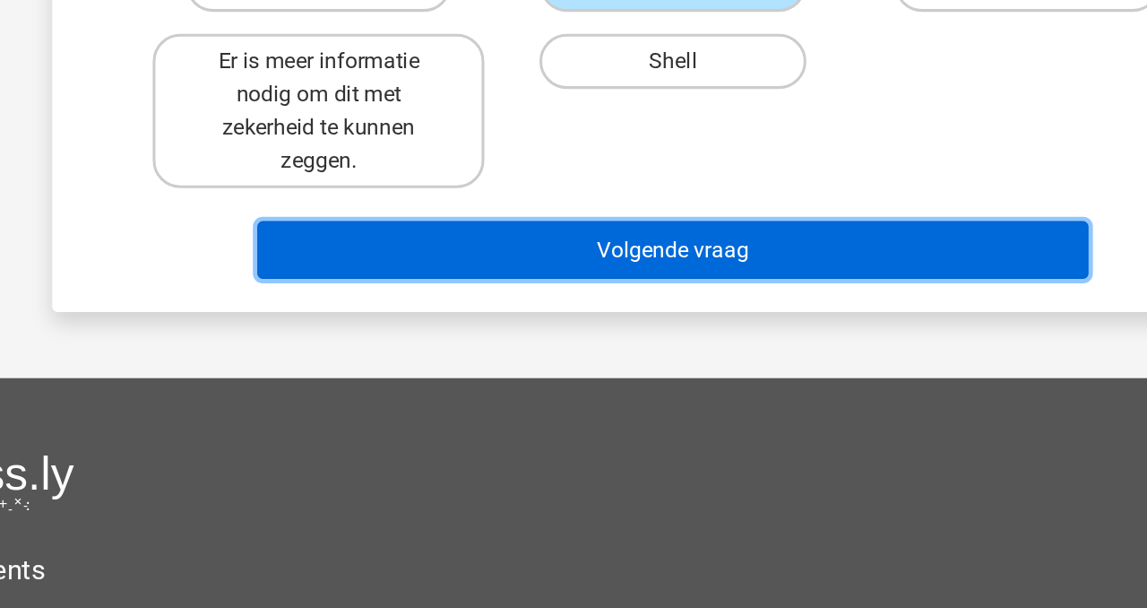
click at [509, 367] on button "Volgende vraag" at bounding box center [574, 375] width 542 height 38
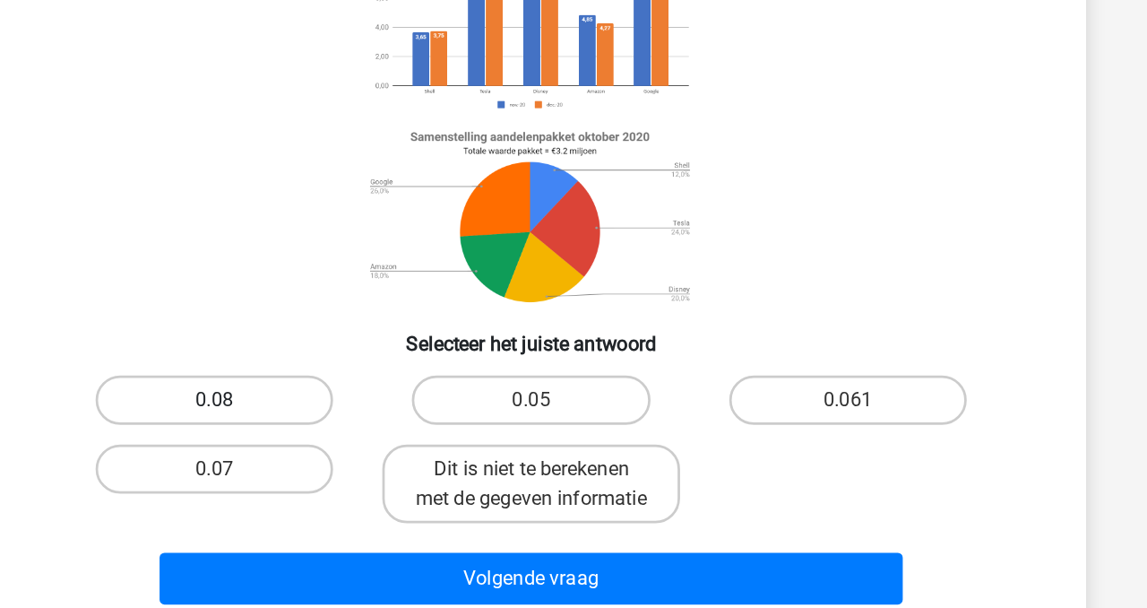
scroll to position [67, 0]
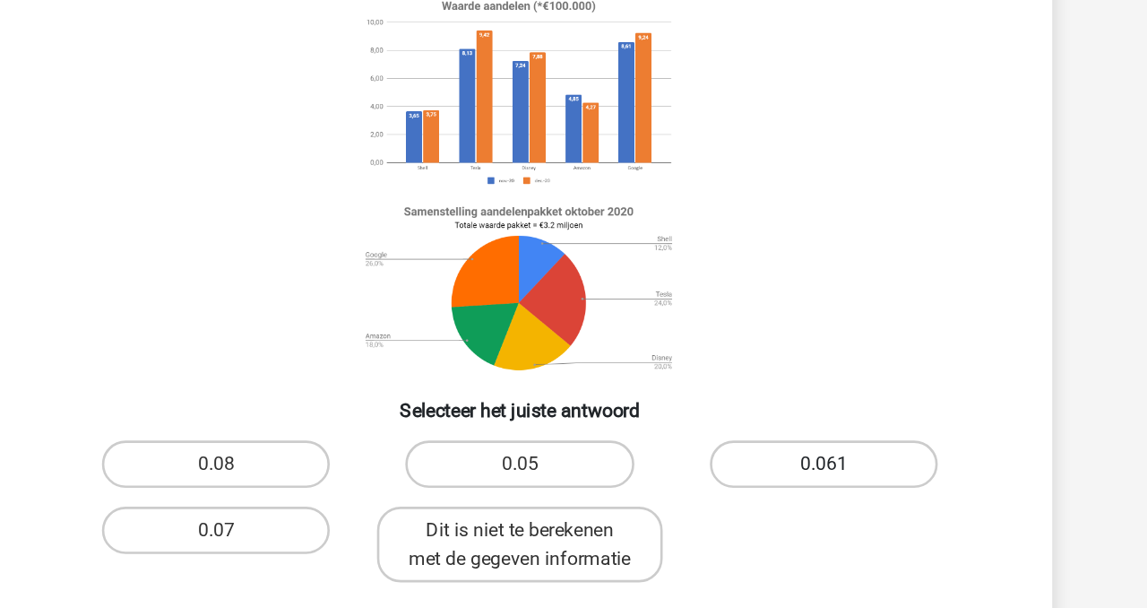
click at [786, 450] on label "0.061" at bounding box center [804, 457] width 173 height 36
click at [804, 457] on input "0.061" at bounding box center [810, 463] width 12 height 12
radio input "true"
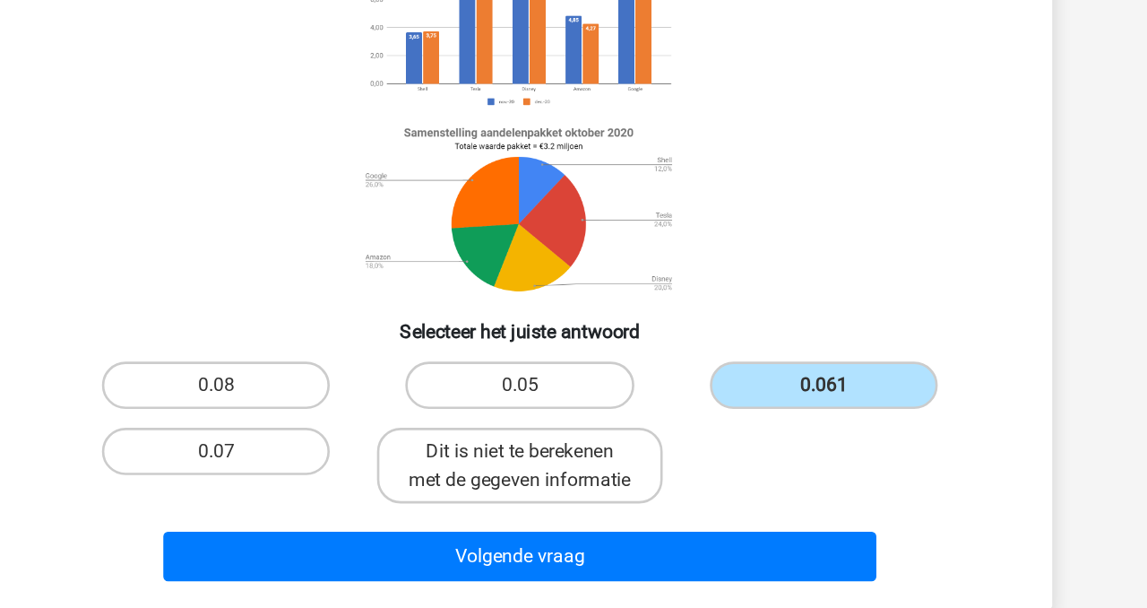
scroll to position [96, 0]
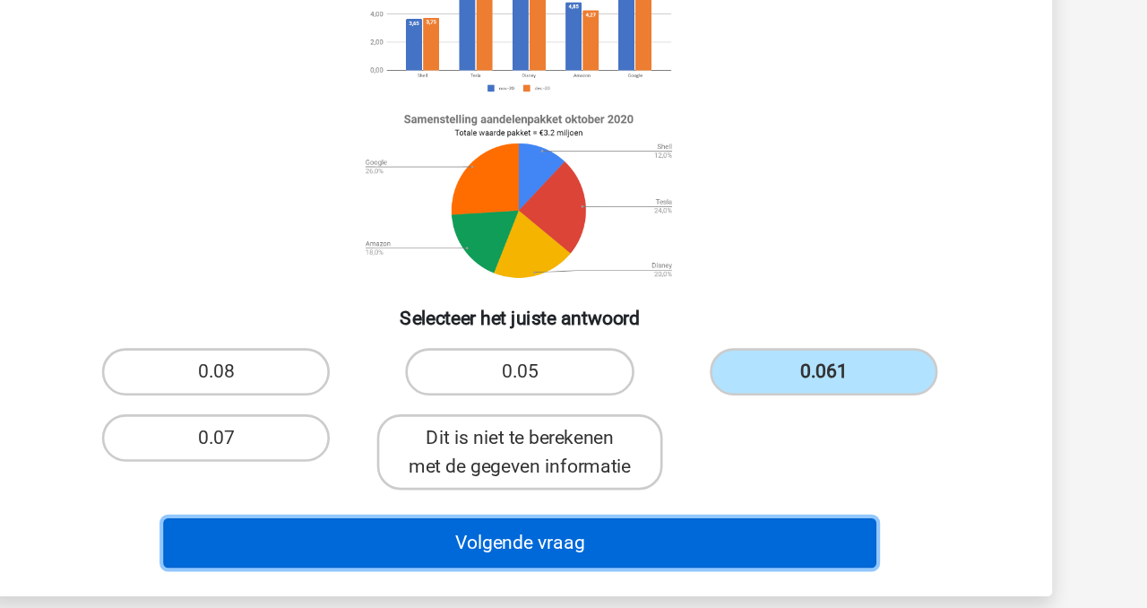
click at [601, 577] on button "Volgende vraag" at bounding box center [574, 559] width 542 height 38
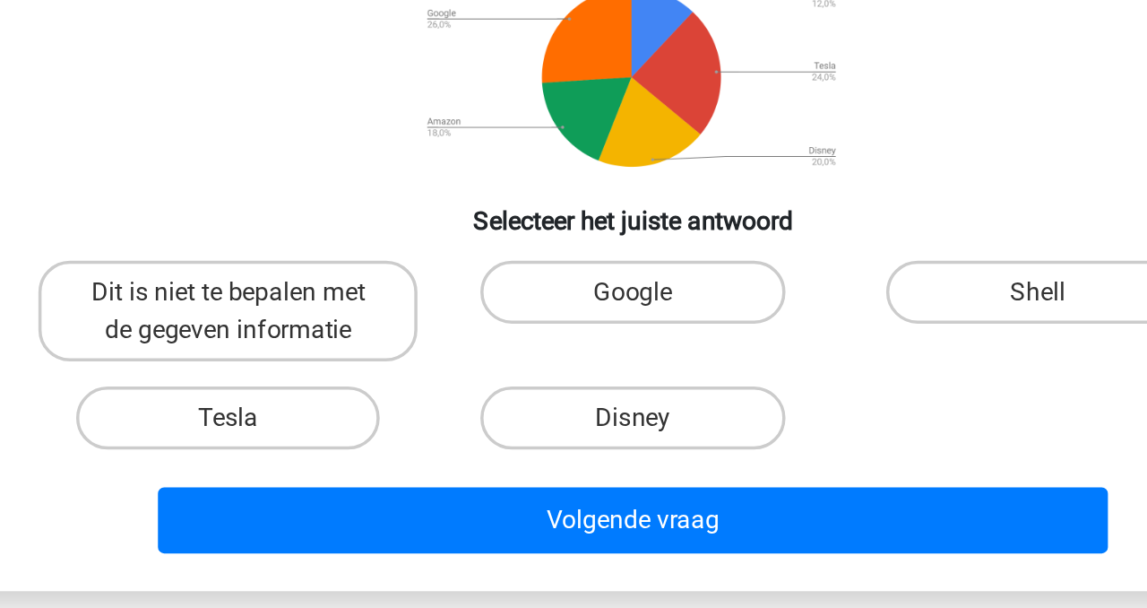
scroll to position [99, 0]
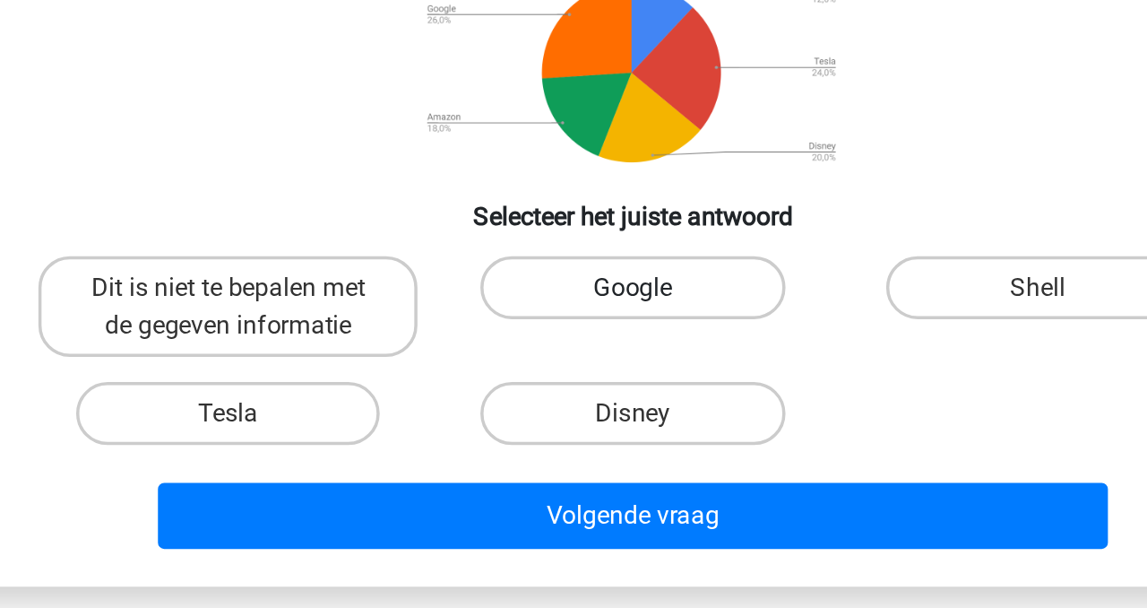
click at [550, 422] on label "Google" at bounding box center [573, 425] width 173 height 36
click at [574, 425] on input "Google" at bounding box center [580, 431] width 12 height 12
radio input "true"
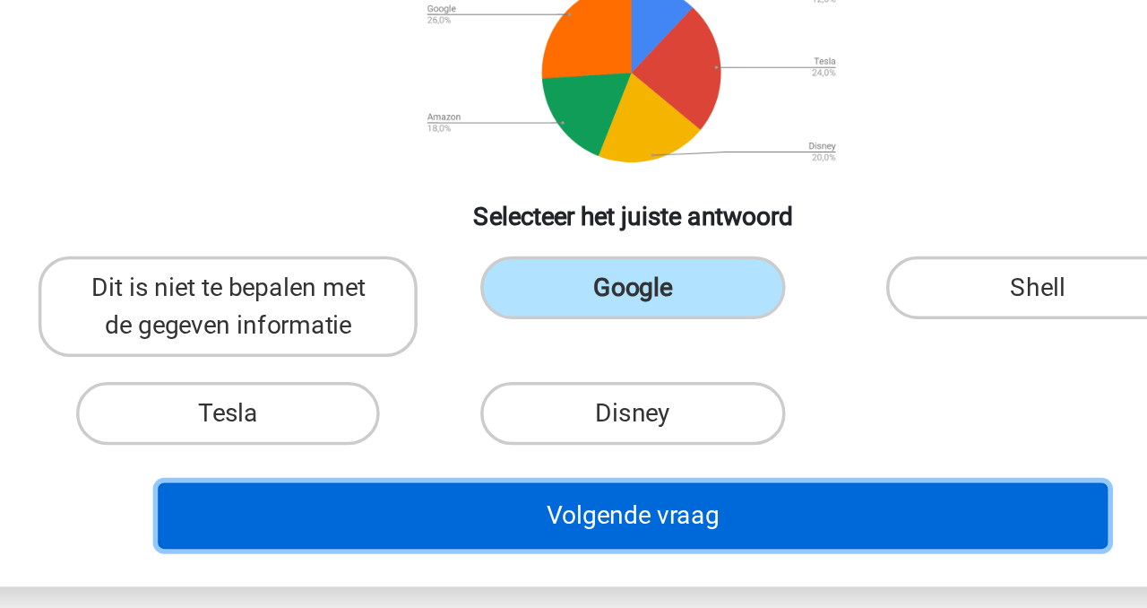
click at [553, 549] on button "Volgende vraag" at bounding box center [574, 555] width 542 height 38
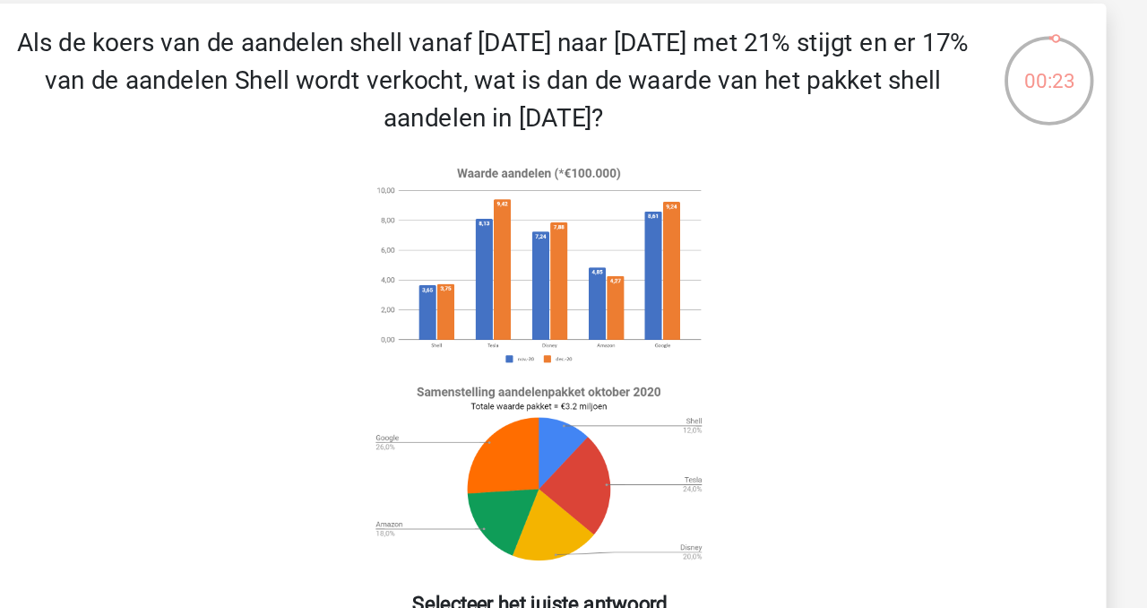
scroll to position [79, 0]
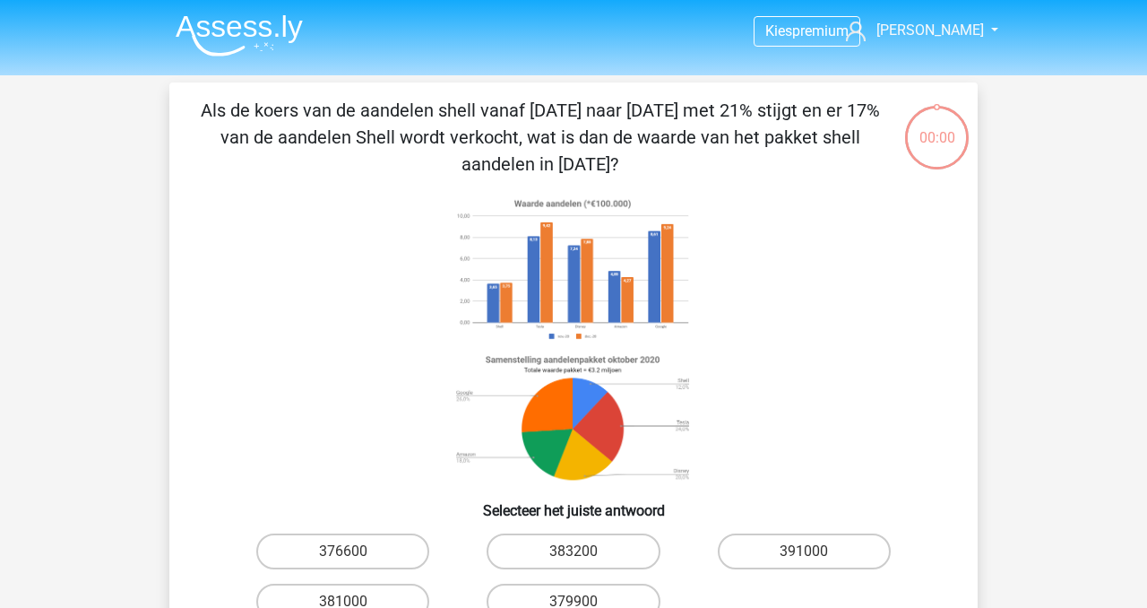
scroll to position [79, 0]
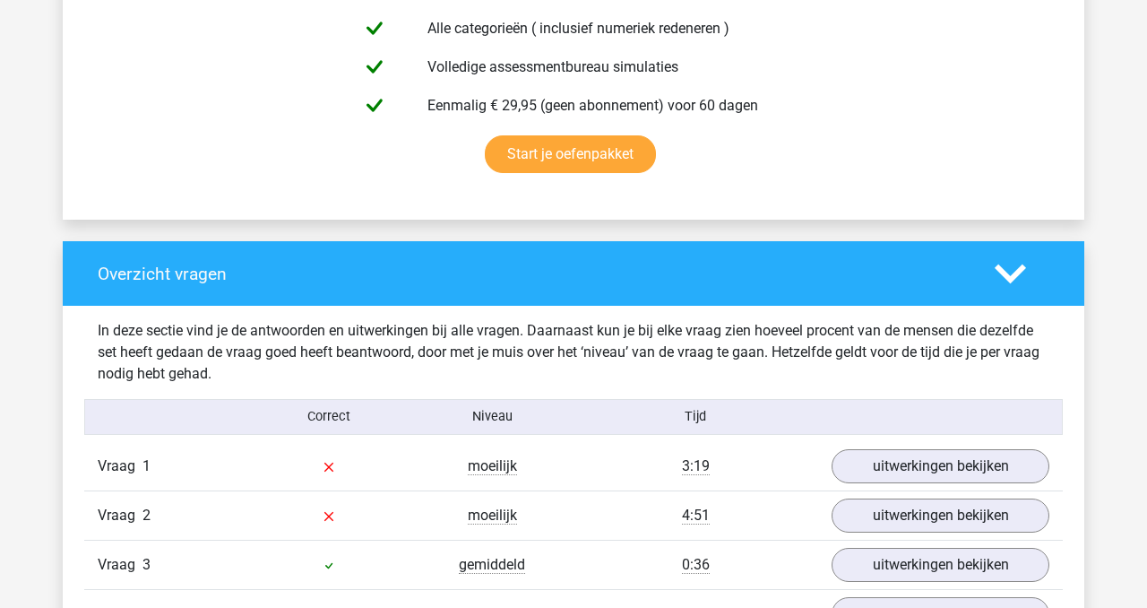
scroll to position [1101, 0]
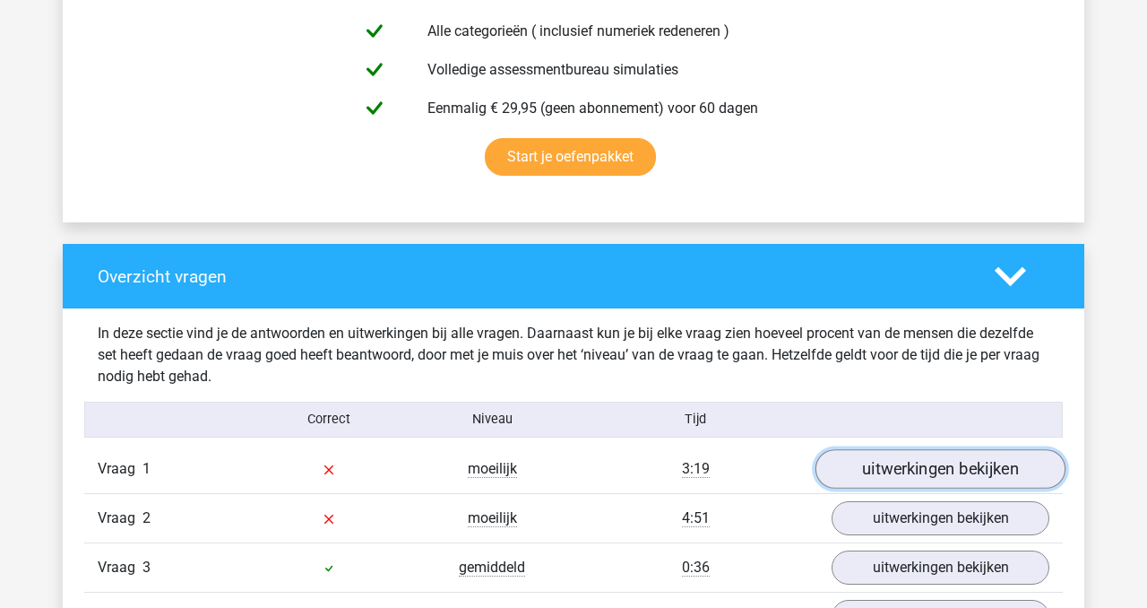
click at [962, 466] on link "uitwerkingen bekijken" at bounding box center [941, 468] width 250 height 39
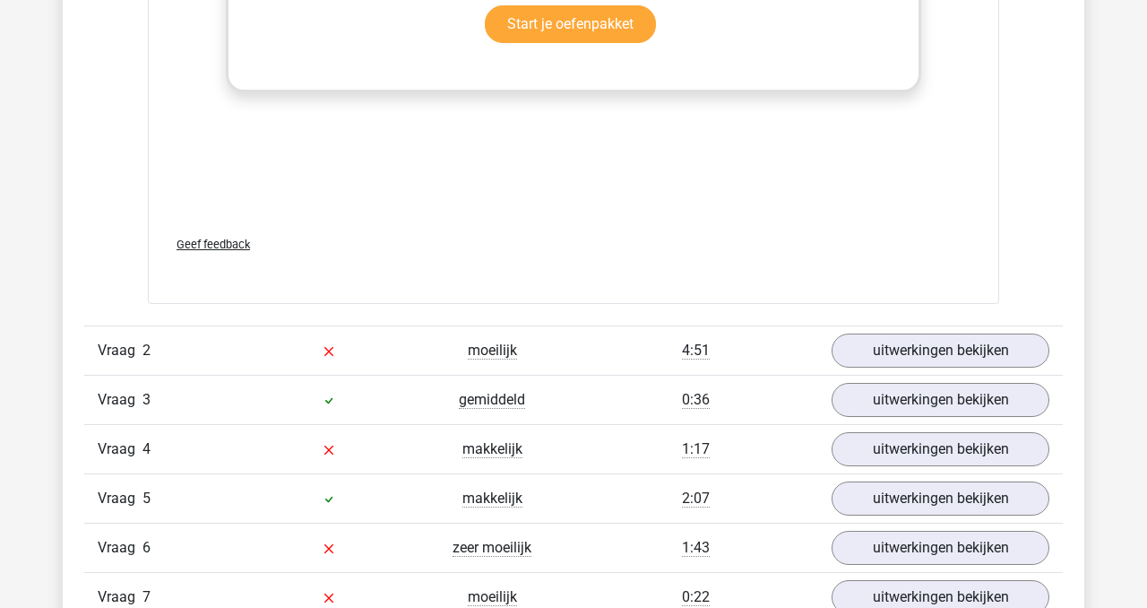
scroll to position [2475, 0]
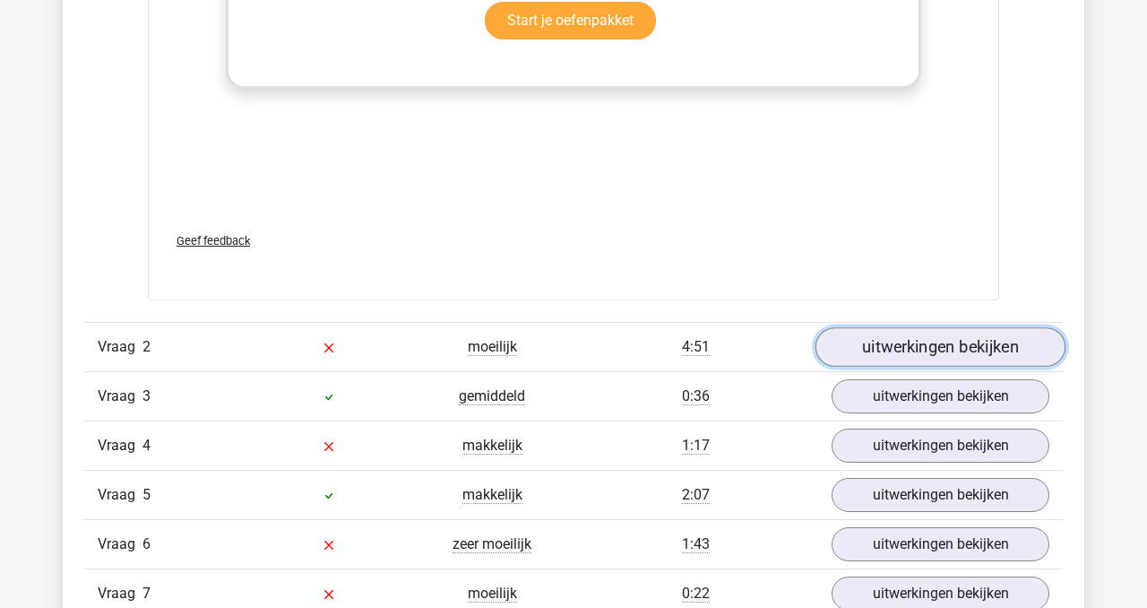
click at [907, 349] on link "uitwerkingen bekijken" at bounding box center [941, 346] width 250 height 39
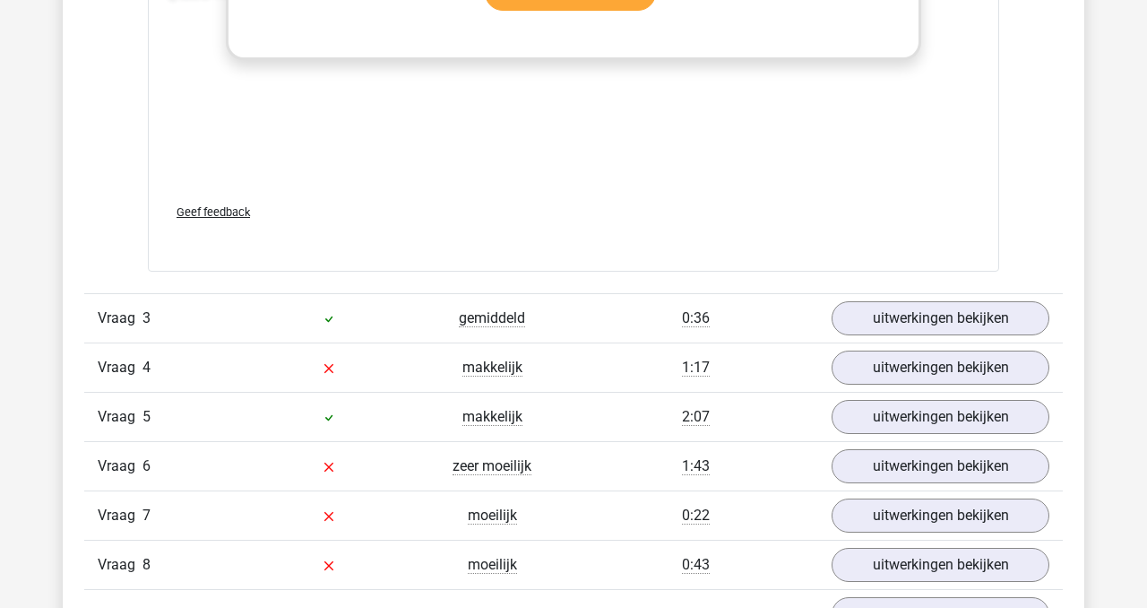
scroll to position [3815, 0]
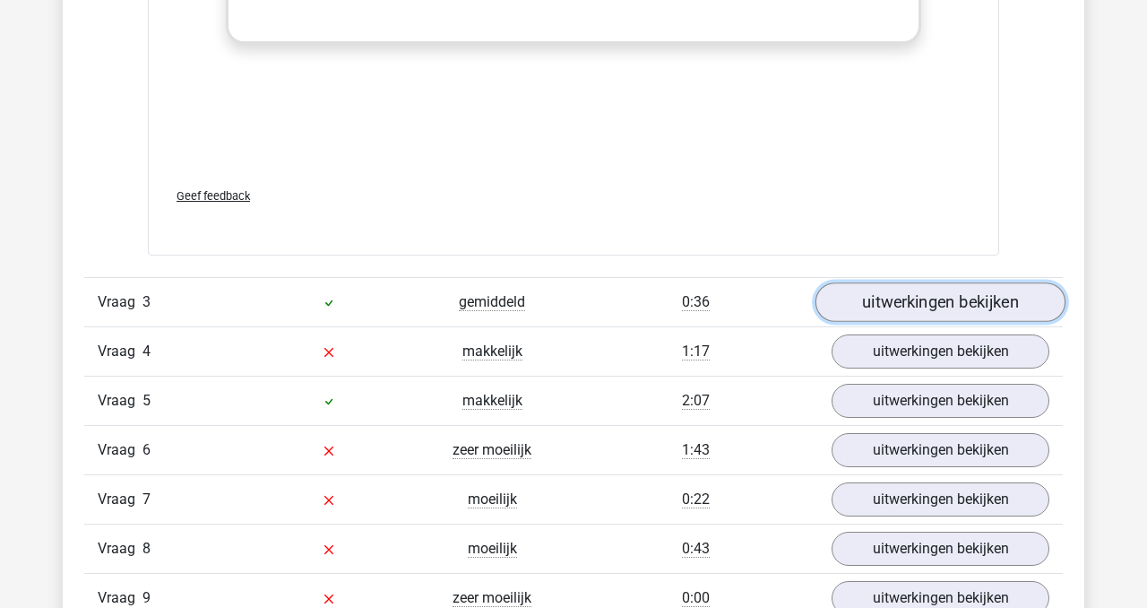
click at [864, 306] on link "uitwerkingen bekijken" at bounding box center [941, 301] width 250 height 39
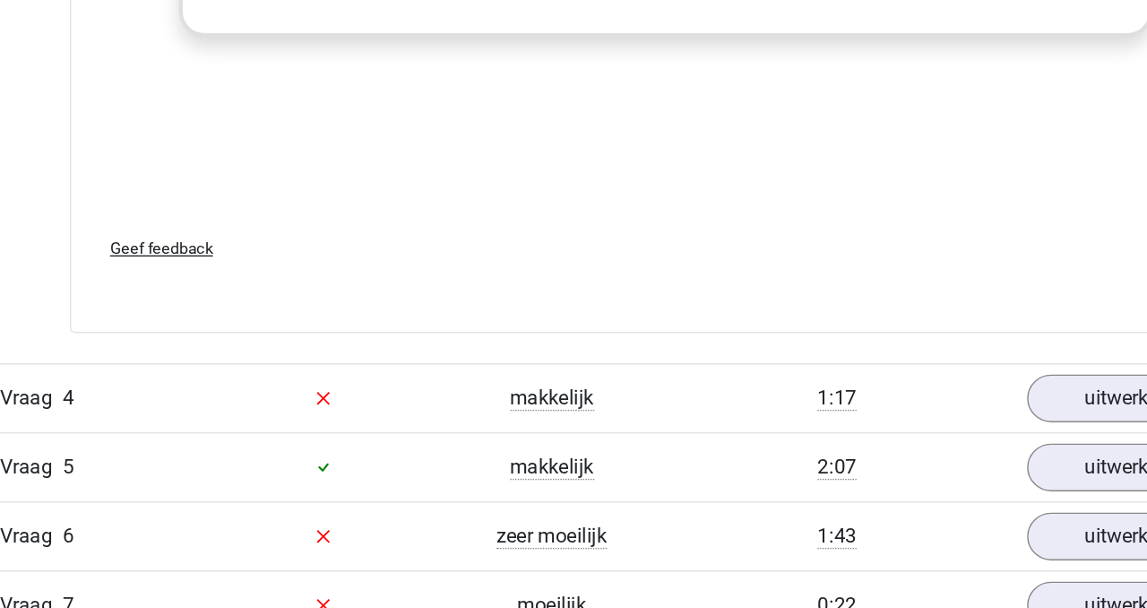
scroll to position [4890, 0]
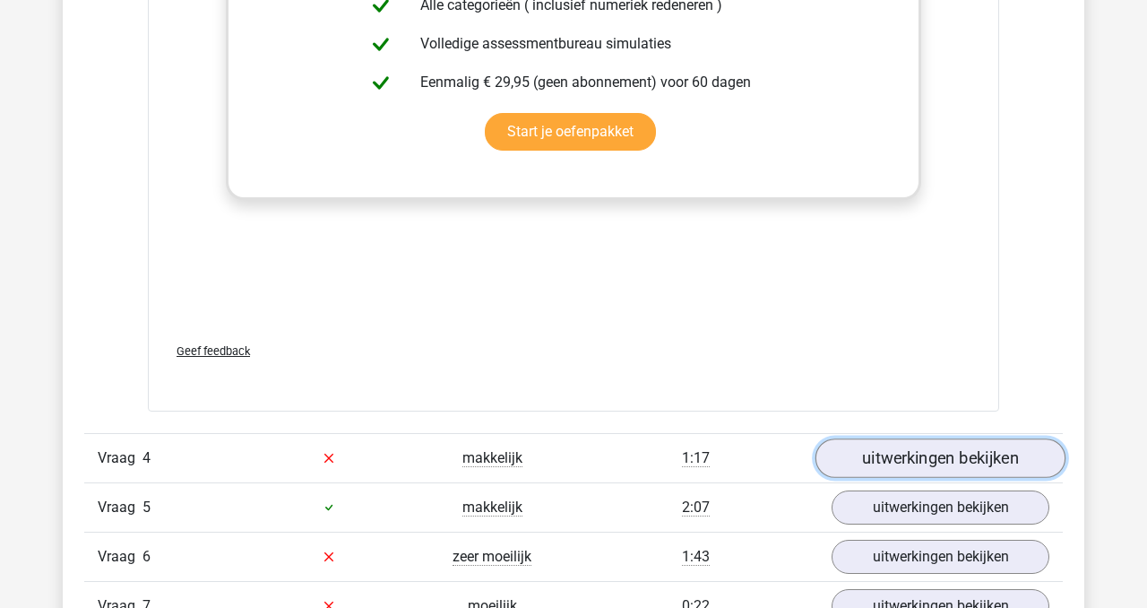
click at [924, 463] on link "uitwerkingen bekijken" at bounding box center [941, 457] width 250 height 39
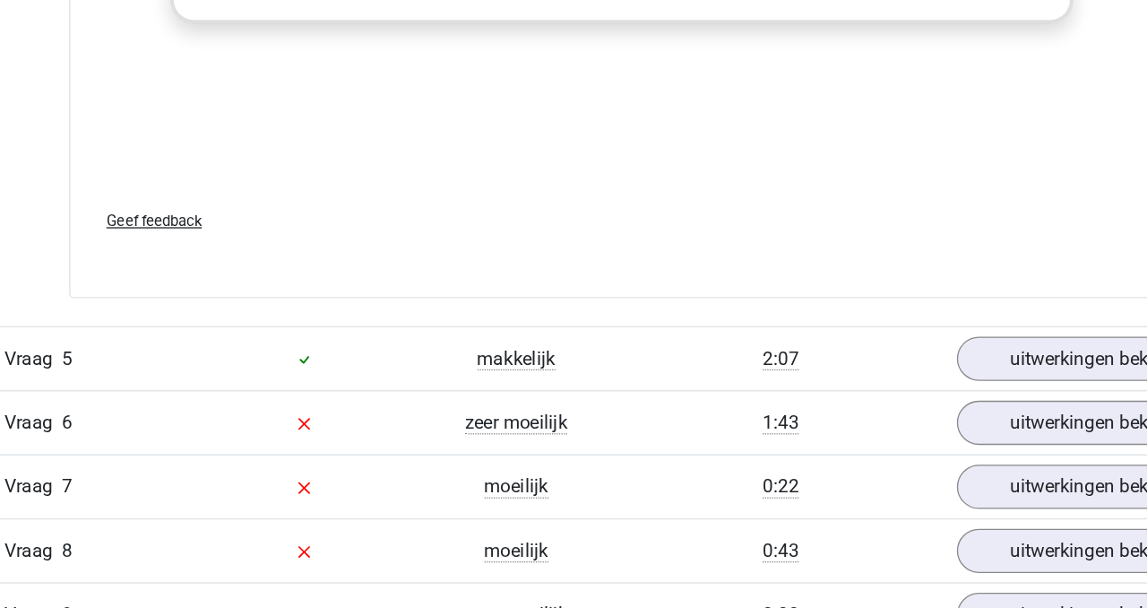
scroll to position [6180, 0]
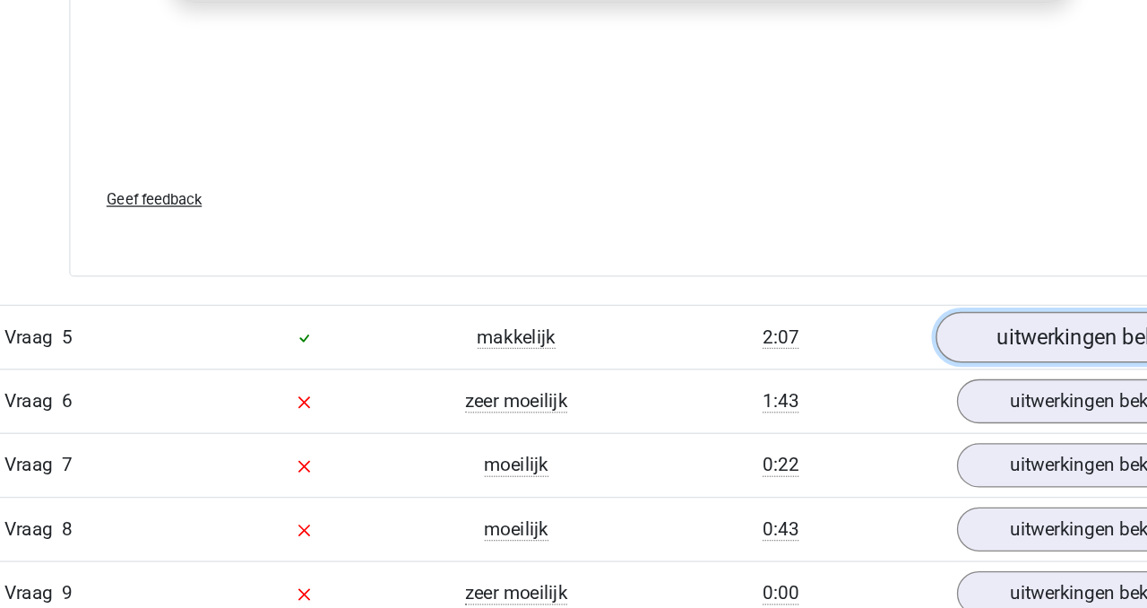
click at [857, 393] on link "uitwerkingen bekijken" at bounding box center [941, 398] width 250 height 39
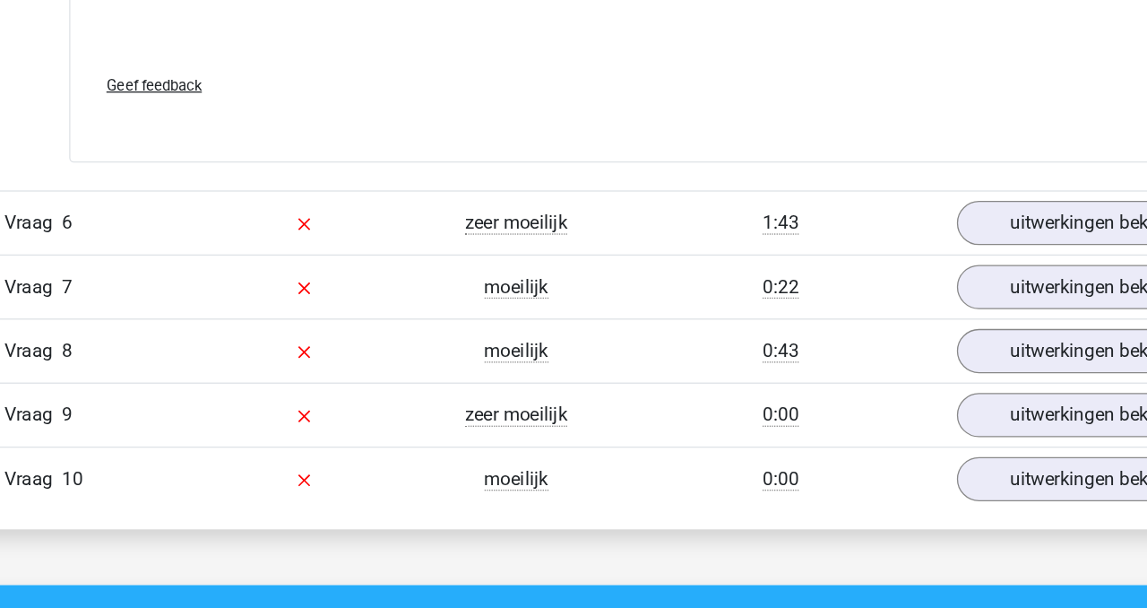
scroll to position [7505, 0]
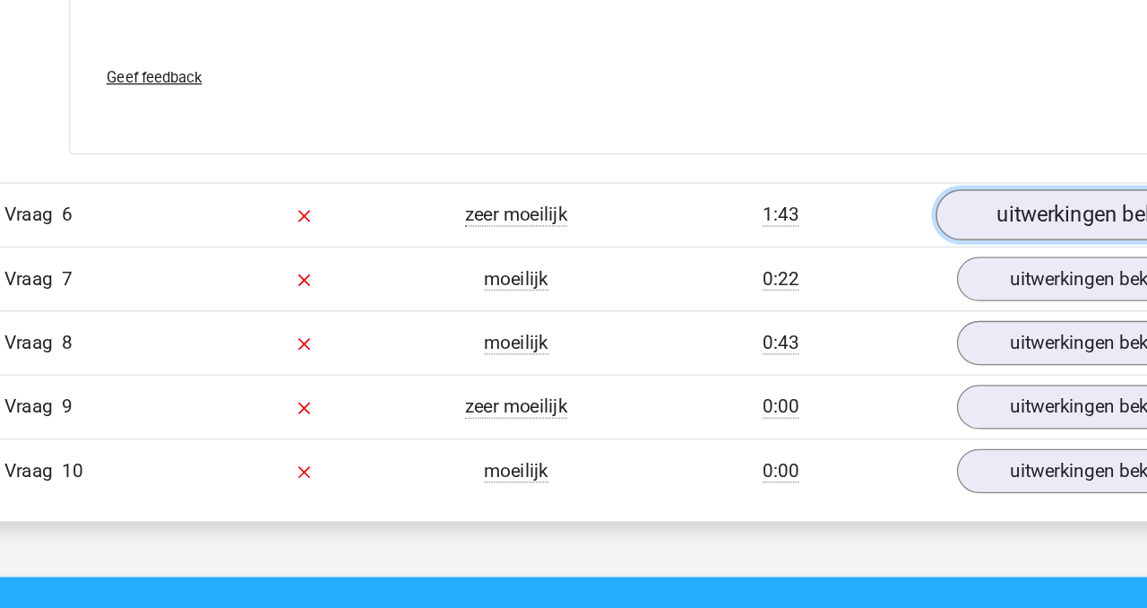
click at [883, 317] on link "uitwerkingen bekijken" at bounding box center [941, 304] width 250 height 39
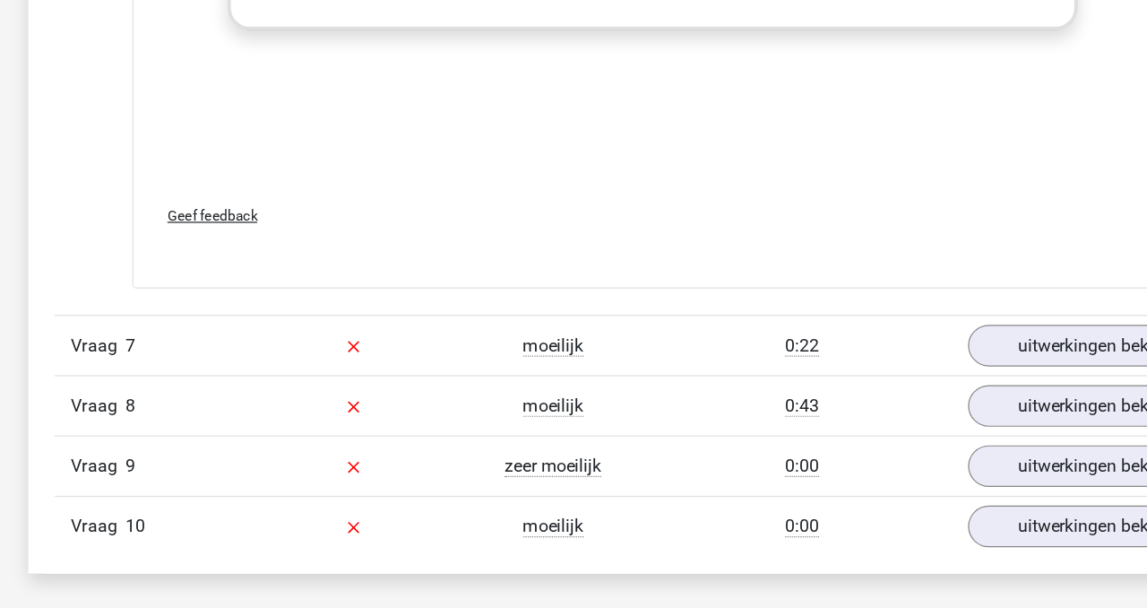
scroll to position [8661, 0]
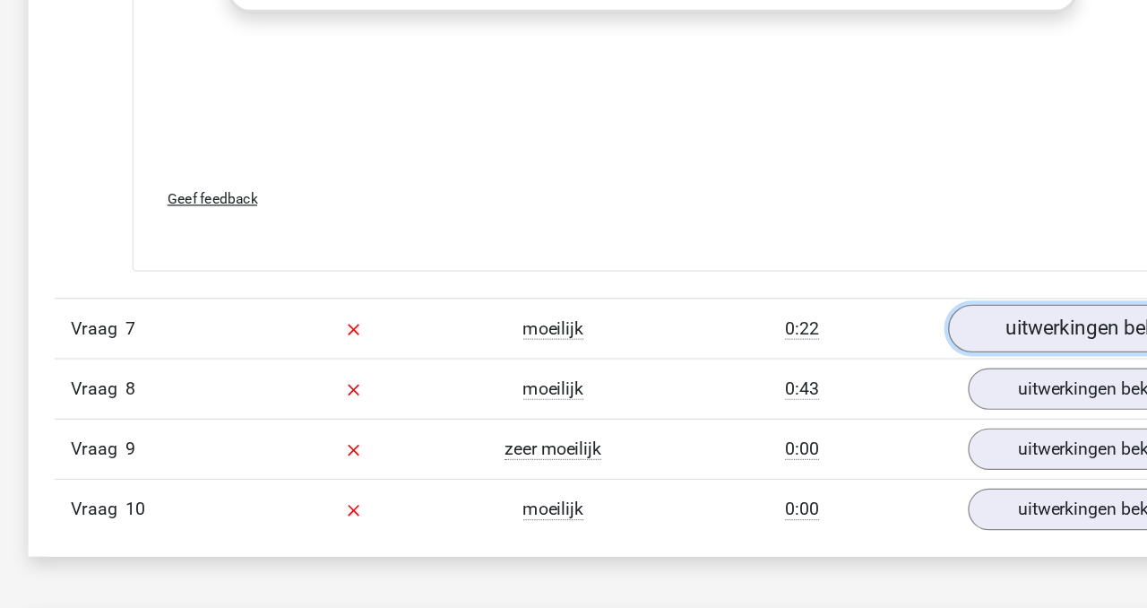
click at [842, 373] on link "uitwerkingen bekijken" at bounding box center [941, 378] width 250 height 39
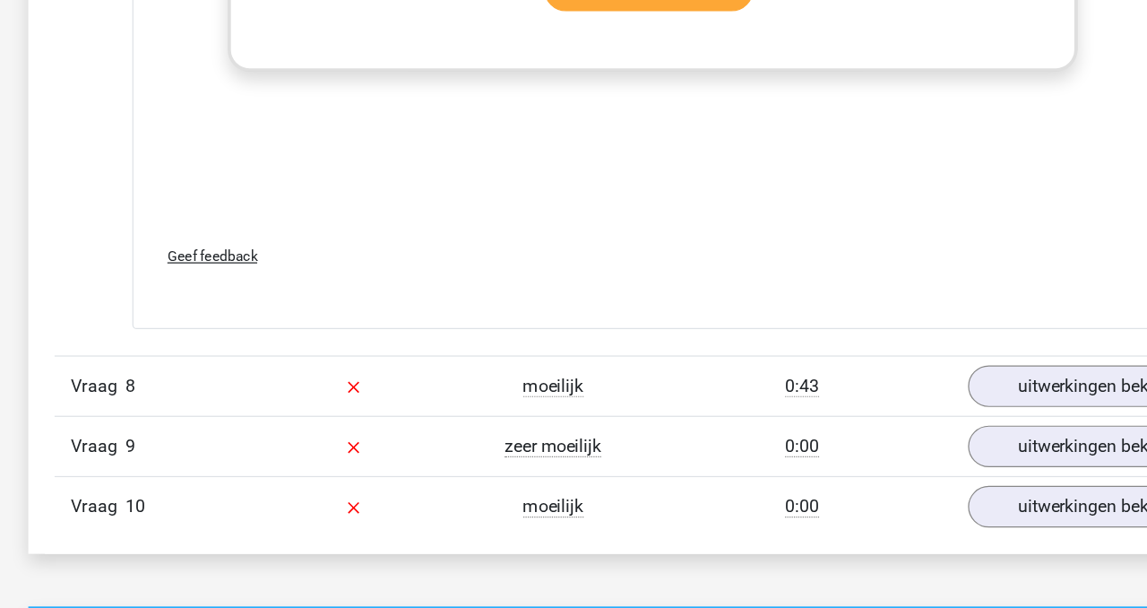
scroll to position [9896, 0]
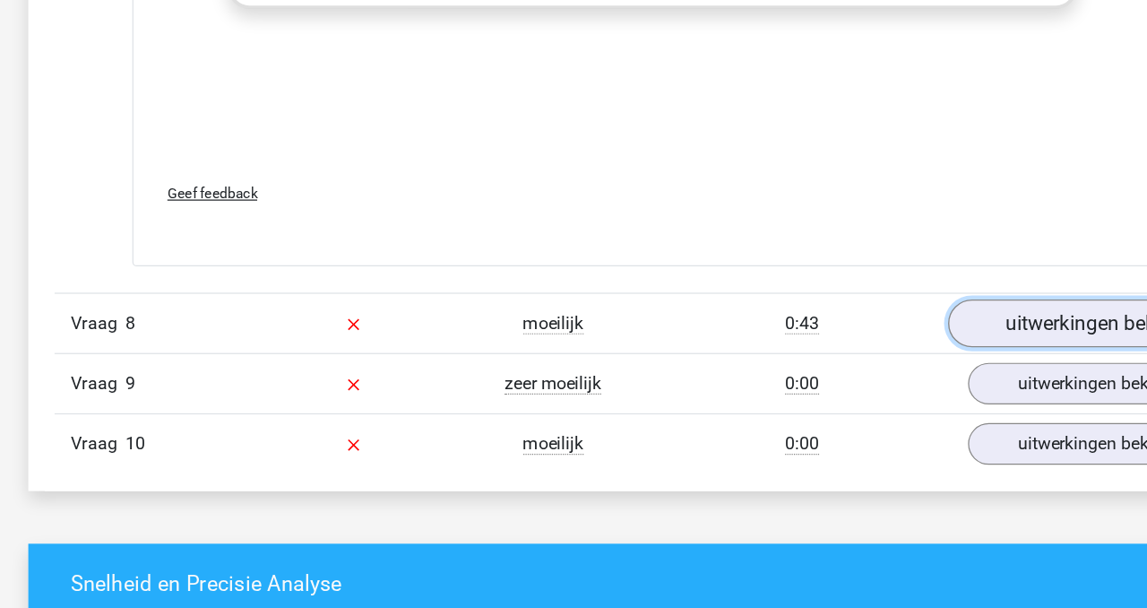
click at [863, 384] on link "uitwerkingen bekijken" at bounding box center [941, 375] width 250 height 39
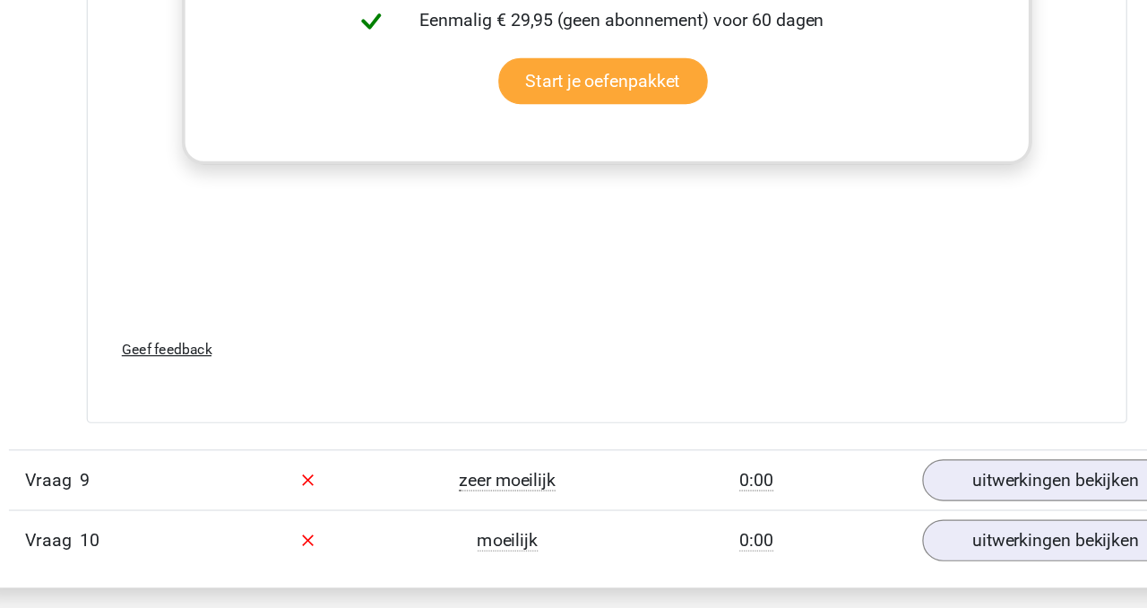
scroll to position [11021, 0]
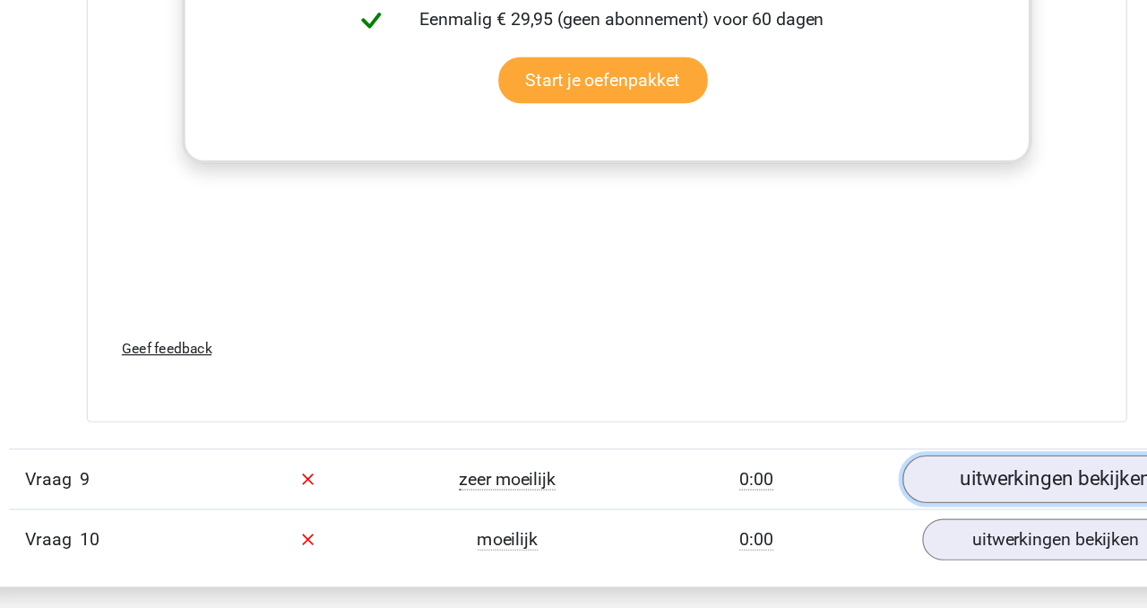
click at [890, 503] on link "uitwerkingen bekijken" at bounding box center [941, 501] width 250 height 39
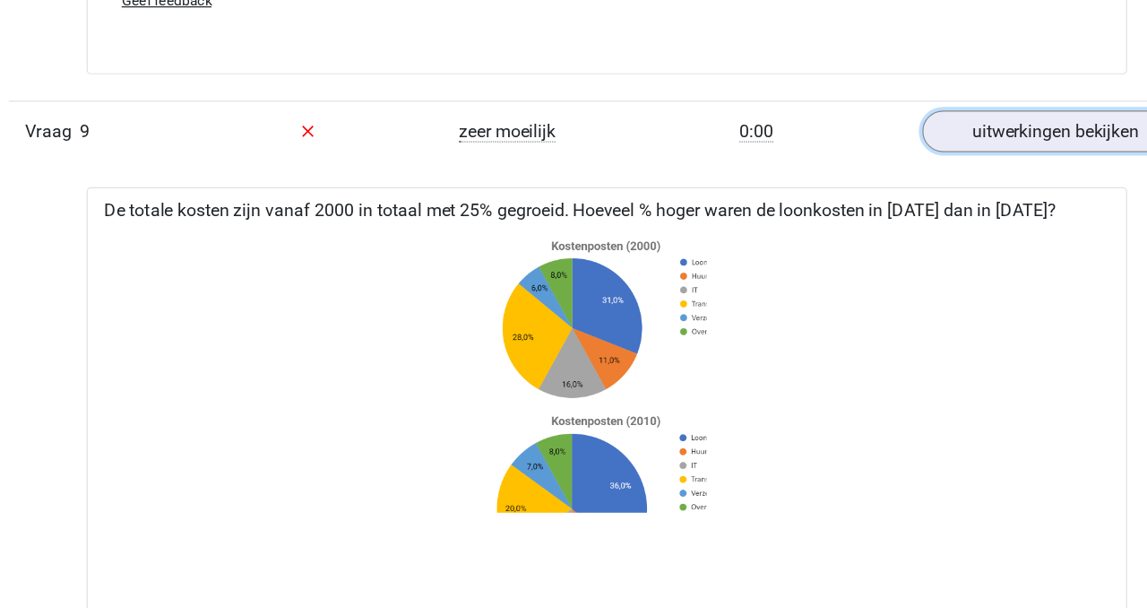
scroll to position [11307, 0]
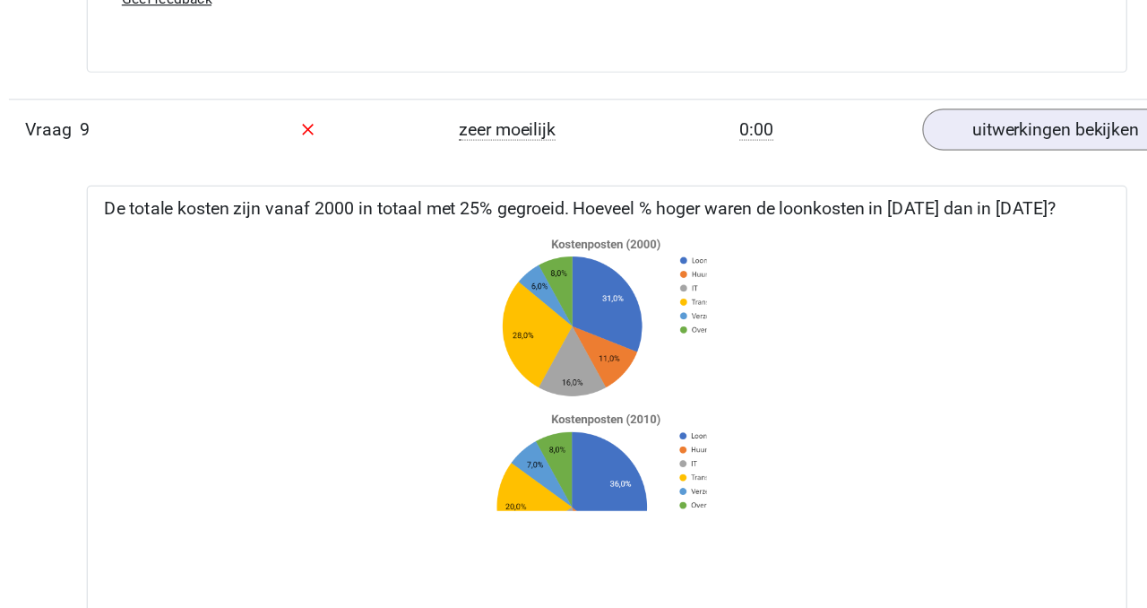
click at [514, 387] on image at bounding box center [572, 369] width 230 height 142
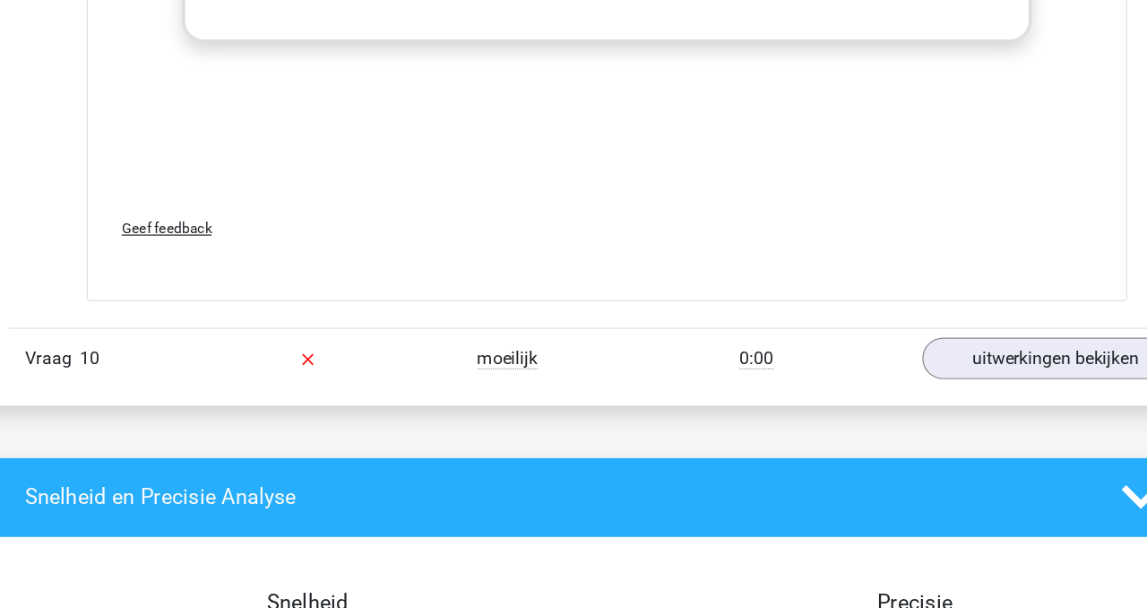
scroll to position [12386, 0]
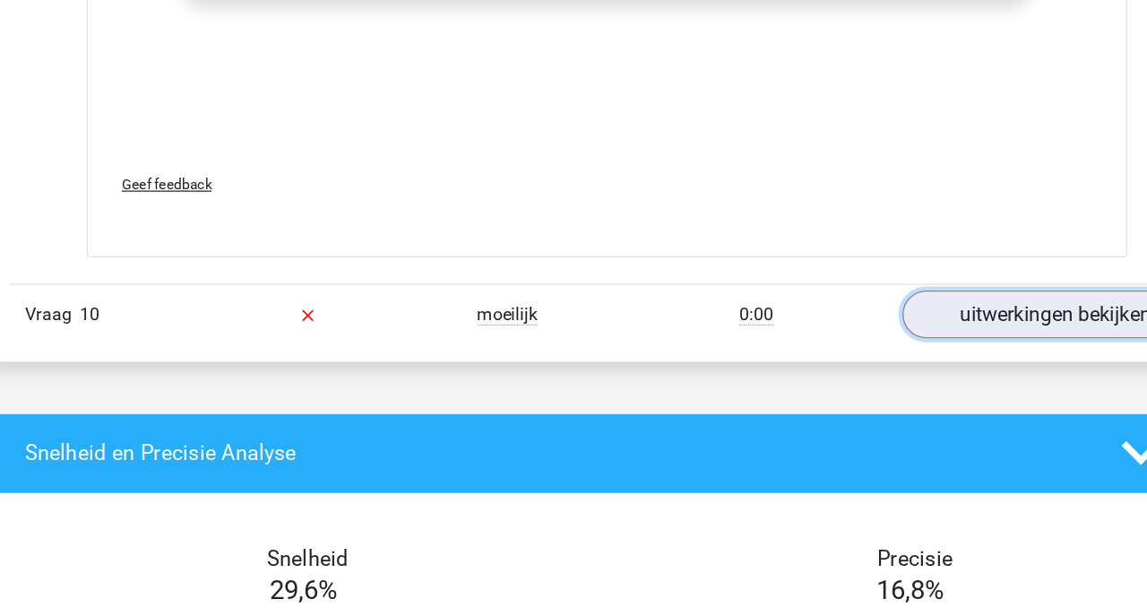
click at [894, 361] on link "uitwerkingen bekijken" at bounding box center [941, 367] width 250 height 39
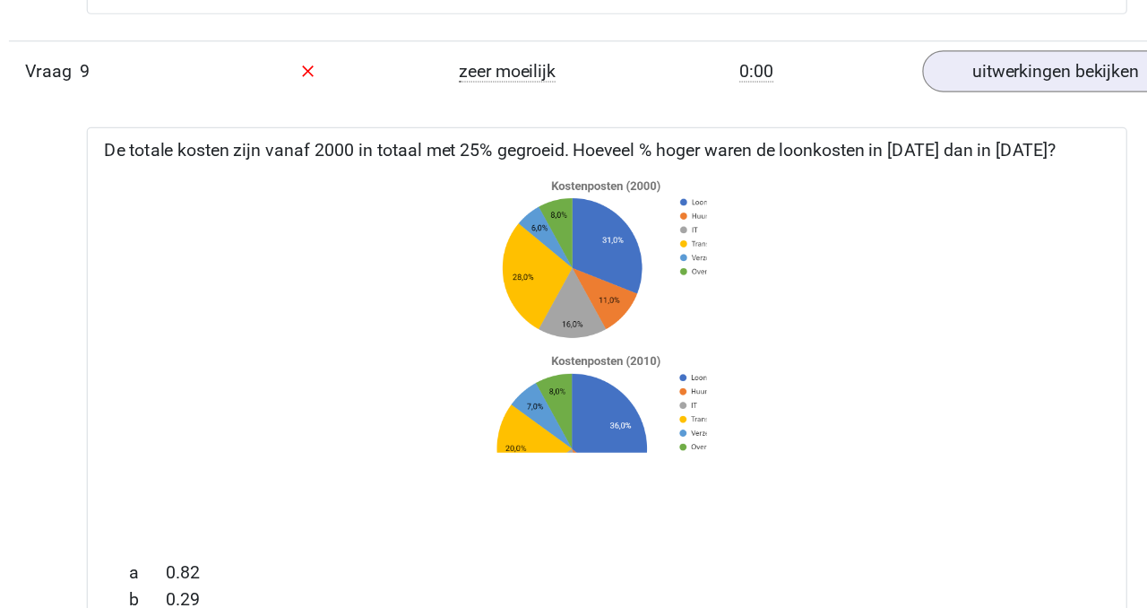
scroll to position [11450, 0]
